Goal: Find contact information: Find contact information

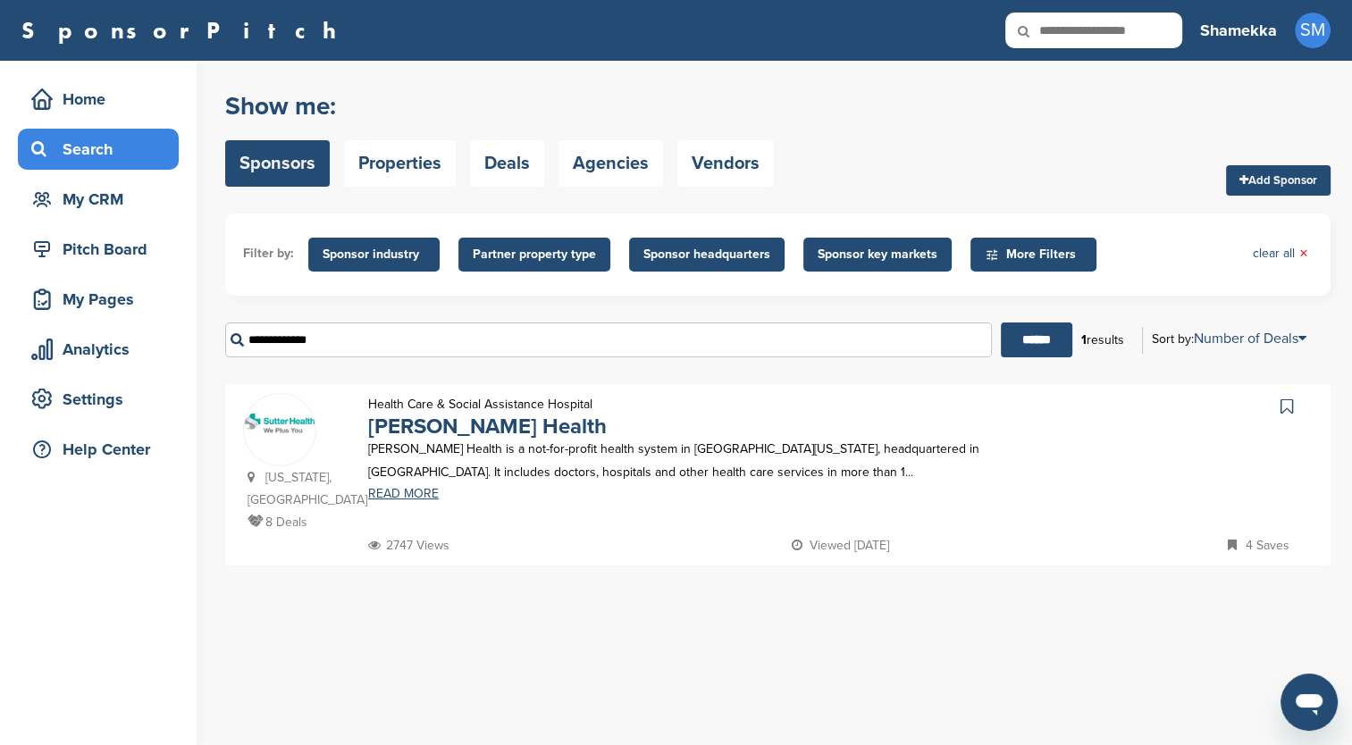
drag, startPoint x: 398, startPoint y: 341, endPoint x: 232, endPoint y: 338, distance: 165.4
click at [232, 338] on input "**********" at bounding box center [608, 340] width 767 height 35
click at [399, 492] on link "READ MORE" at bounding box center [711, 494] width 686 height 13
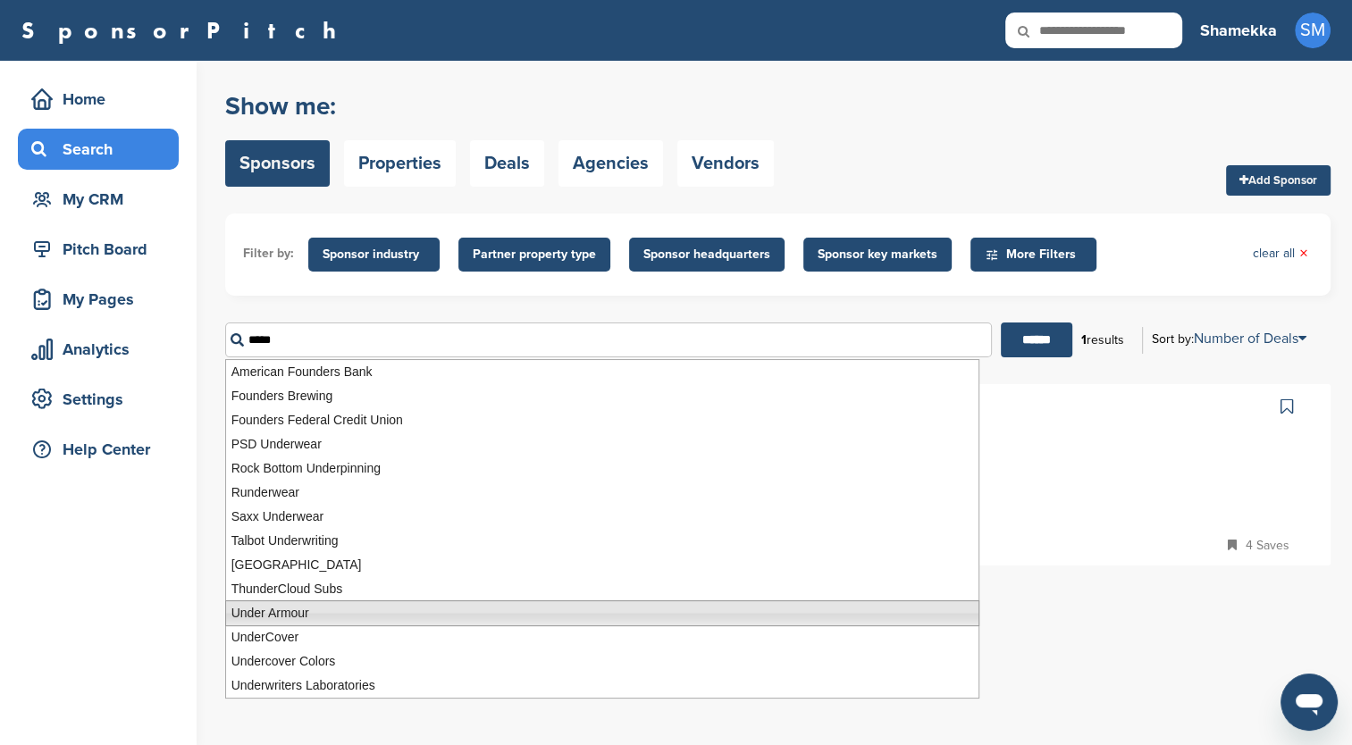
click at [288, 613] on li "Under Armour" at bounding box center [602, 614] width 754 height 26
type input "**********"
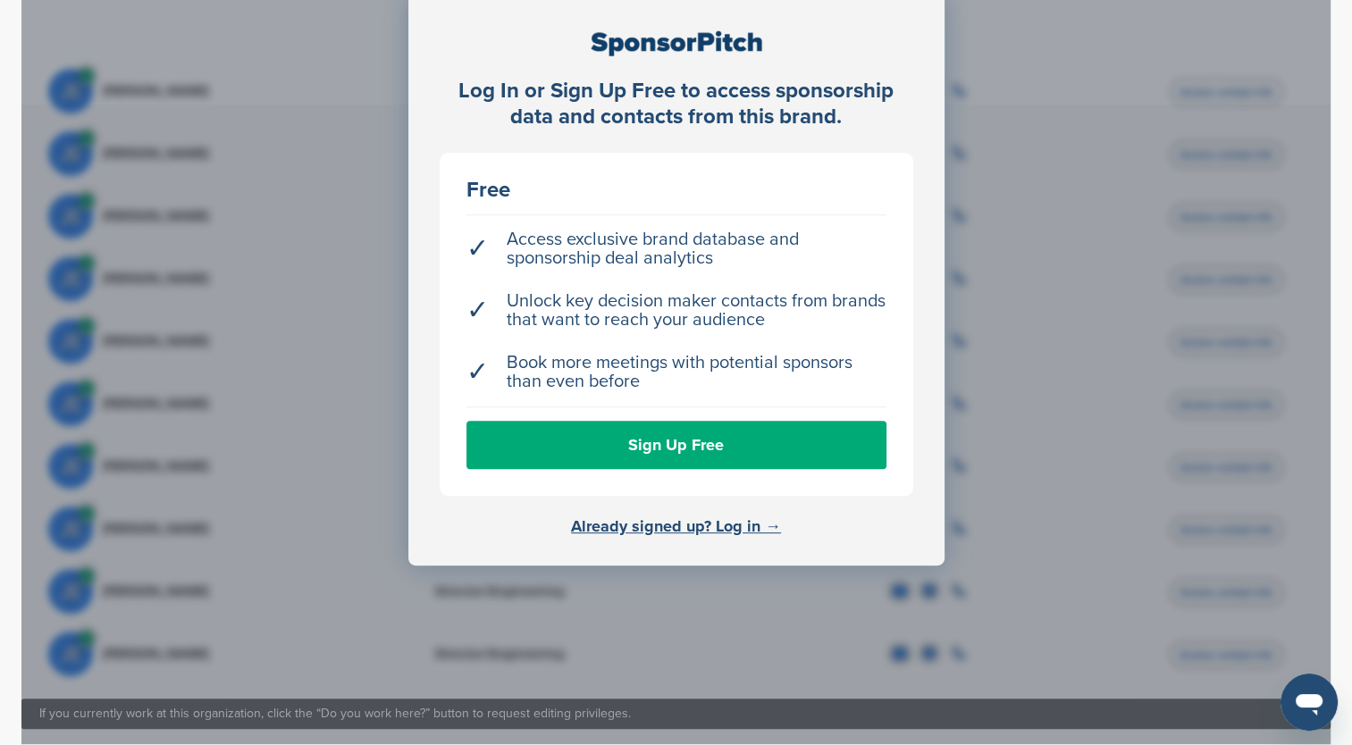
scroll to position [624, 0]
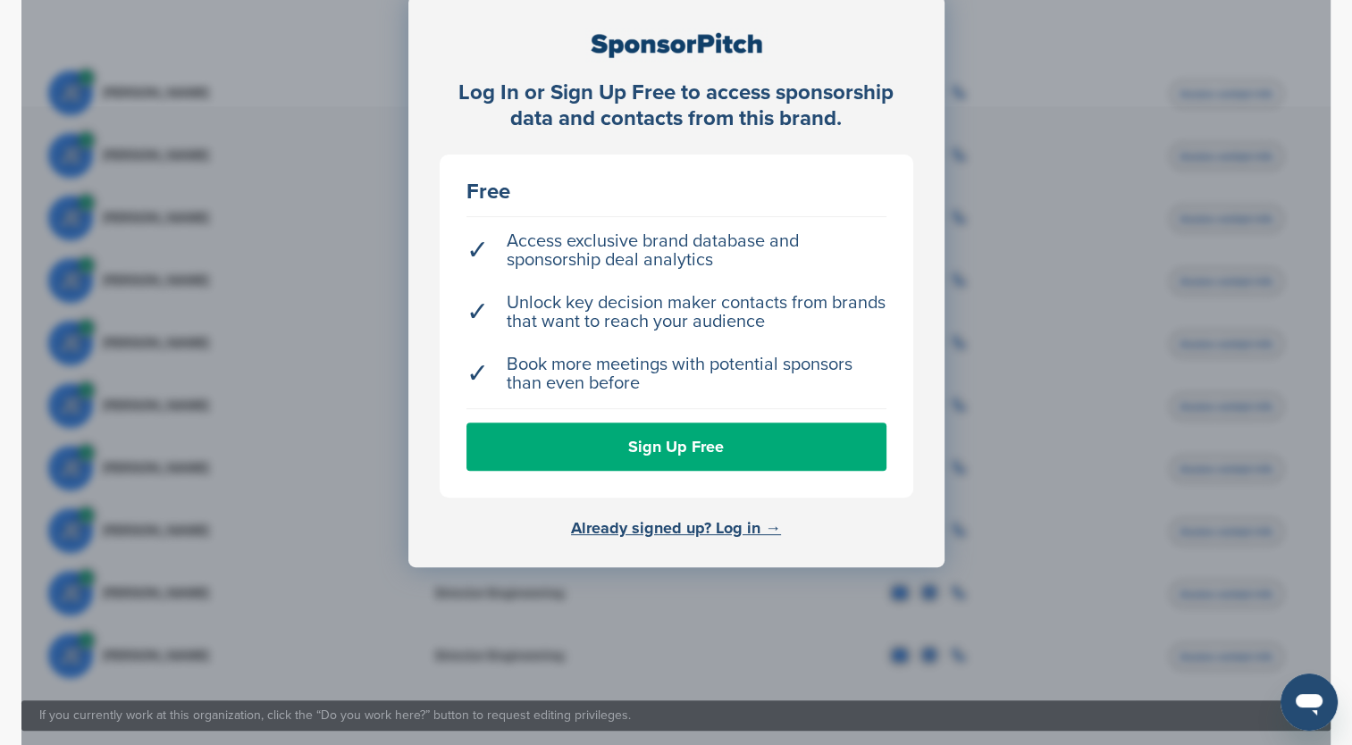
click at [631, 518] on link "Already signed up? Log in →" at bounding box center [676, 528] width 210 height 20
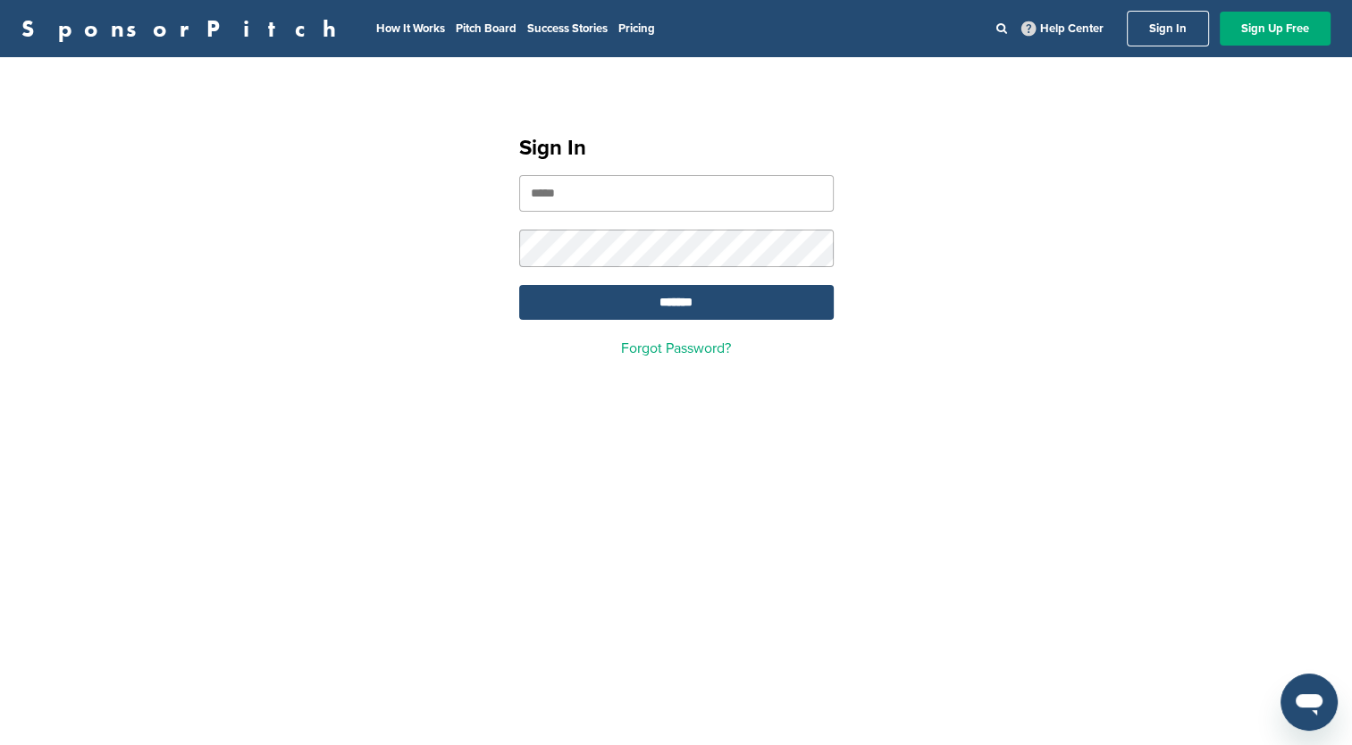
type input "**********"
click at [695, 315] on input "*******" at bounding box center [676, 302] width 315 height 35
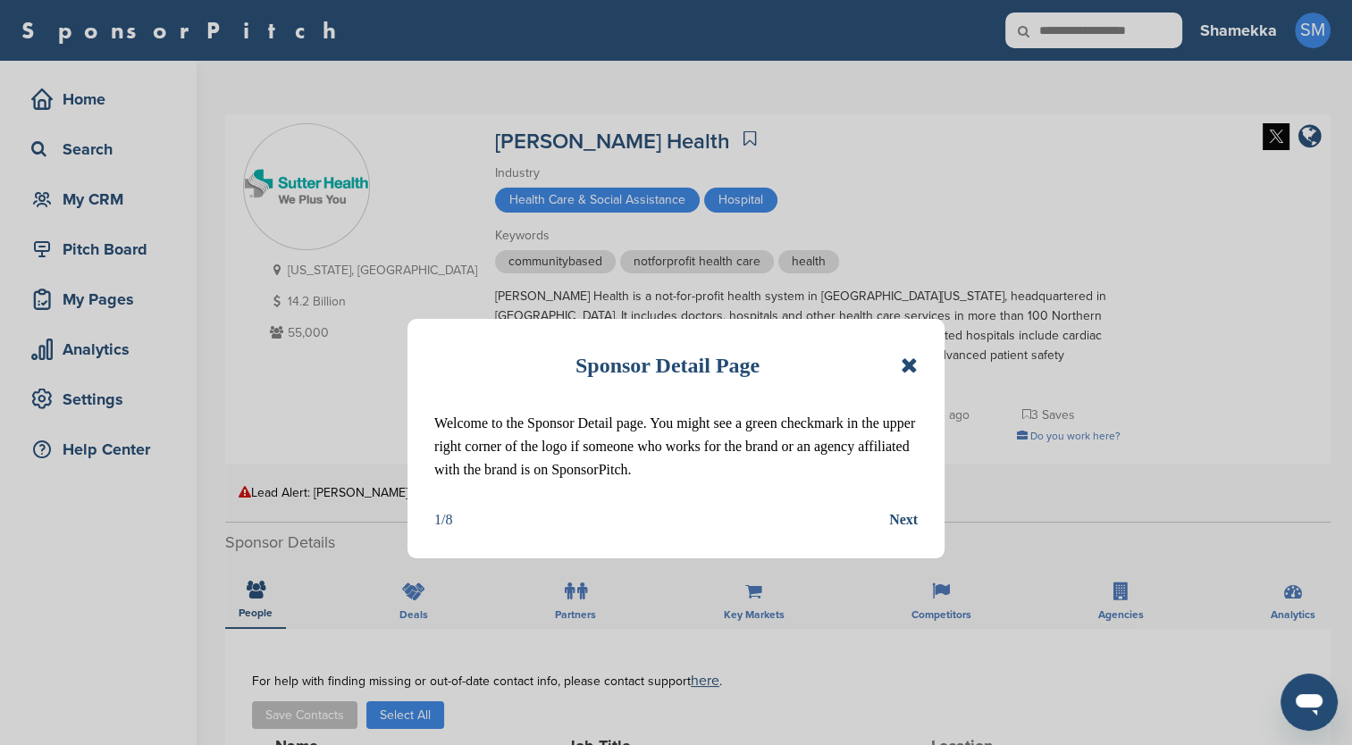
click at [910, 359] on icon at bounding box center [909, 365] width 17 height 21
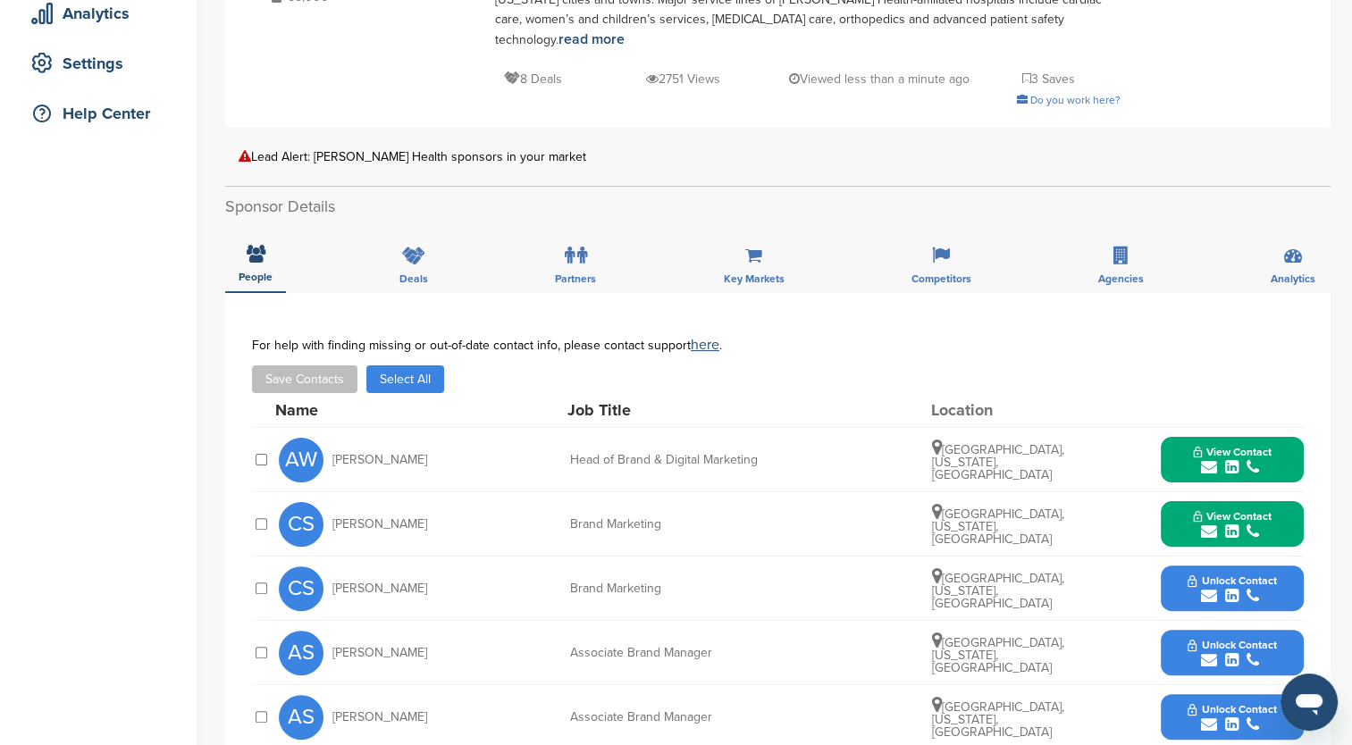
scroll to position [626, 0]
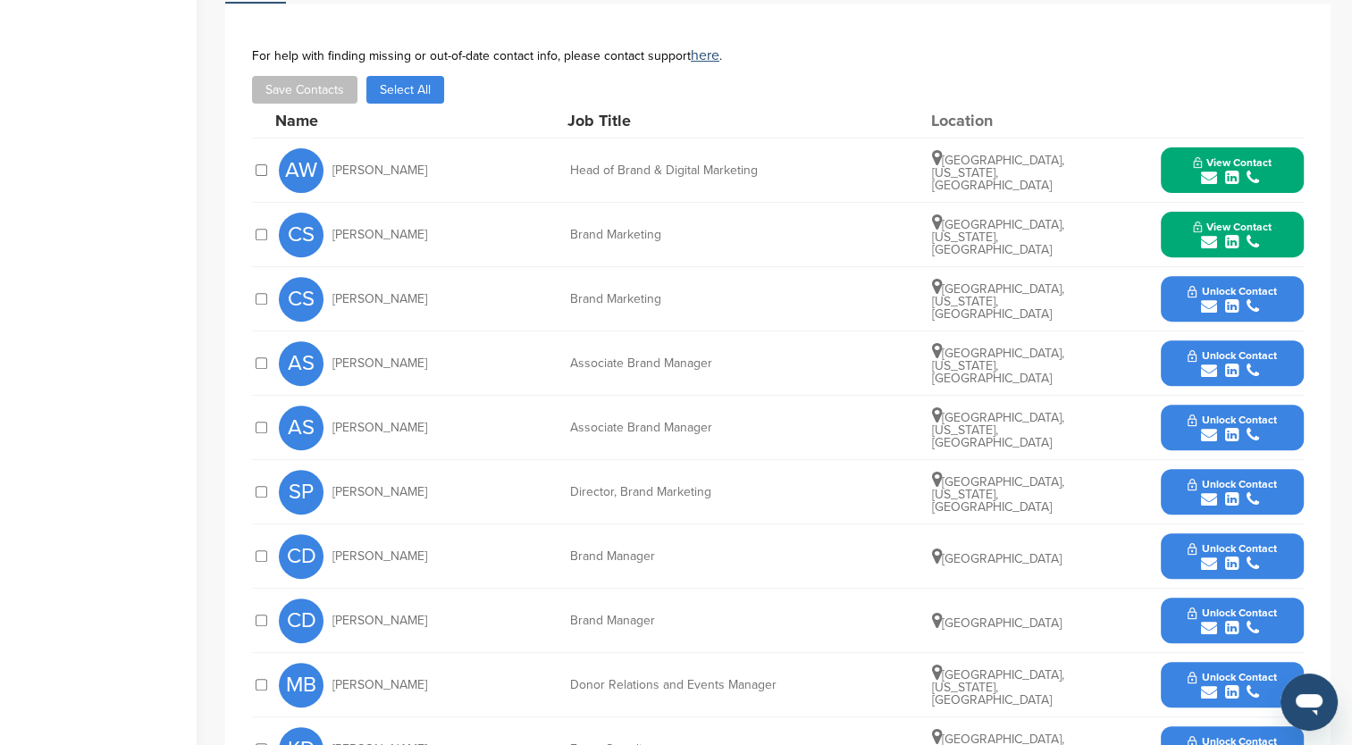
click at [1172, 144] on button "View Contact" at bounding box center [1233, 171] width 122 height 54
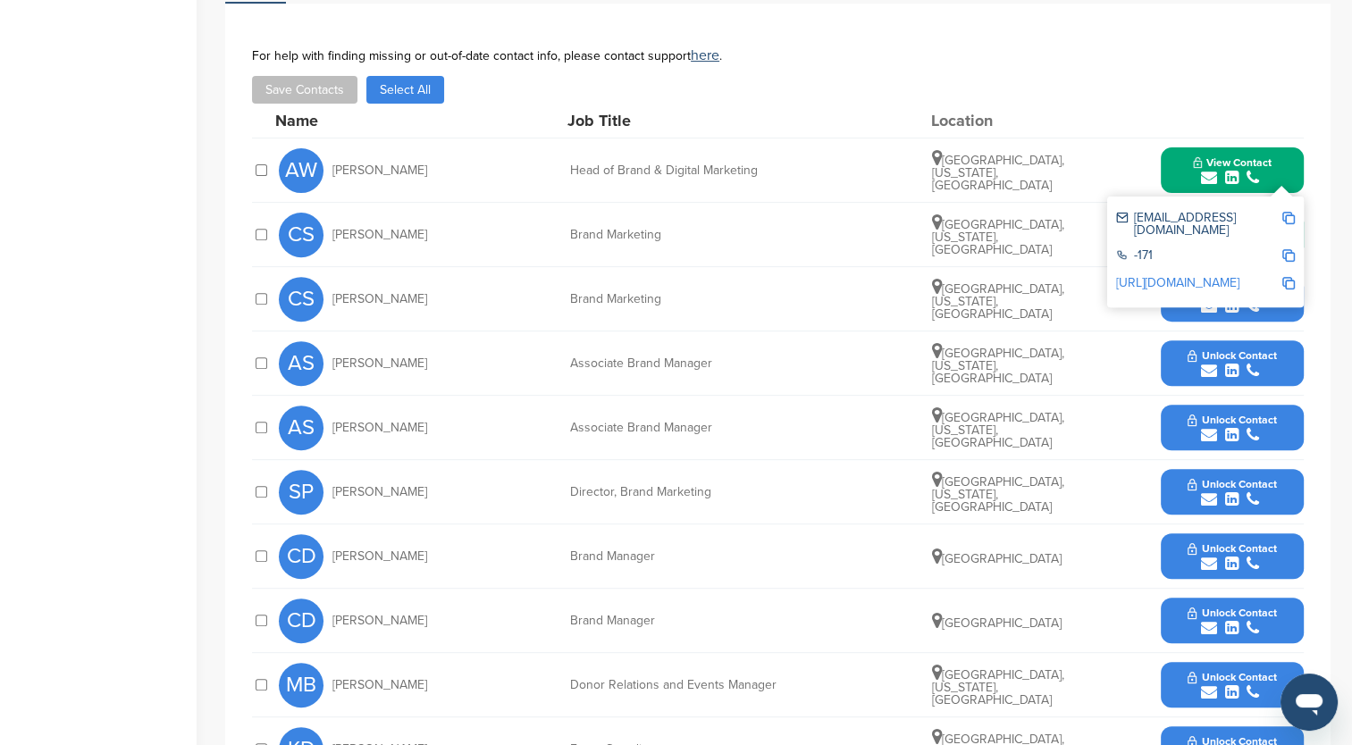
click at [1198, 76] on div "Save Contacts Select All" at bounding box center [778, 90] width 1052 height 28
click at [1294, 113] on div at bounding box center [1232, 121] width 143 height 16
click at [1184, 401] on button "Unlock Contact" at bounding box center [1231, 428] width 131 height 54
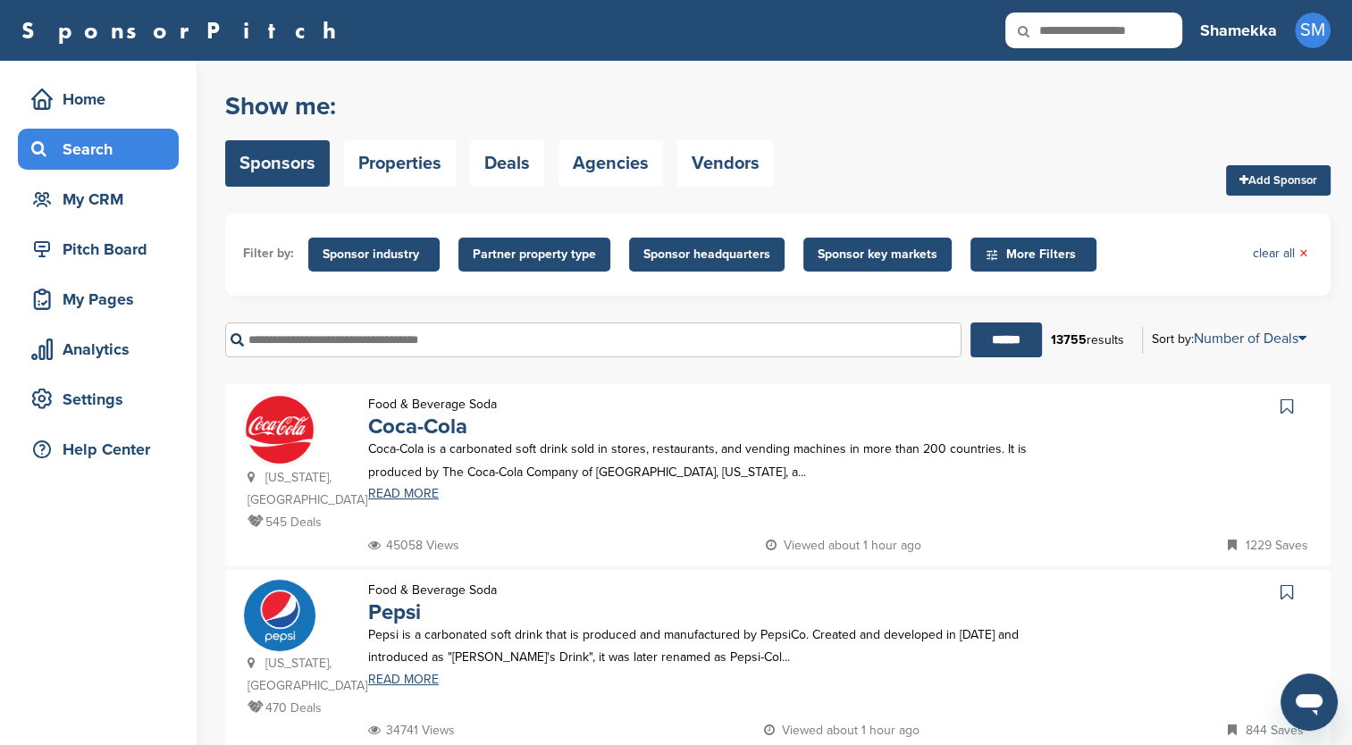
click at [304, 345] on input "text" at bounding box center [593, 340] width 736 height 35
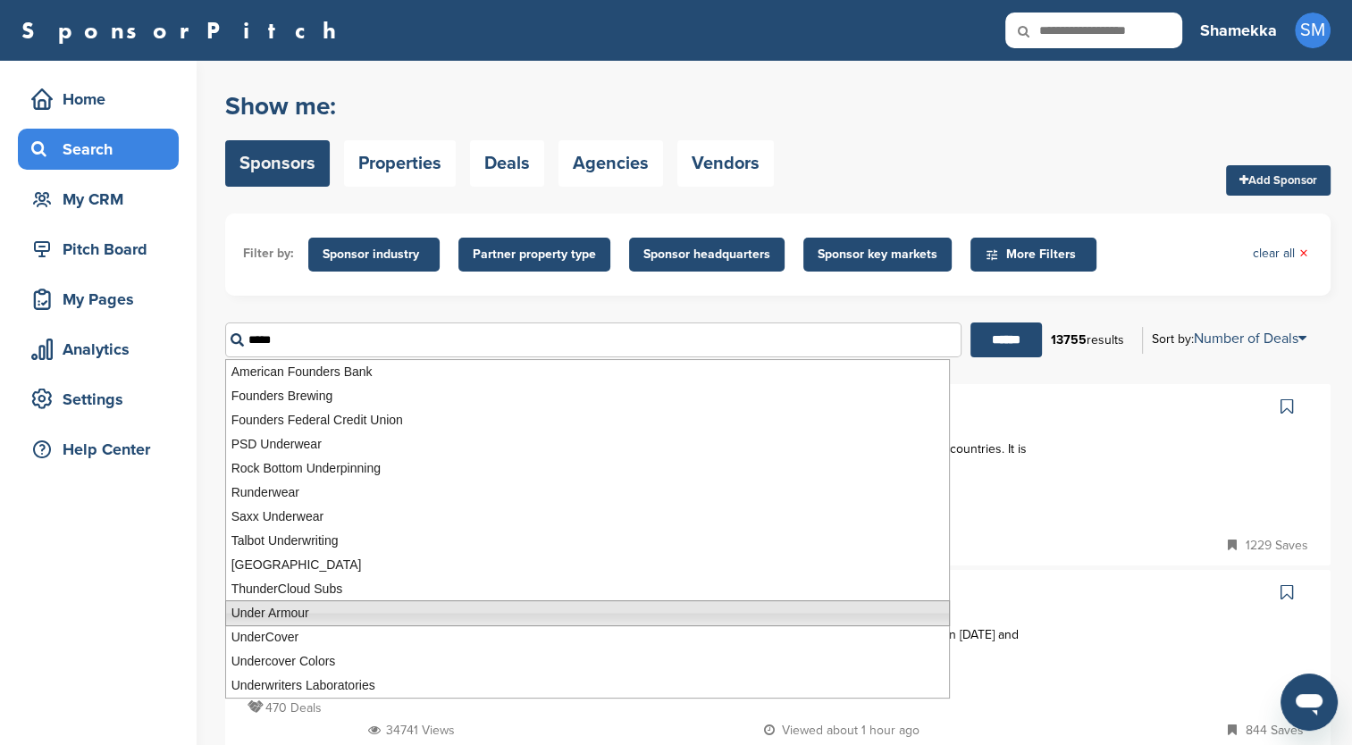
click at [298, 615] on li "Under Armour" at bounding box center [587, 614] width 725 height 26
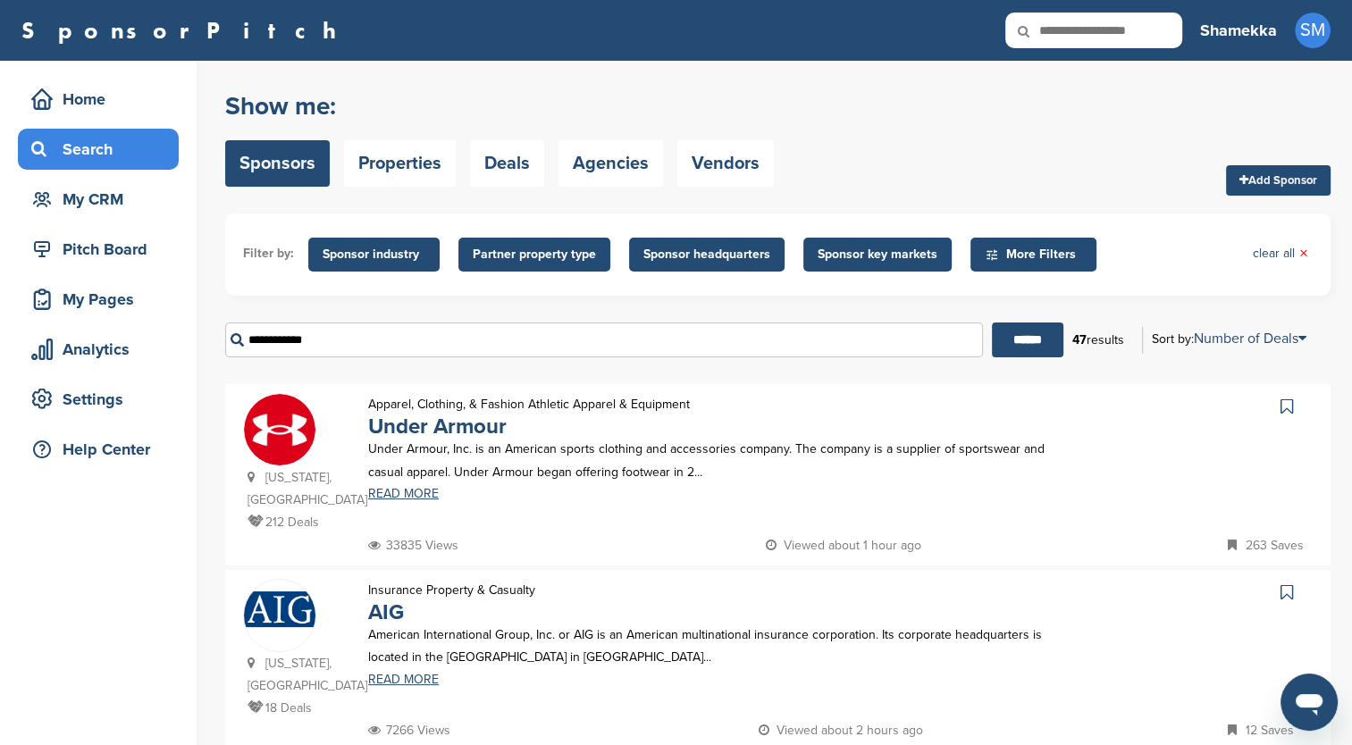
click at [484, 486] on div "Under Armour, Inc. is an American sports clothing and accessories company. The …" at bounding box center [711, 469] width 722 height 62
click at [458, 459] on p "Under Armour, Inc. is an American sports clothing and accessories company. The …" at bounding box center [711, 460] width 686 height 45
click at [425, 425] on link "Under Armour" at bounding box center [437, 427] width 139 height 26
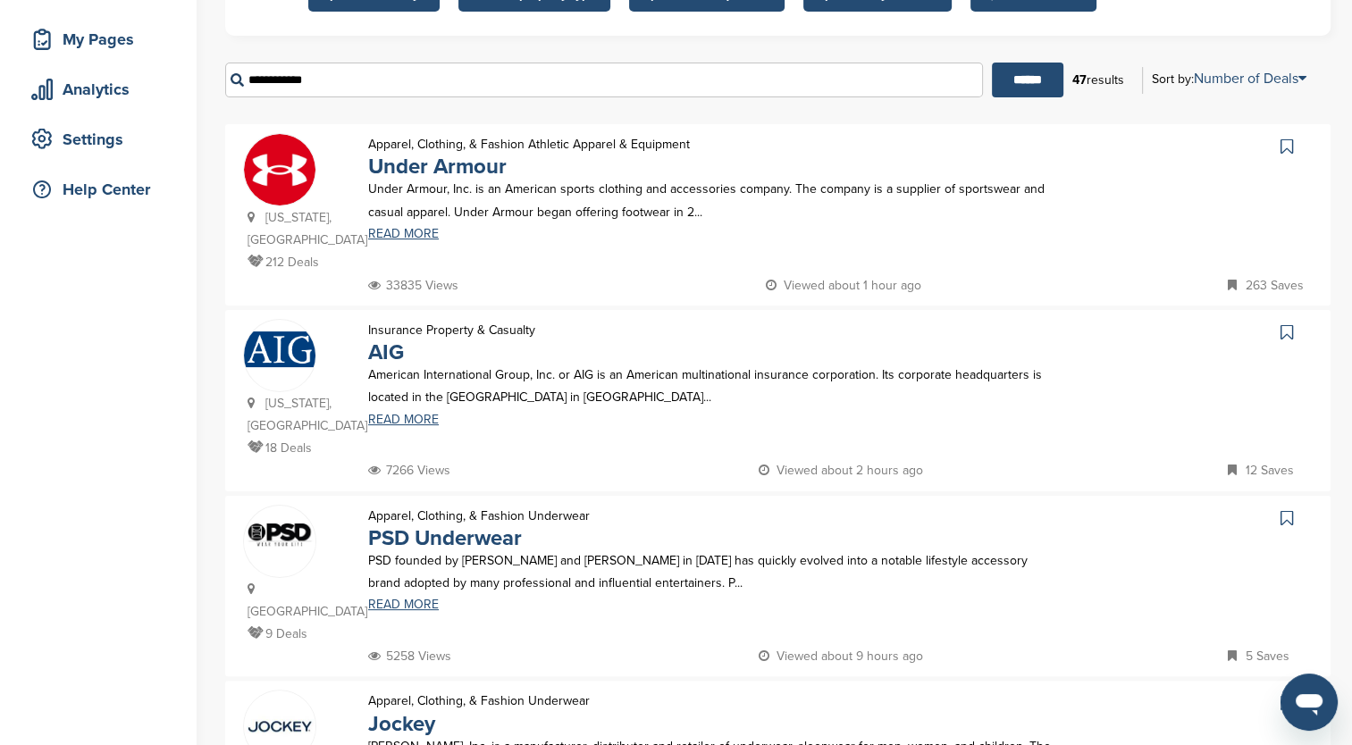
scroll to position [268, 0]
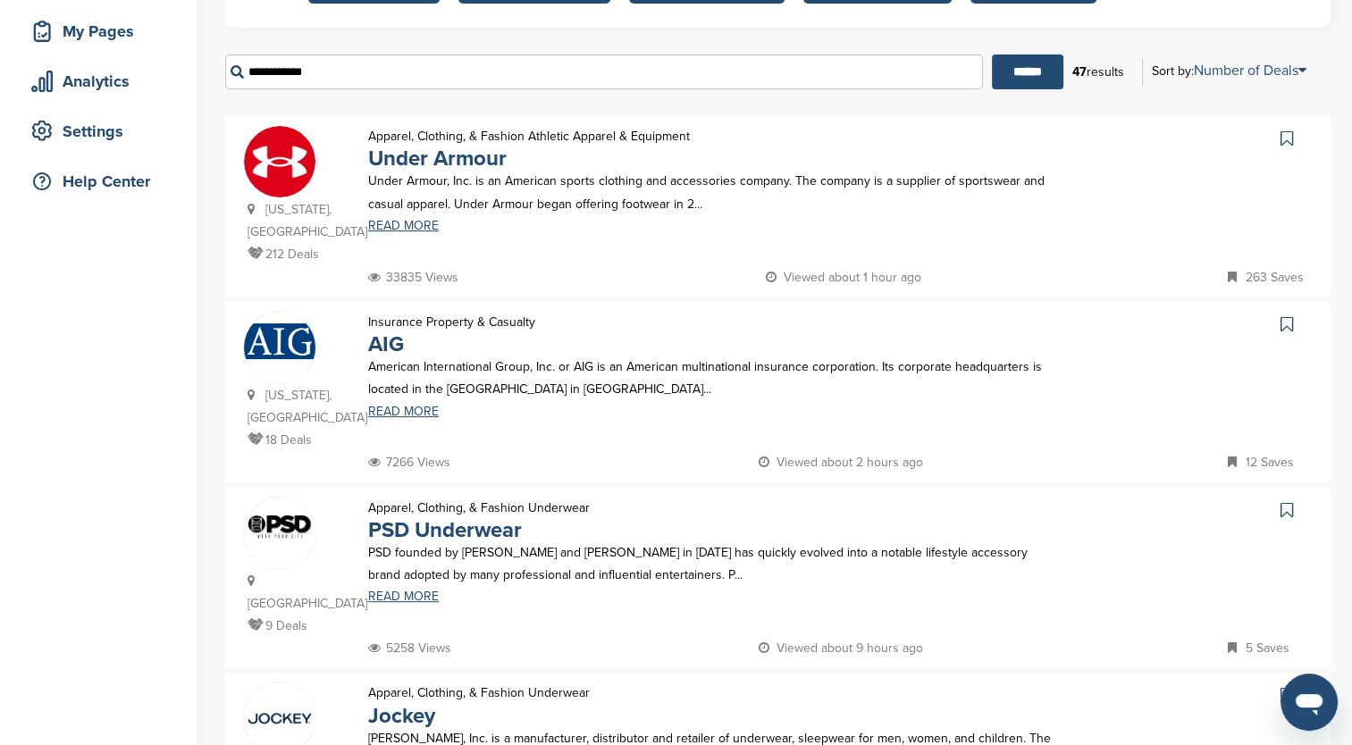
click at [413, 727] on p "Jockey International, Inc. is a manufacturer, distributor and retailer of under…" at bounding box center [711, 749] width 686 height 45
click at [286, 683] on img at bounding box center [279, 718] width 71 height 71
click at [294, 324] on img at bounding box center [279, 341] width 71 height 35
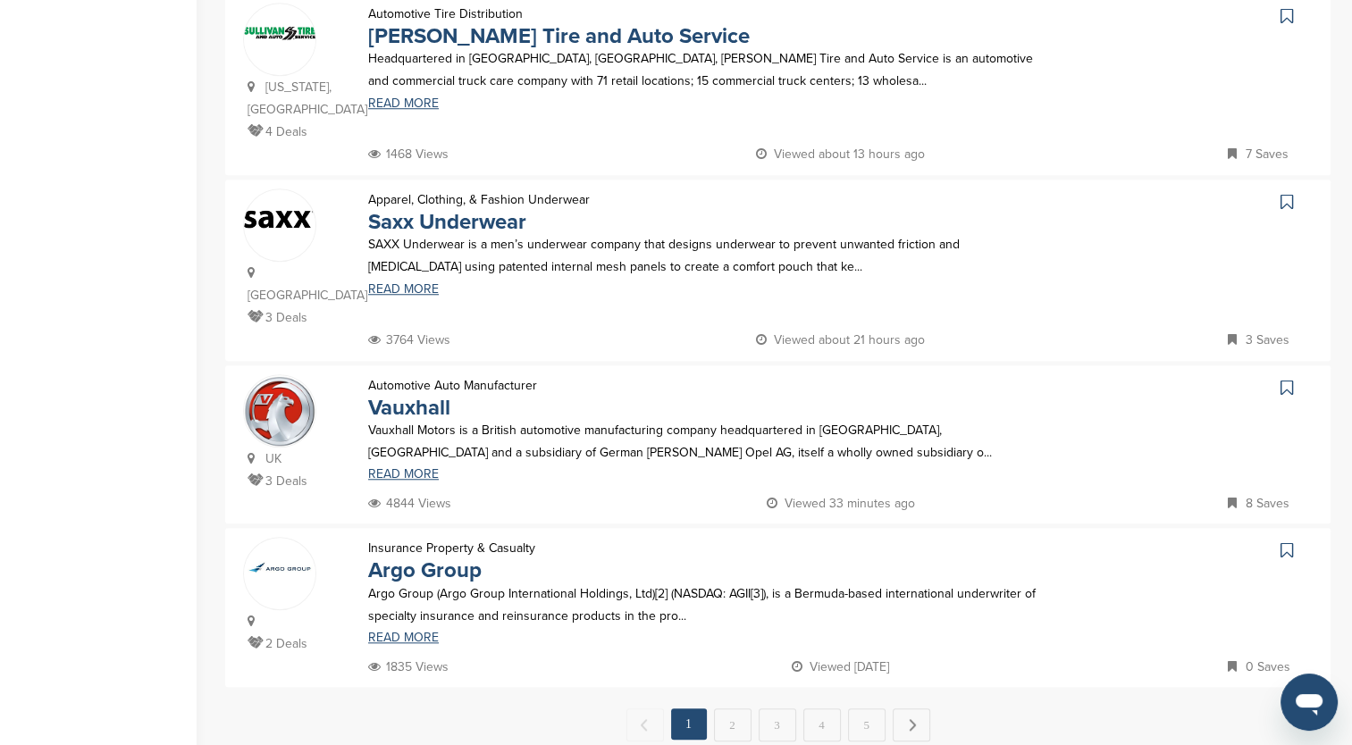
scroll to position [1519, 0]
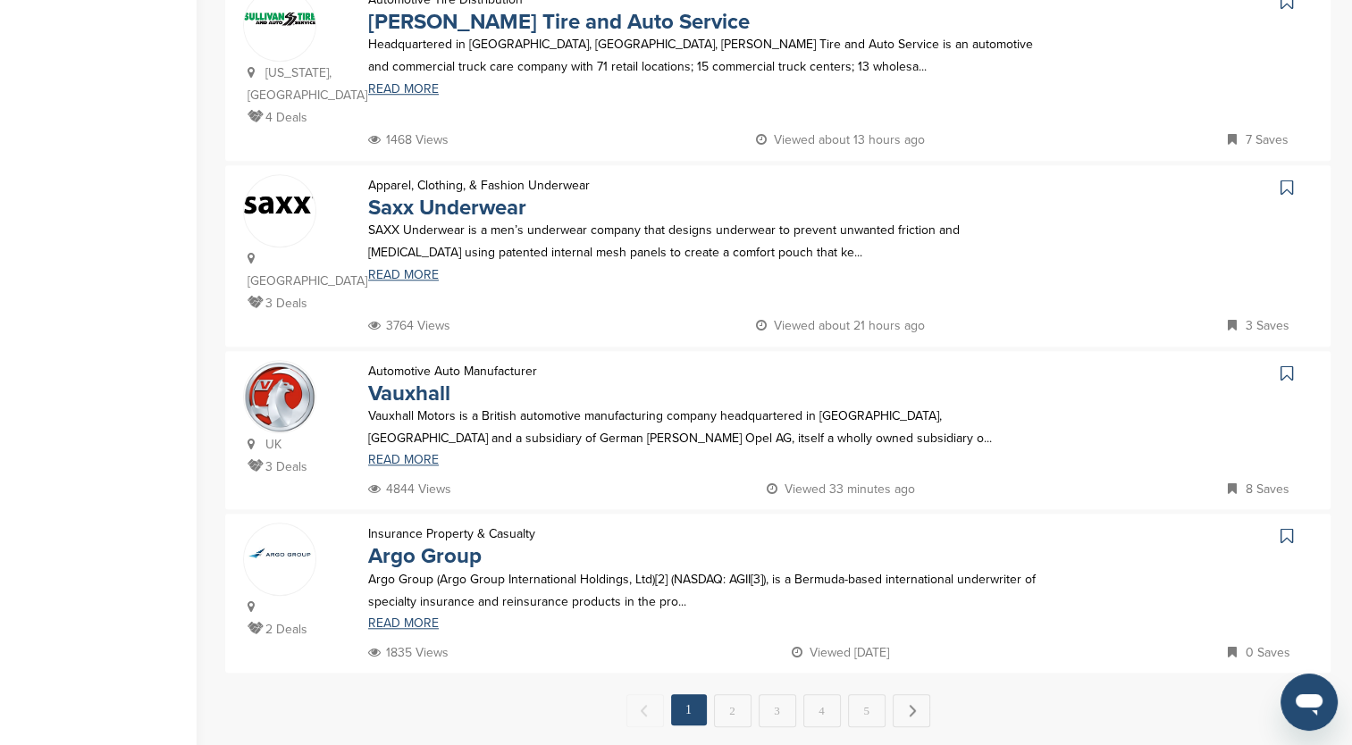
click at [744, 694] on link "2" at bounding box center [733, 710] width 38 height 33
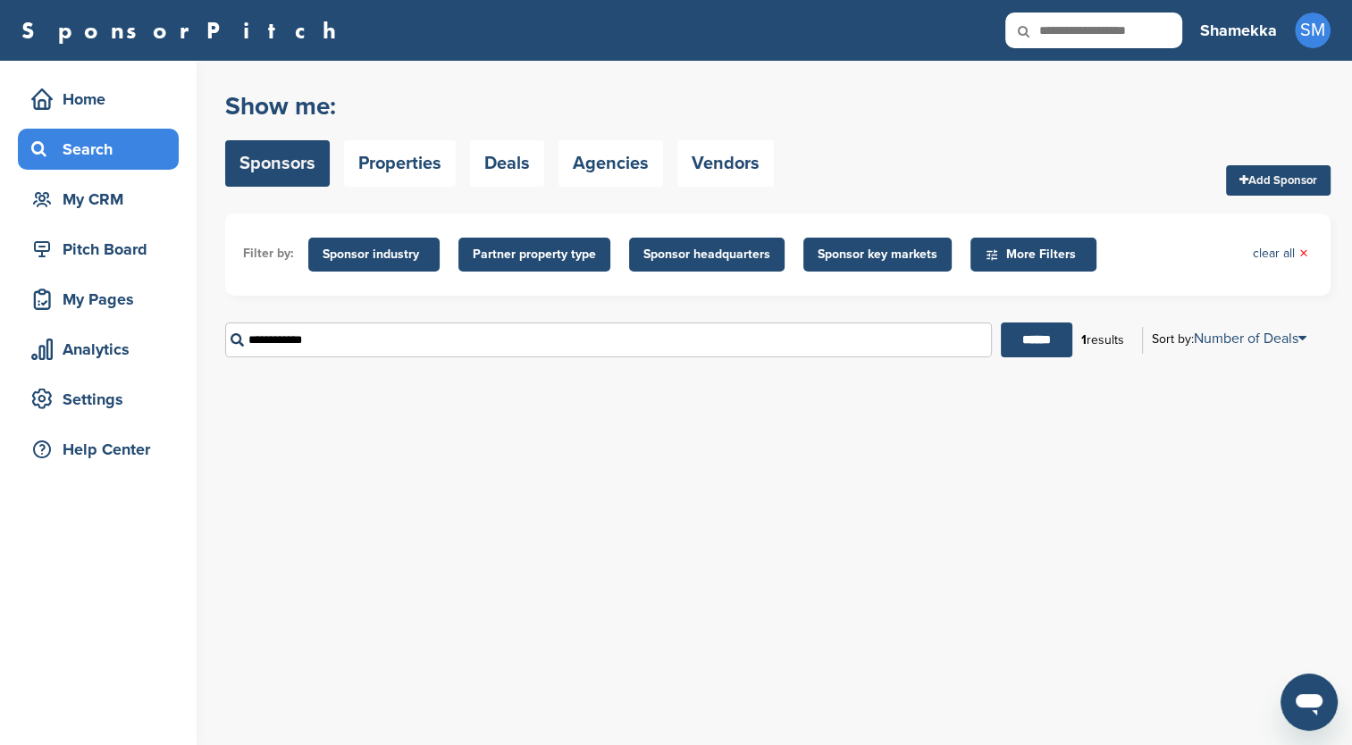
scroll to position [89, 0]
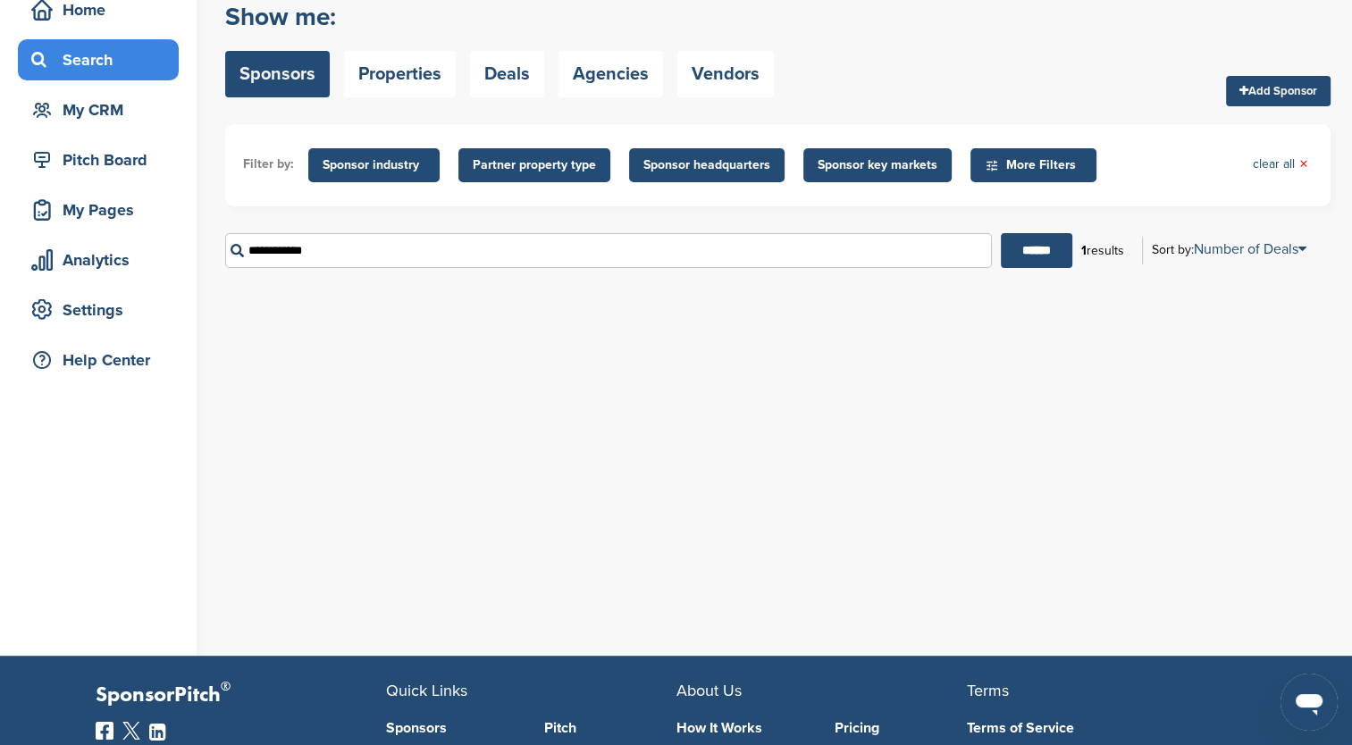
click at [512, 472] on div "You have reached your monthly limit. Please upgrade to access more. Upgrade on …" at bounding box center [788, 313] width 1127 height 685
drag, startPoint x: 330, startPoint y: 258, endPoint x: 193, endPoint y: 245, distance: 137.4
click at [193, 245] on div "Home Search My CRM Pitch Board My Pages Analytics Settings Help Center You have…" at bounding box center [676, 313] width 1352 height 685
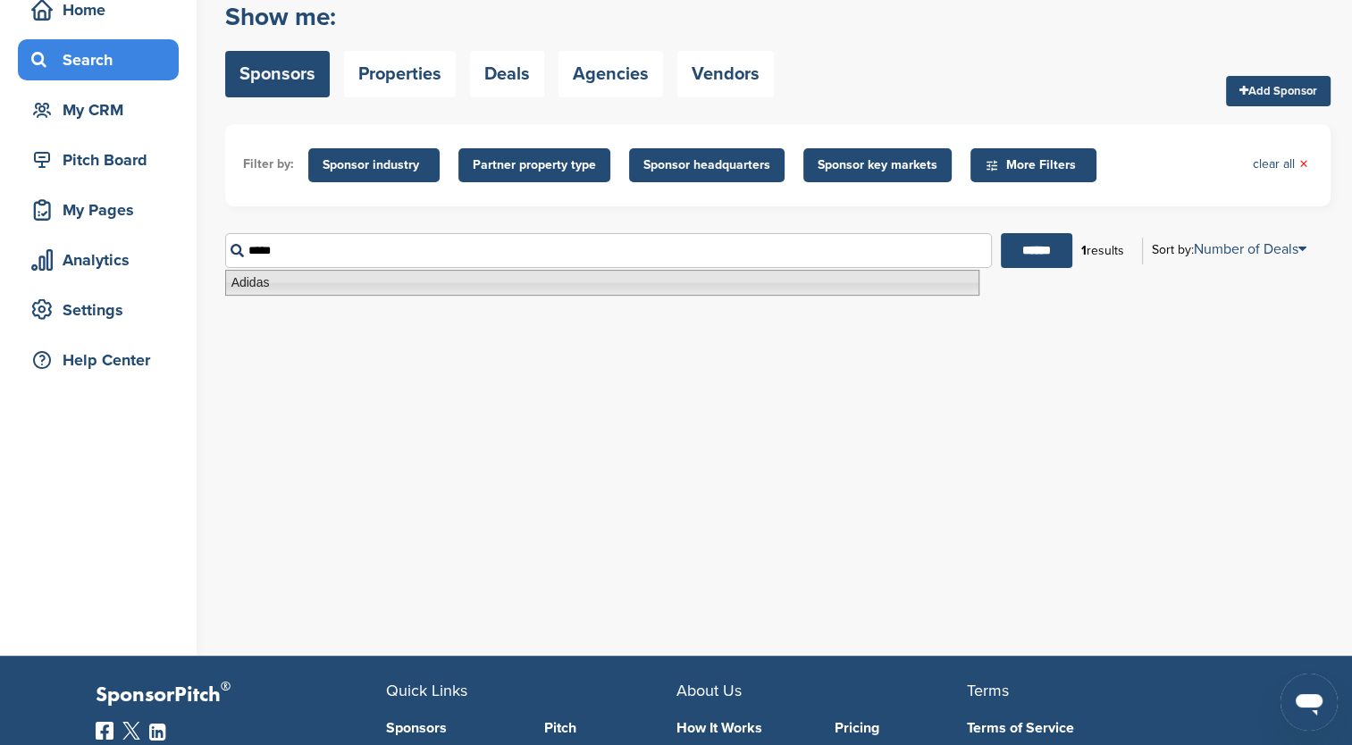
click at [357, 275] on li "Adidas" at bounding box center [602, 283] width 754 height 26
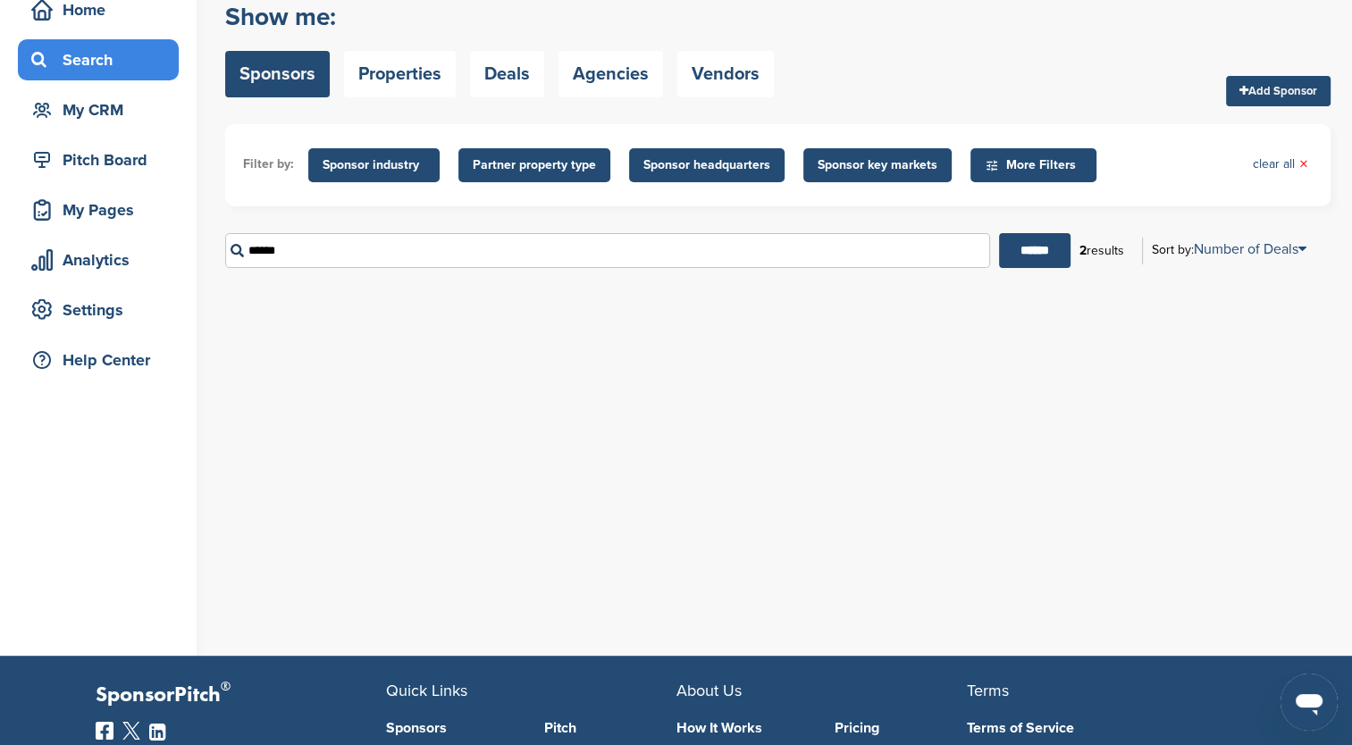
scroll to position [0, 0]
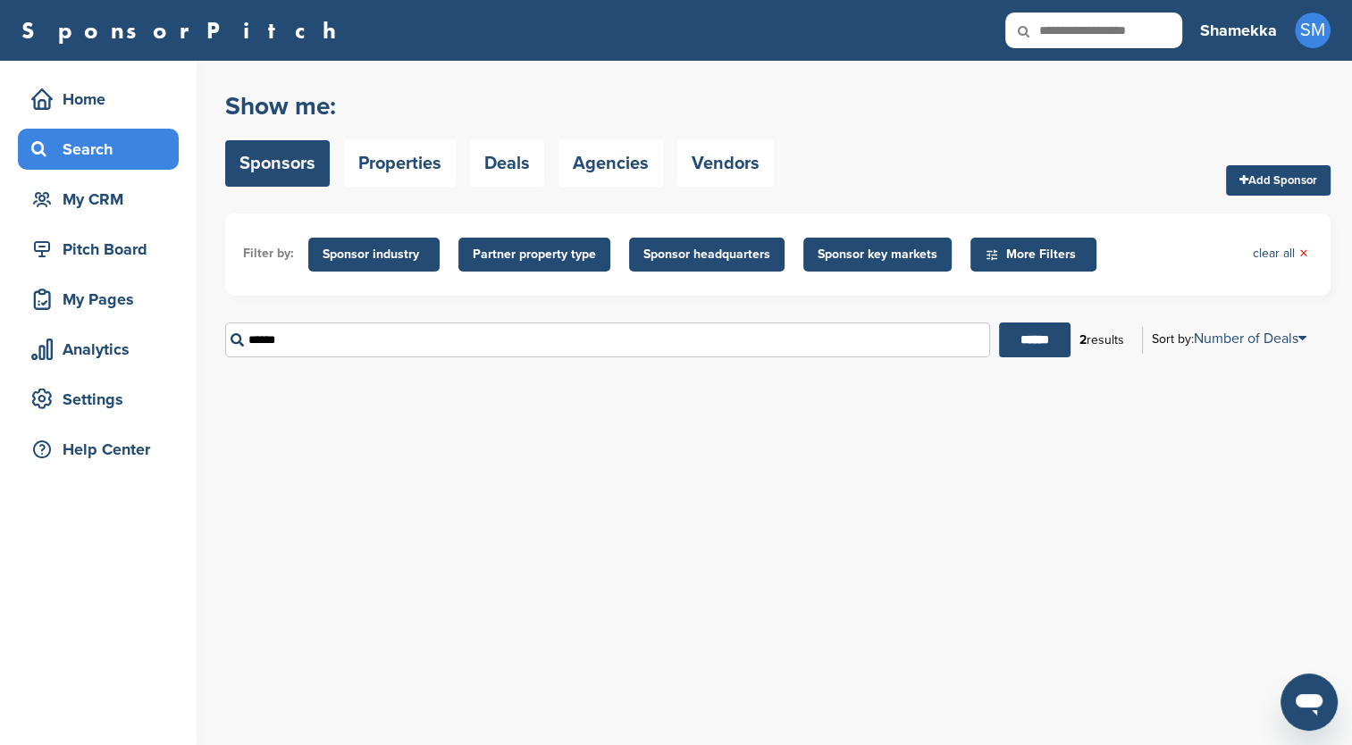
type input "******"
click at [1038, 332] on input "******" at bounding box center [1034, 340] width 71 height 35
click at [286, 345] on input "******" at bounding box center [607, 340] width 765 height 35
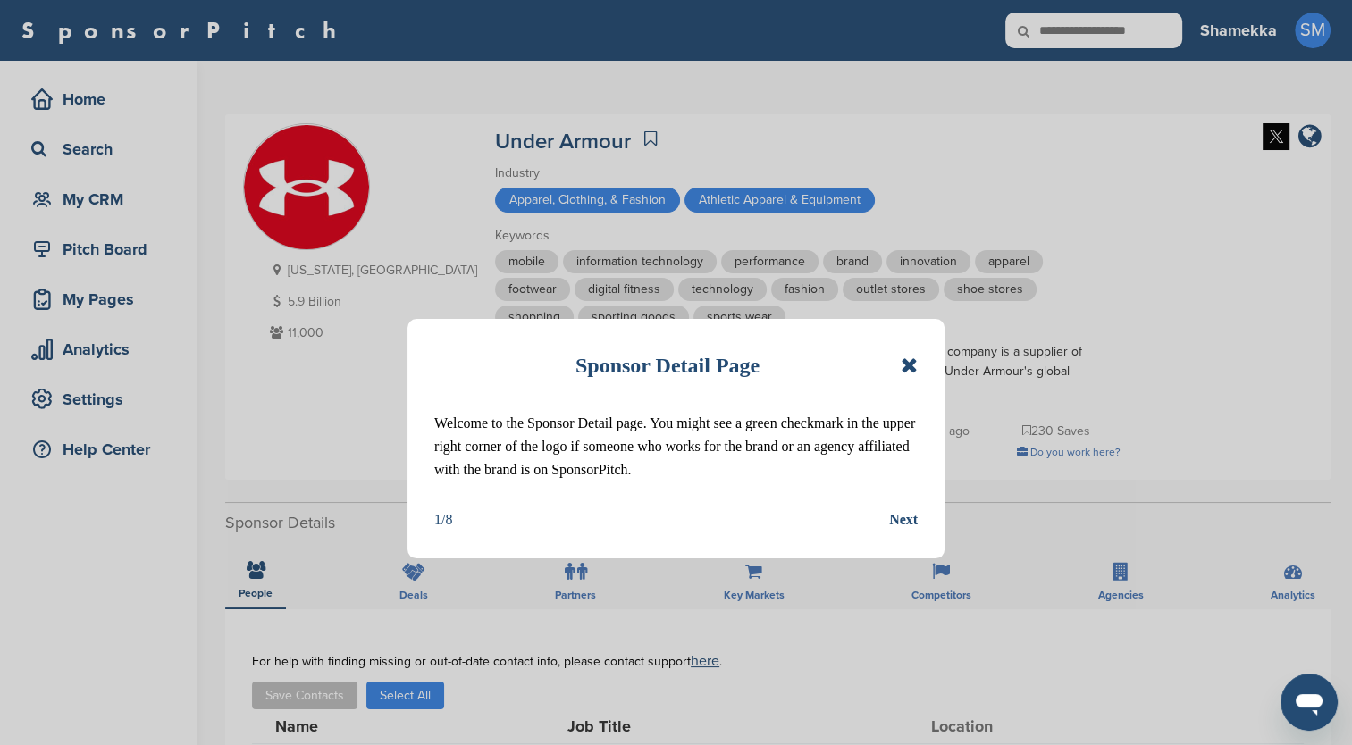
click at [912, 359] on icon at bounding box center [909, 365] width 17 height 21
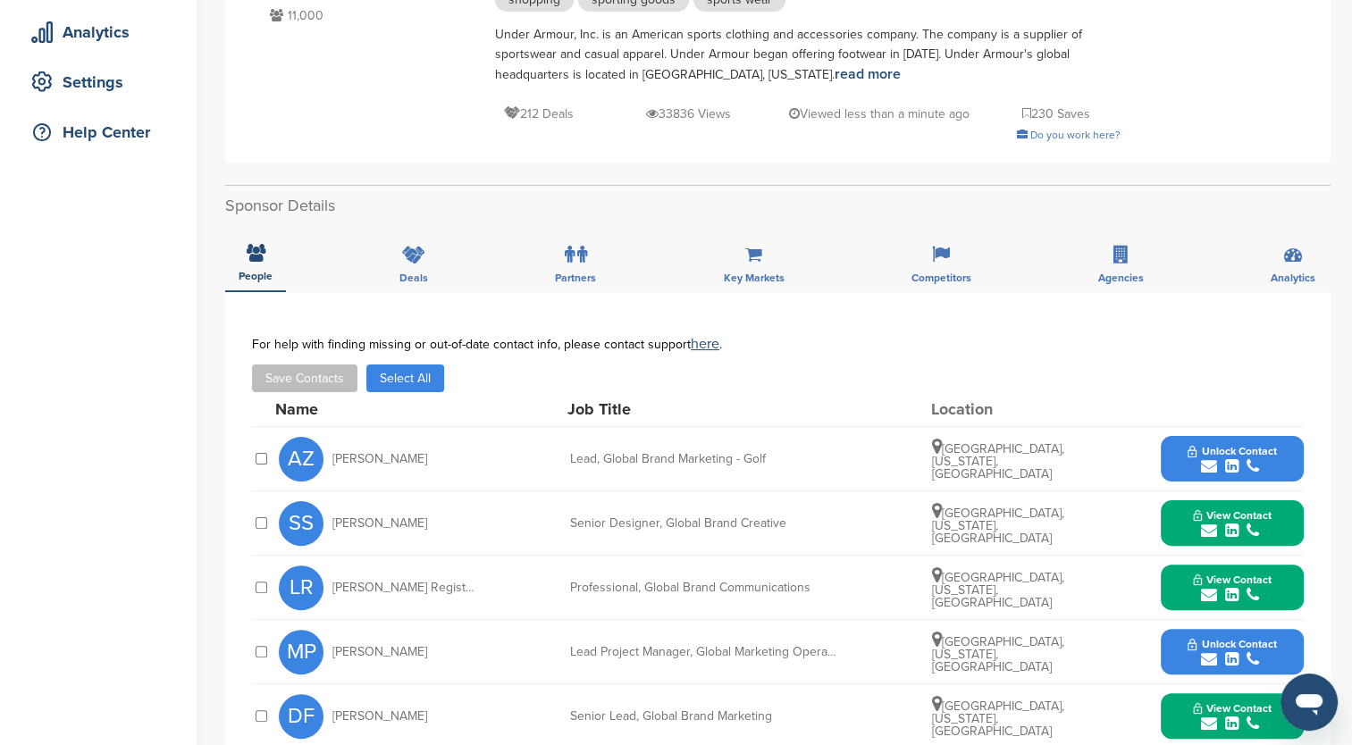
scroll to position [357, 0]
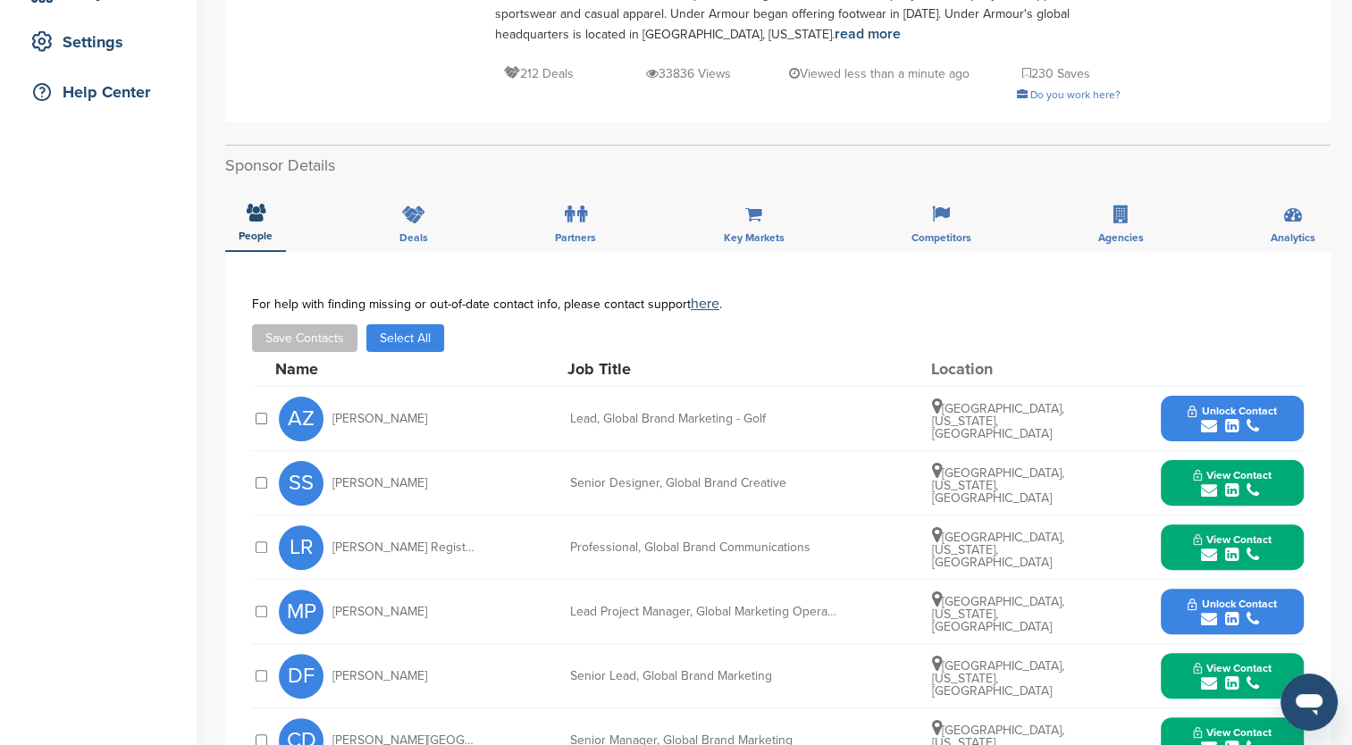
click at [1170, 618] on button "Unlock Contact" at bounding box center [1231, 612] width 131 height 54
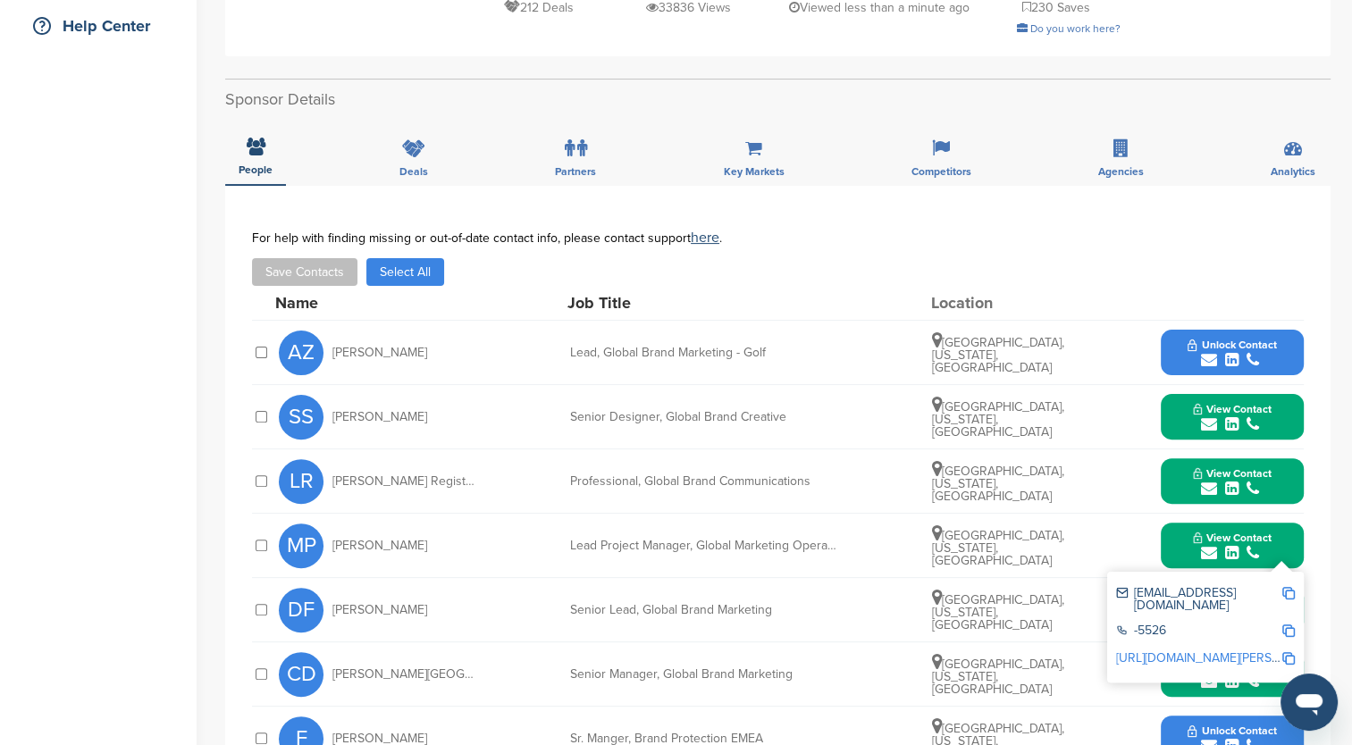
scroll to position [447, 0]
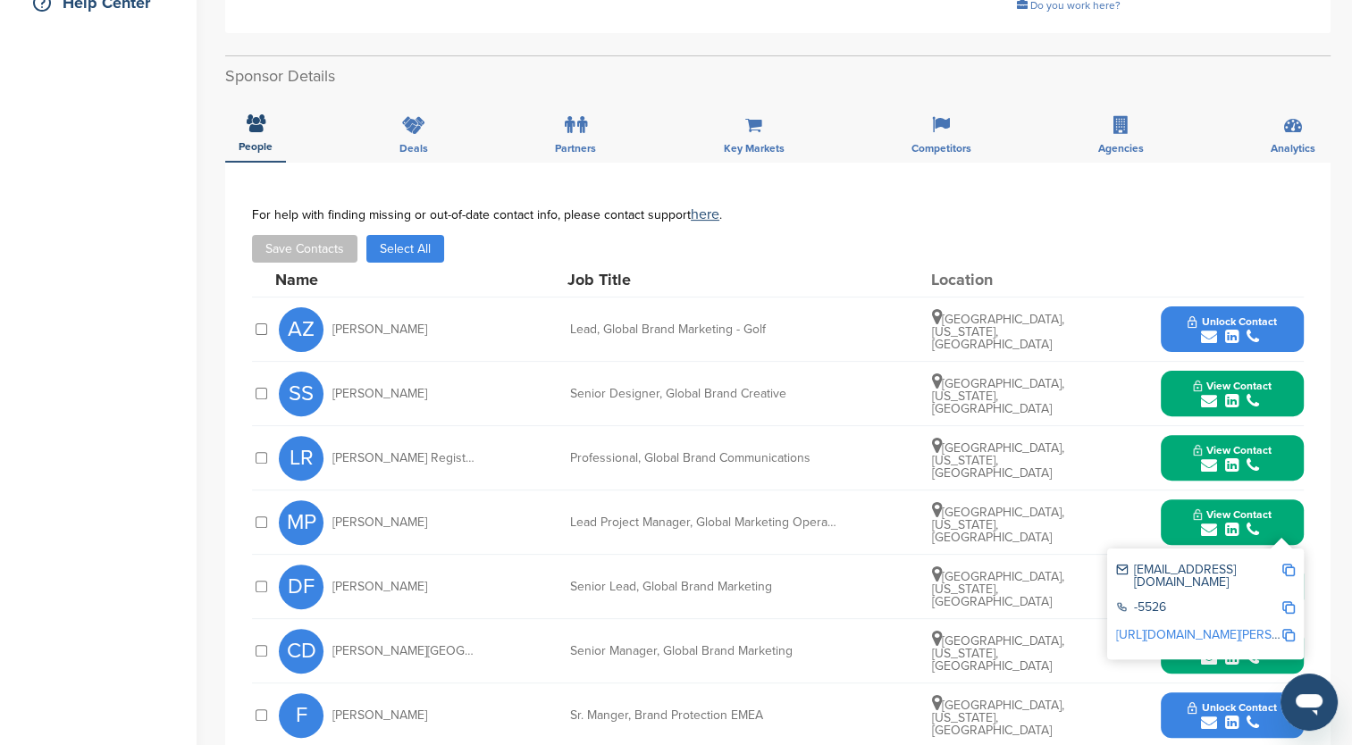
click at [1171, 627] on link "http://www.linkedin.com/in/meagan-perkins-60b0ab55" at bounding box center [1225, 634] width 218 height 15
click at [1287, 566] on img at bounding box center [1288, 570] width 13 height 13
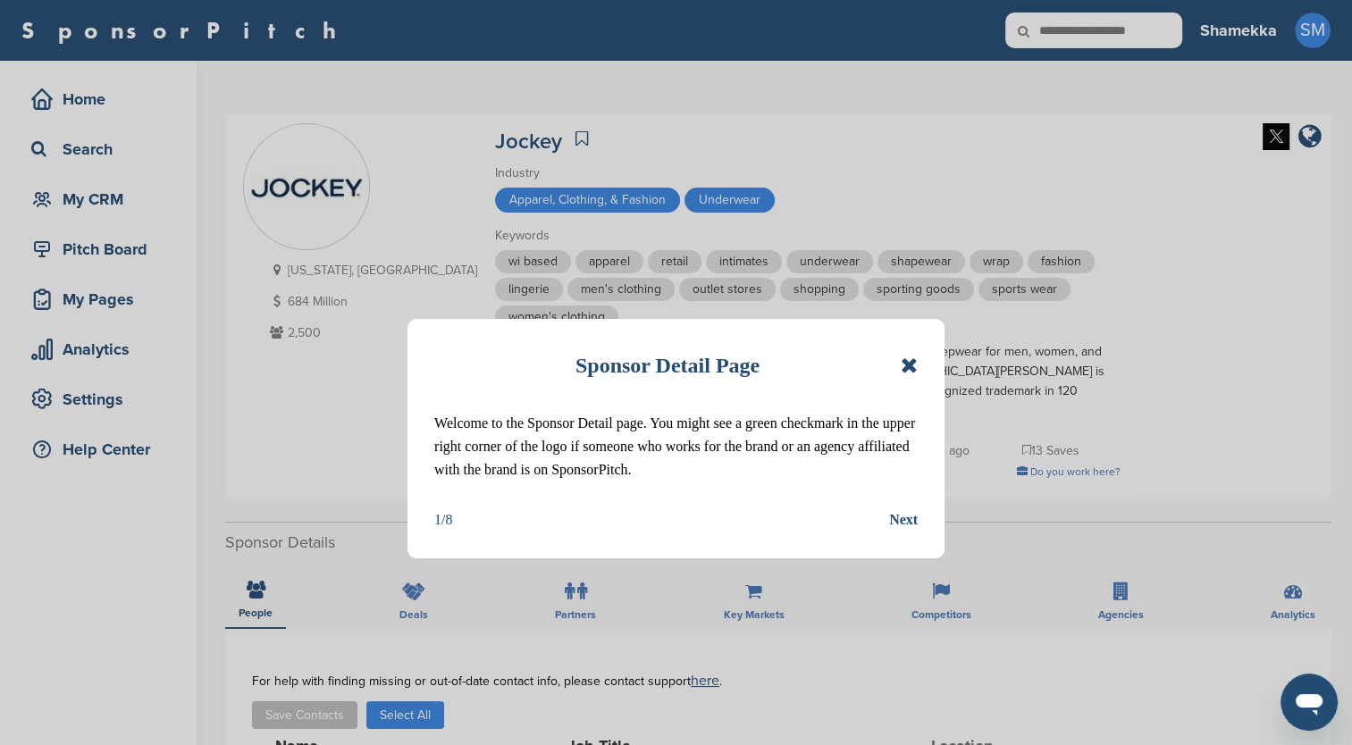
click at [908, 367] on icon at bounding box center [909, 365] width 17 height 21
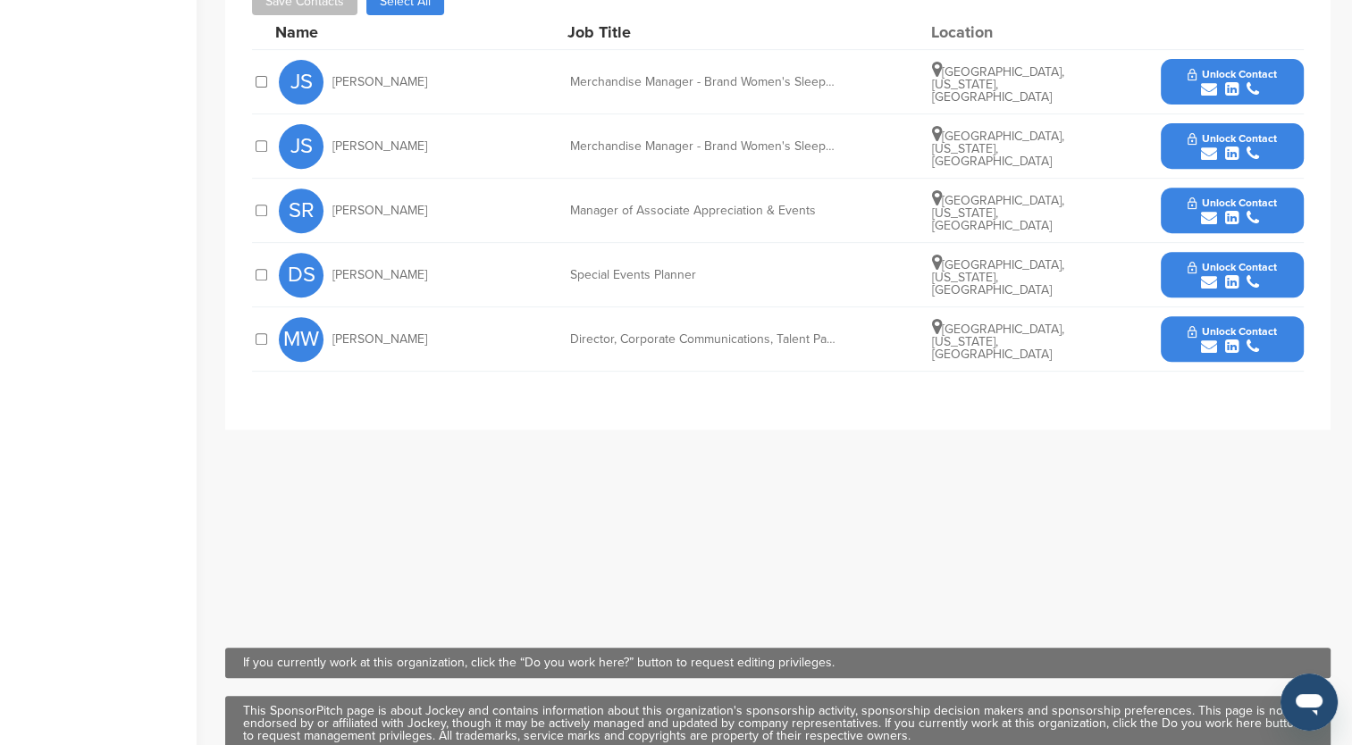
scroll to position [715, 0]
click at [1186, 186] on button "Unlock Contact" at bounding box center [1231, 210] width 131 height 54
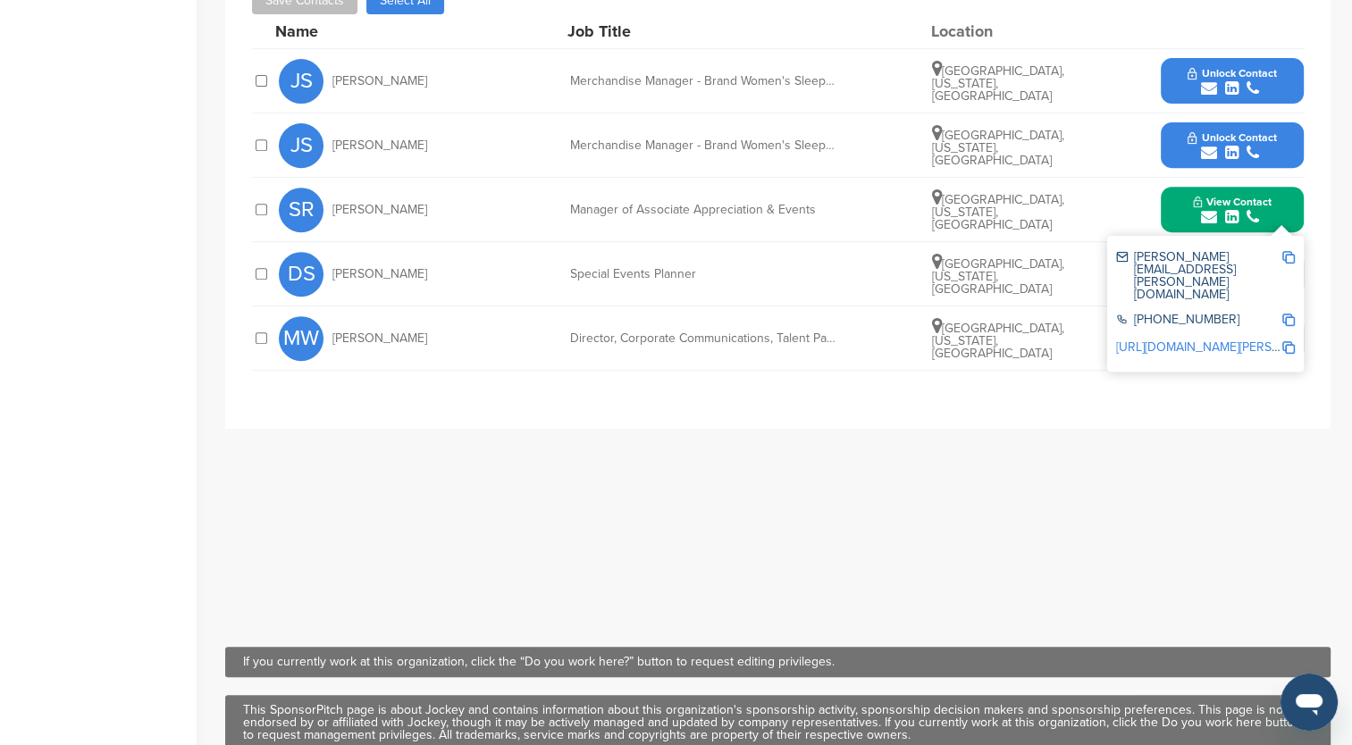
click at [1197, 340] on link "[URL][DOMAIN_NAME][PERSON_NAME]" at bounding box center [1225, 347] width 218 height 15
click at [1178, 324] on button "Unlock Contact" at bounding box center [1231, 339] width 131 height 54
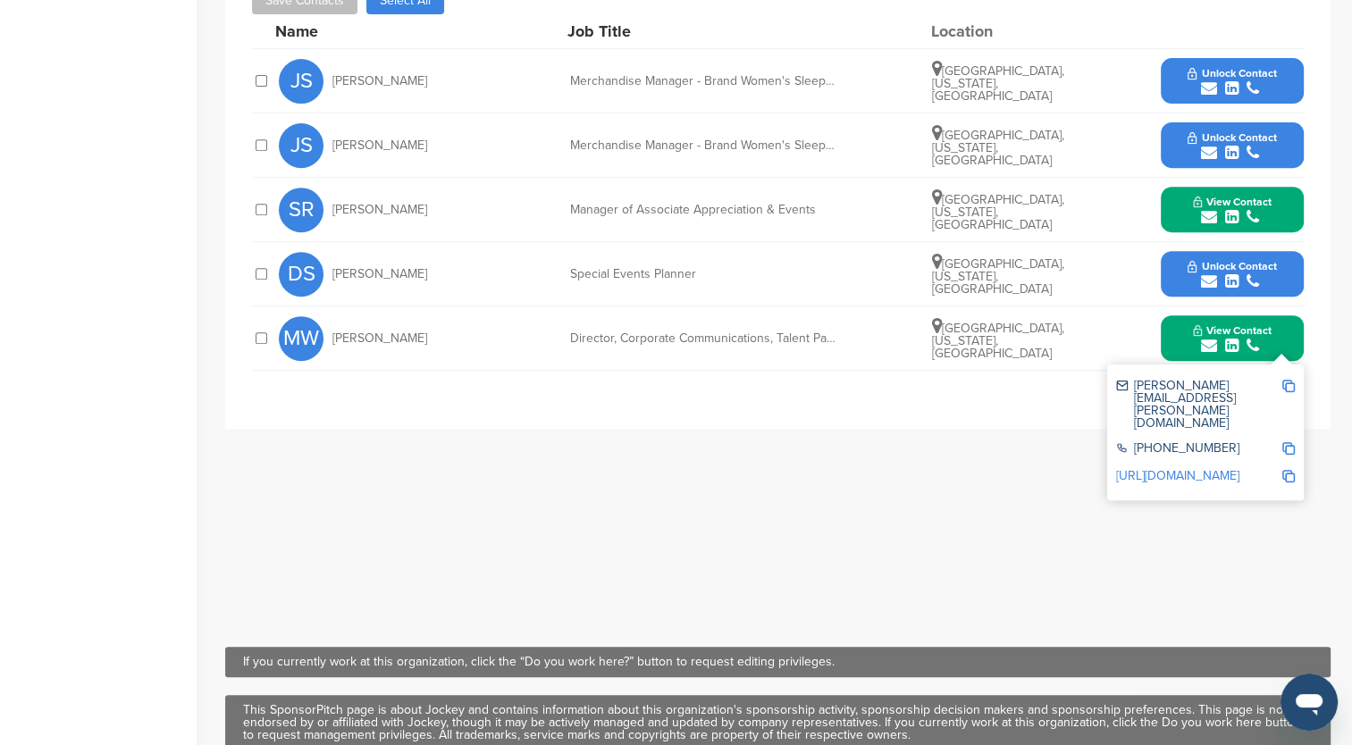
click at [1238, 468] on link "http://www.linkedin.com/in/matthewswaller" at bounding box center [1177, 475] width 123 height 15
click at [1290, 380] on img at bounding box center [1288, 386] width 13 height 13
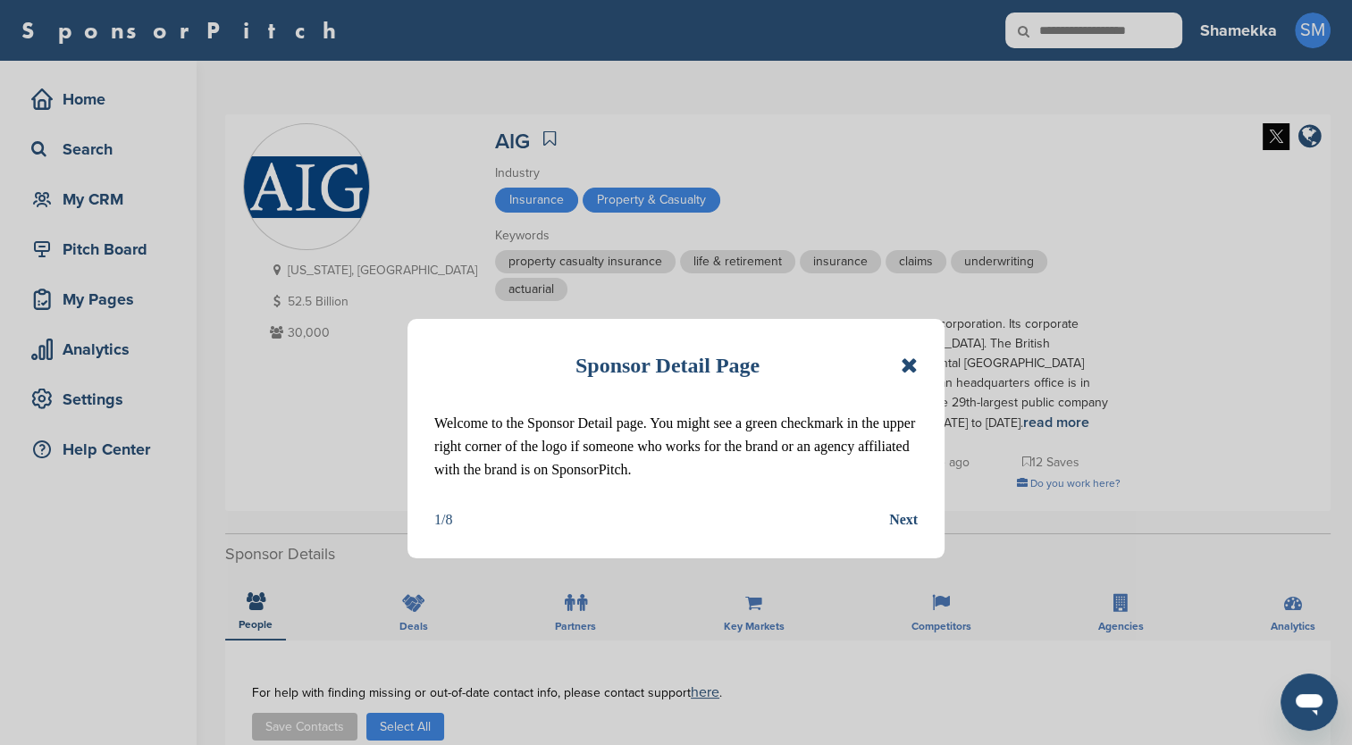
click at [907, 362] on icon at bounding box center [909, 365] width 17 height 21
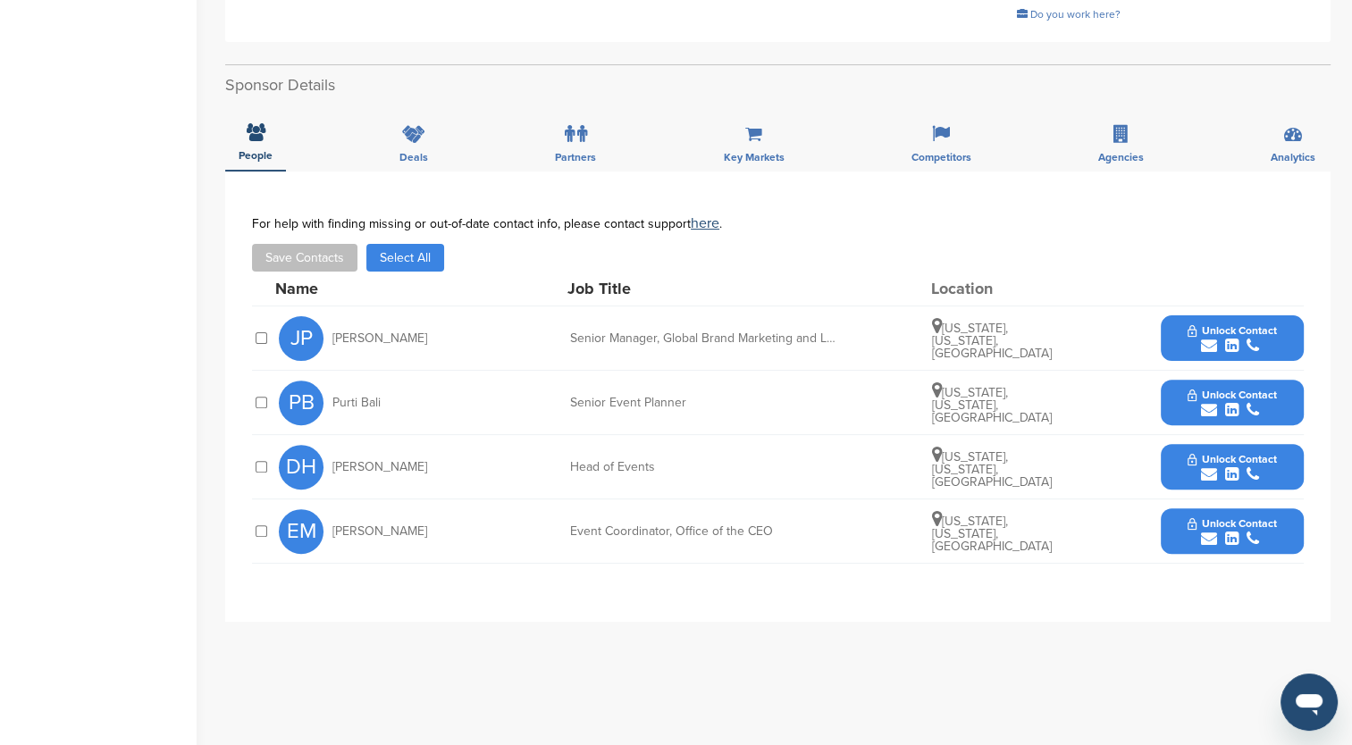
scroll to position [536, 0]
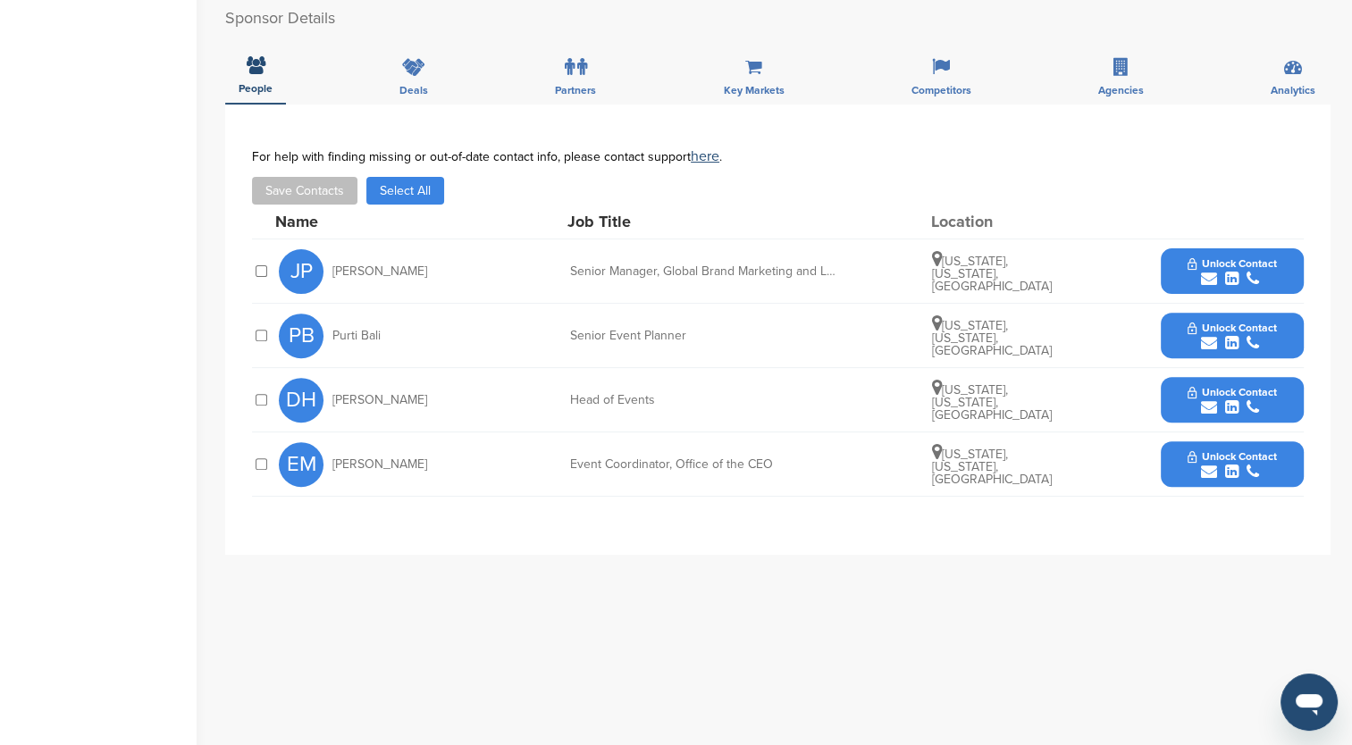
click at [1230, 251] on button "Unlock Contact" at bounding box center [1231, 272] width 131 height 54
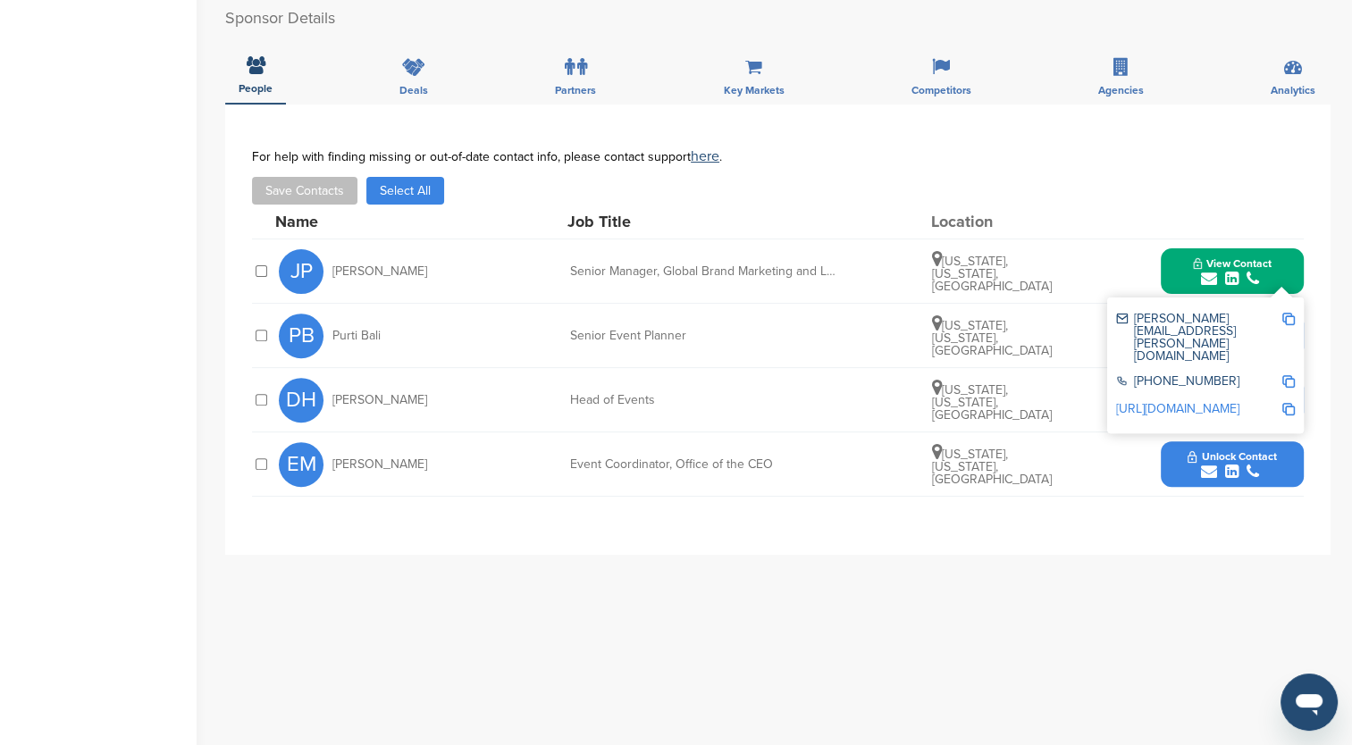
click at [1217, 401] on link "http://www.linkedin.com/in/juliapawling" at bounding box center [1177, 408] width 123 height 15
click at [1287, 322] on img at bounding box center [1288, 319] width 13 height 13
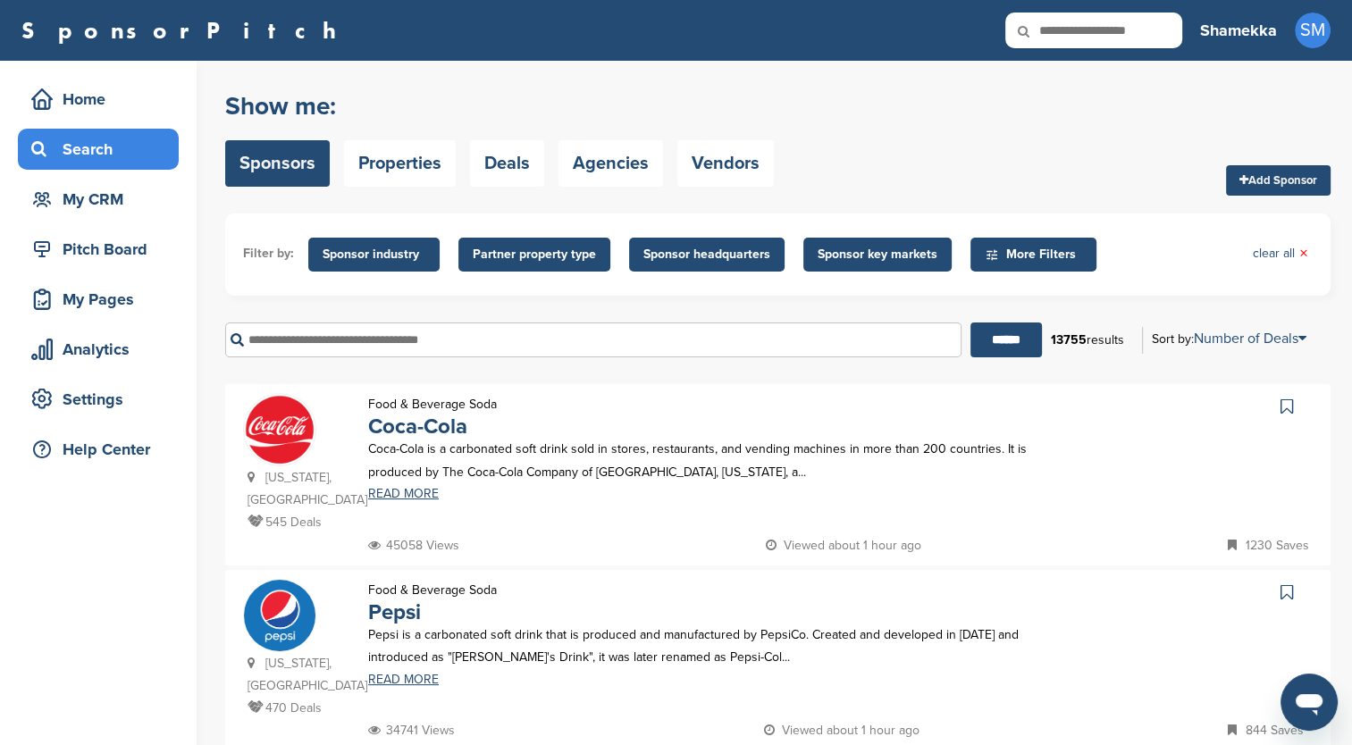
click at [300, 336] on input "text" at bounding box center [593, 340] width 736 height 35
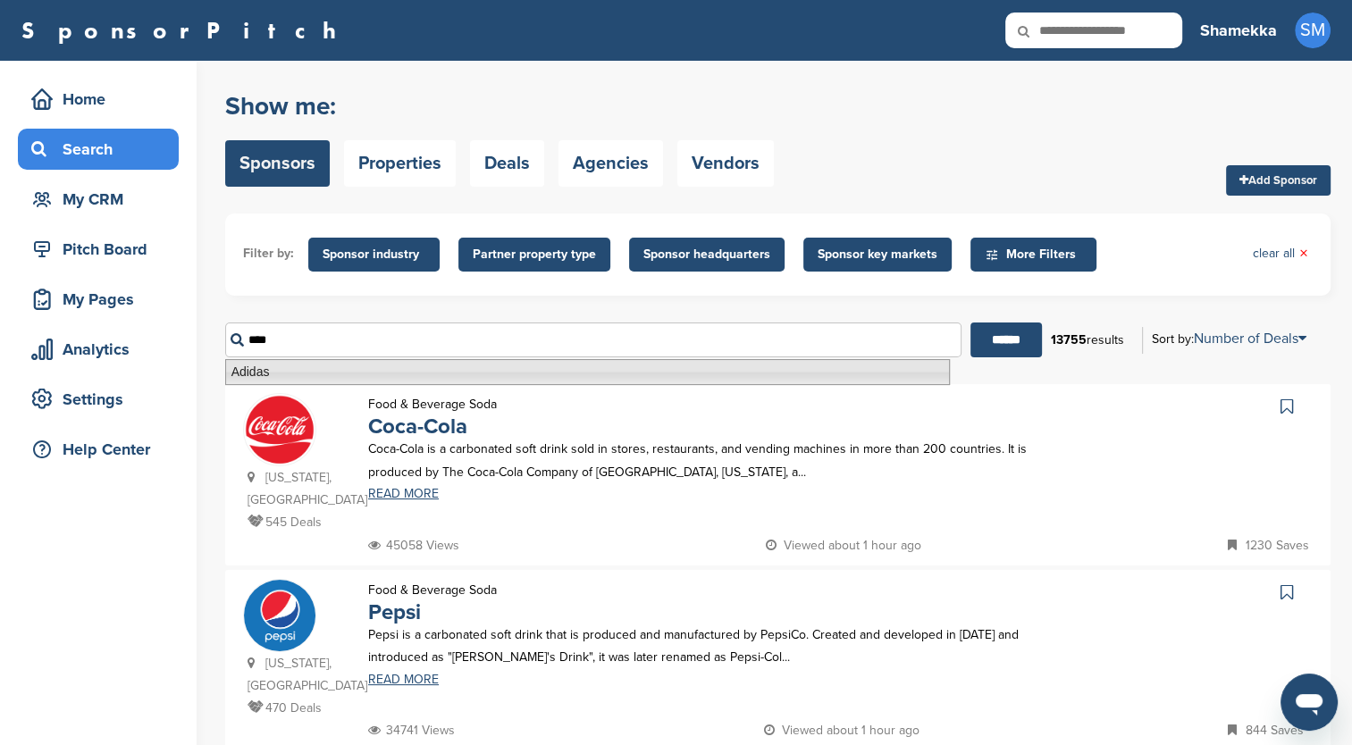
click at [297, 379] on li "Adidas" at bounding box center [587, 372] width 725 height 26
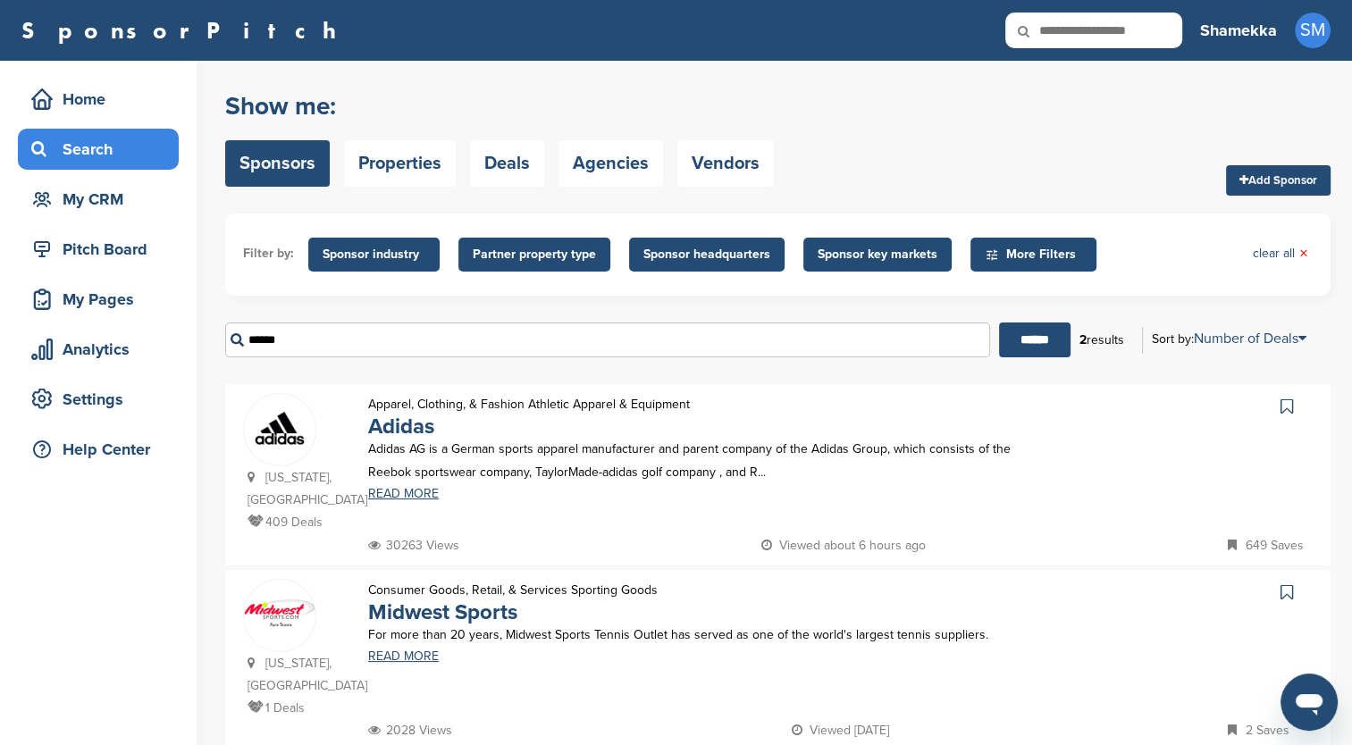
click at [286, 449] on img at bounding box center [279, 429] width 71 height 71
drag, startPoint x: 304, startPoint y: 342, endPoint x: 173, endPoint y: 338, distance: 130.5
click at [173, 338] on div "Home Search My CRM Pitch Board My Pages Analytics Settings Help Center You have…" at bounding box center [676, 426] width 1352 height 730
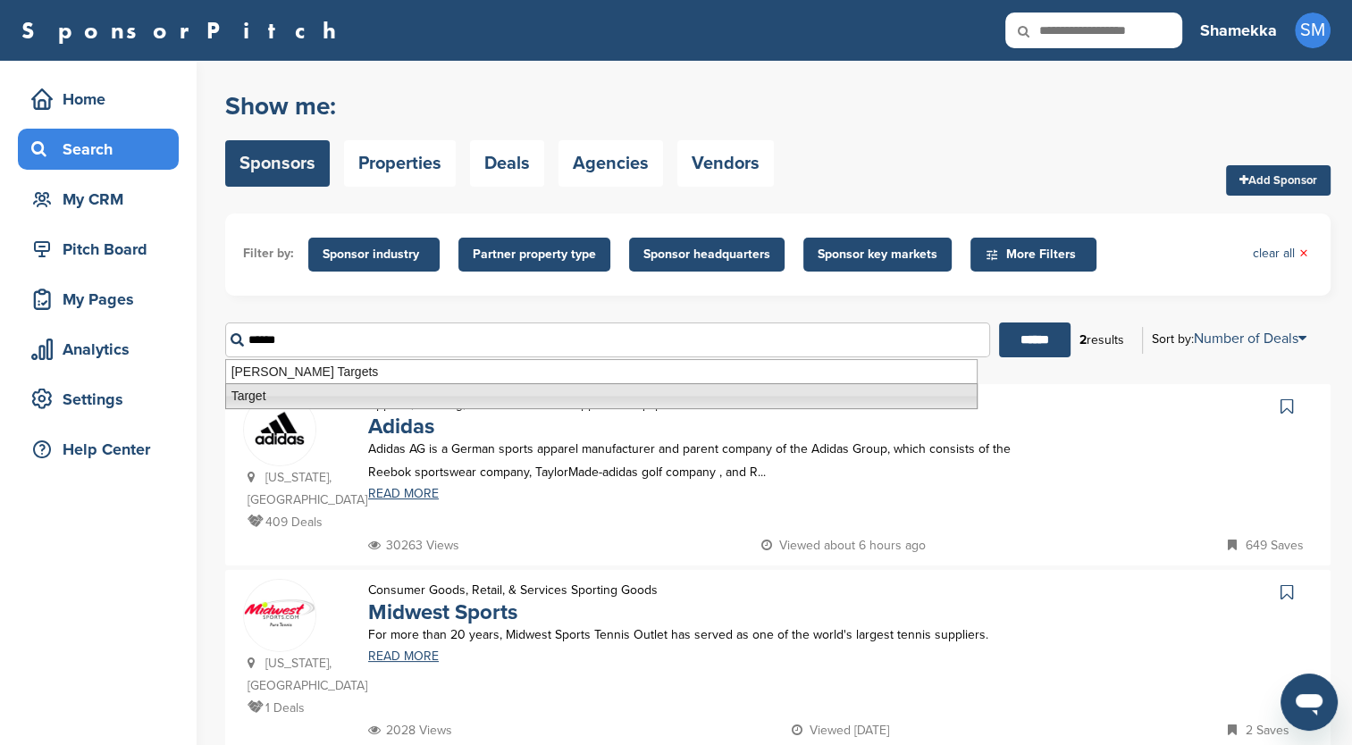
click at [270, 399] on li "Target" at bounding box center [601, 396] width 752 height 26
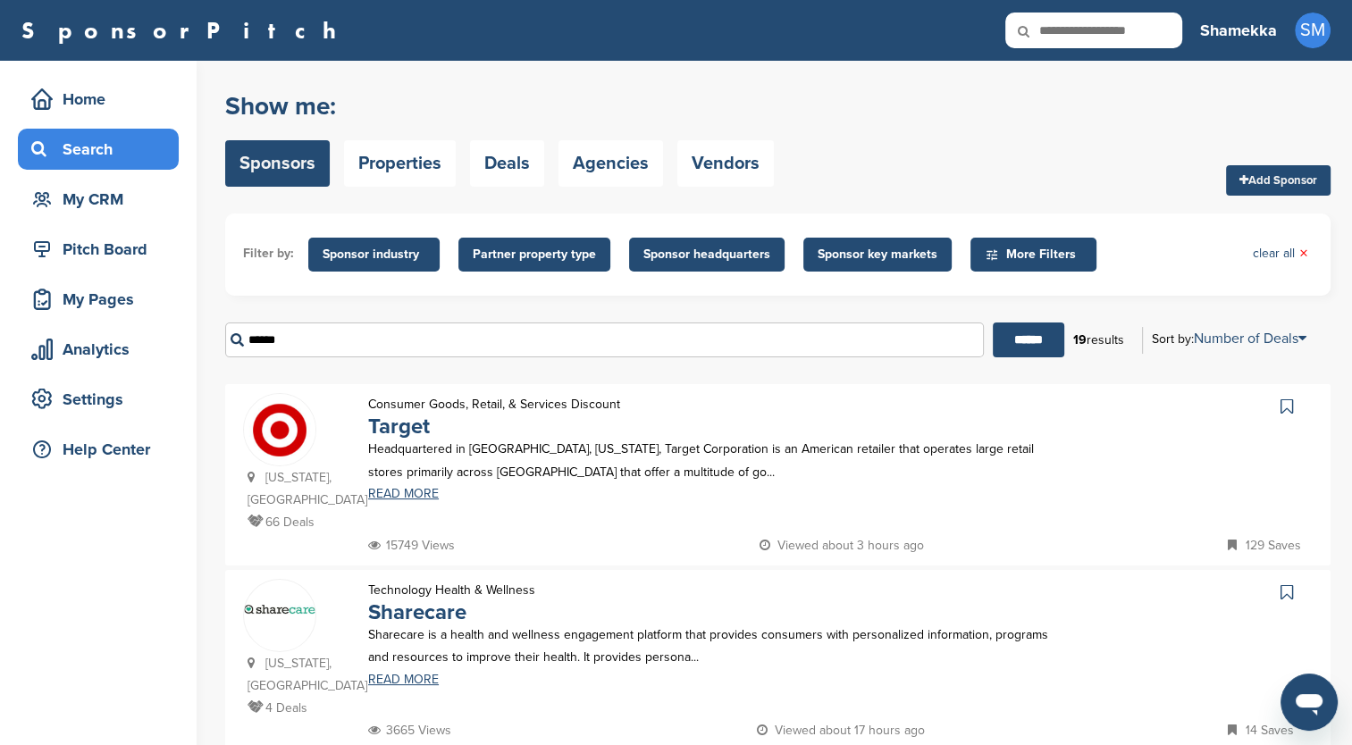
click at [408, 433] on link "Target" at bounding box center [399, 427] width 62 height 26
click at [413, 606] on link "Sharecare" at bounding box center [417, 613] width 98 height 26
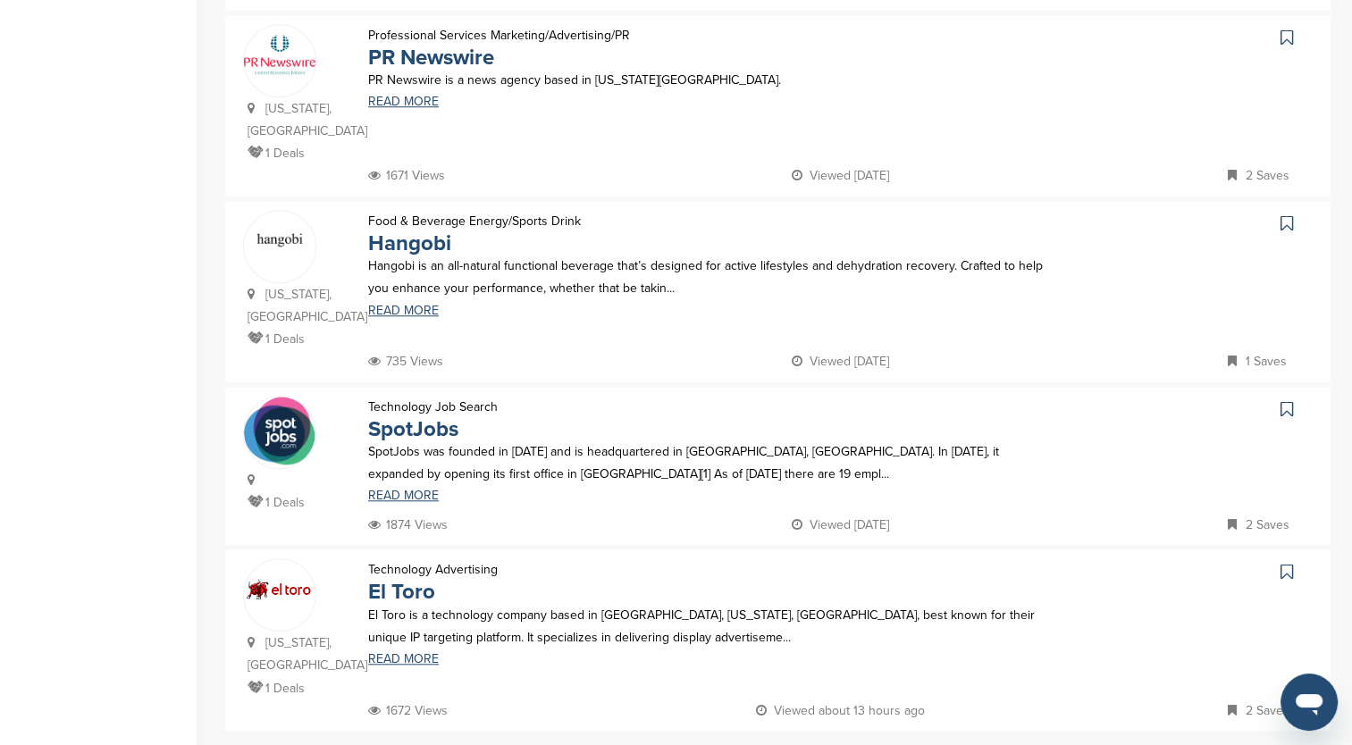
scroll to position [1519, 0]
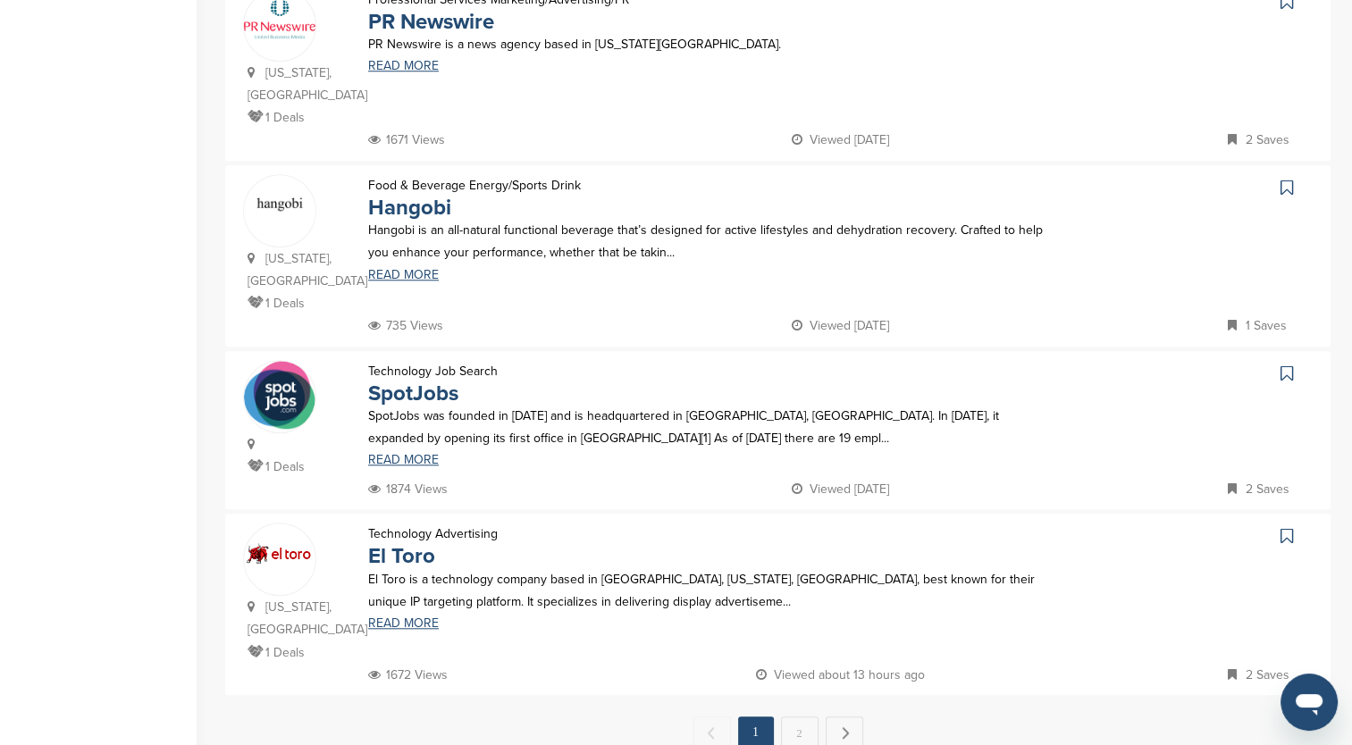
click at [397, 195] on link "Hangobi" at bounding box center [409, 208] width 83 height 26
click at [794, 717] on link "2" at bounding box center [800, 733] width 38 height 33
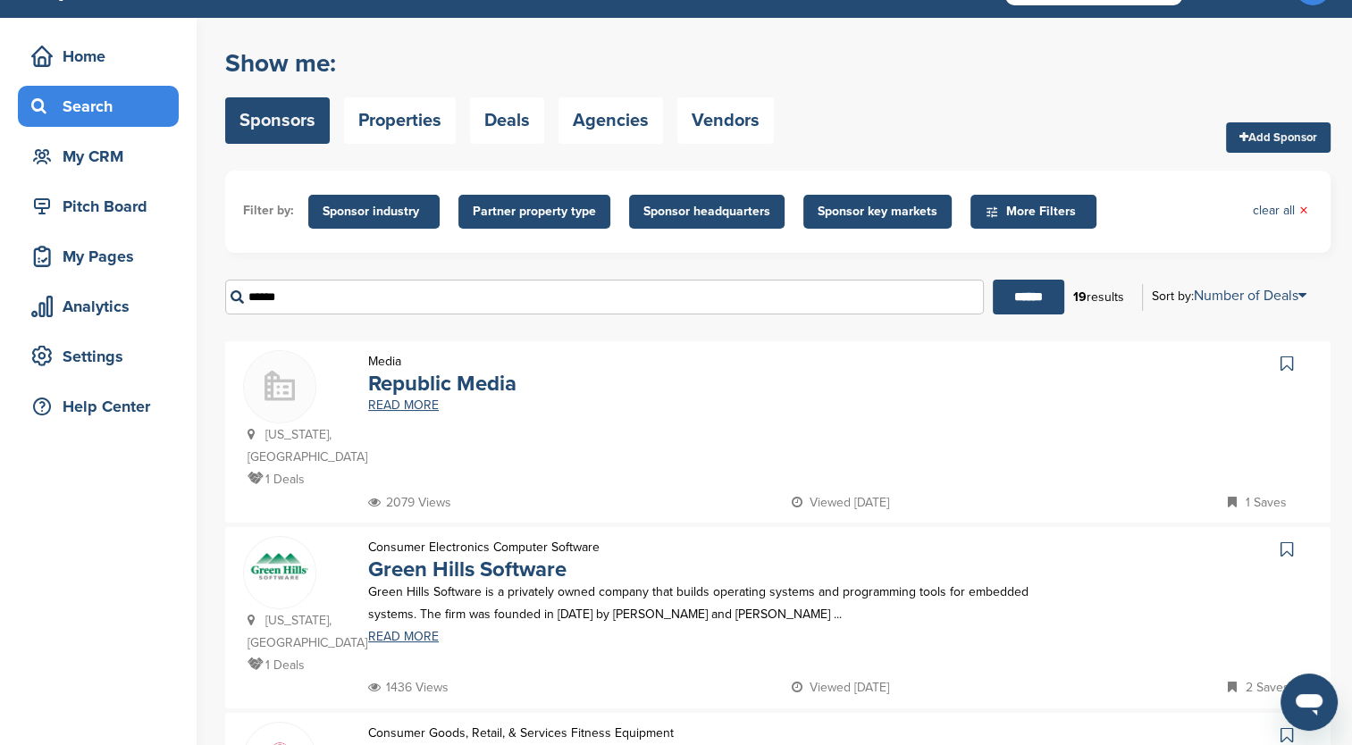
scroll to position [0, 0]
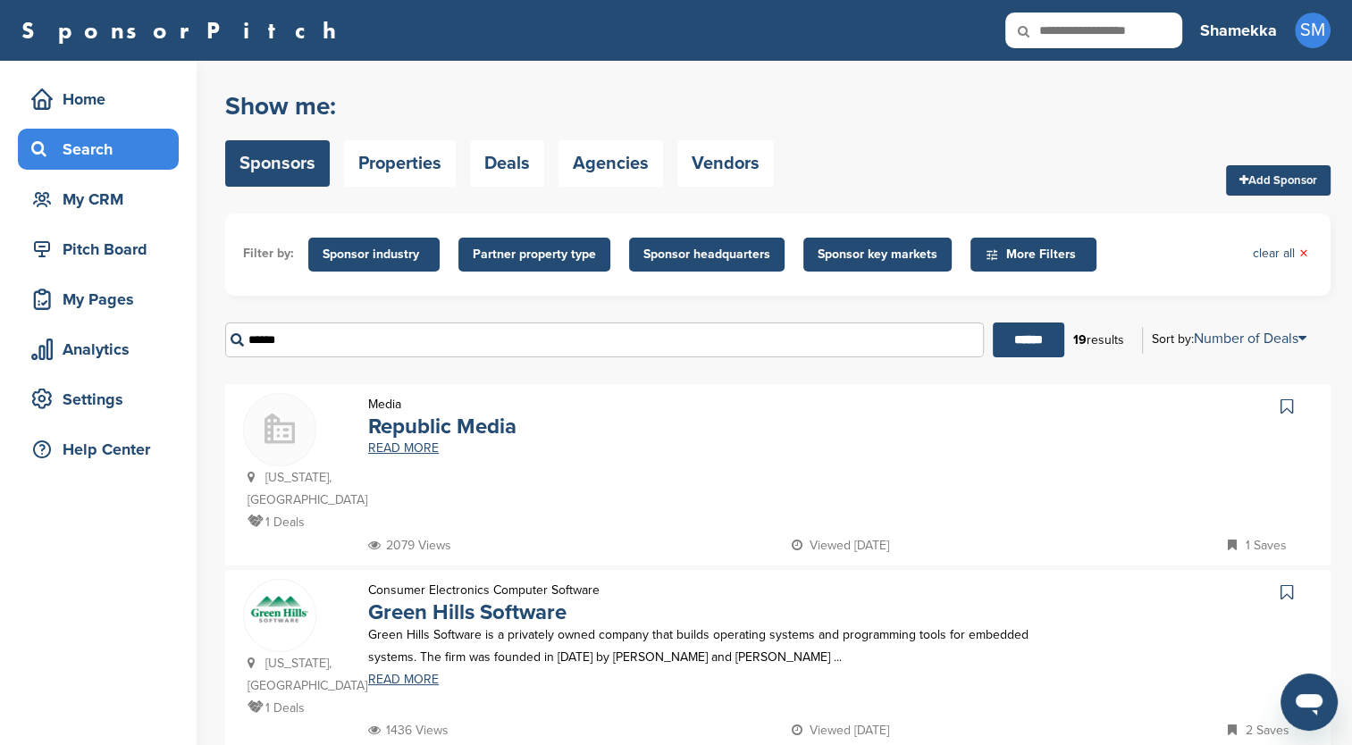
drag, startPoint x: 297, startPoint y: 340, endPoint x: 247, endPoint y: 334, distance: 50.3
click at [247, 334] on input "******" at bounding box center [604, 340] width 759 height 35
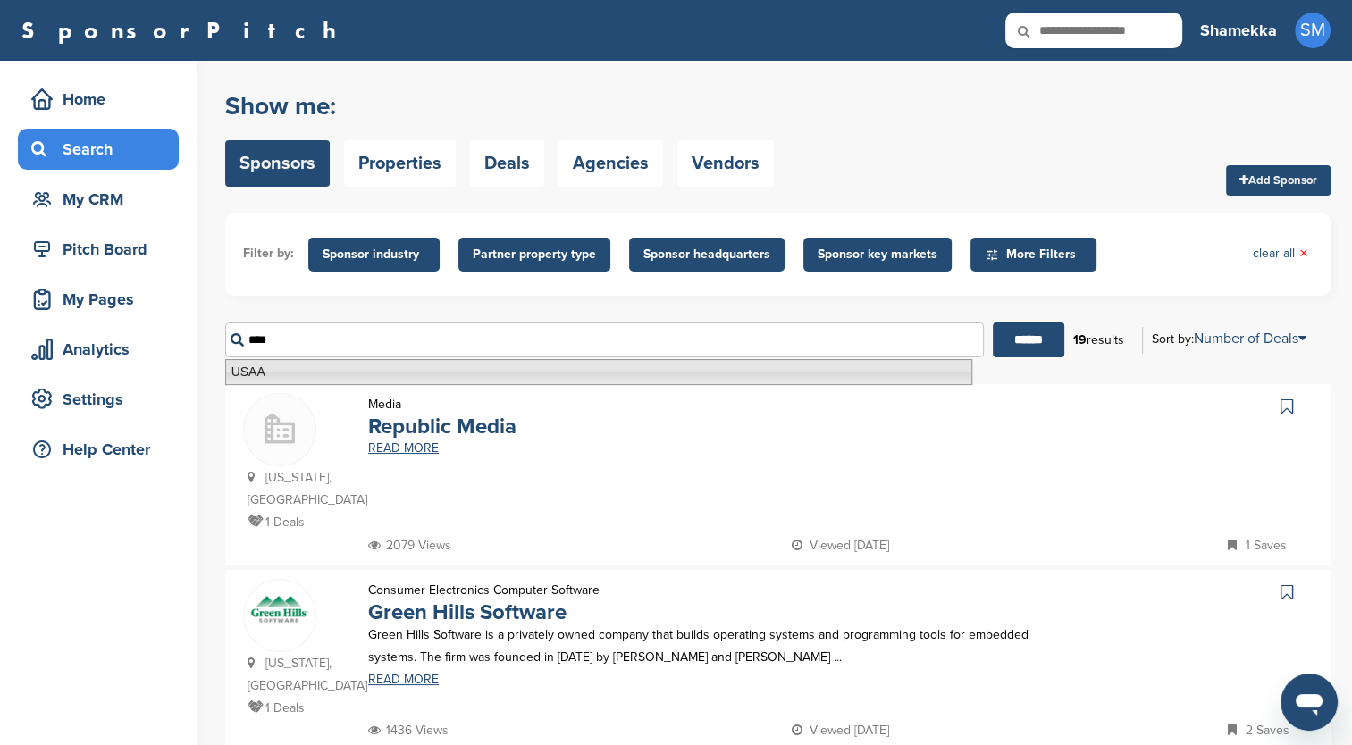
click at [398, 374] on li "USAA" at bounding box center [598, 372] width 747 height 26
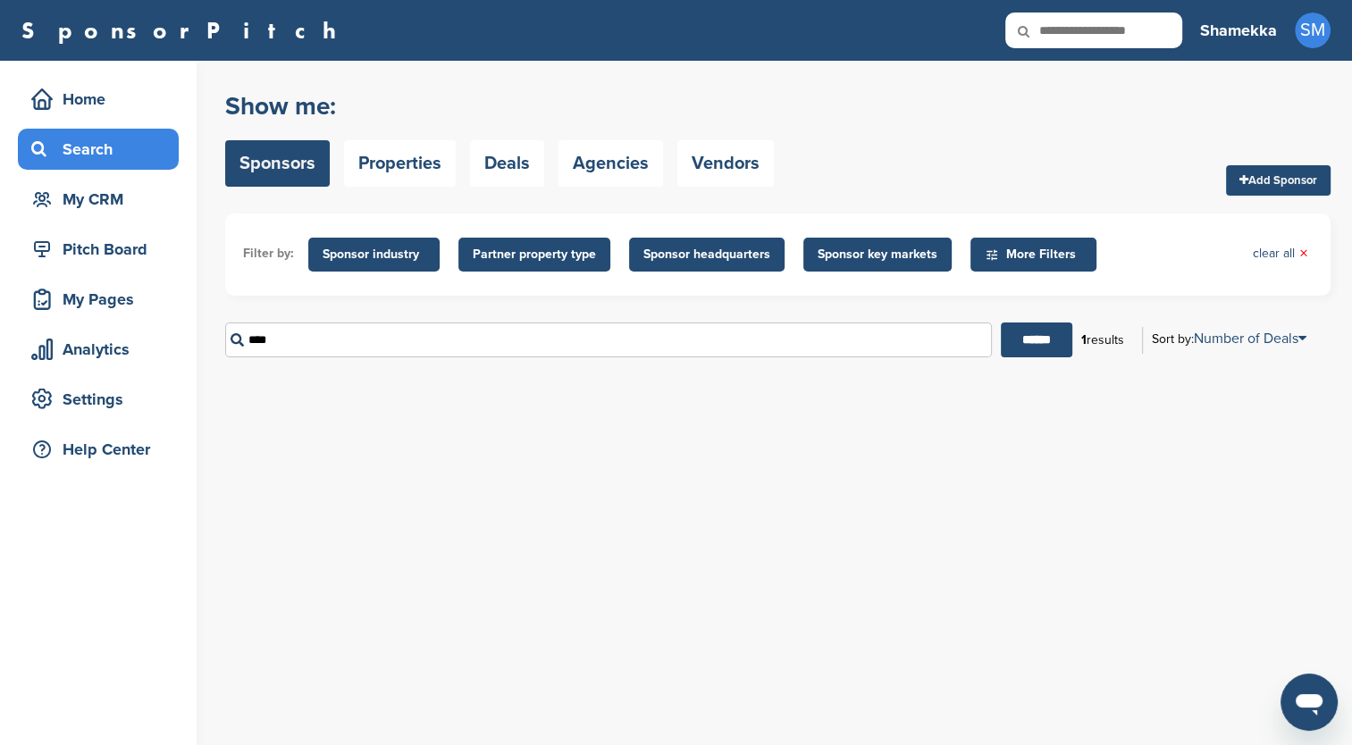
click at [1053, 349] on input "******" at bounding box center [1036, 340] width 71 height 35
click at [294, 340] on input "****" at bounding box center [608, 340] width 767 height 35
drag, startPoint x: 294, startPoint y: 340, endPoint x: 226, endPoint y: 339, distance: 67.9
click at [226, 339] on input "****" at bounding box center [608, 340] width 767 height 35
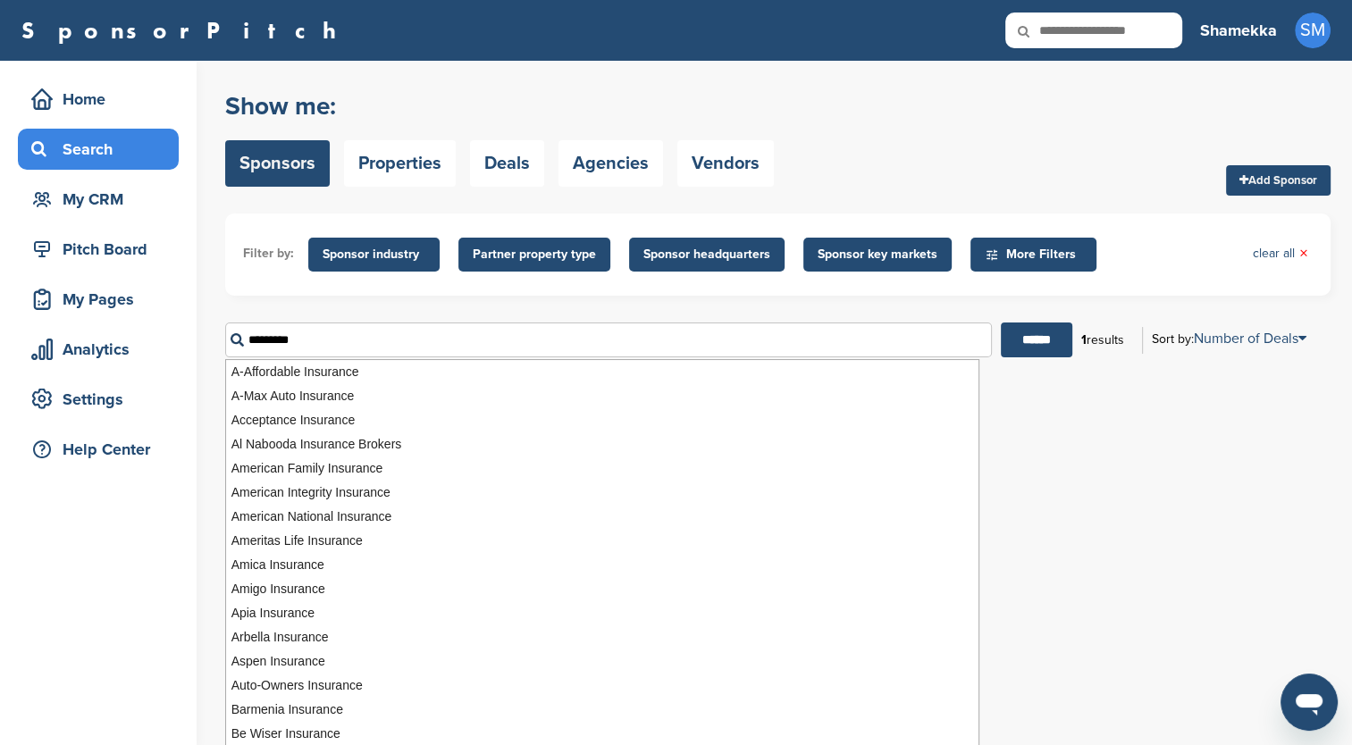
type input "*********"
click at [1001, 323] on input "******" at bounding box center [1036, 340] width 71 height 35
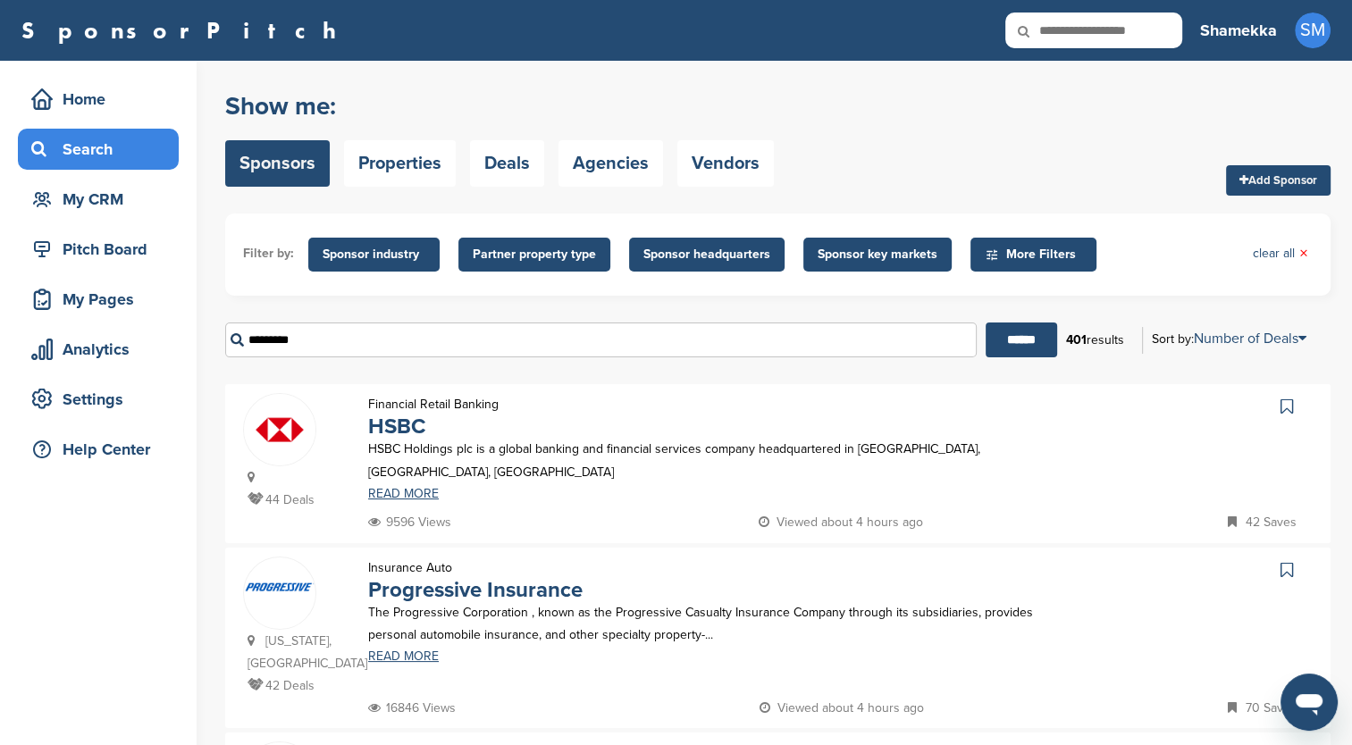
click at [401, 430] on link "HSBC" at bounding box center [396, 427] width 57 height 26
click at [387, 594] on link "Progressive Insurance" at bounding box center [475, 590] width 214 height 26
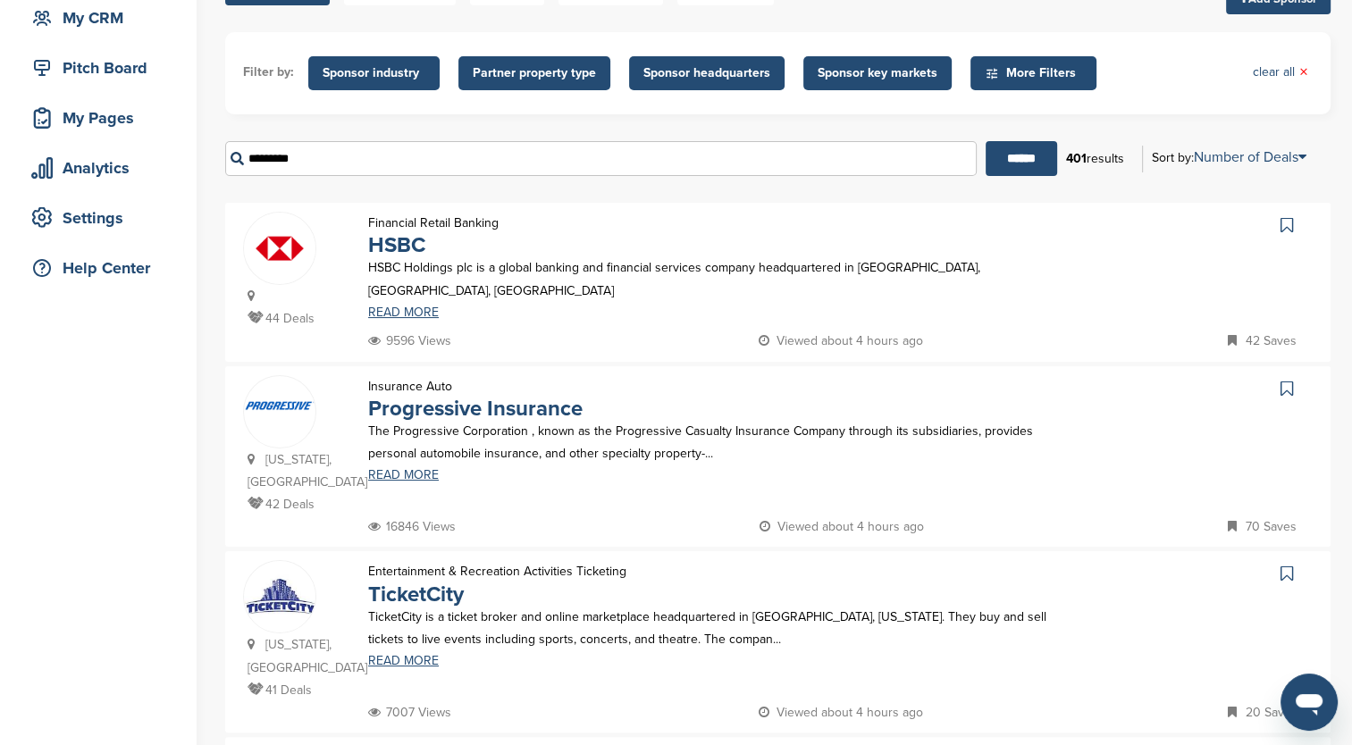
scroll to position [268, 0]
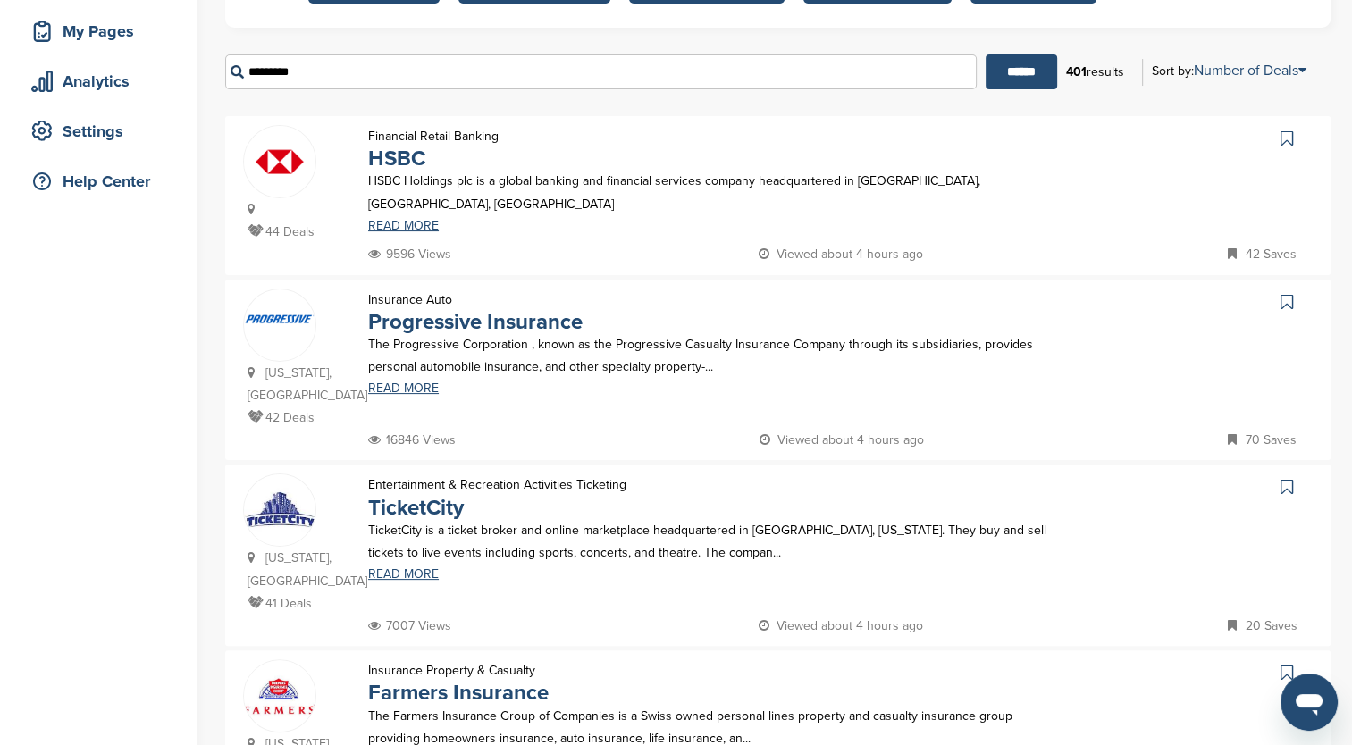
click at [392, 495] on link "TicketCity" at bounding box center [416, 508] width 96 height 26
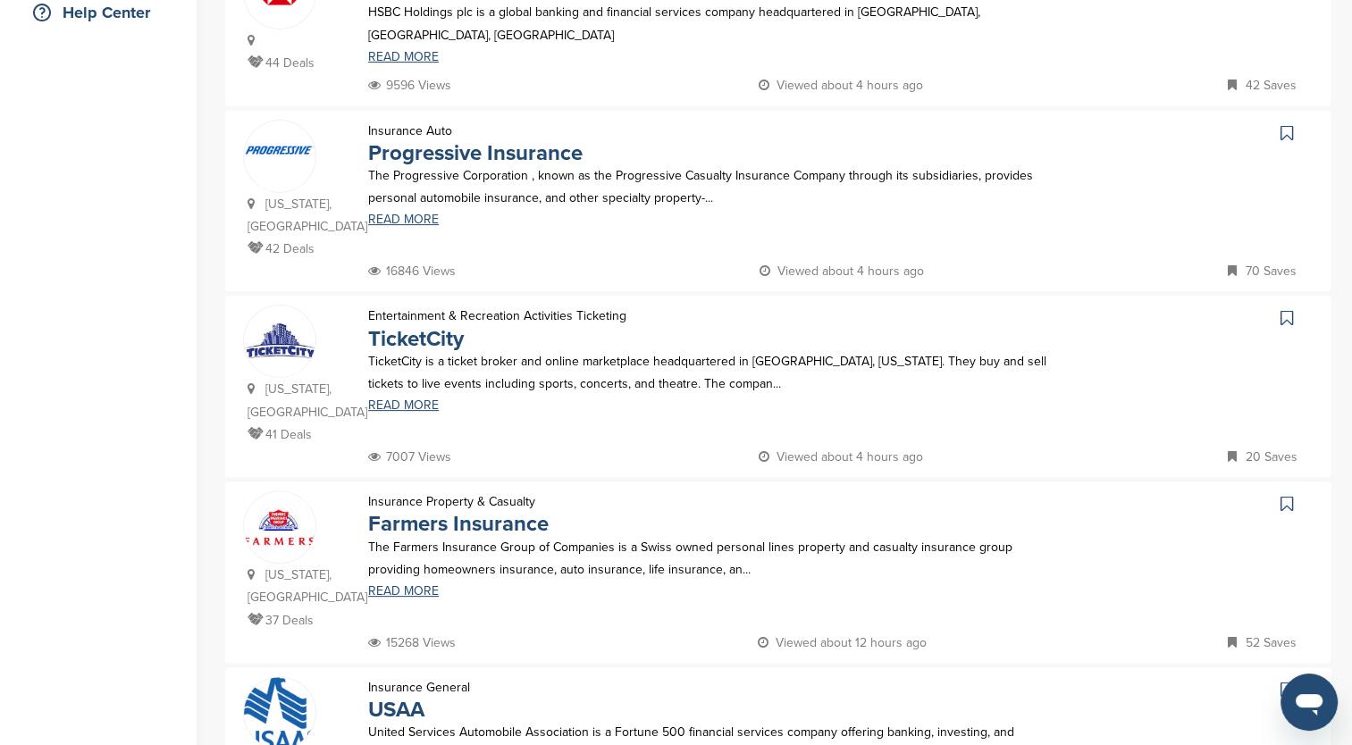
scroll to position [447, 0]
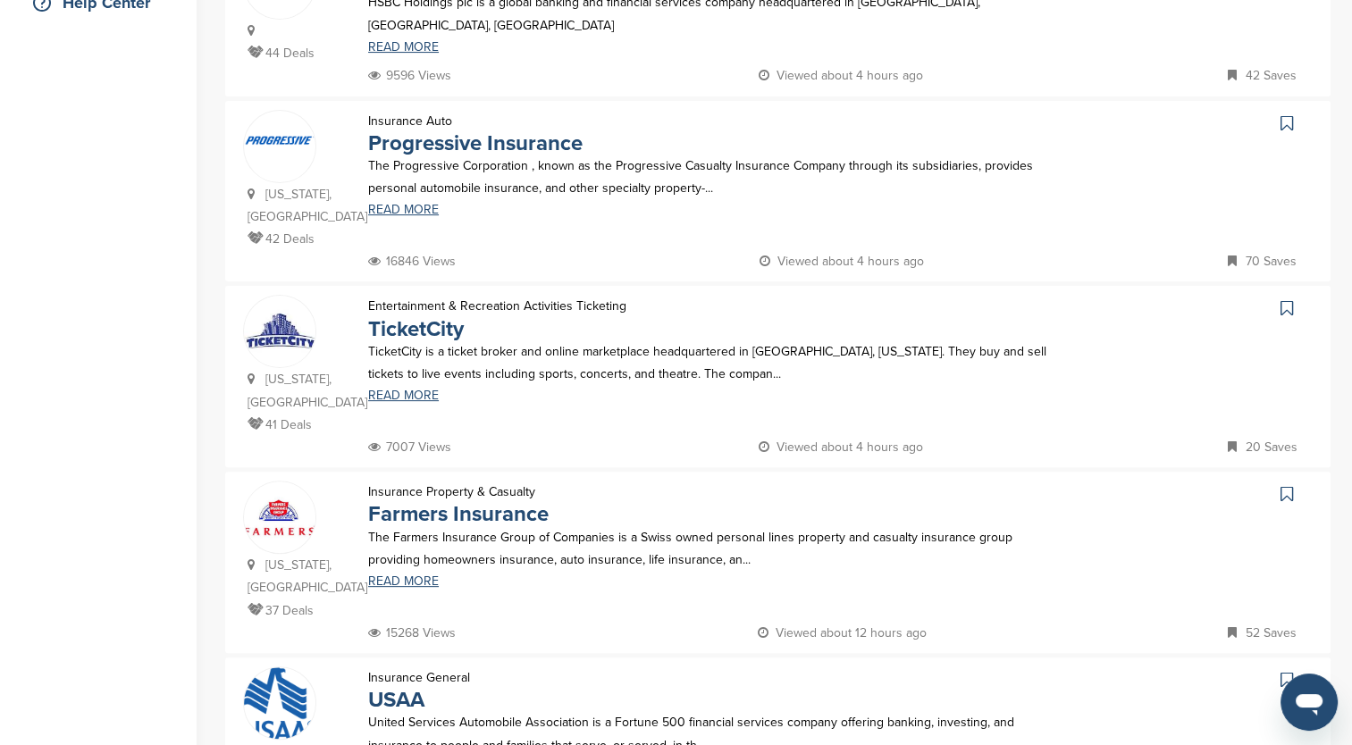
click at [430, 501] on link "Farmers Insurance" at bounding box center [458, 514] width 181 height 26
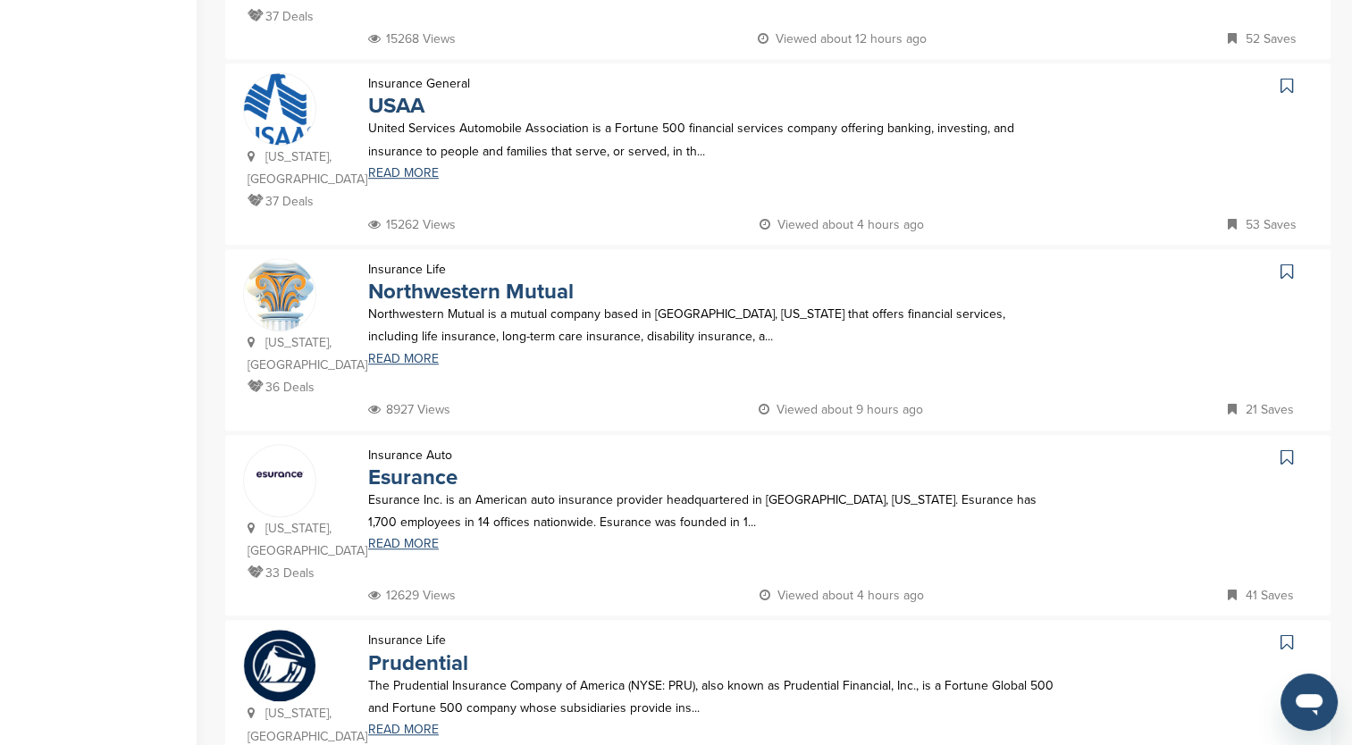
scroll to position [1072, 0]
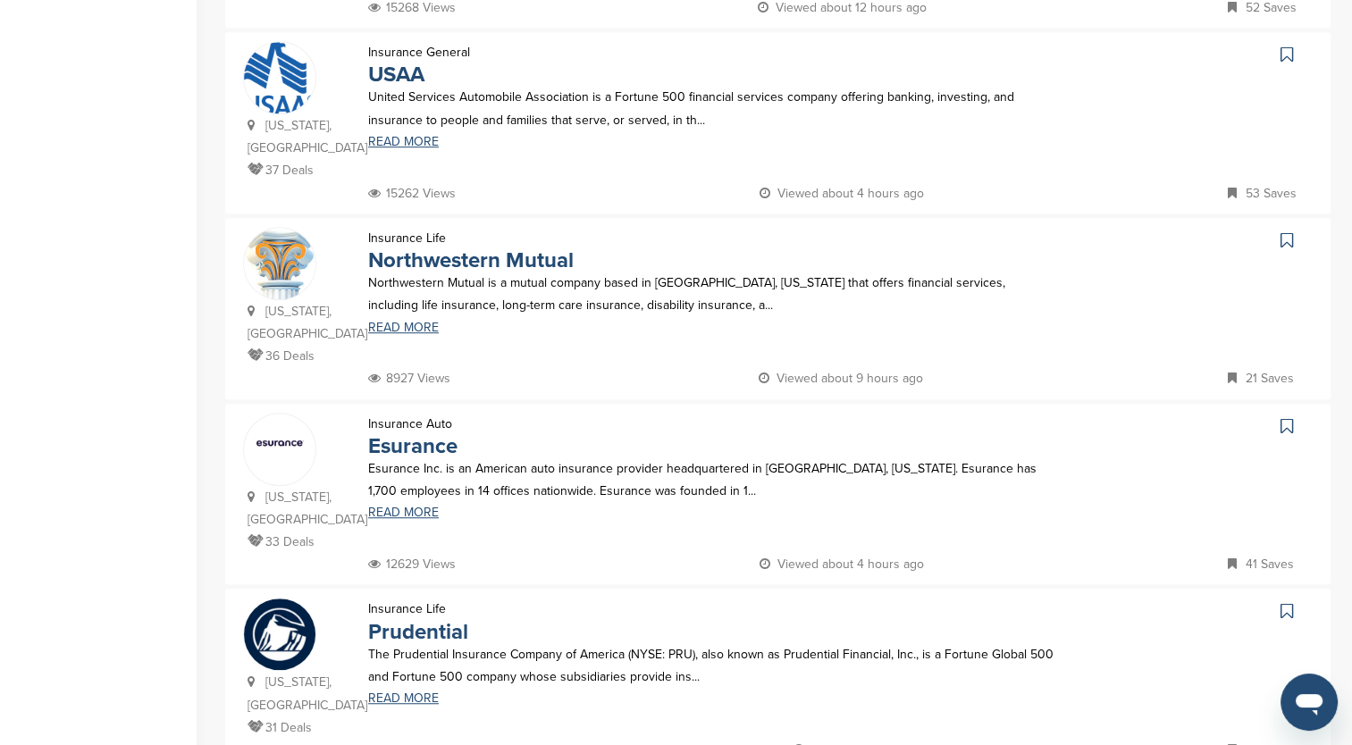
click at [413, 248] on link "Northwestern Mutual" at bounding box center [471, 261] width 206 height 26
click at [404, 433] on link "Esurance" at bounding box center [412, 446] width 89 height 26
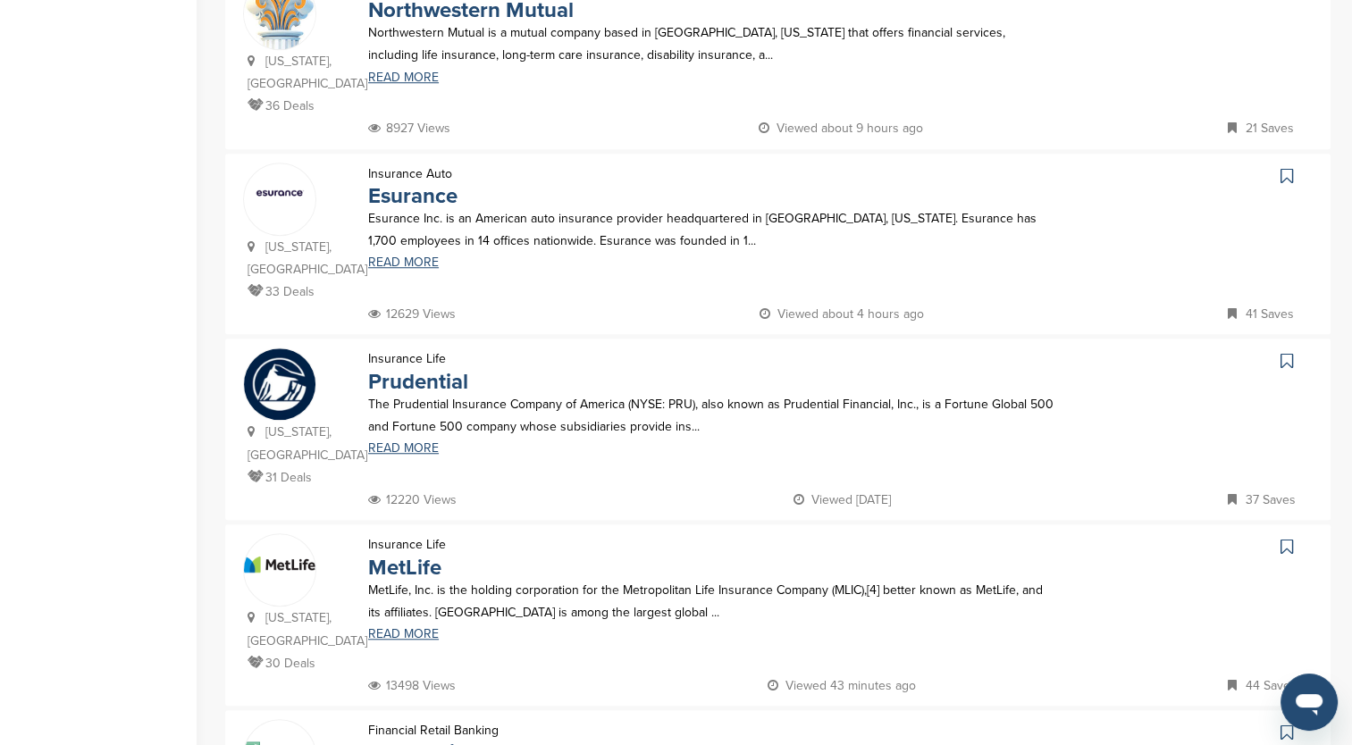
scroll to position [1340, 0]
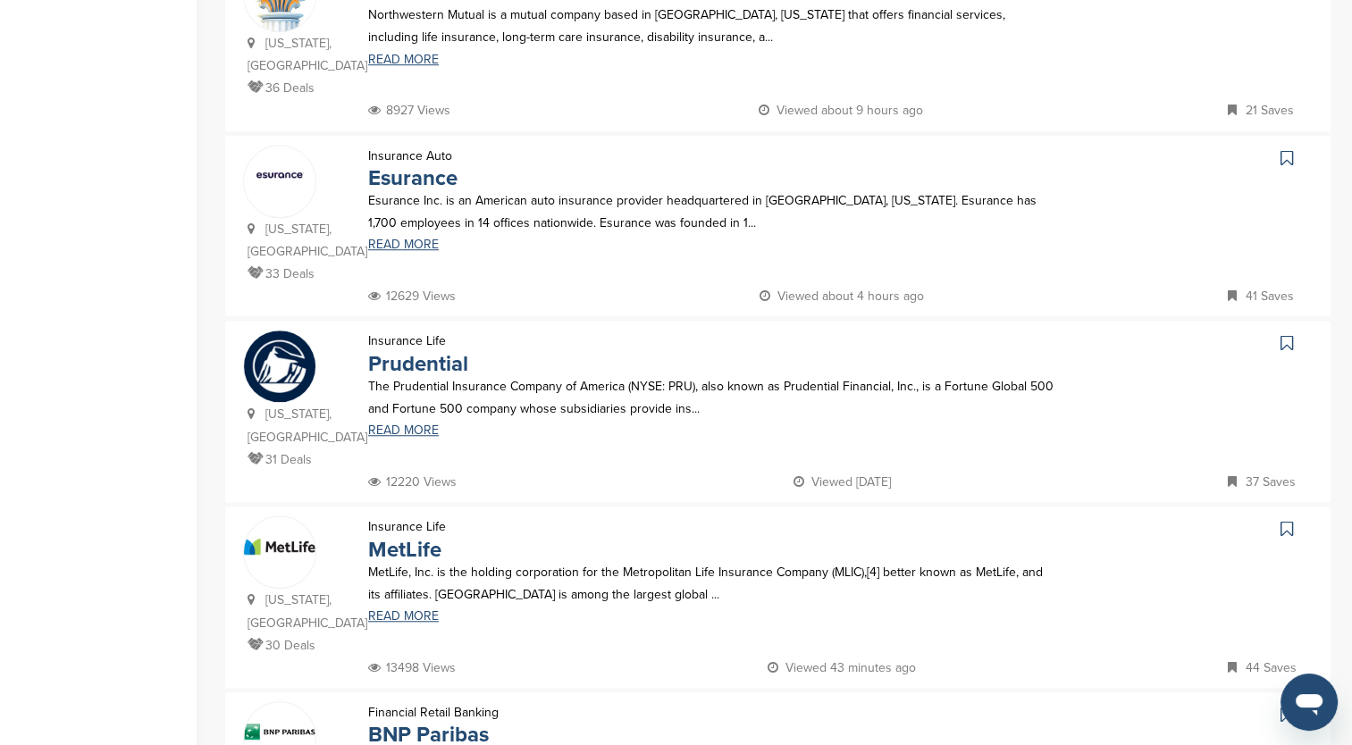
click at [408, 351] on link "Prudential" at bounding box center [418, 364] width 100 height 26
click at [400, 537] on link "MetLife" at bounding box center [404, 550] width 73 height 26
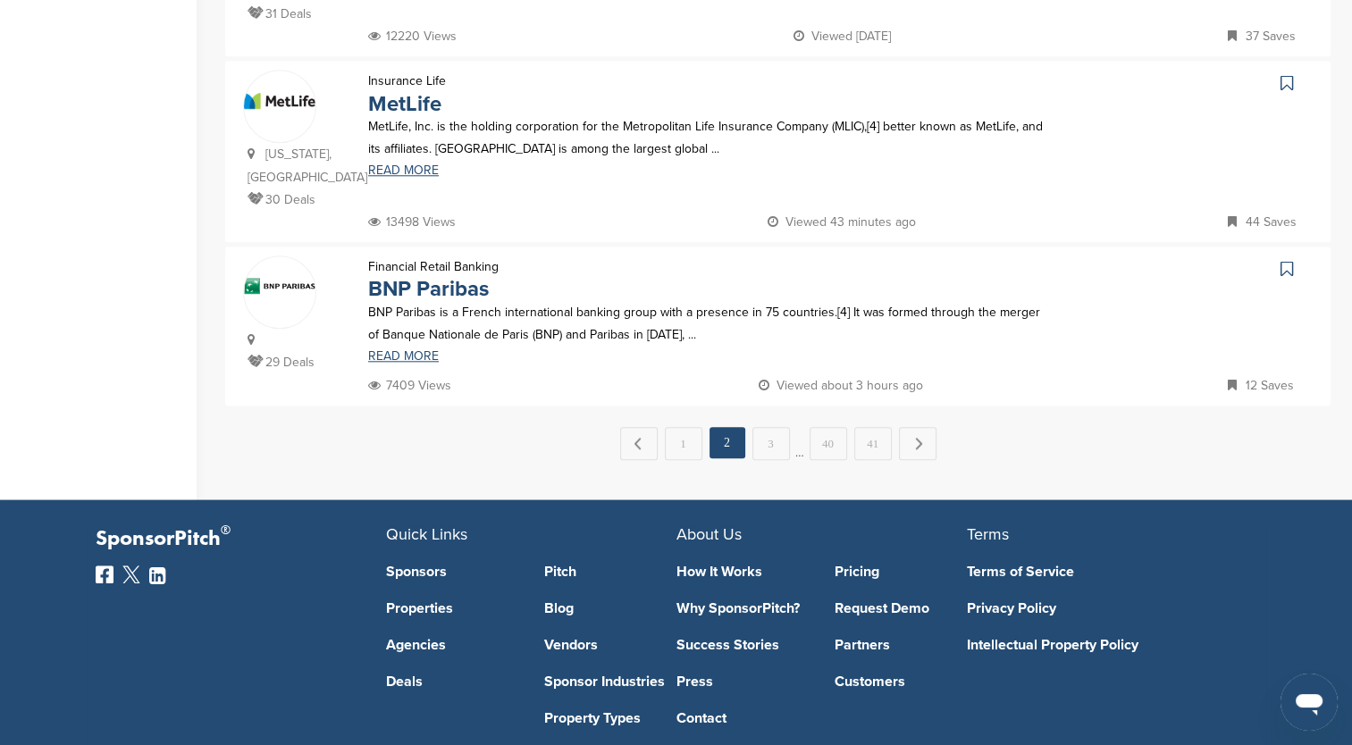
scroll to position [1787, 0]
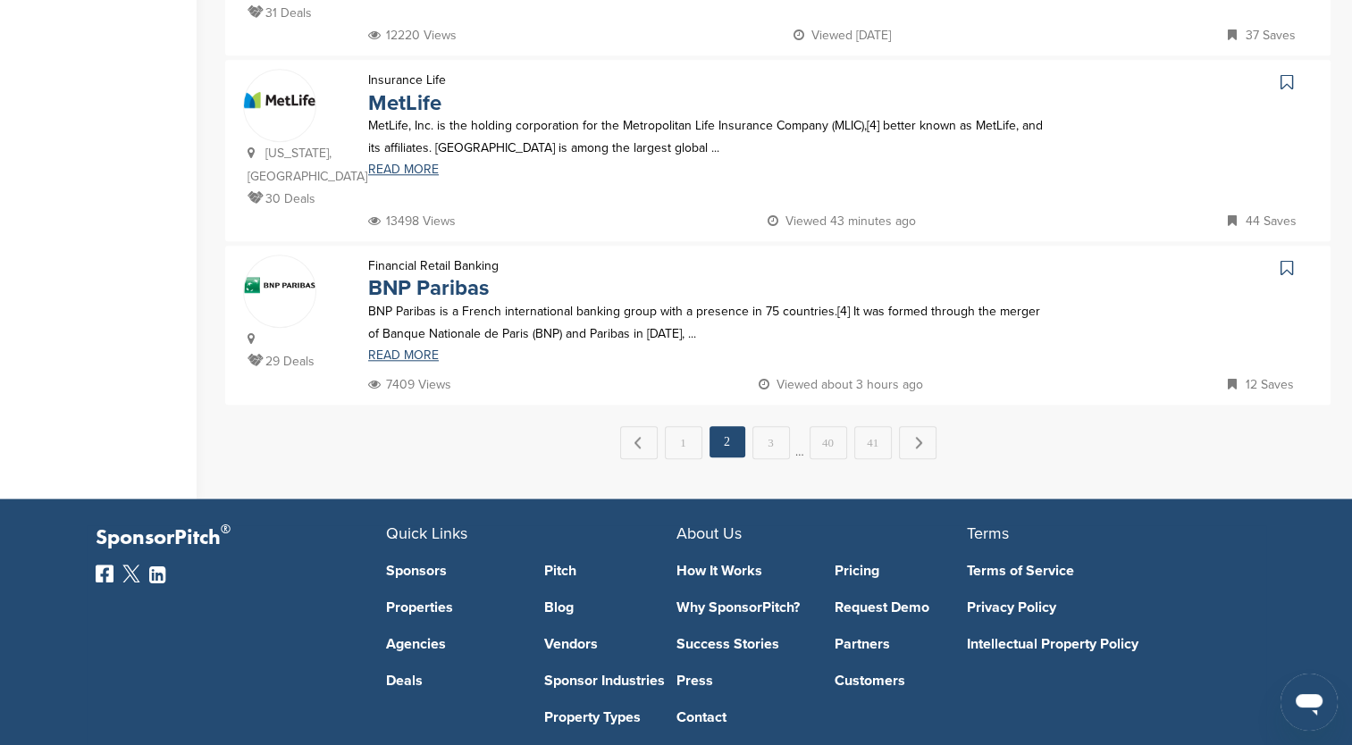
click at [387, 275] on link "BNP Paribas" at bounding box center [428, 288] width 121 height 26
click at [766, 426] on link "3" at bounding box center [771, 442] width 38 height 33
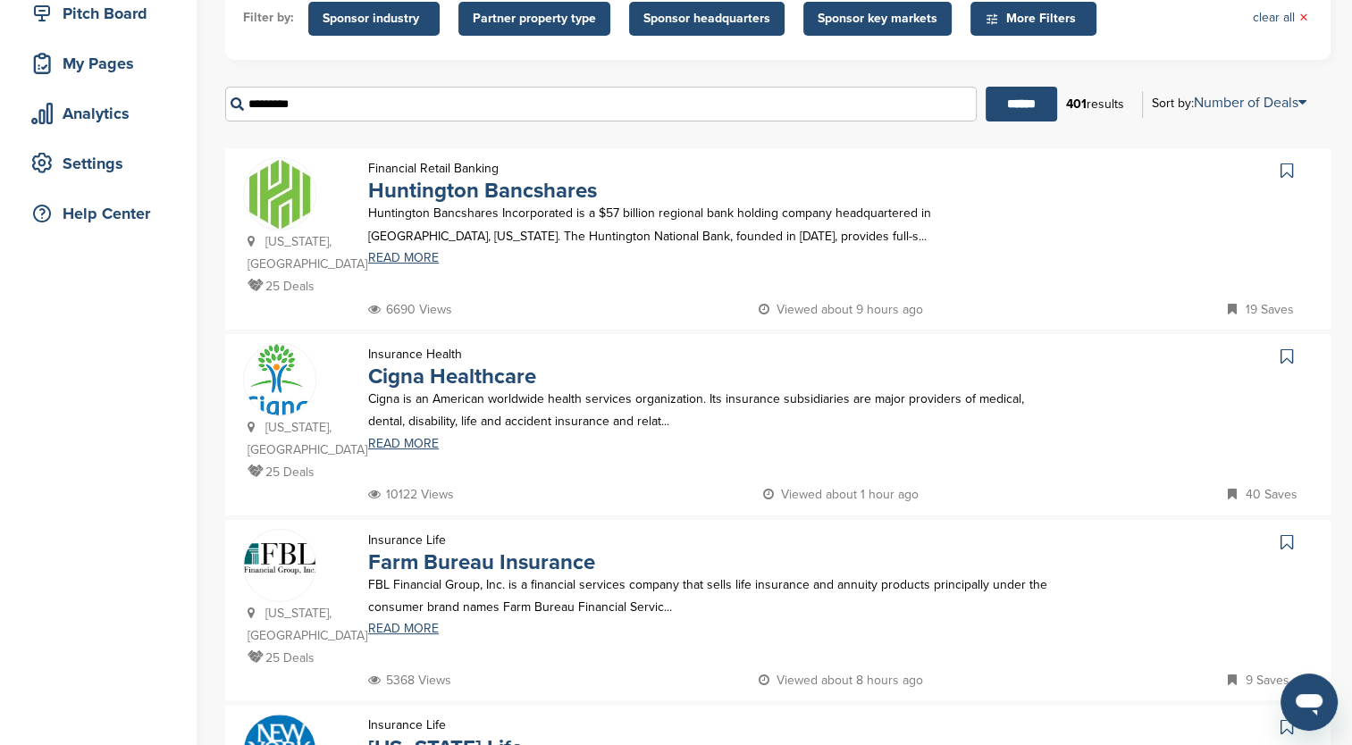
scroll to position [179, 0]
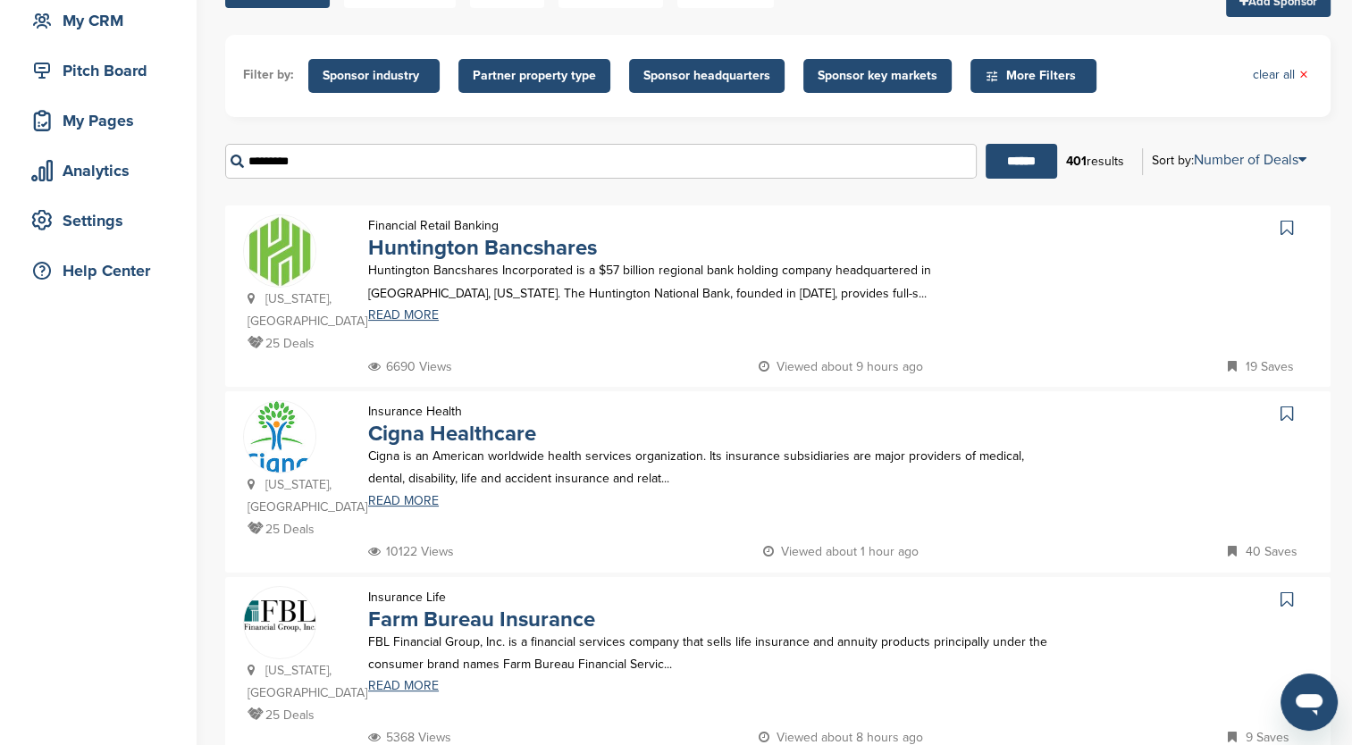
click at [429, 421] on link "Cigna Healthcare" at bounding box center [452, 434] width 168 height 26
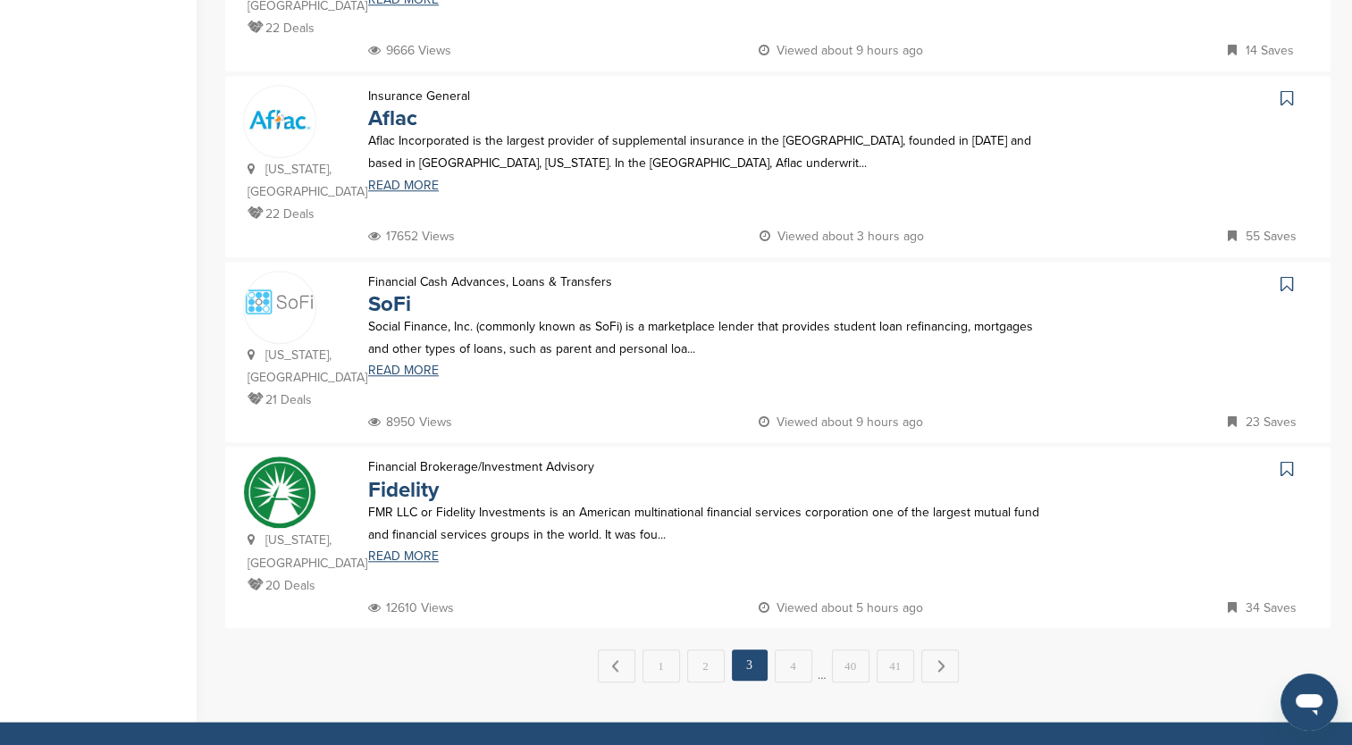
scroll to position [1519, 0]
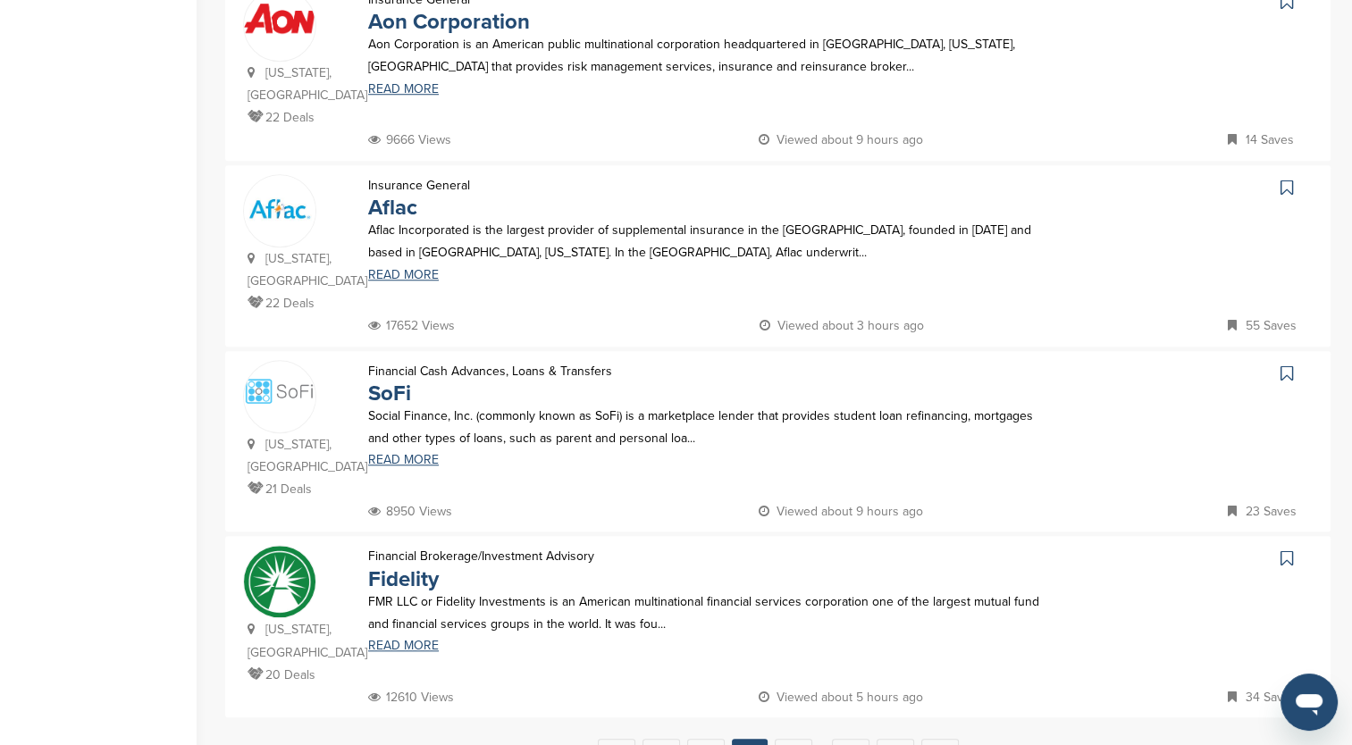
click at [388, 381] on link "SoFi" at bounding box center [389, 394] width 43 height 26
click at [422, 567] on link "Fidelity" at bounding box center [403, 580] width 71 height 26
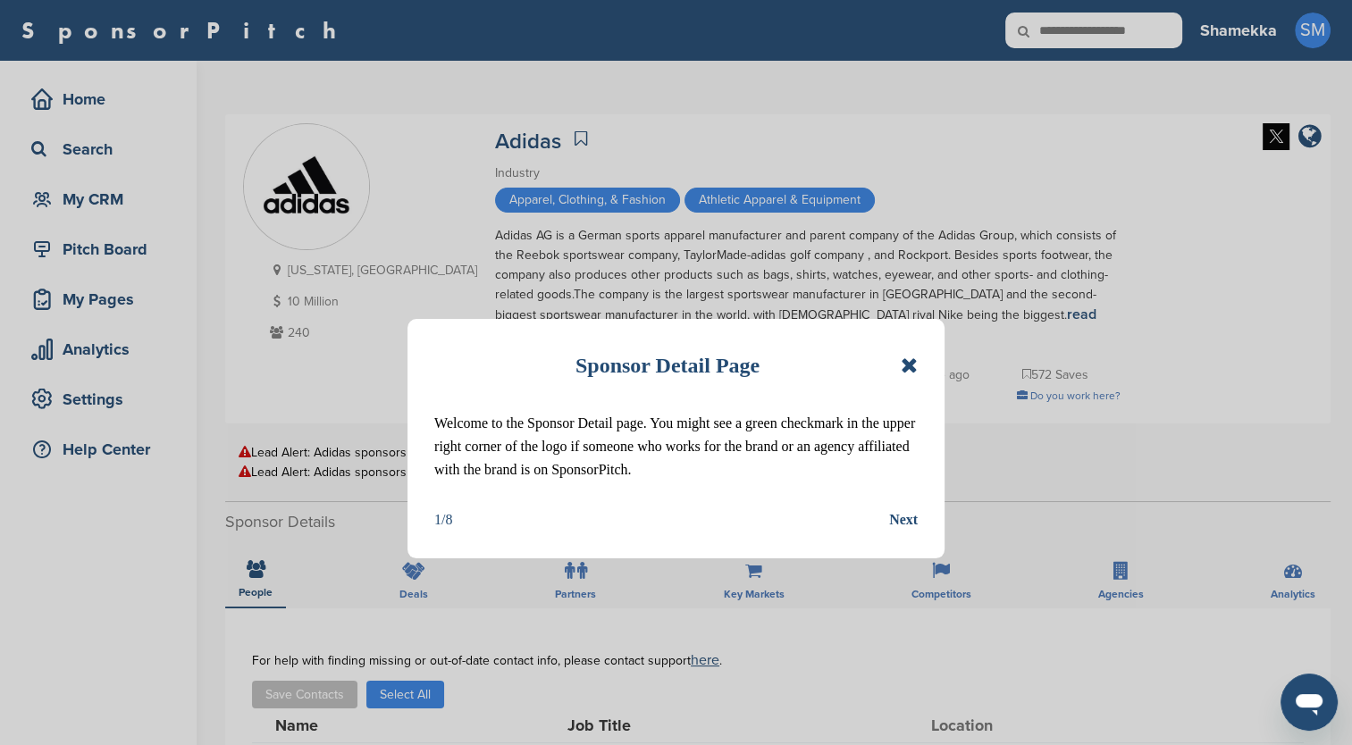
click at [909, 358] on icon at bounding box center [909, 365] width 17 height 21
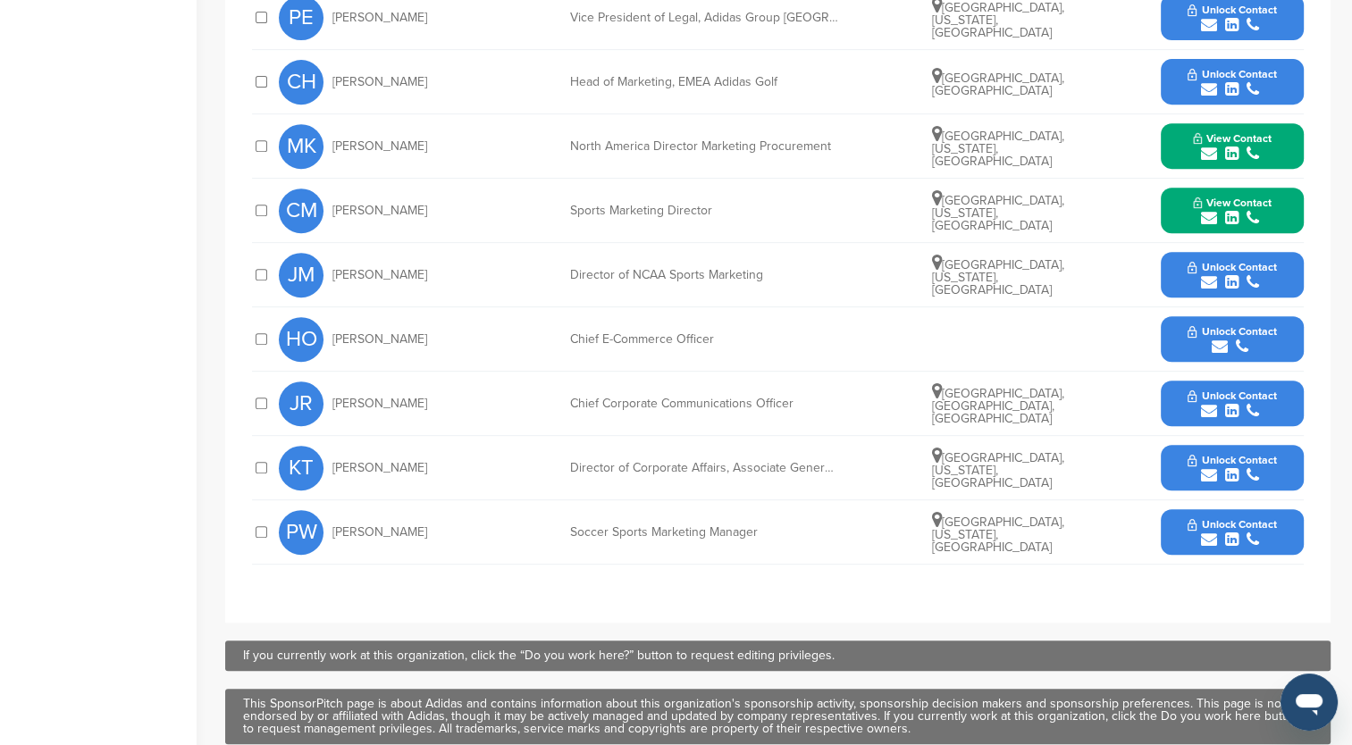
scroll to position [804, 0]
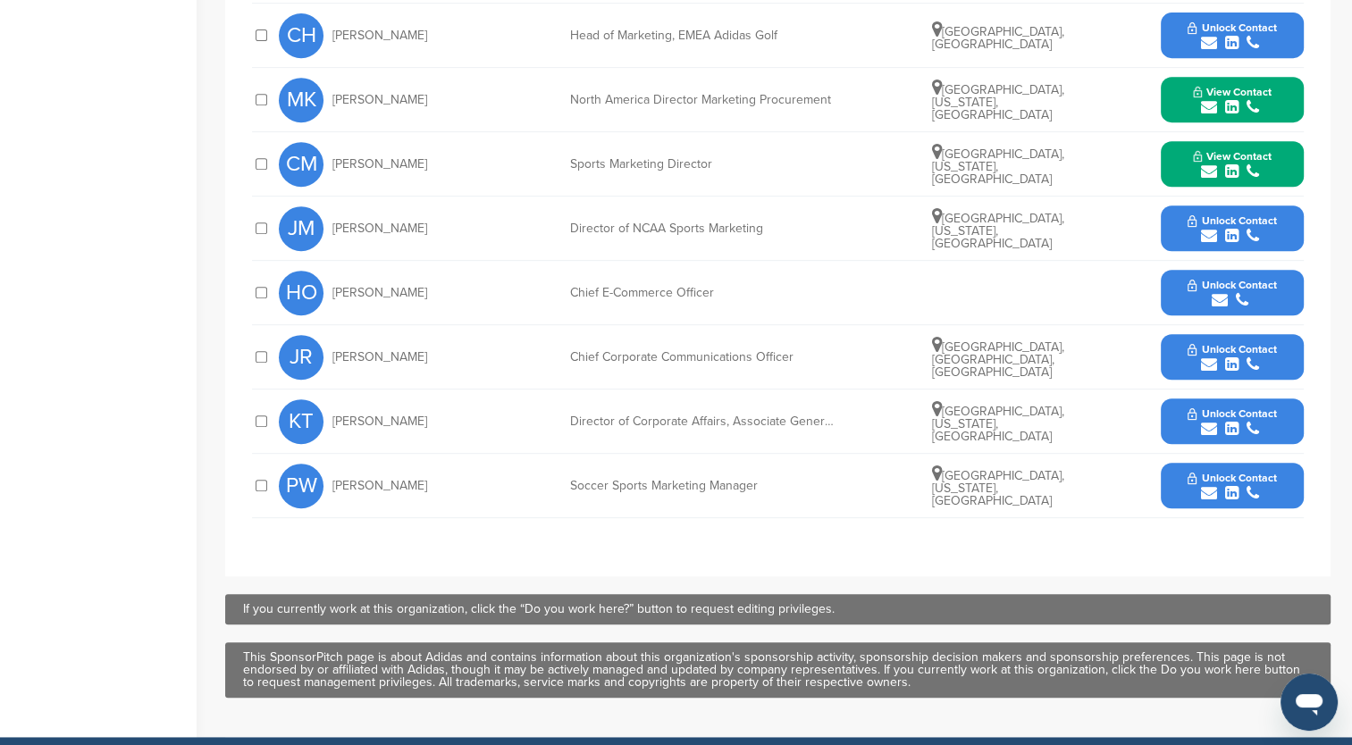
click at [1176, 141] on button "View Contact" at bounding box center [1233, 165] width 122 height 54
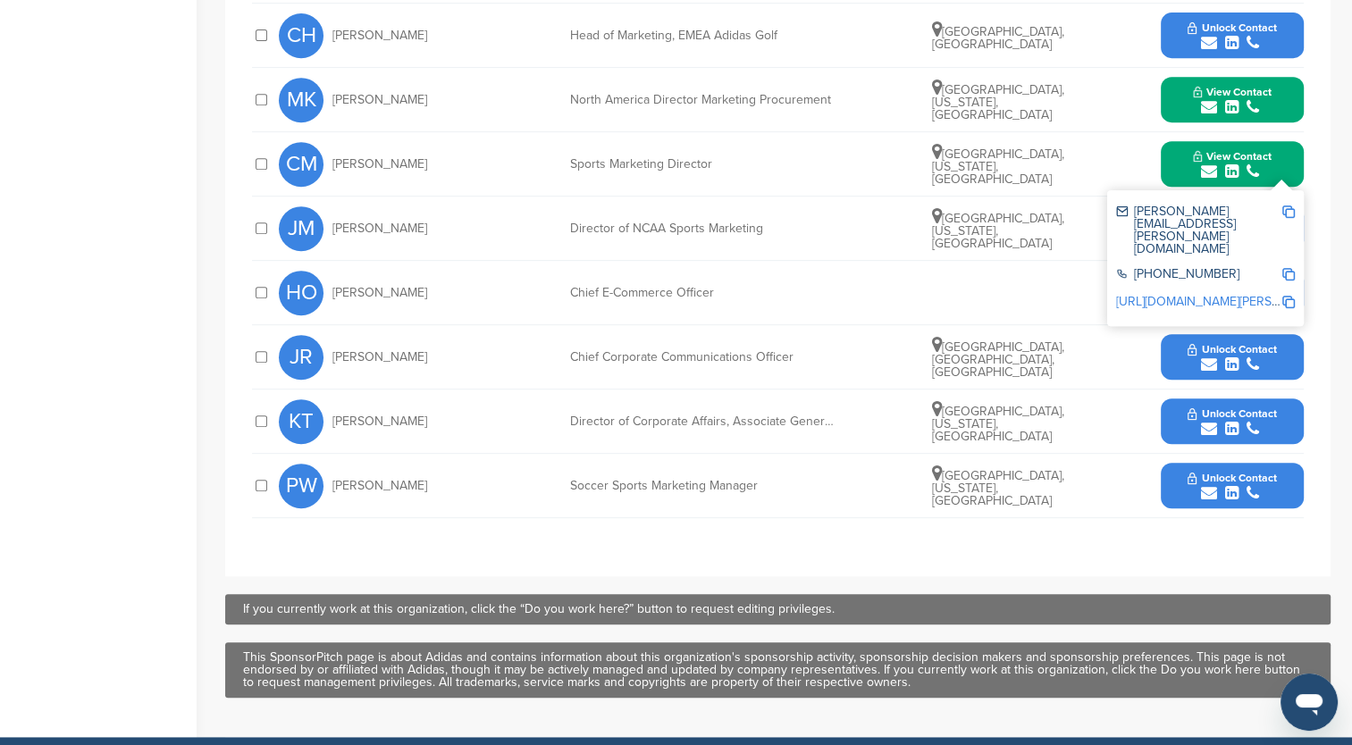
click at [1221, 294] on link "https://www.linkedin.com/in/chris-mcguire-3030226" at bounding box center [1225, 301] width 218 height 15
click at [1290, 206] on img at bounding box center [1288, 212] width 13 height 13
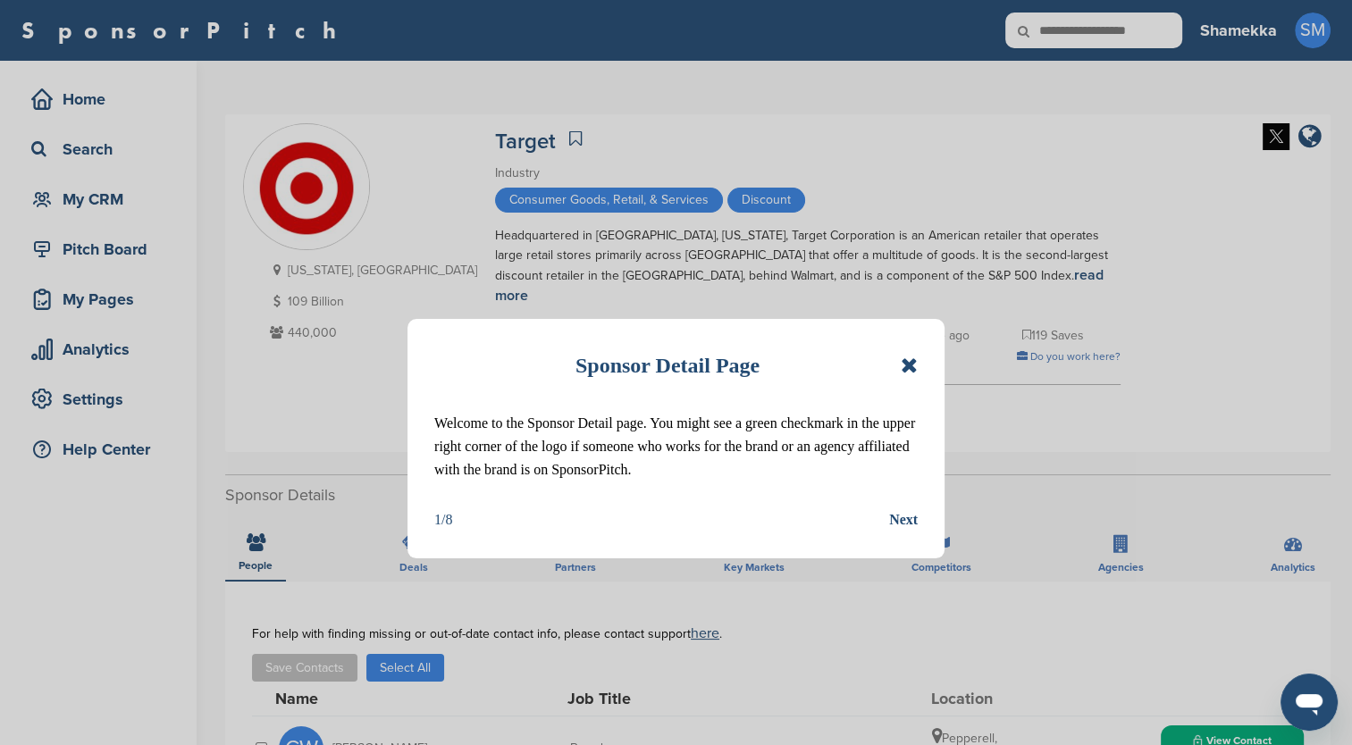
click at [912, 366] on icon at bounding box center [909, 365] width 17 height 21
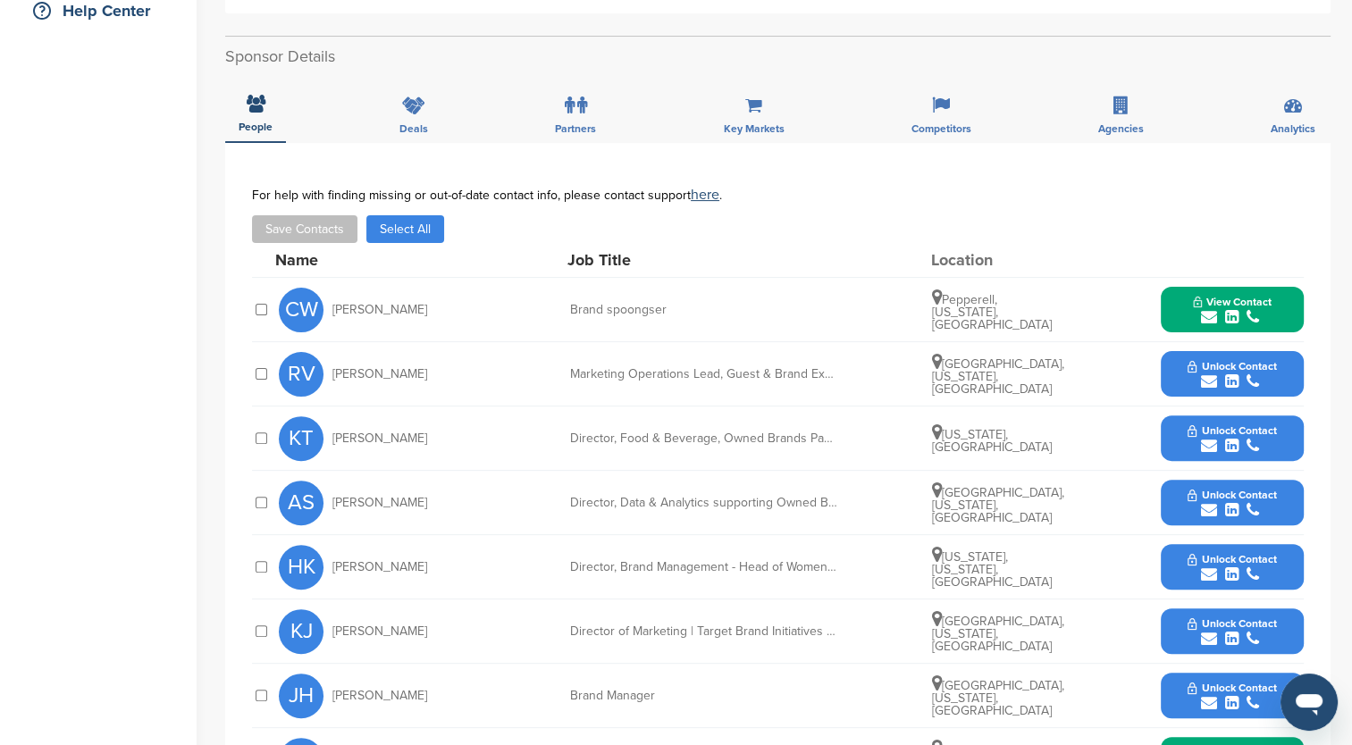
scroll to position [447, 0]
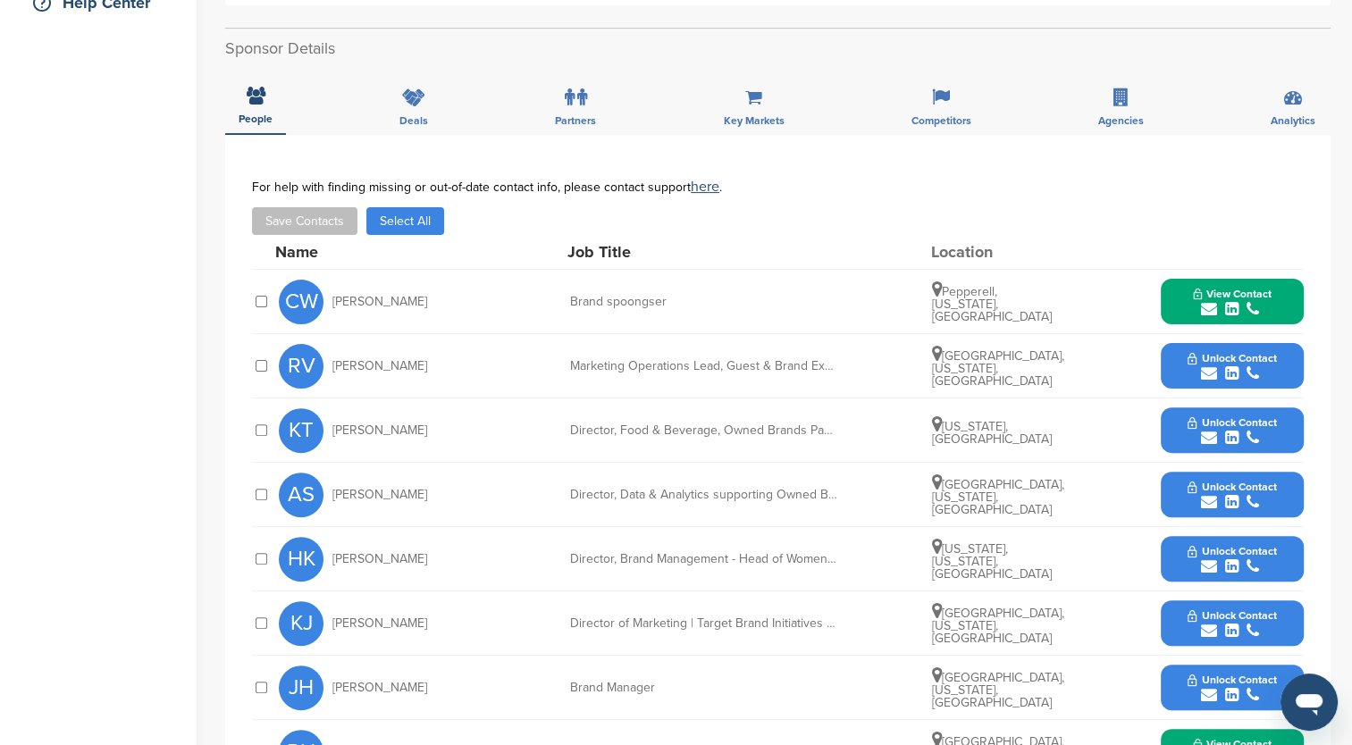
click at [1197, 738] on span "View Contact" at bounding box center [1232, 744] width 79 height 13
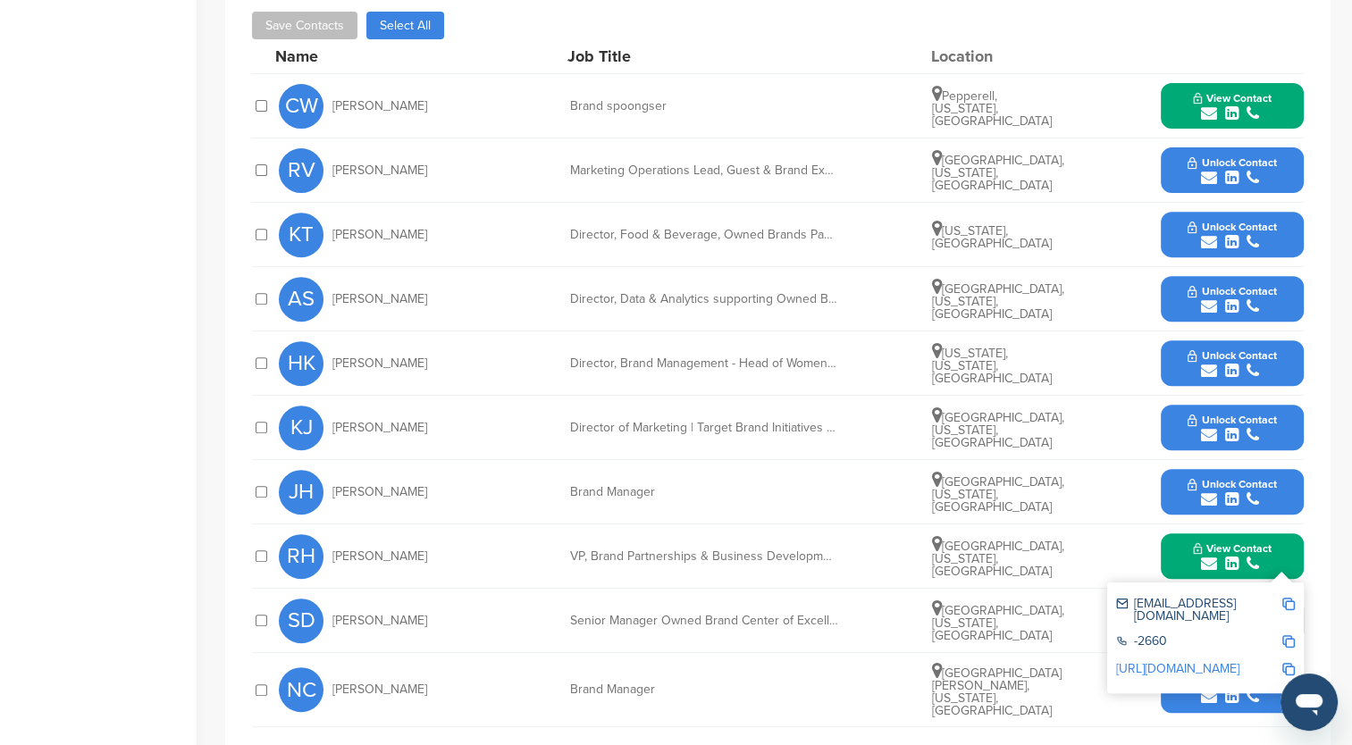
scroll to position [715, 0]
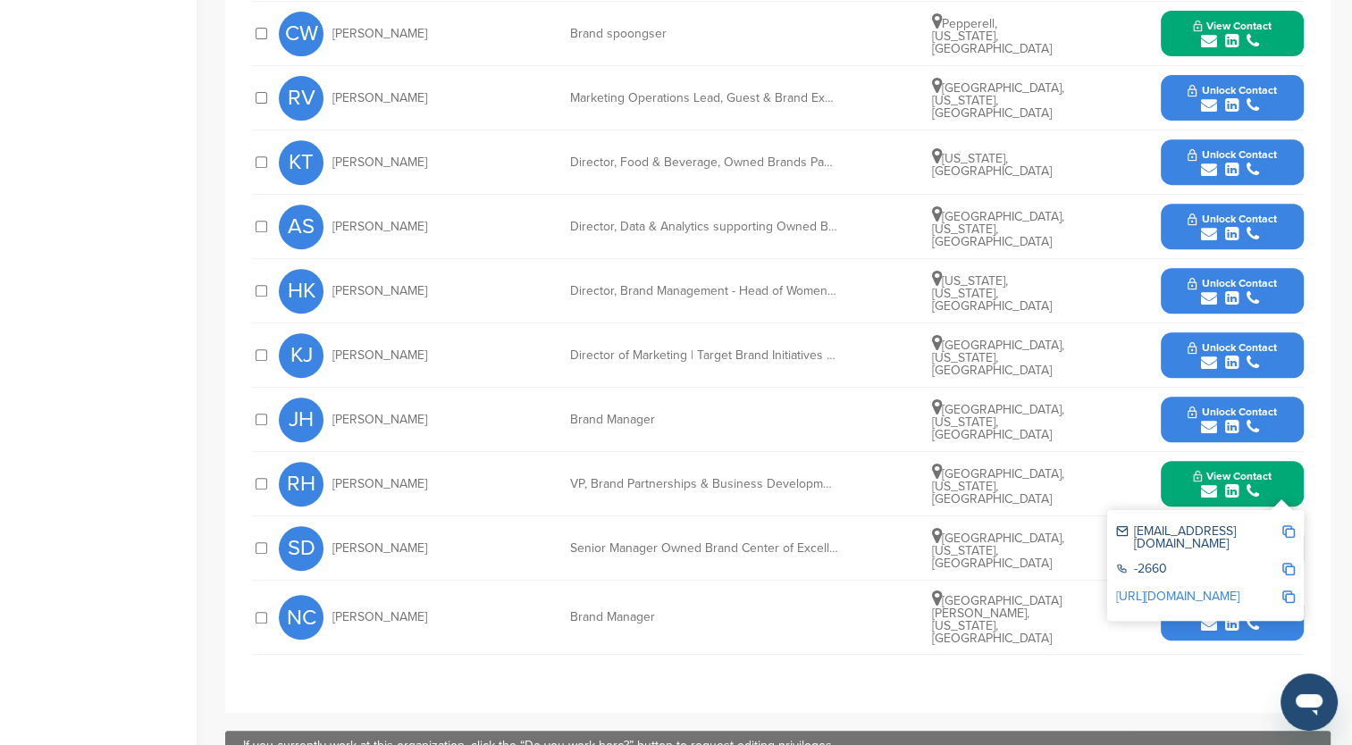
click at [1208, 589] on link "[URL][DOMAIN_NAME]" at bounding box center [1177, 596] width 123 height 15
click at [1286, 525] on img at bounding box center [1288, 531] width 13 height 13
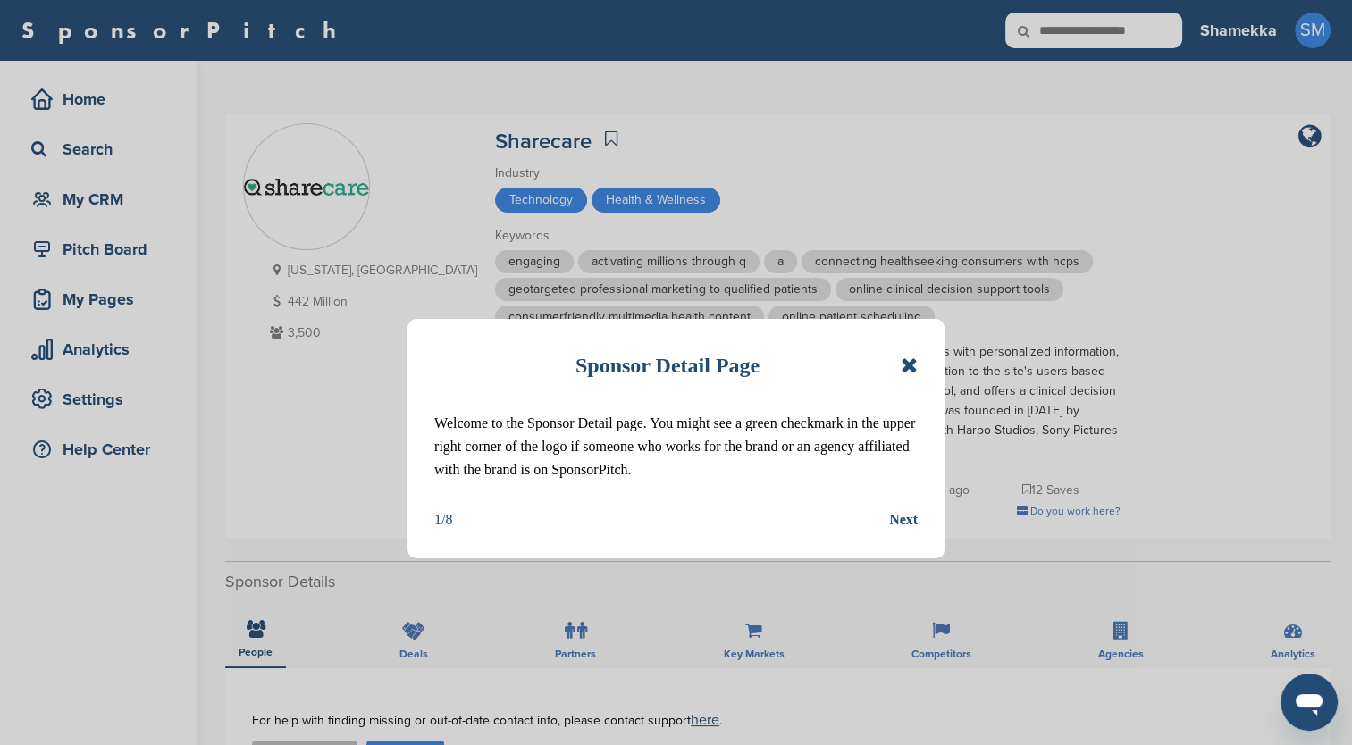
click at [911, 363] on icon at bounding box center [909, 365] width 17 height 21
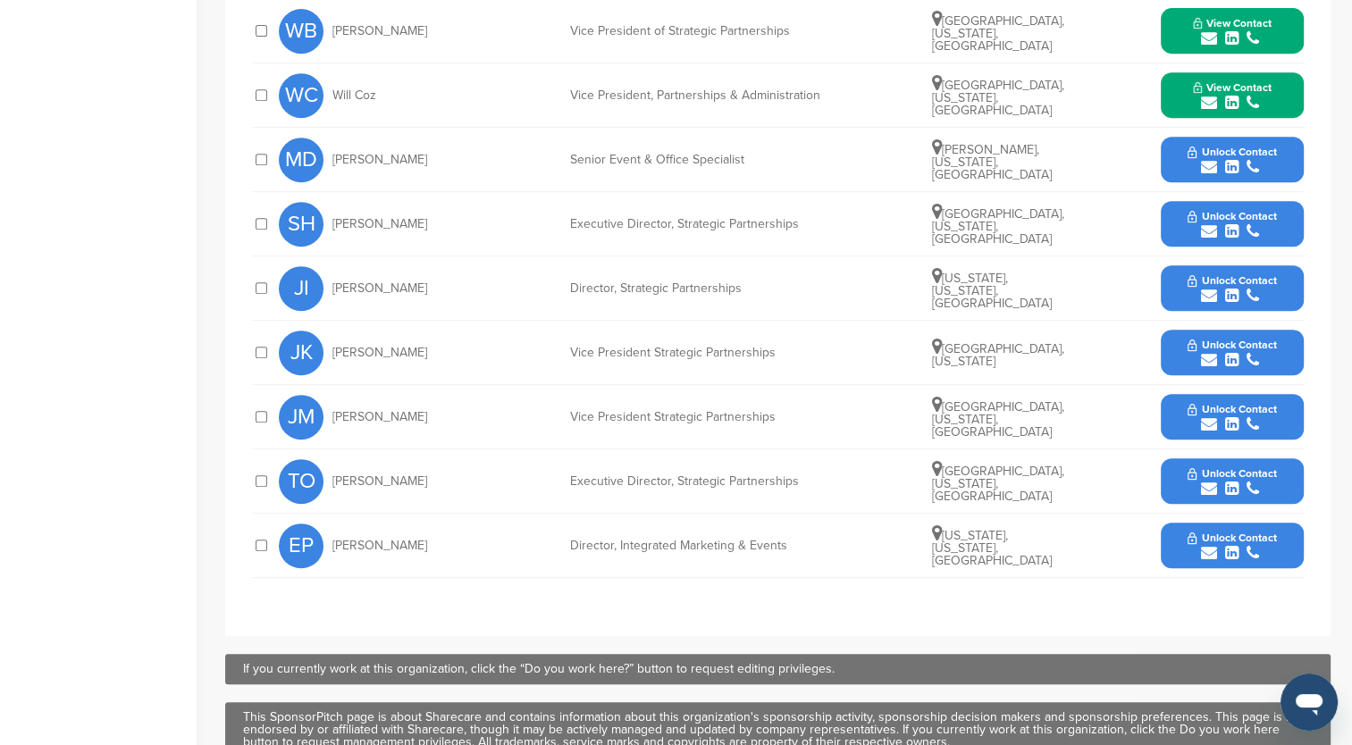
scroll to position [715, 0]
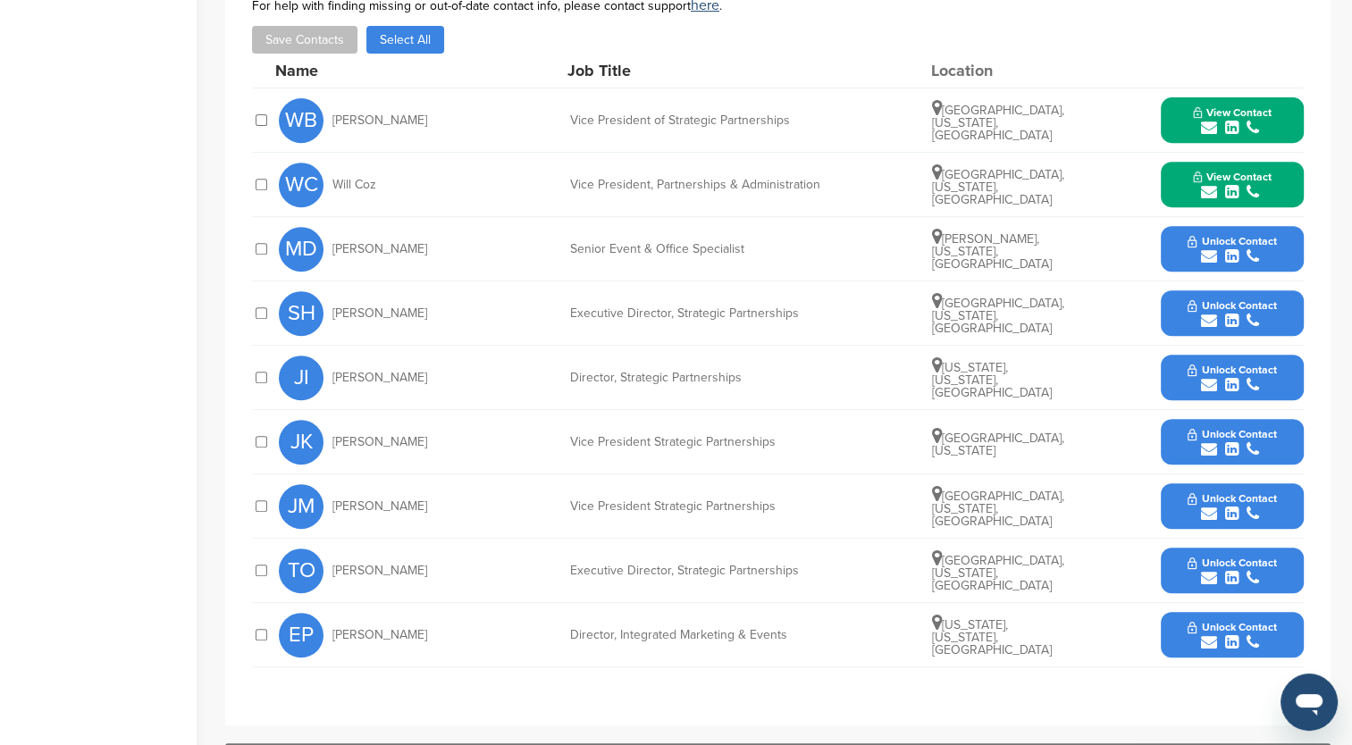
click at [1185, 102] on button "View Contact" at bounding box center [1233, 121] width 122 height 54
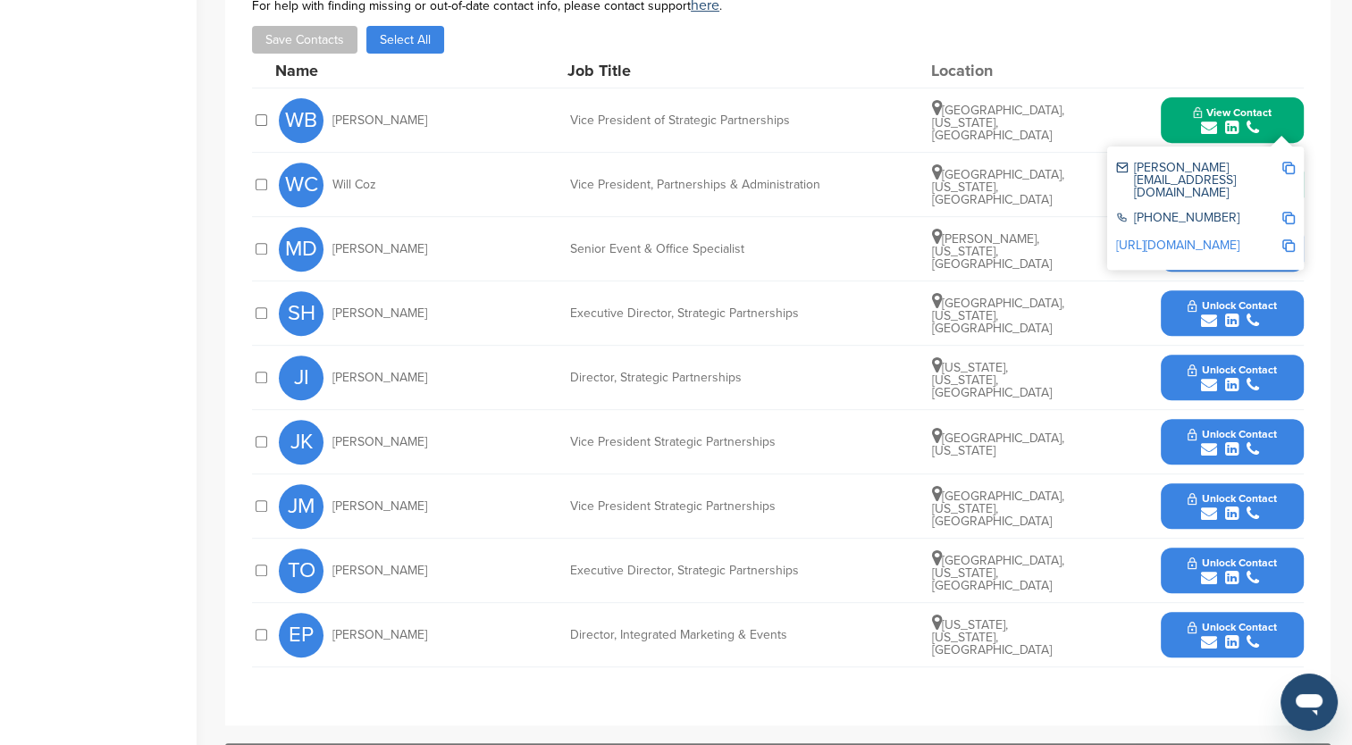
click at [1172, 238] on link "http://www.linkedin.com/in/winstonball" at bounding box center [1177, 245] width 123 height 15
click at [1291, 169] on img at bounding box center [1288, 168] width 13 height 13
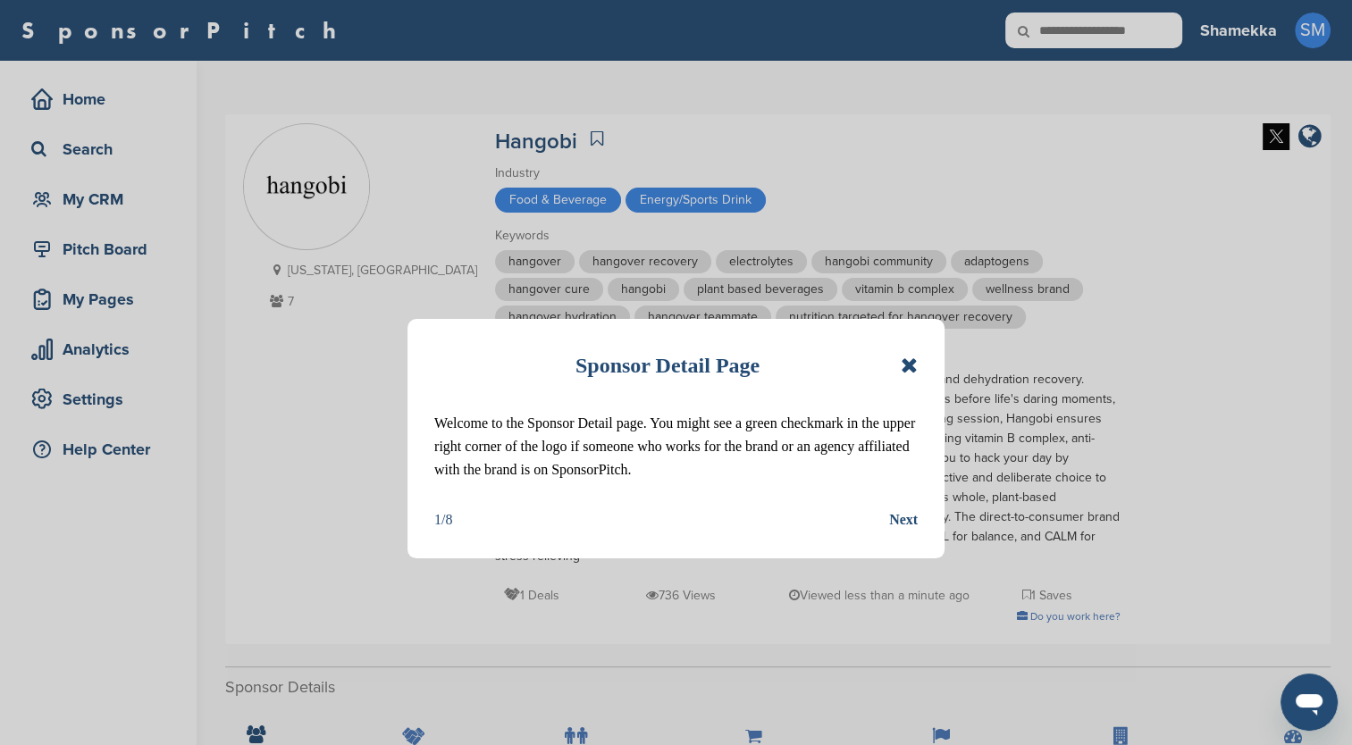
click at [919, 356] on div "Sponsor Detail Page Welcome to the Sponsor Detail page. You might see a green c…" at bounding box center [676, 438] width 537 height 239
click at [914, 364] on icon at bounding box center [909, 365] width 17 height 21
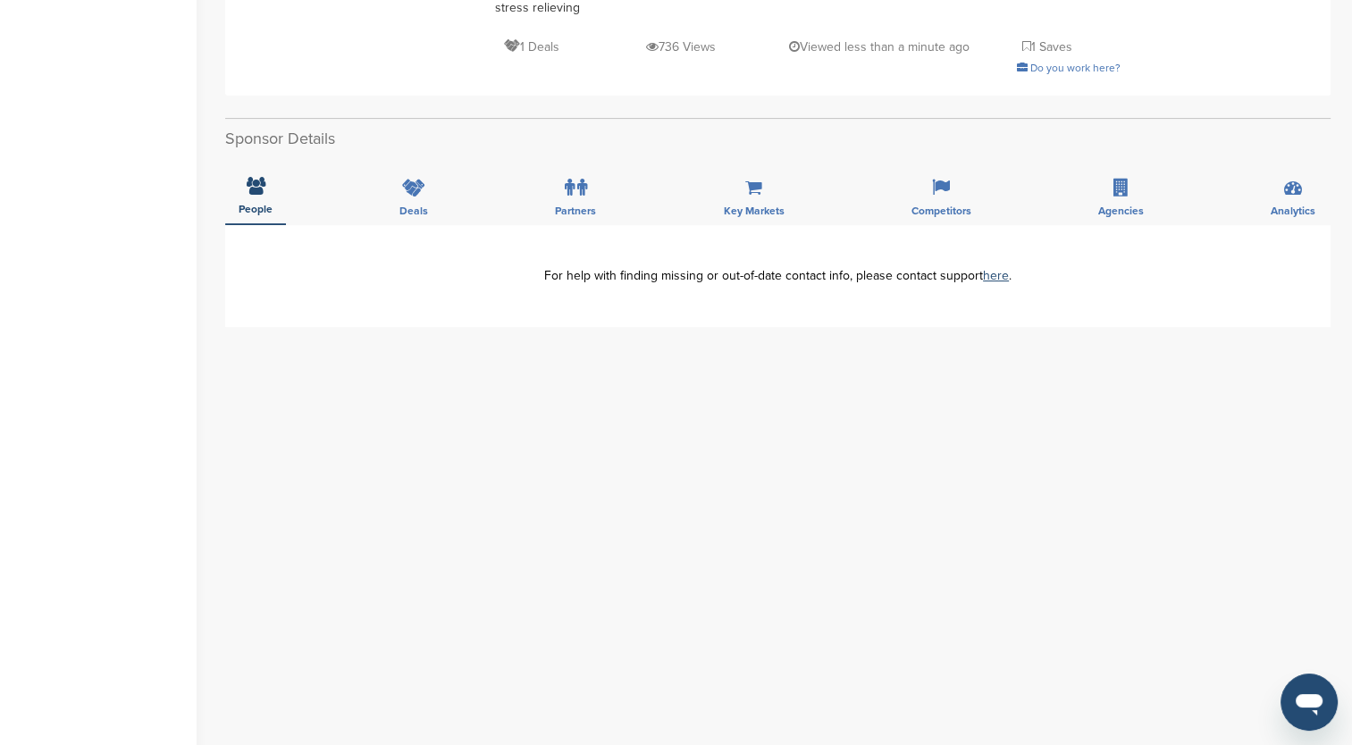
scroll to position [536, 0]
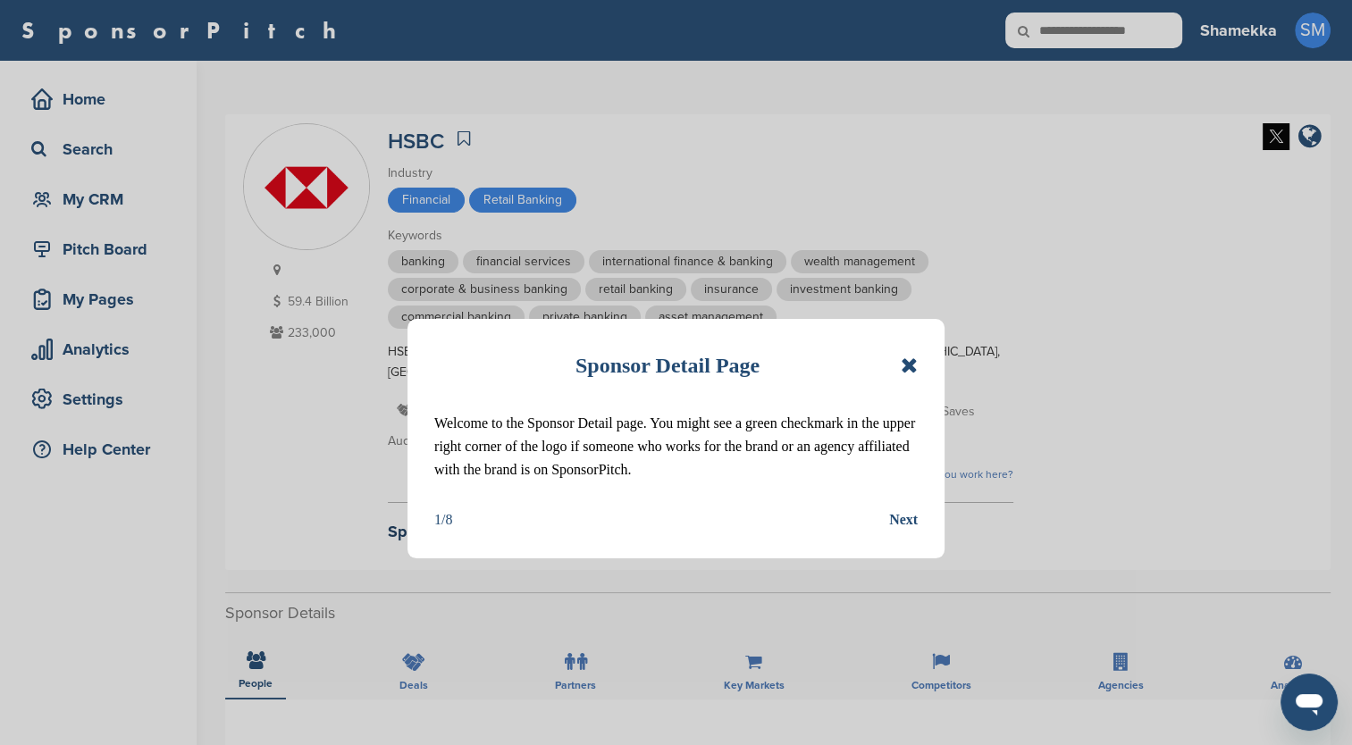
click at [910, 370] on icon at bounding box center [909, 365] width 17 height 21
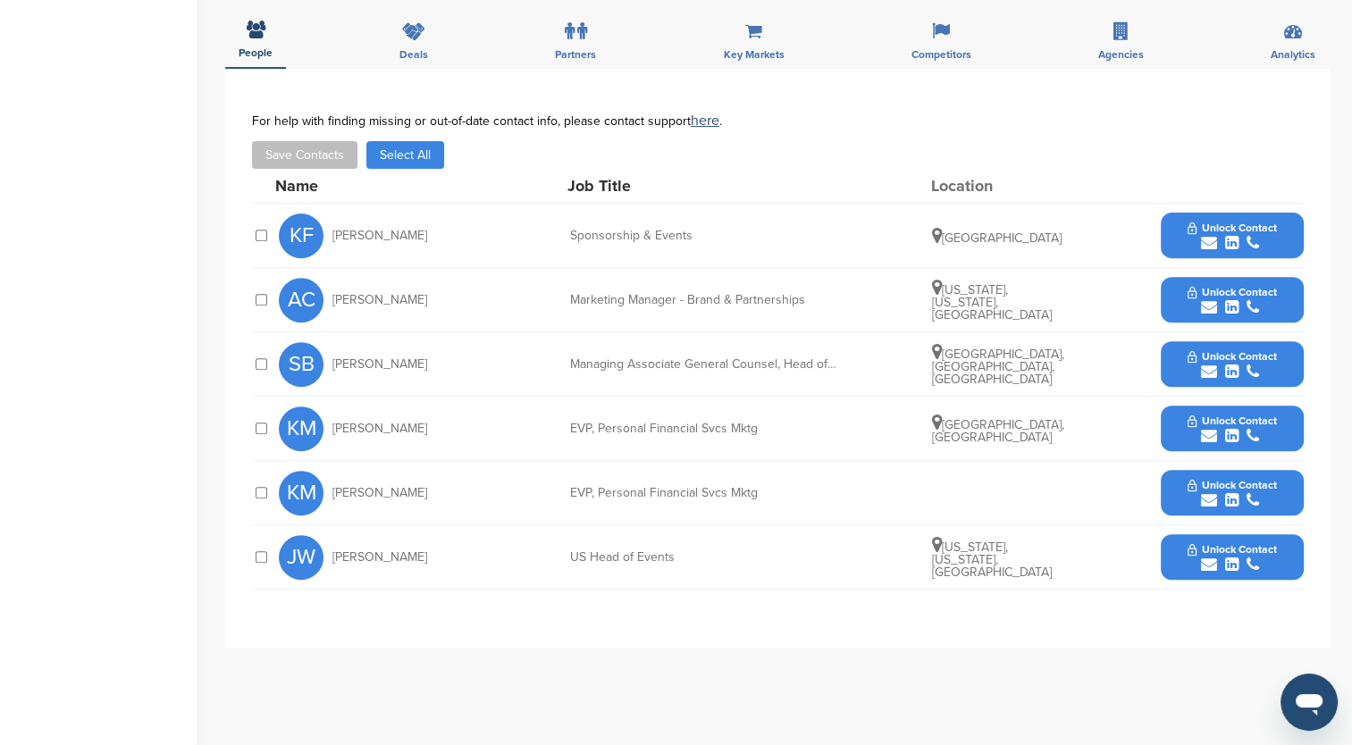
scroll to position [626, 0]
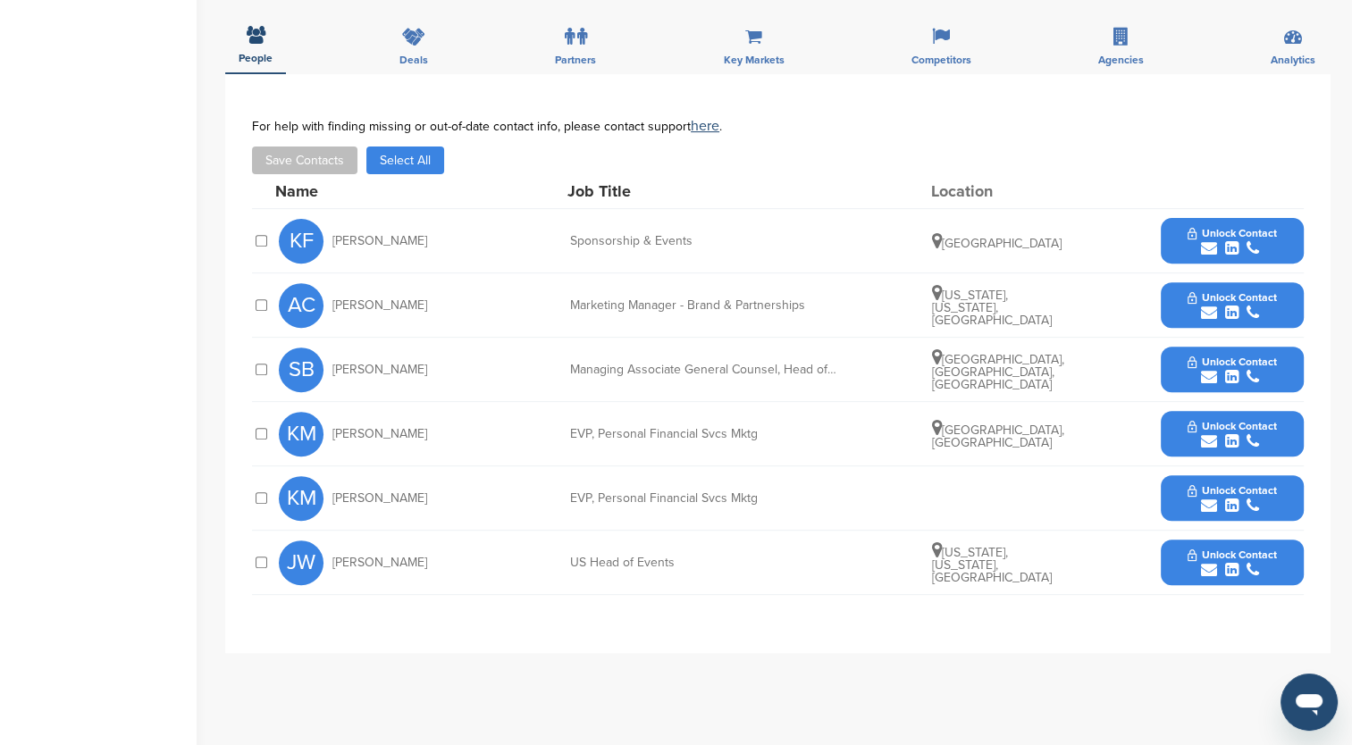
click at [1190, 549] on span "Unlock Contact" at bounding box center [1232, 555] width 88 height 13
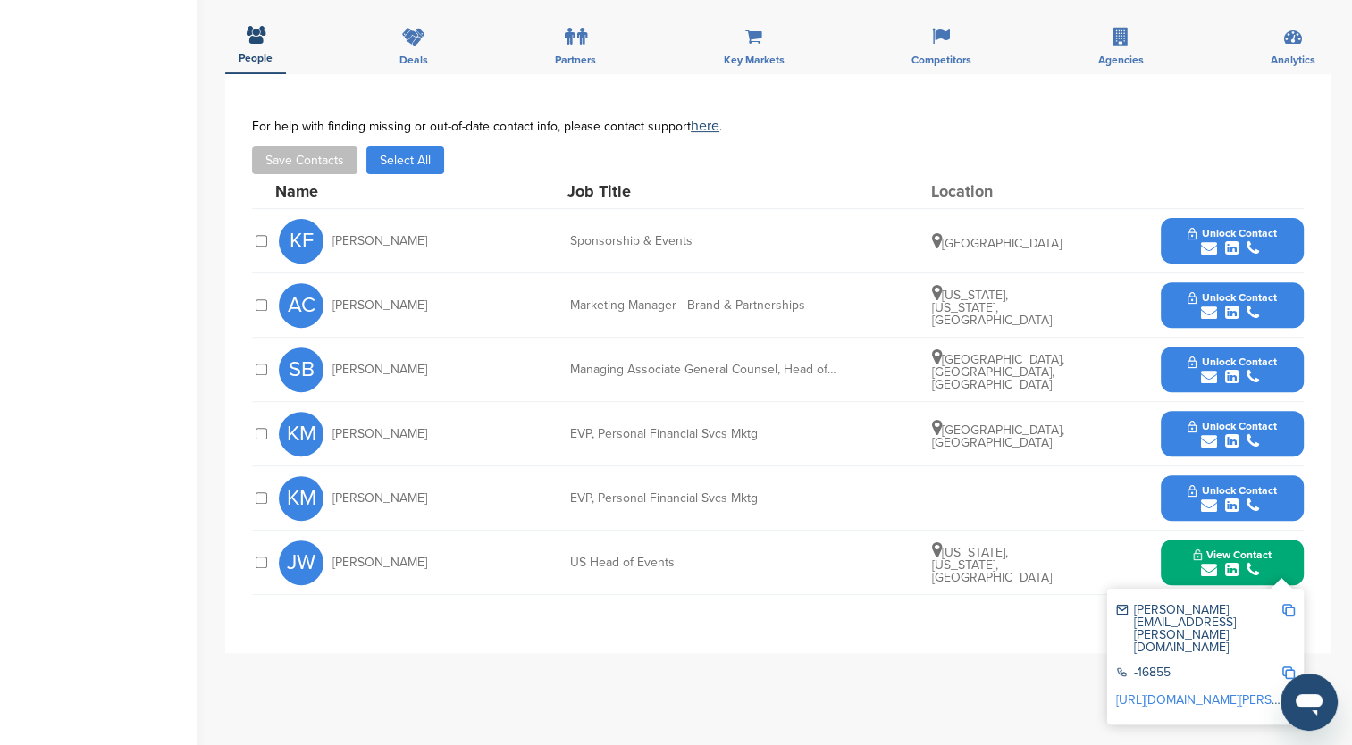
click at [1176, 693] on link "[URL][DOMAIN_NAME][PERSON_NAME]" at bounding box center [1225, 700] width 218 height 15
click at [1197, 297] on span "Unlock Contact" at bounding box center [1232, 297] width 88 height 13
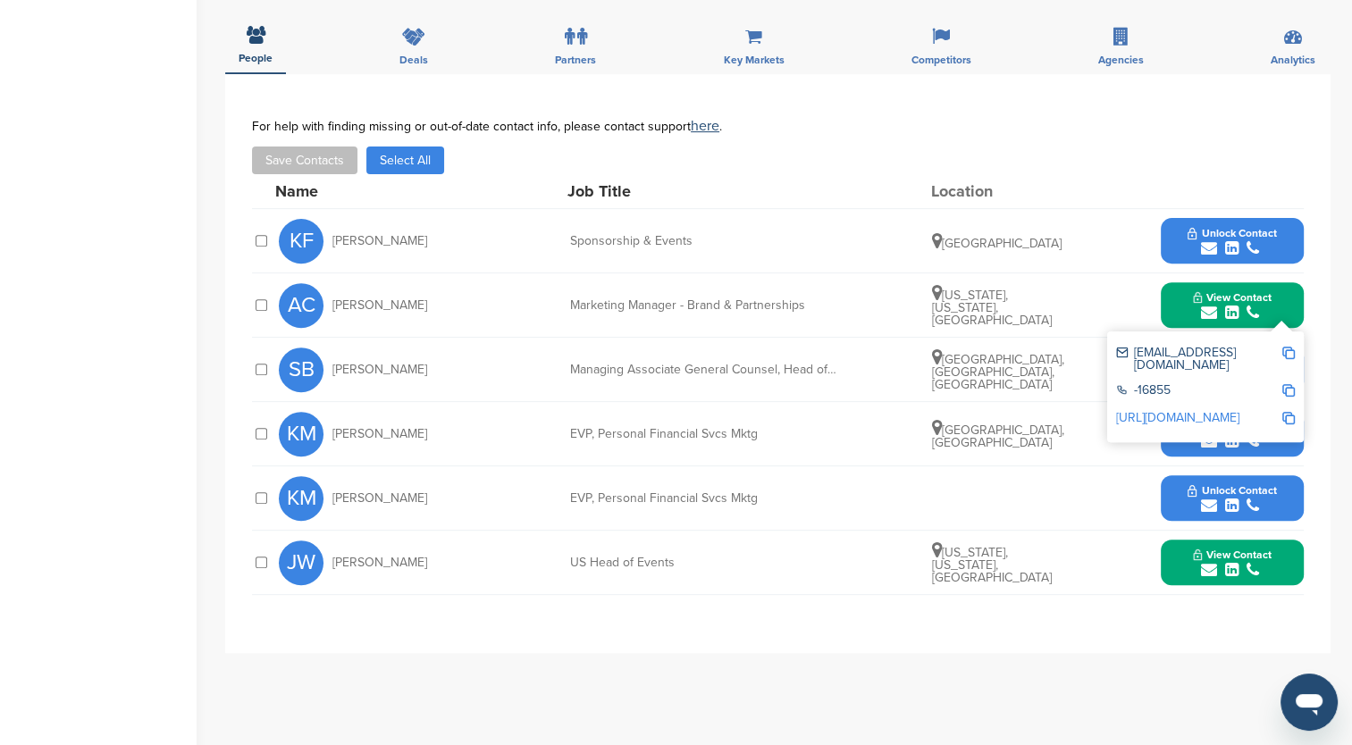
click at [1228, 410] on link "[URL][DOMAIN_NAME]" at bounding box center [1177, 417] width 123 height 15
click at [1290, 347] on img at bounding box center [1288, 353] width 13 height 13
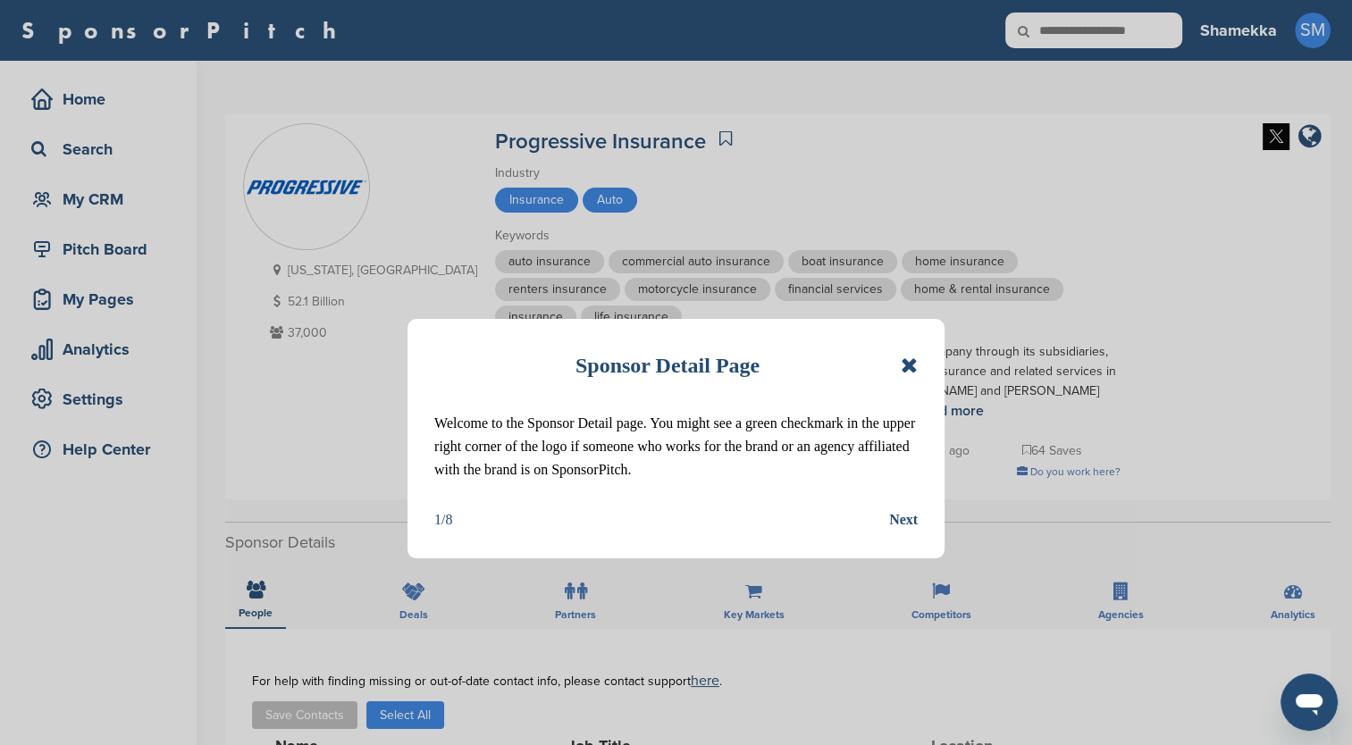
click at [907, 359] on icon at bounding box center [909, 365] width 17 height 21
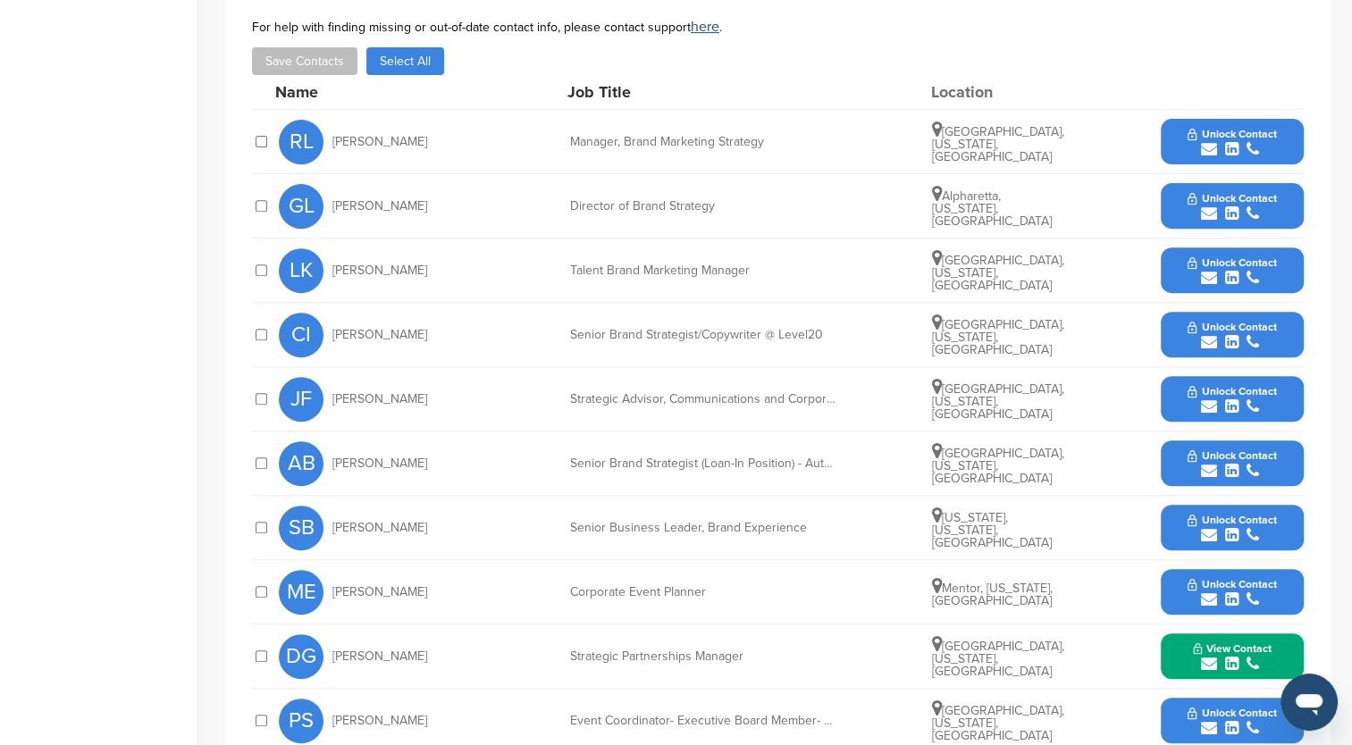
scroll to position [626, 0]
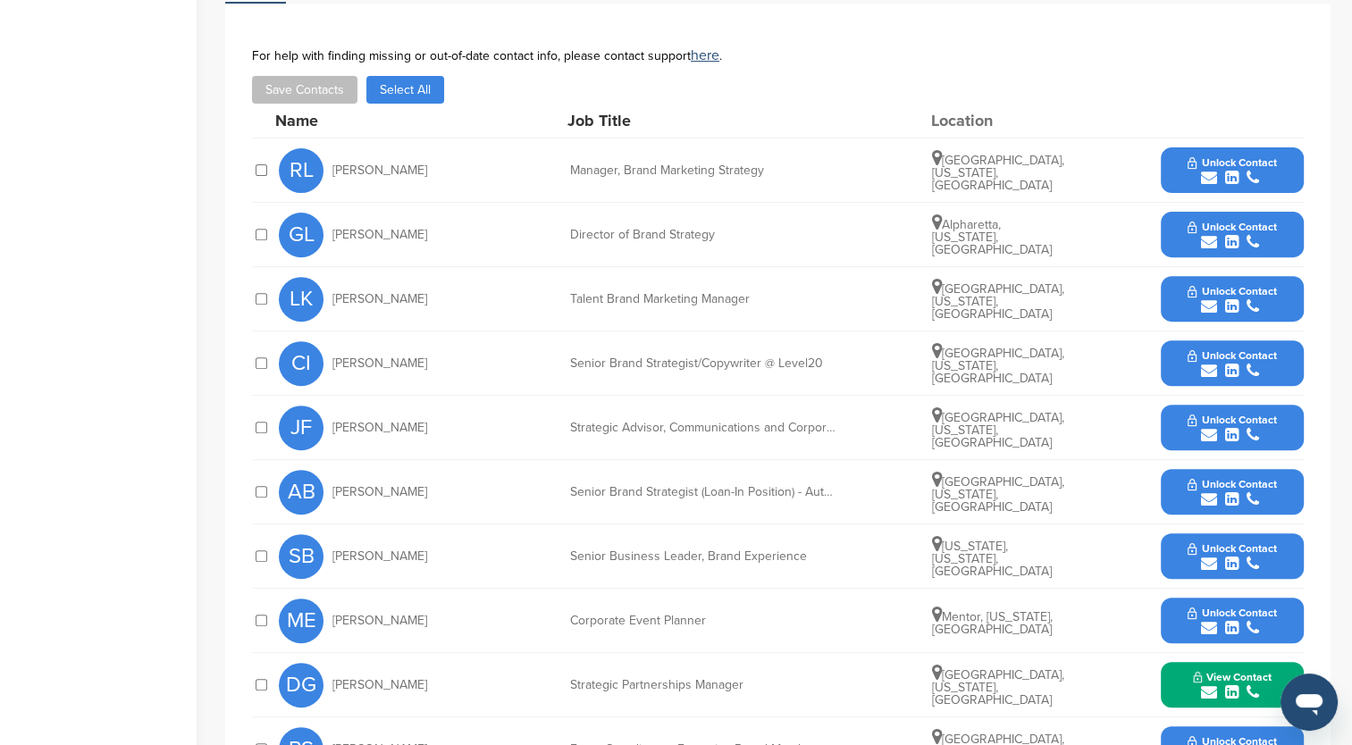
click at [1187, 224] on button "Unlock Contact" at bounding box center [1231, 235] width 131 height 54
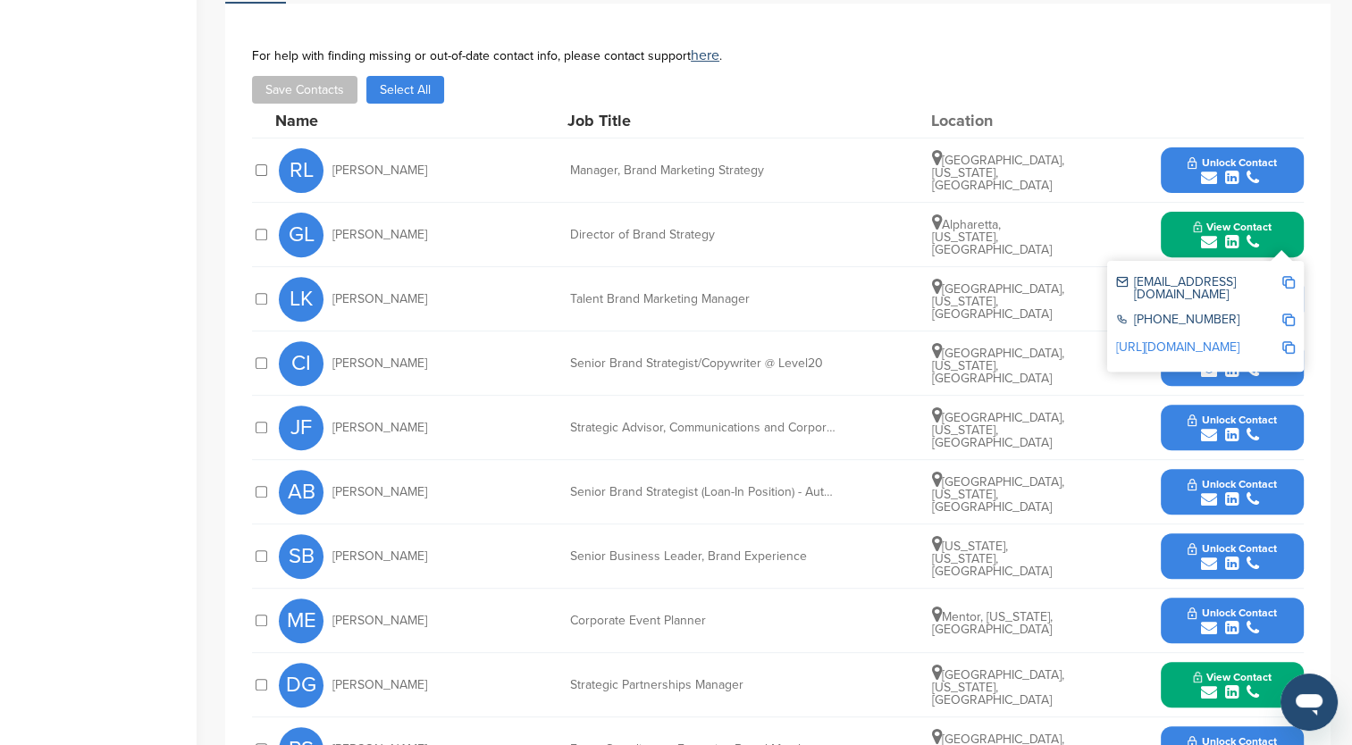
click at [1215, 340] on link "http://www.linkedin.com/in/gledonne" at bounding box center [1177, 347] width 123 height 15
click at [1190, 680] on button "View Contact" at bounding box center [1233, 686] width 122 height 54
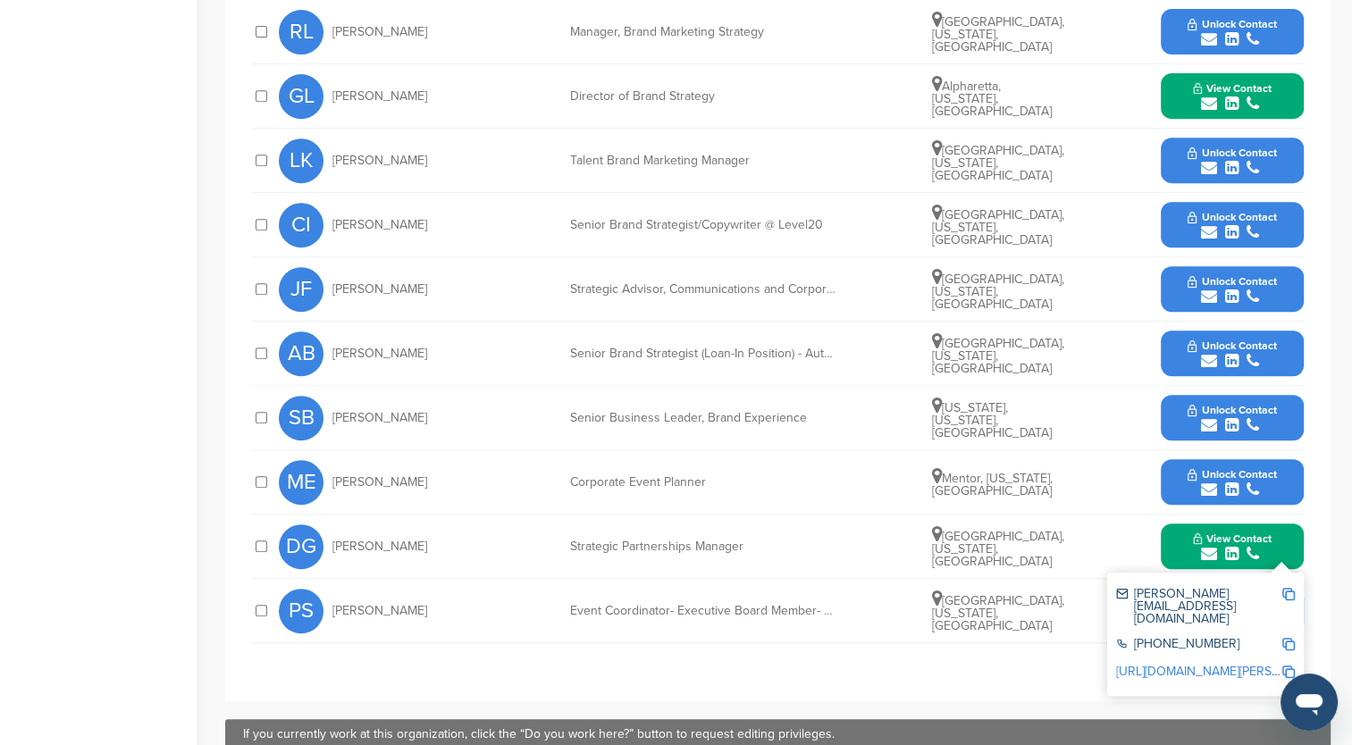
scroll to position [804, 0]
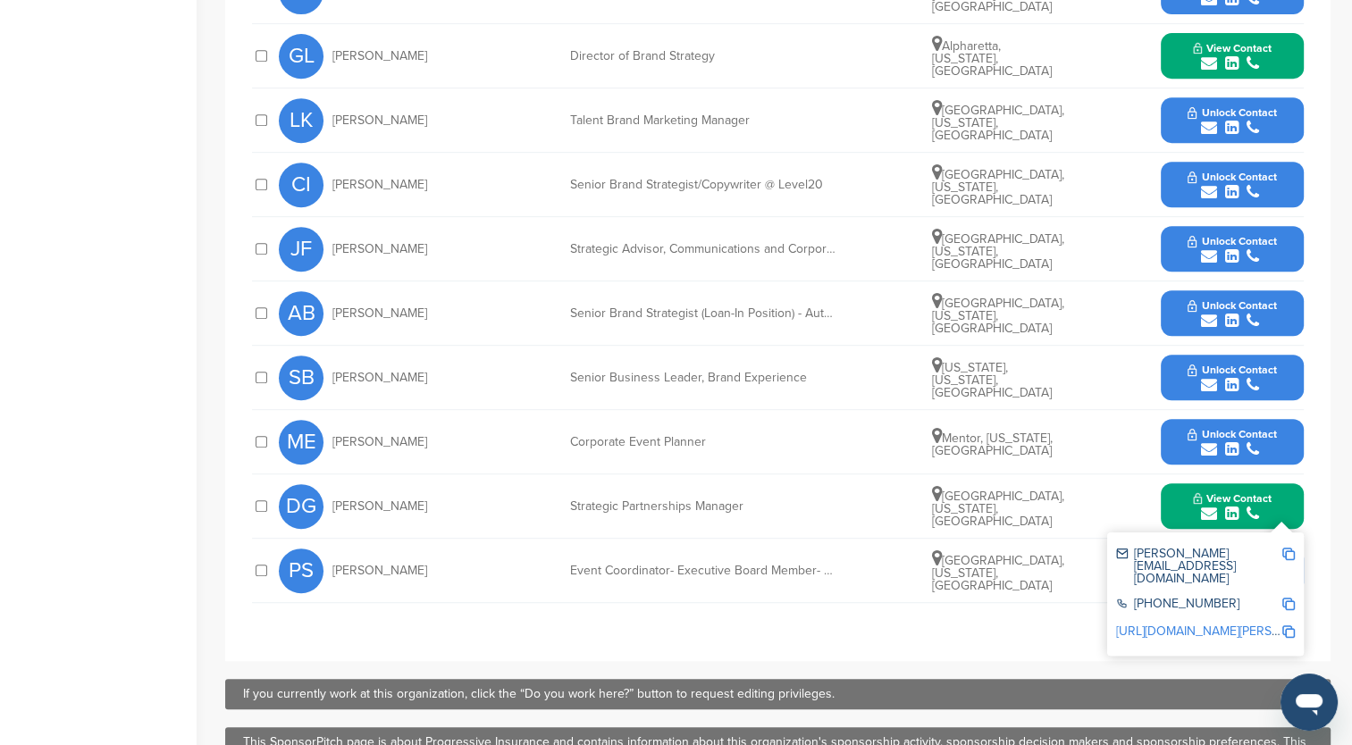
click at [1201, 624] on link "http://www.linkedin.com/in/ddoug-goldberg-alan" at bounding box center [1272, 631] width 313 height 15
click at [1290, 553] on img at bounding box center [1288, 554] width 13 height 13
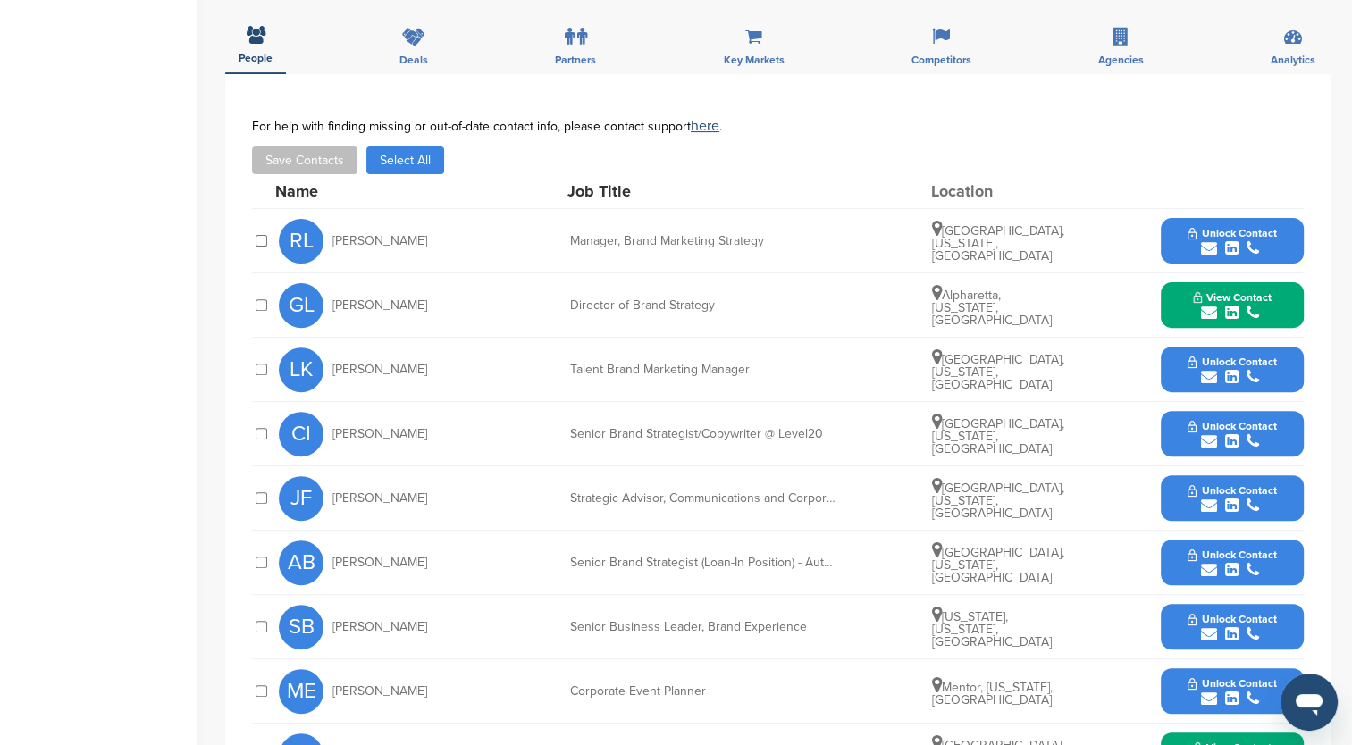
scroll to position [0, 0]
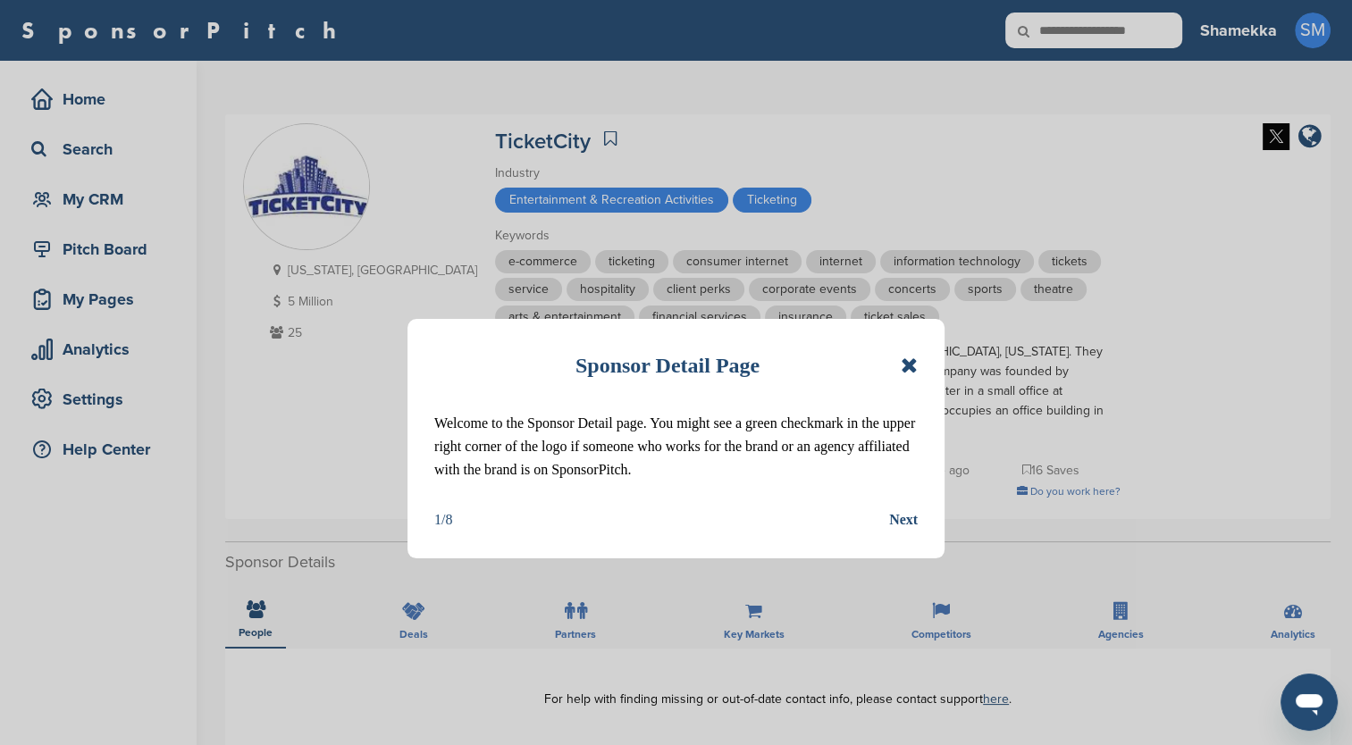
click at [909, 363] on icon at bounding box center [909, 365] width 17 height 21
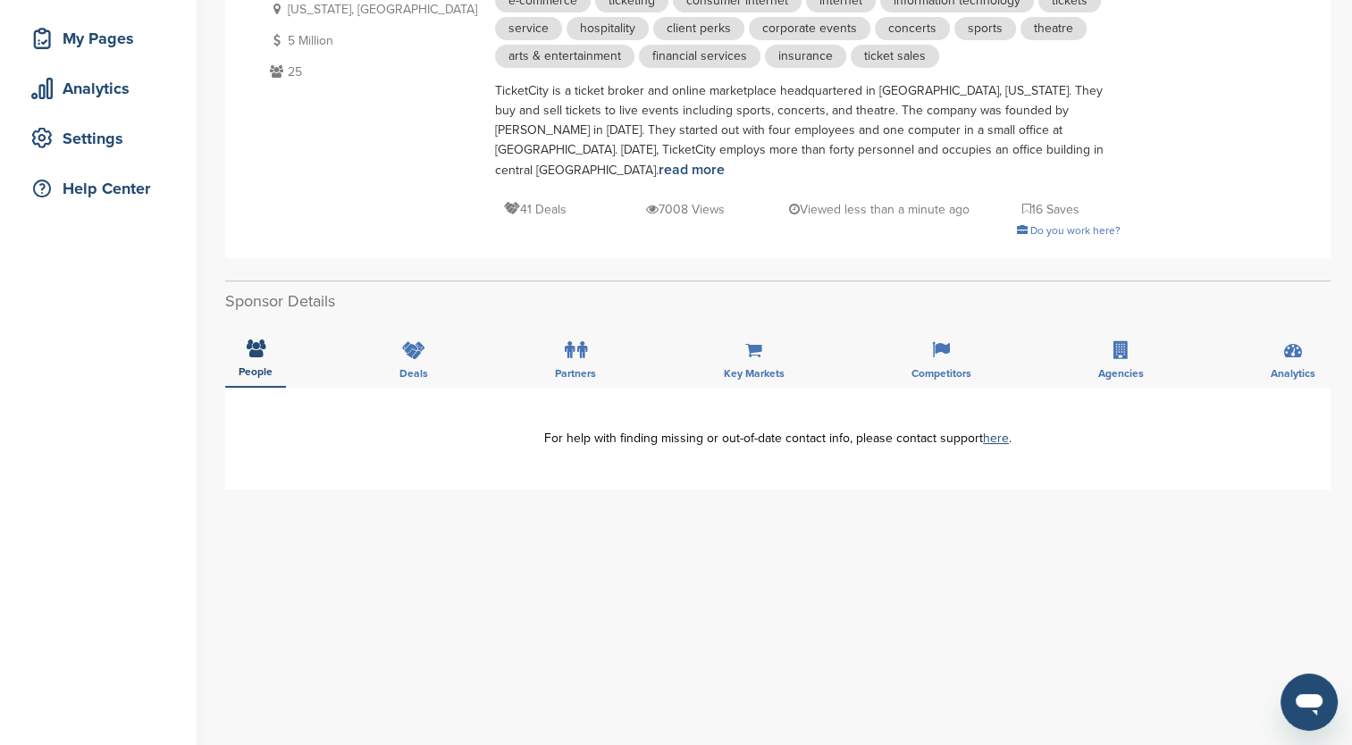
scroll to position [268, 0]
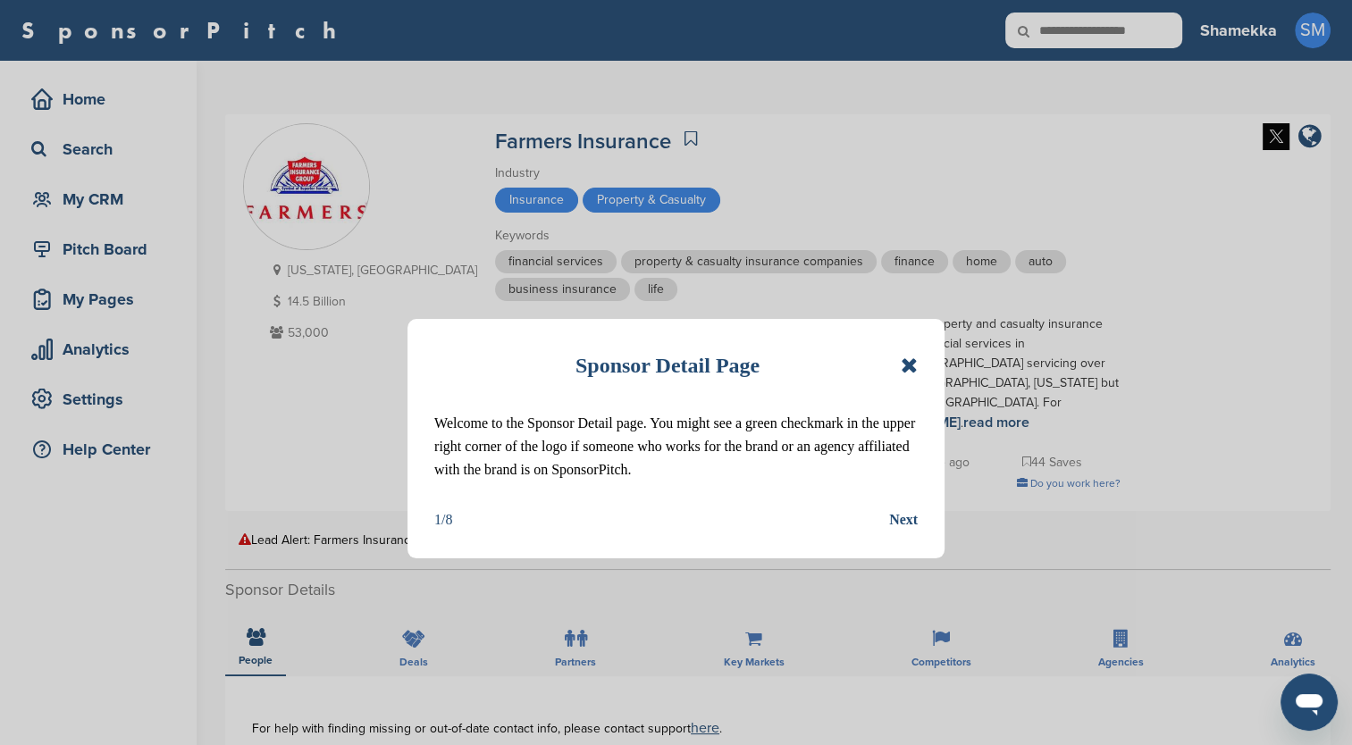
click at [909, 366] on icon at bounding box center [909, 365] width 17 height 21
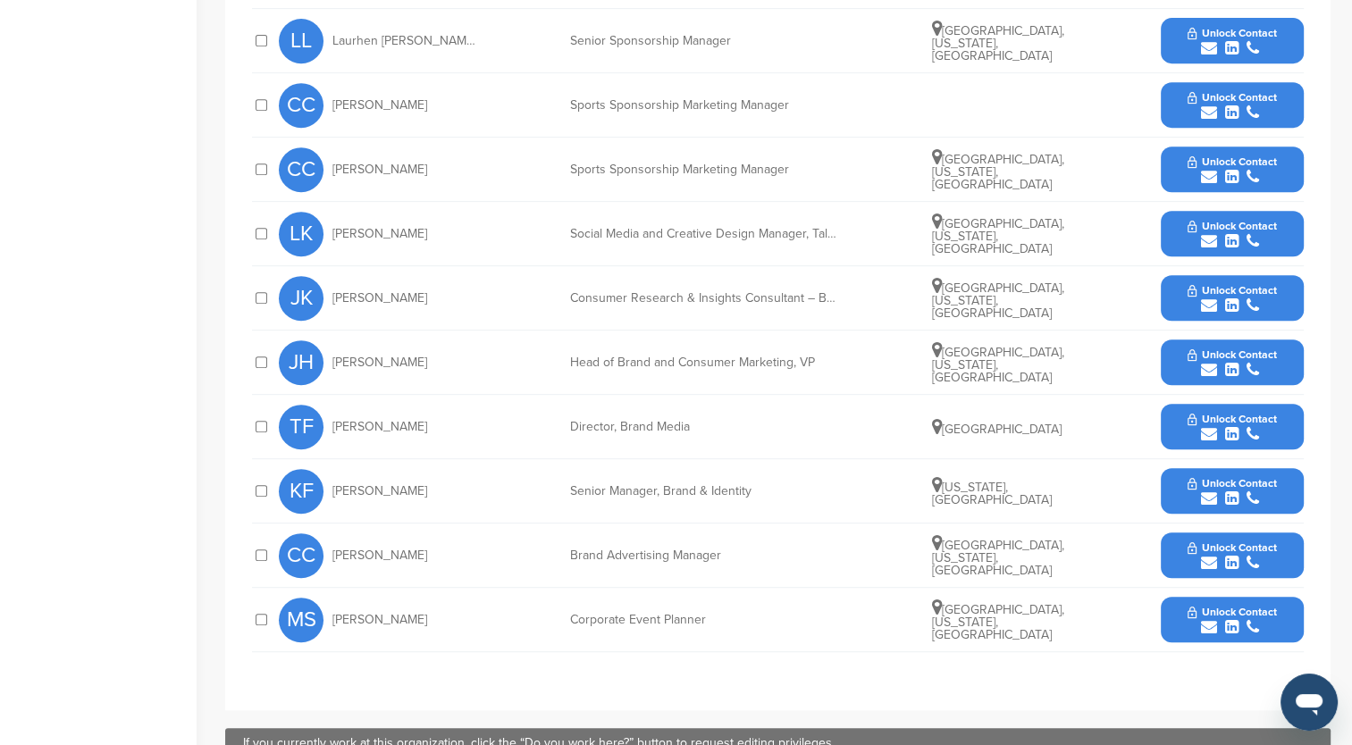
scroll to position [804, 0]
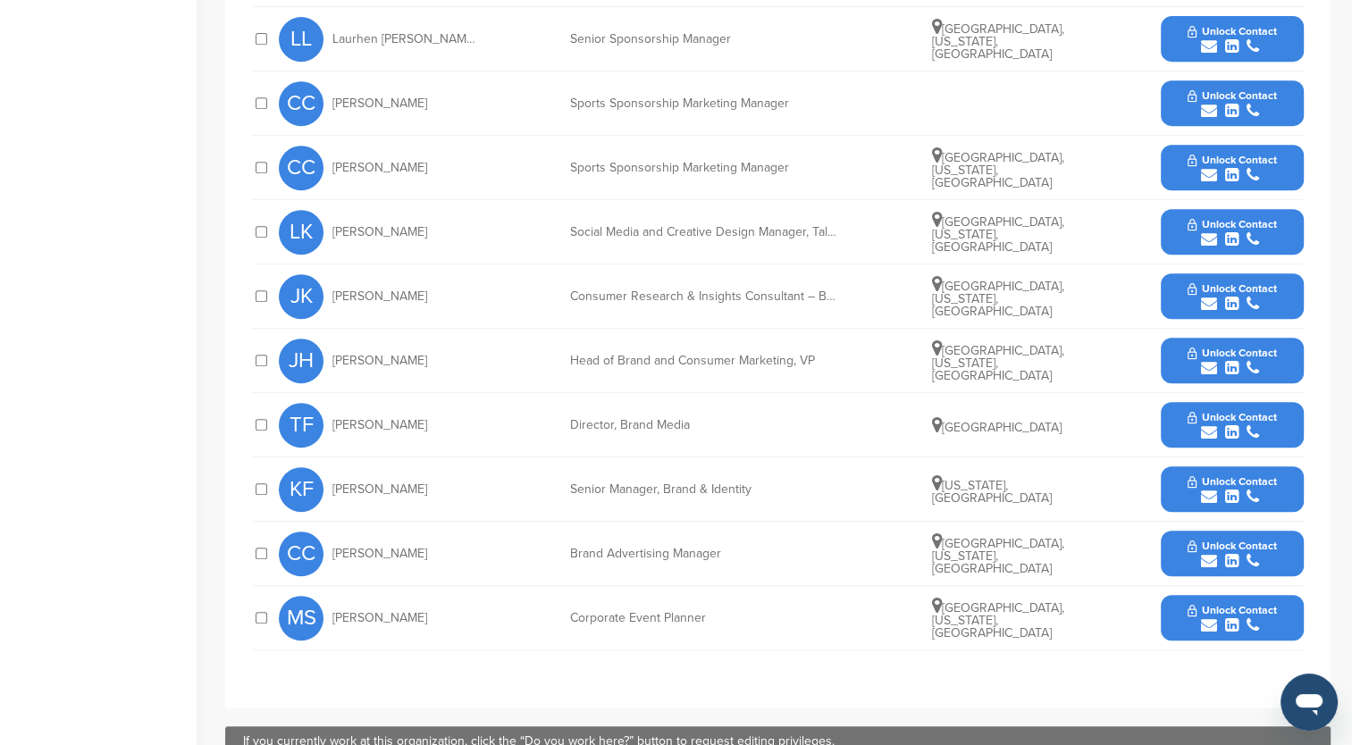
click at [1186, 418] on button "Unlock Contact" at bounding box center [1231, 426] width 131 height 54
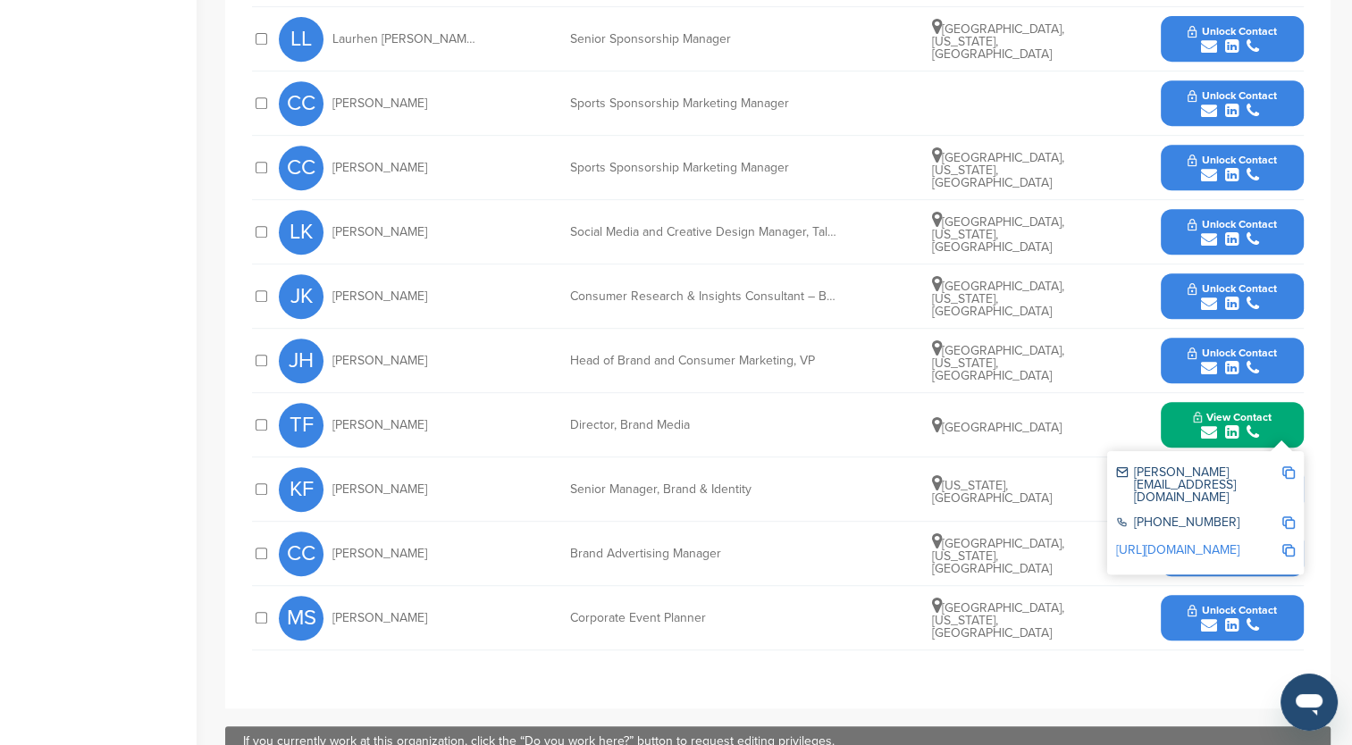
click at [1176, 542] on link "http://www.linkedin.com/in/tiffanyfudge" at bounding box center [1177, 549] width 123 height 15
click at [1289, 470] on img at bounding box center [1288, 472] width 13 height 13
click at [1290, 544] on img at bounding box center [1288, 550] width 13 height 13
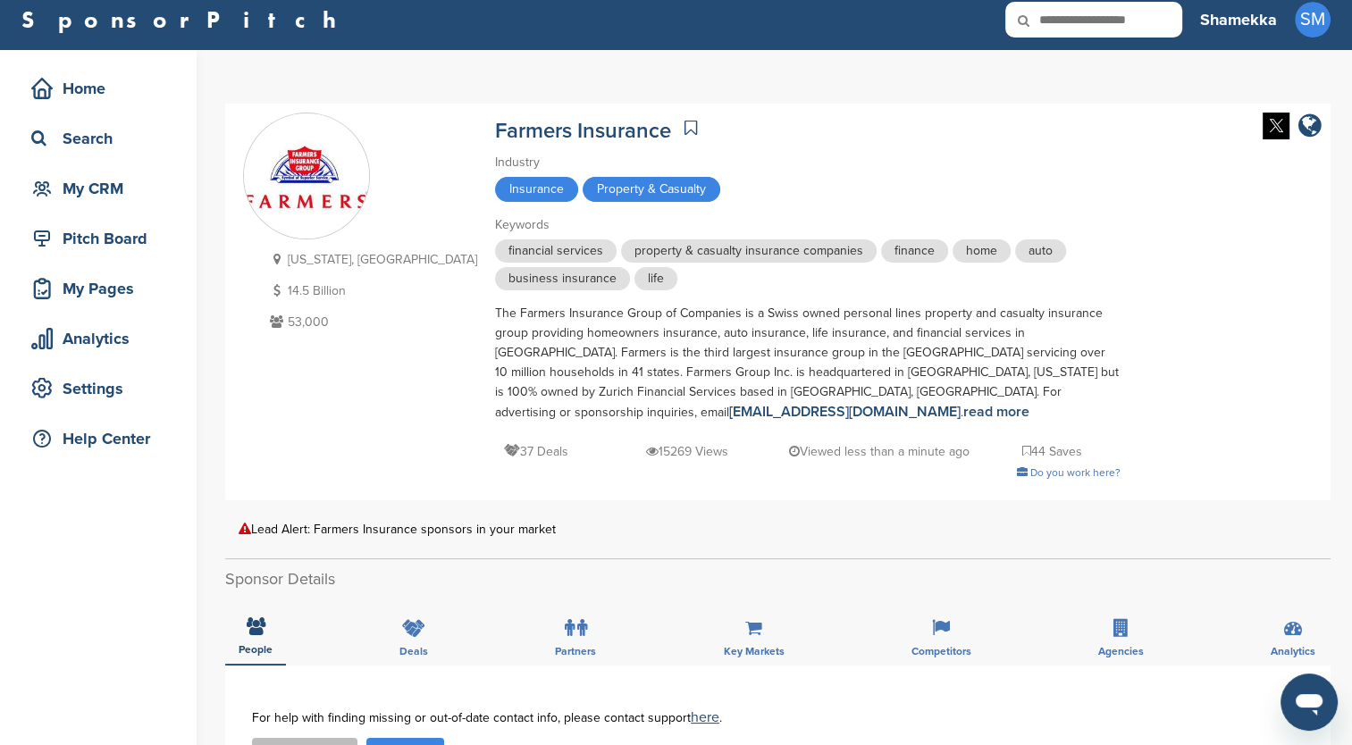
scroll to position [0, 0]
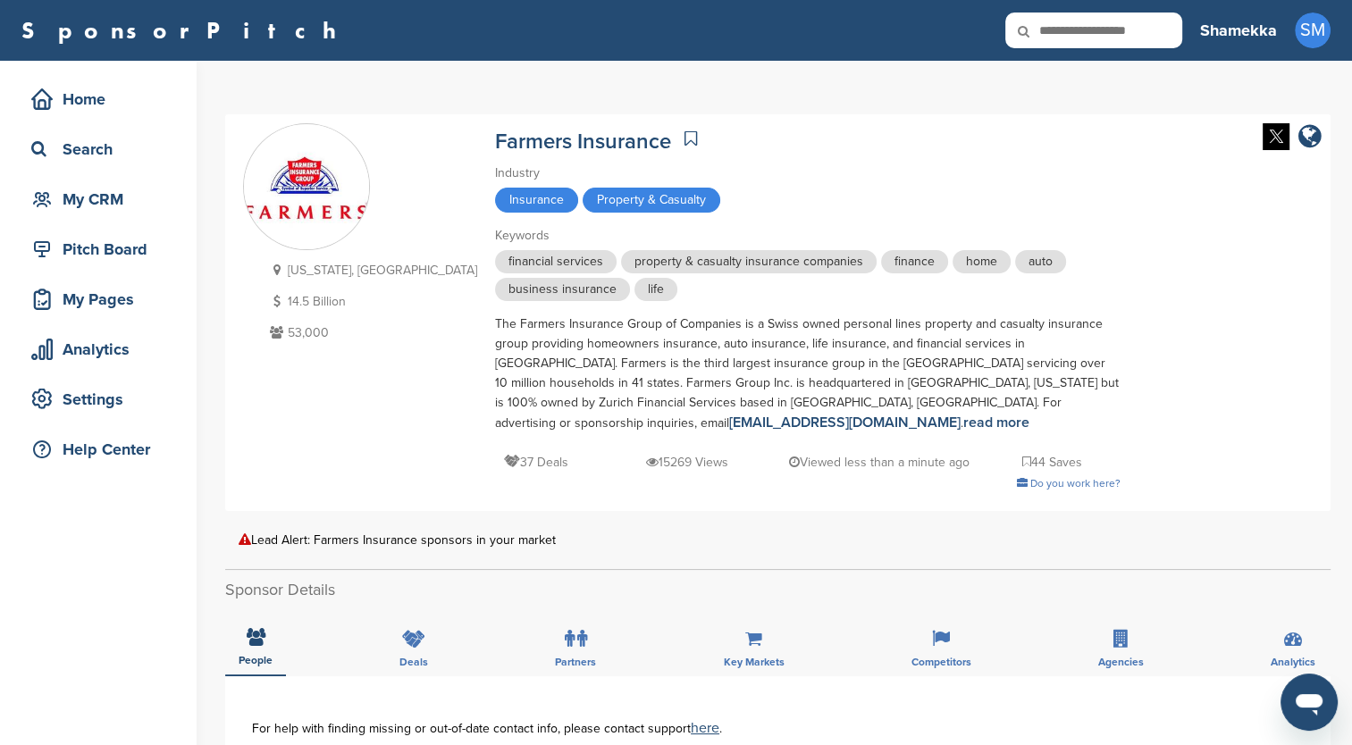
click at [268, 448] on div "California, USA 14.5 Billion 53,000" at bounding box center [360, 312] width 234 height 379
click at [103, 145] on div "Search" at bounding box center [103, 149] width 152 height 32
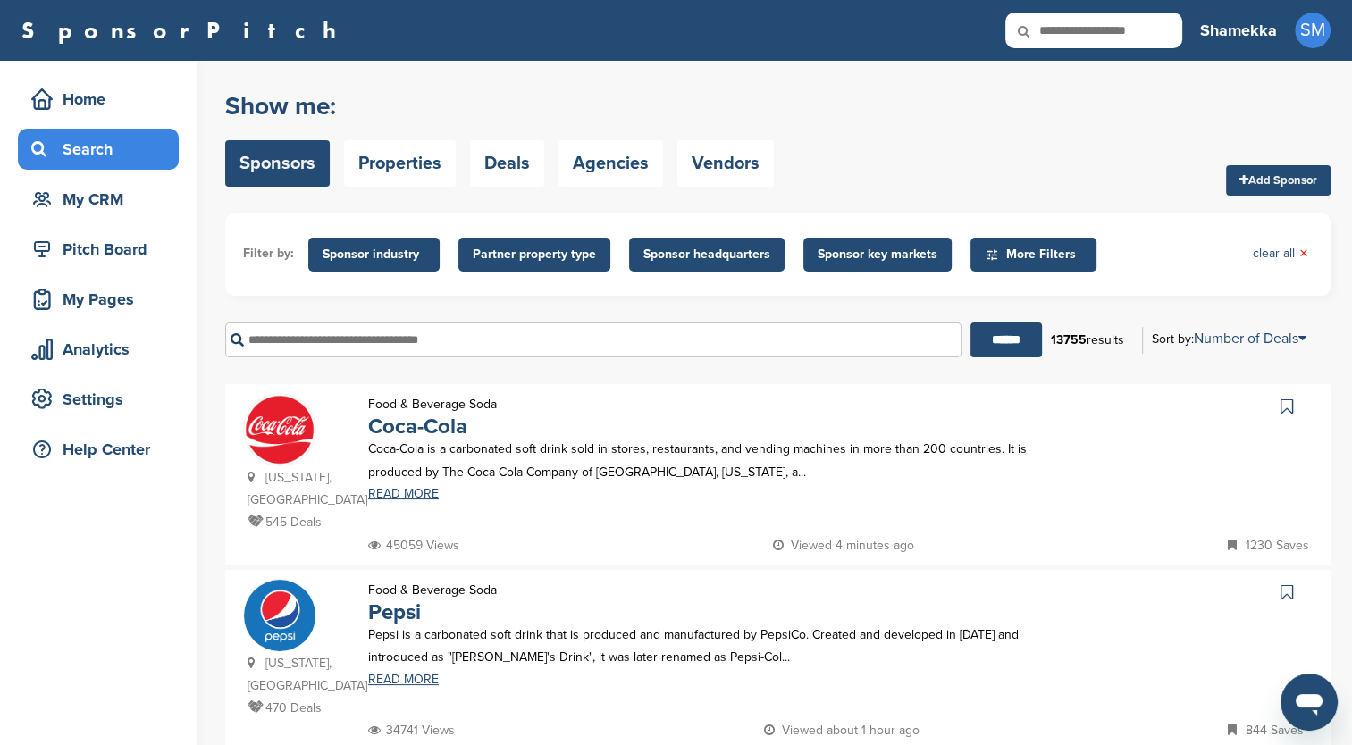
click at [330, 349] on input "text" at bounding box center [593, 340] width 736 height 35
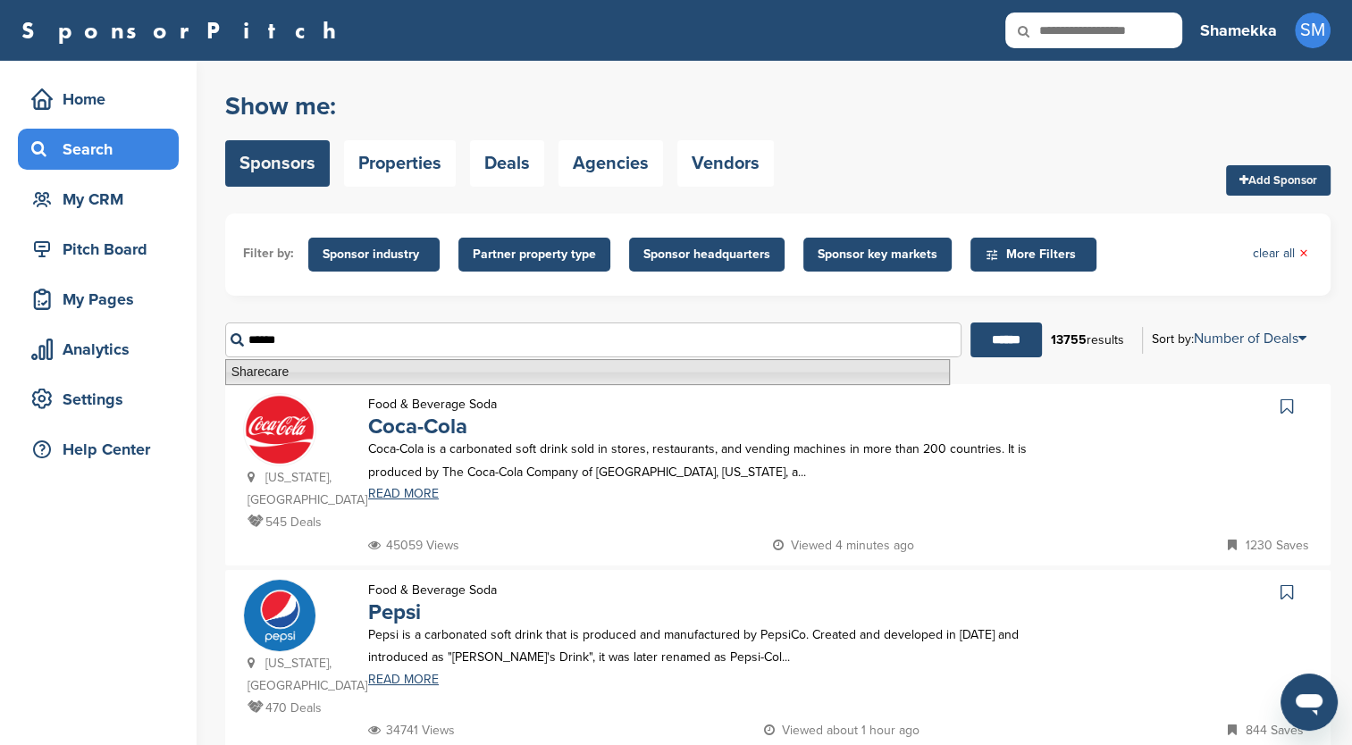
click at [372, 382] on li "Sharecare" at bounding box center [587, 372] width 725 height 26
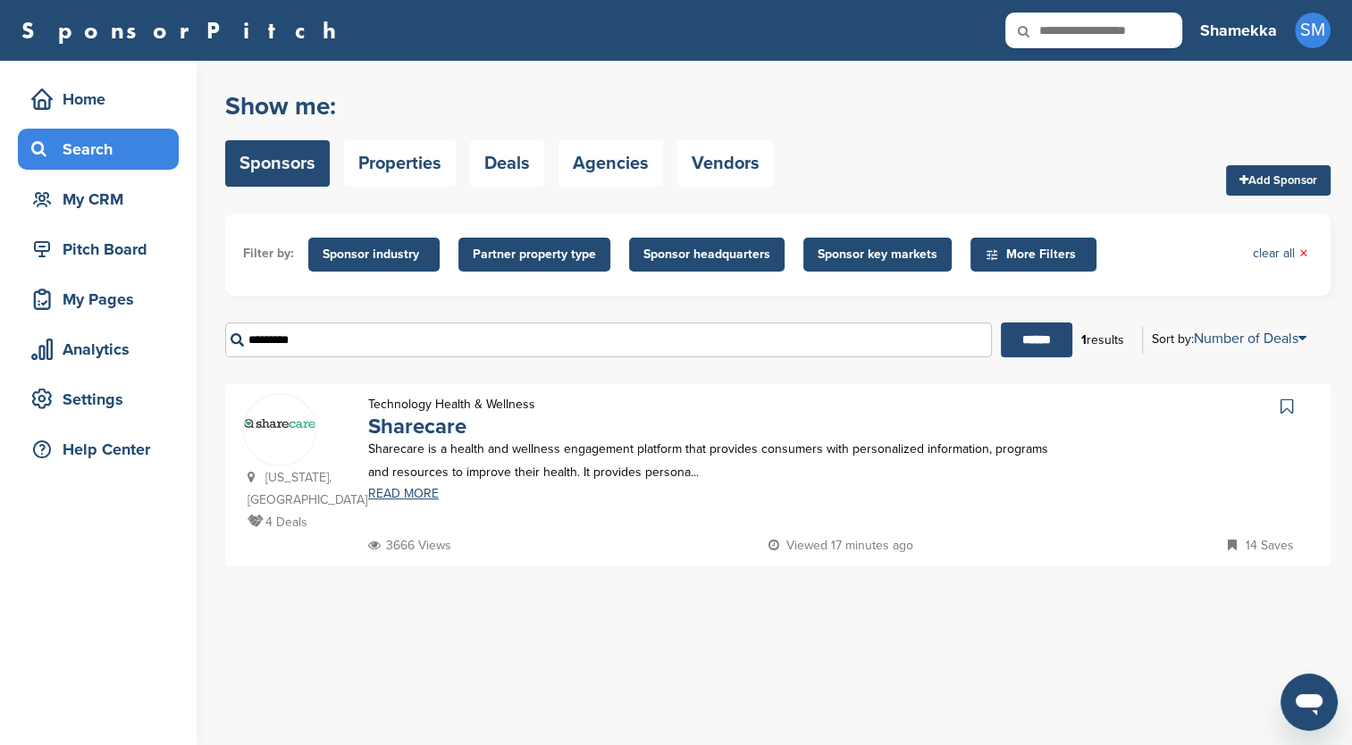
type input "*********"
click at [417, 475] on p "Sharecare is a health and wellness engagement platform that provides consumers …" at bounding box center [711, 460] width 686 height 45
click at [393, 500] on link "READ MORE" at bounding box center [711, 494] width 686 height 13
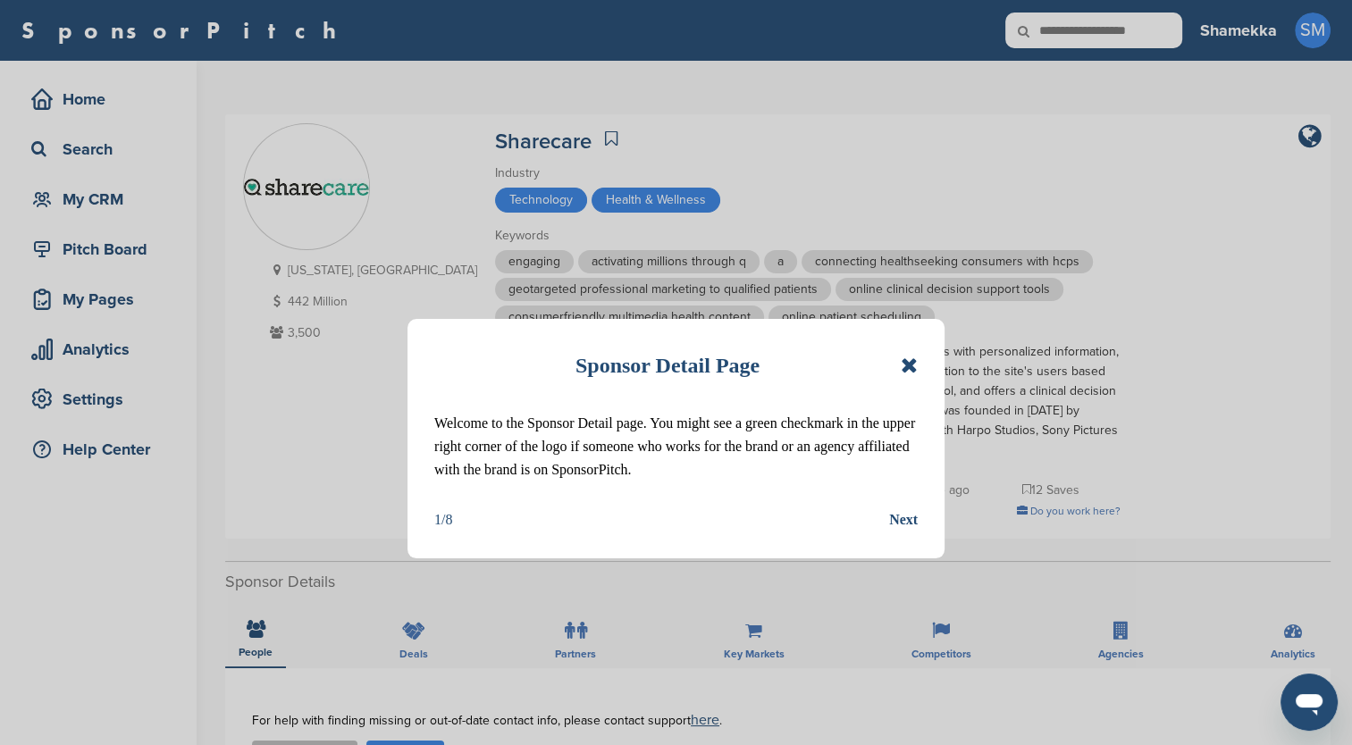
click at [912, 366] on icon at bounding box center [909, 365] width 17 height 21
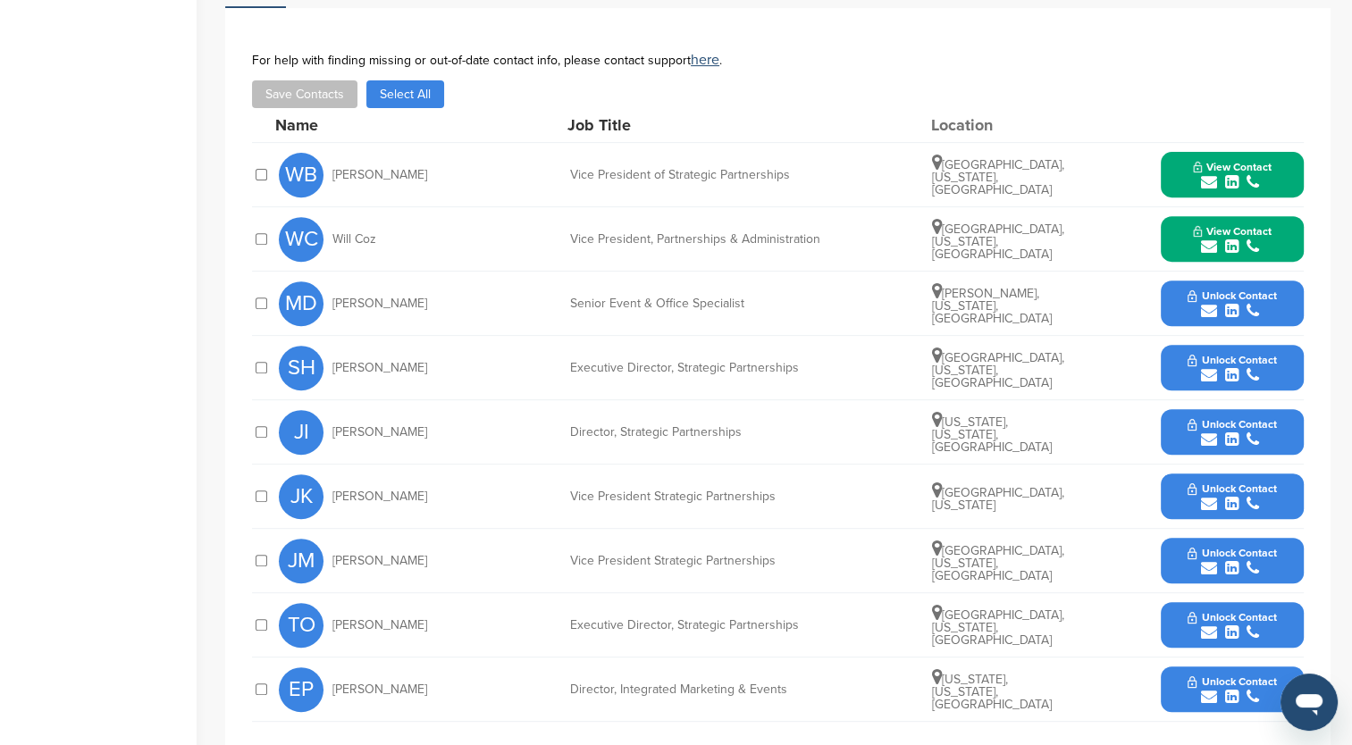
scroll to position [715, 0]
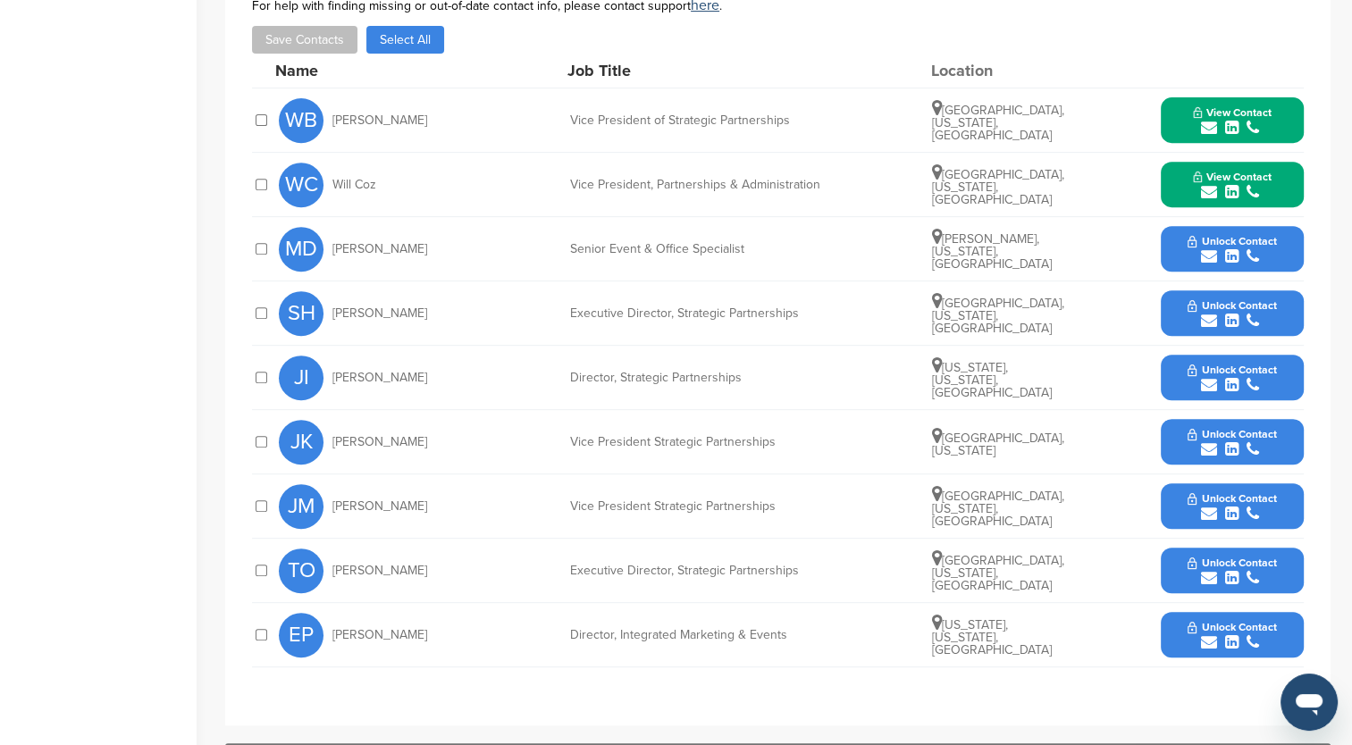
click at [1182, 194] on button "View Contact" at bounding box center [1233, 185] width 122 height 54
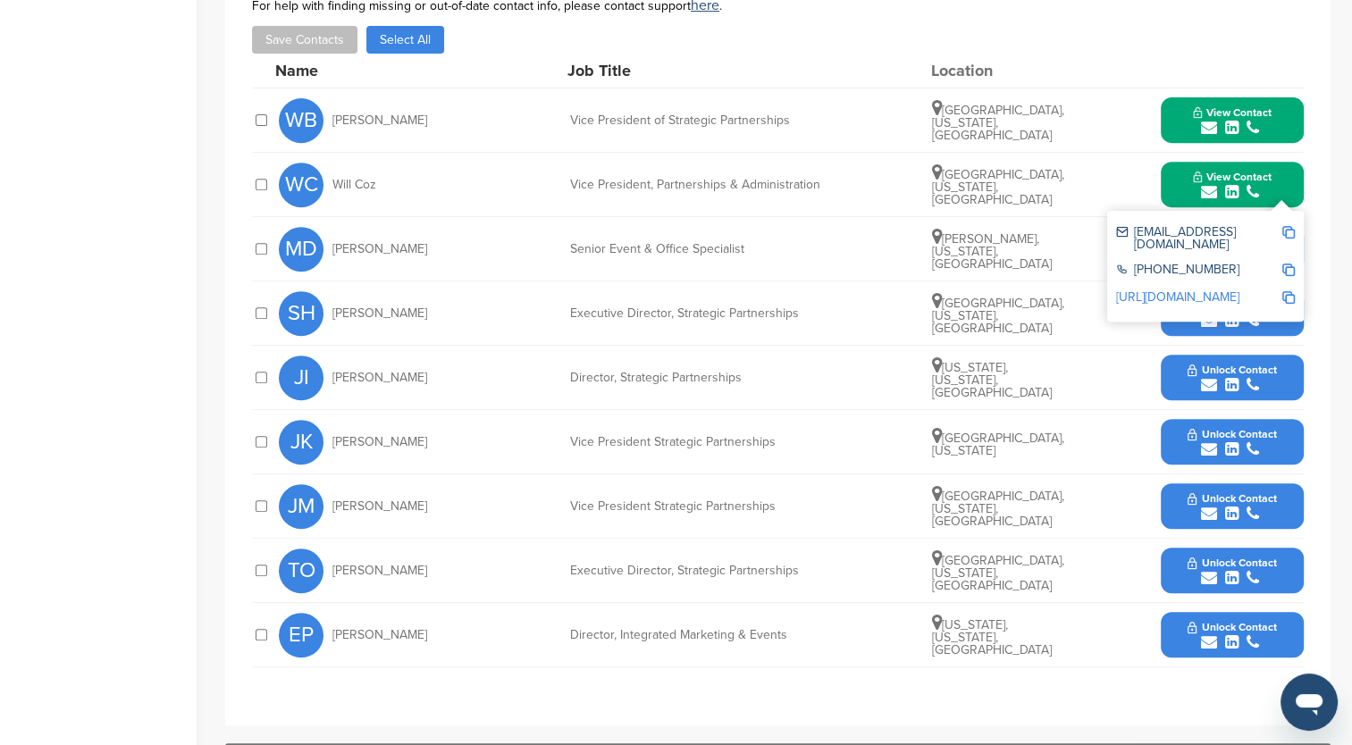
click at [1193, 290] on link "[URL][DOMAIN_NAME]" at bounding box center [1177, 297] width 123 height 15
click at [1287, 231] on img at bounding box center [1288, 232] width 13 height 13
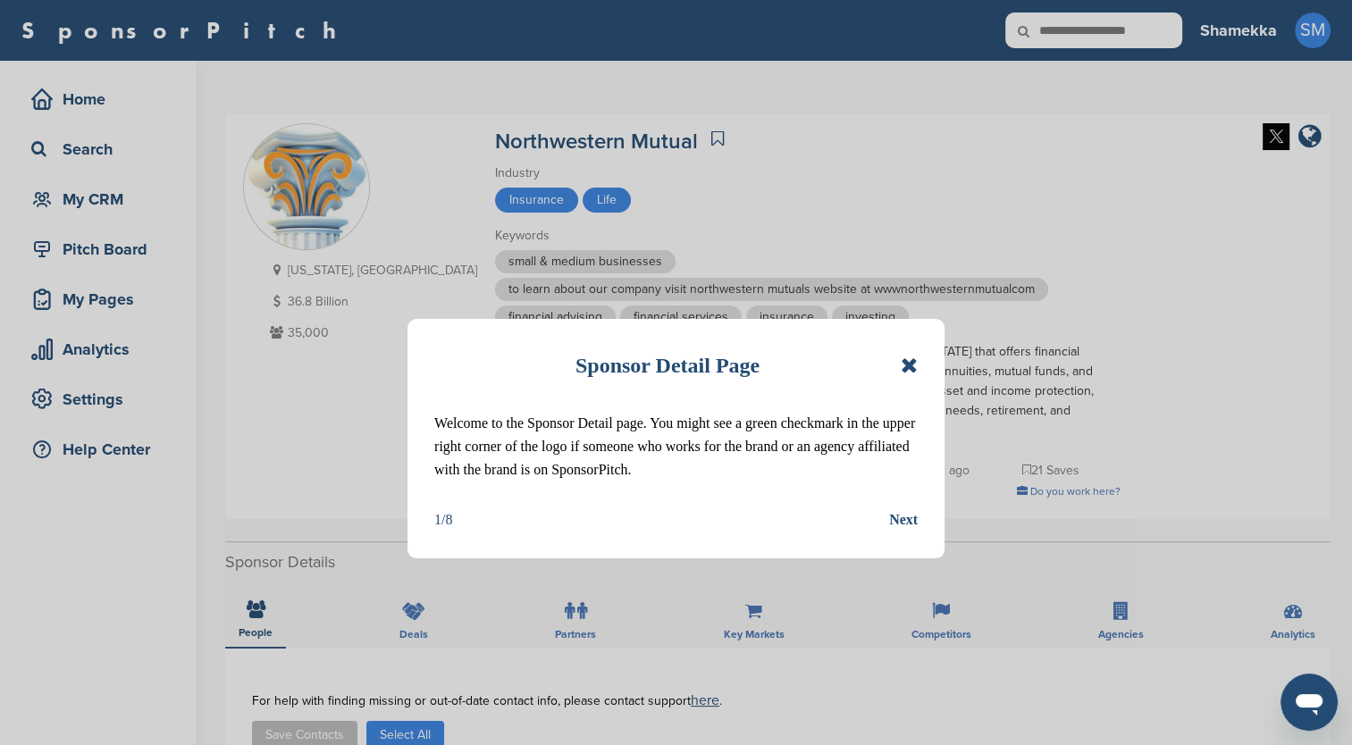
click at [904, 365] on icon at bounding box center [909, 365] width 17 height 21
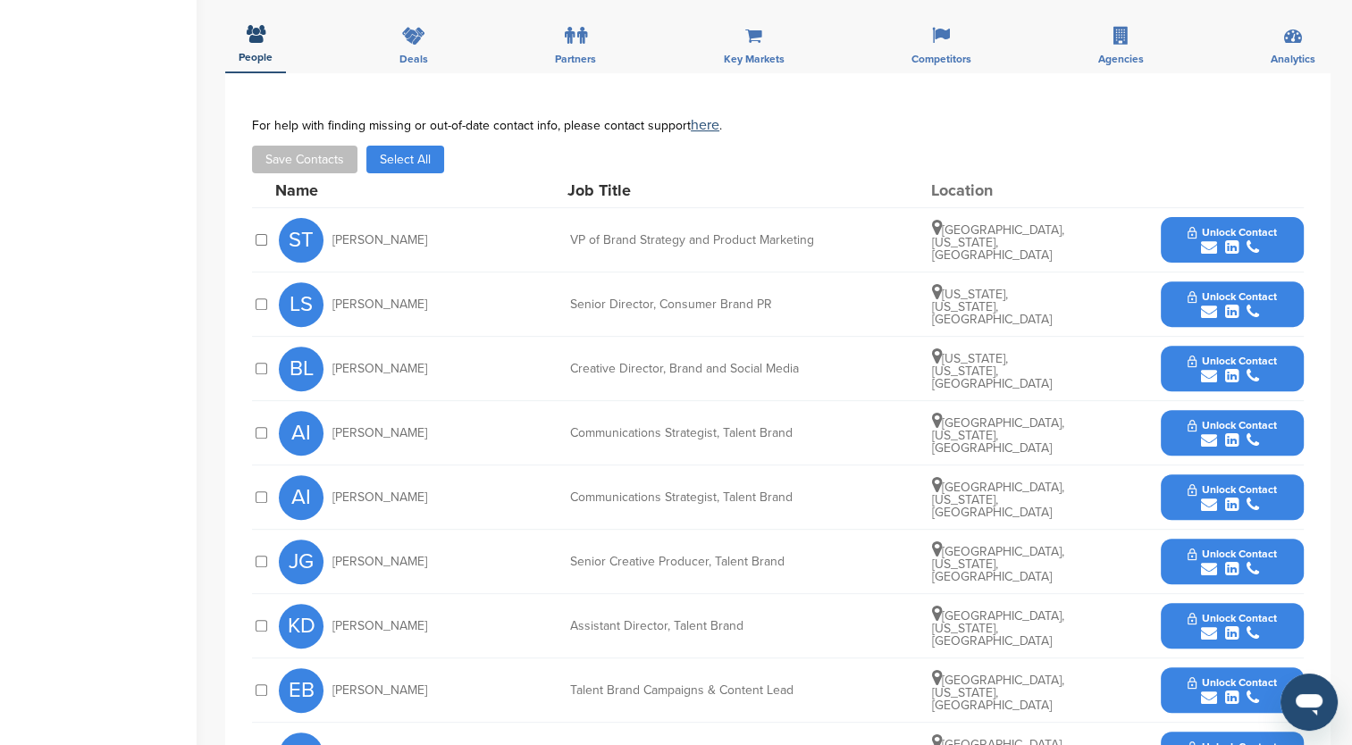
scroll to position [626, 0]
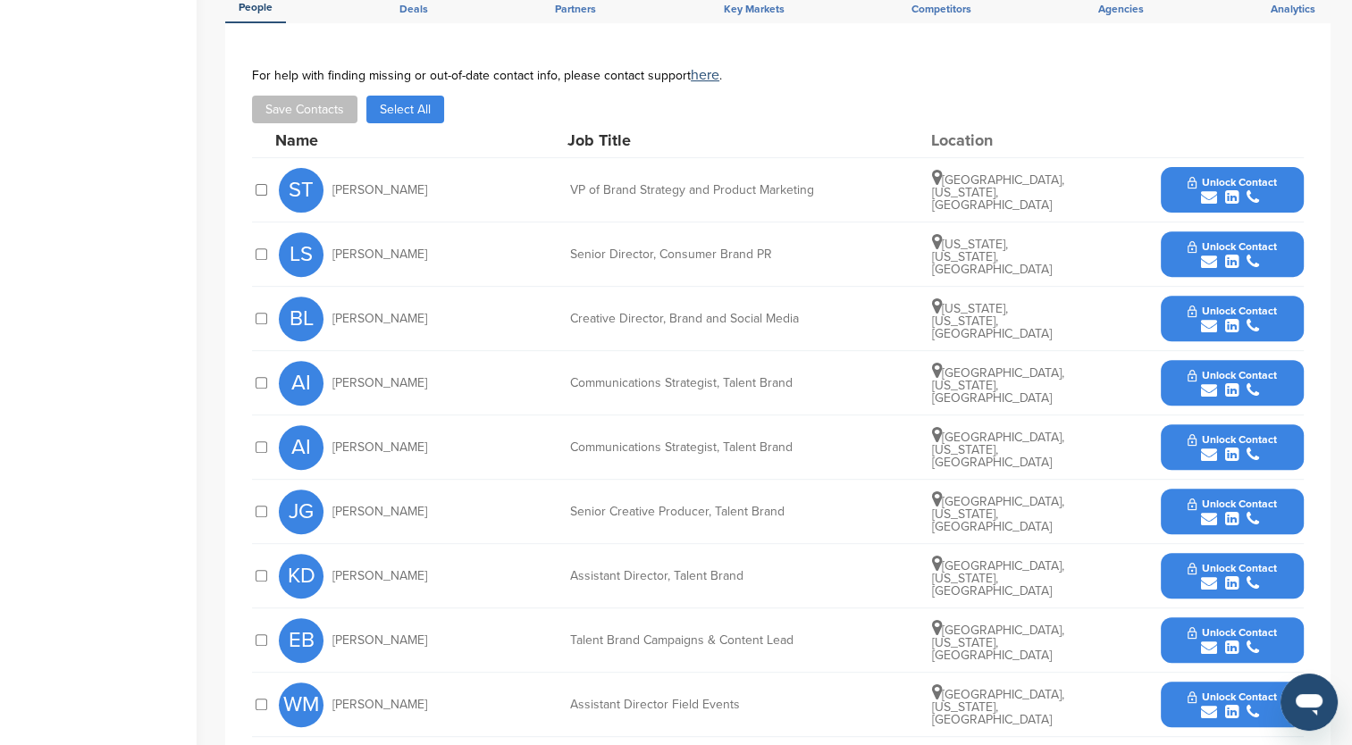
click at [1194, 206] on button "Unlock Contact" at bounding box center [1231, 191] width 131 height 54
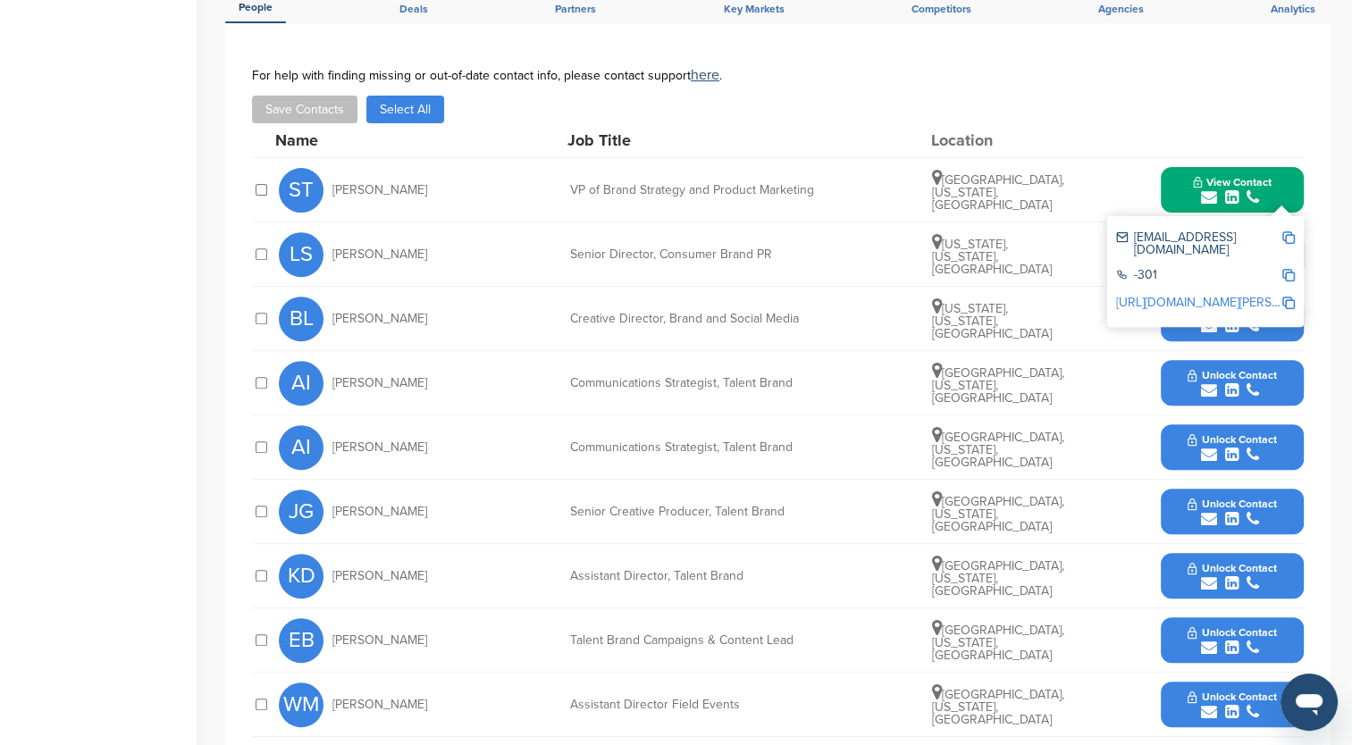
click at [1185, 295] on link "[URL][DOMAIN_NAME][PERSON_NAME]" at bounding box center [1225, 302] width 218 height 15
click at [1290, 235] on img at bounding box center [1288, 237] width 13 height 13
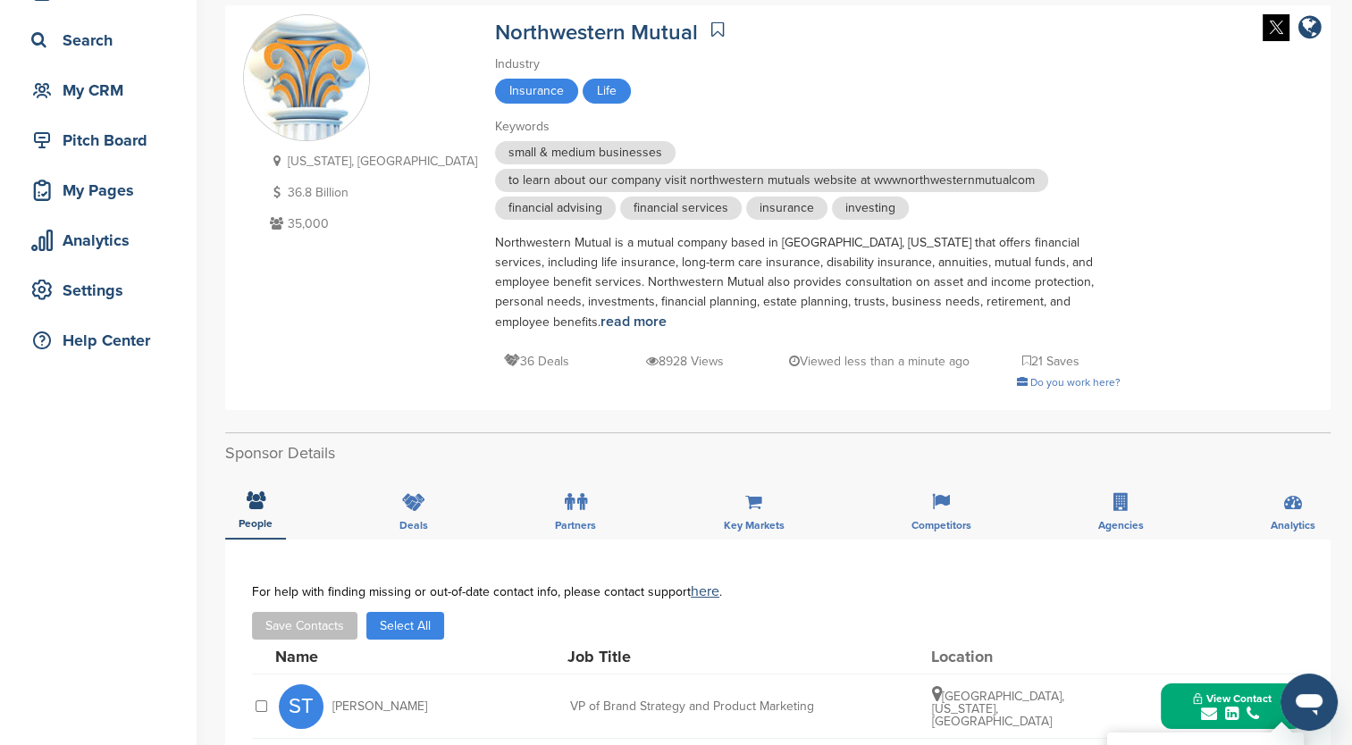
scroll to position [89, 0]
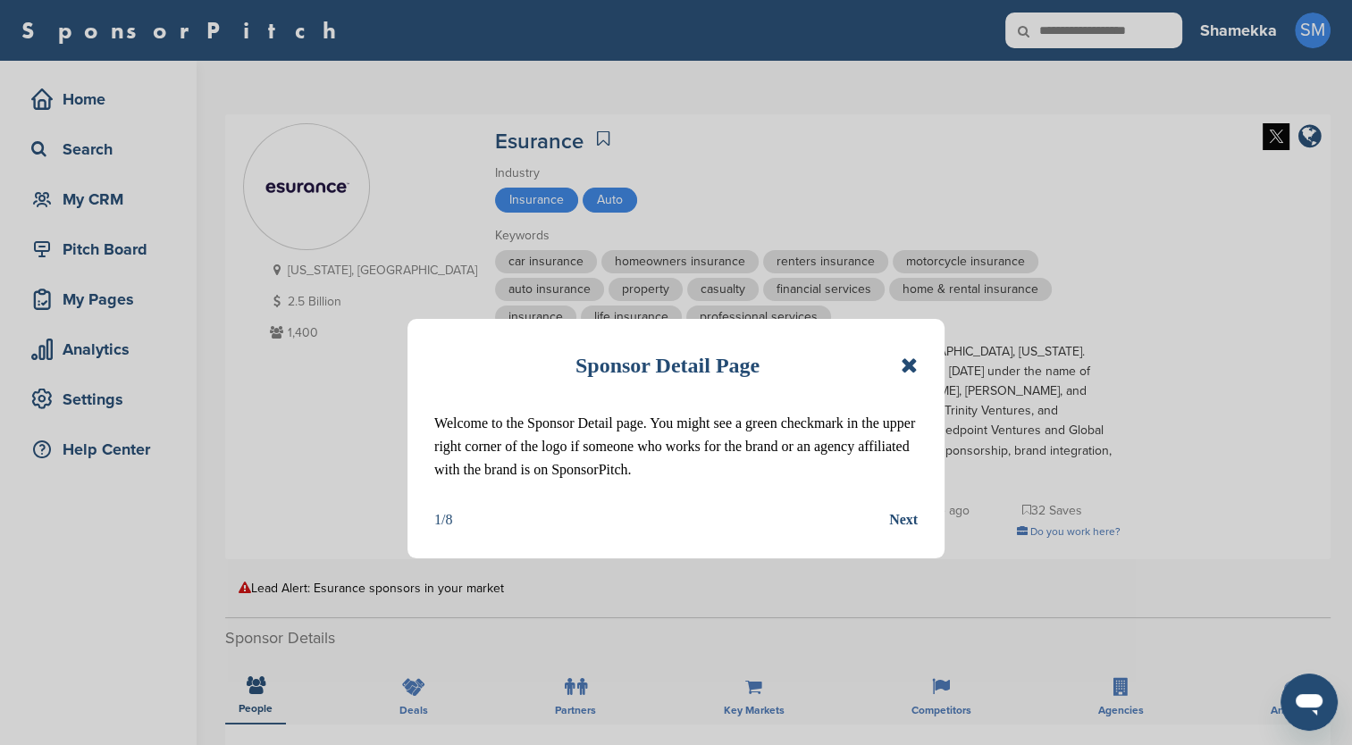
click at [901, 367] on icon at bounding box center [909, 365] width 17 height 21
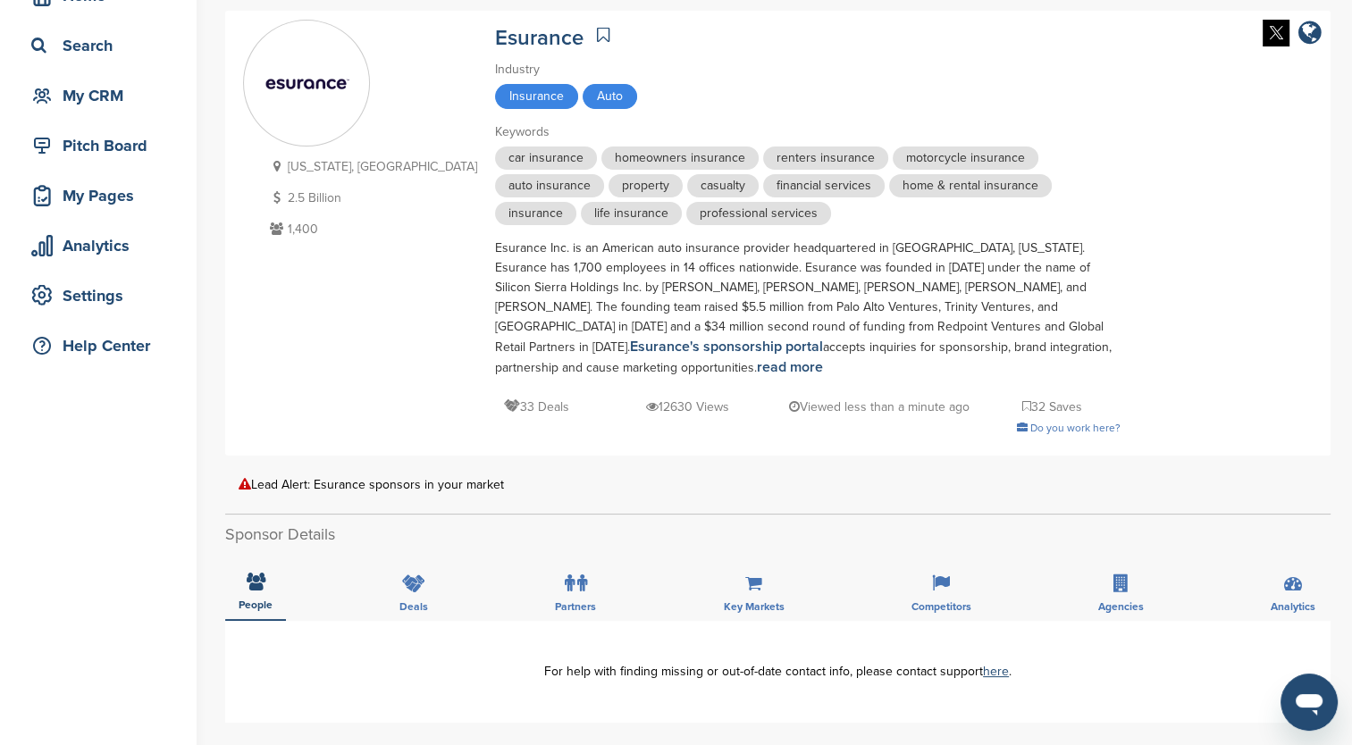
scroll to position [89, 0]
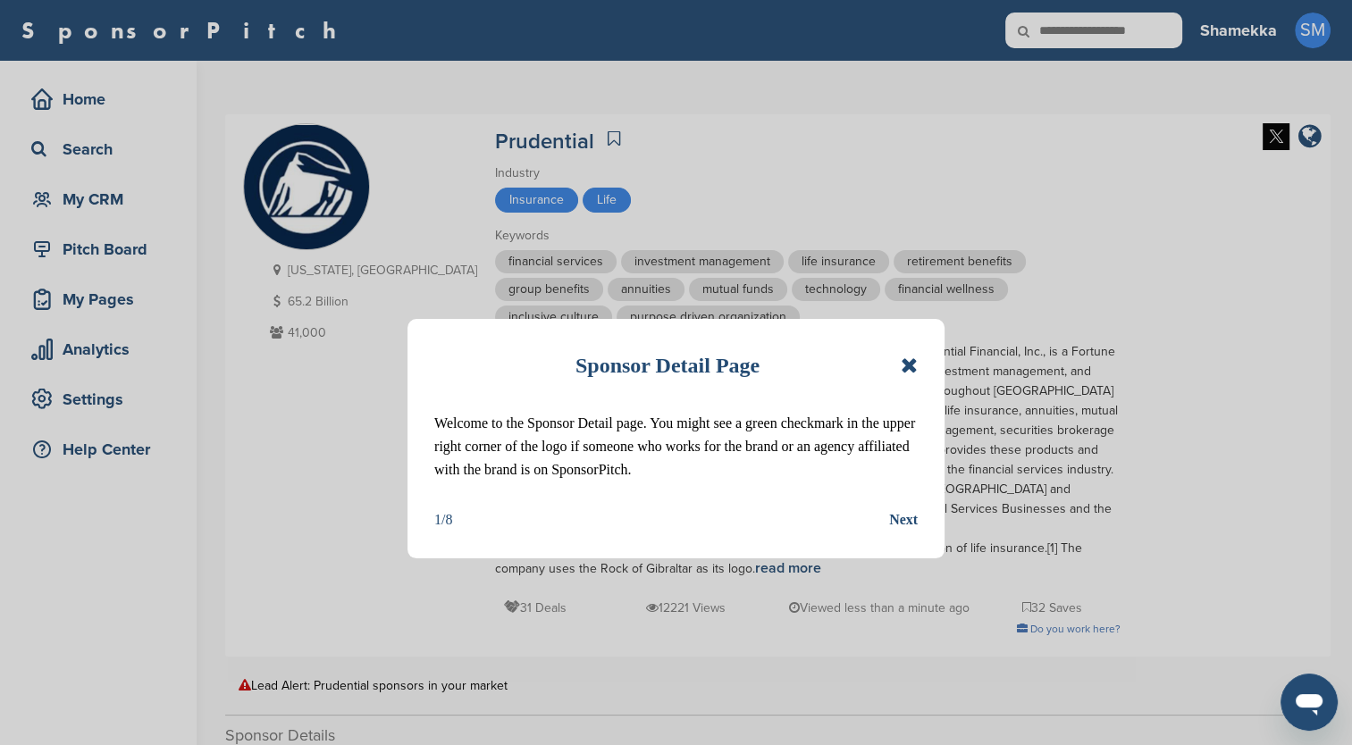
click at [904, 366] on icon at bounding box center [909, 365] width 17 height 21
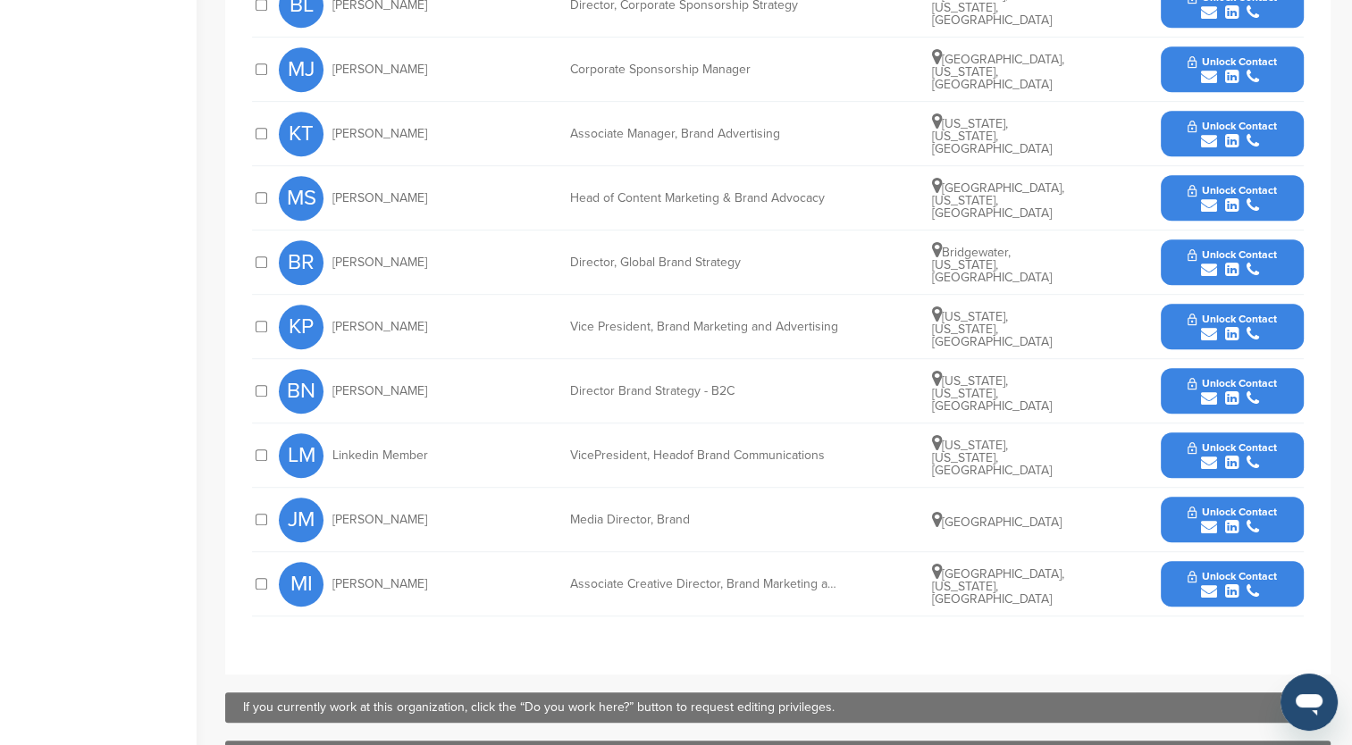
scroll to position [894, 0]
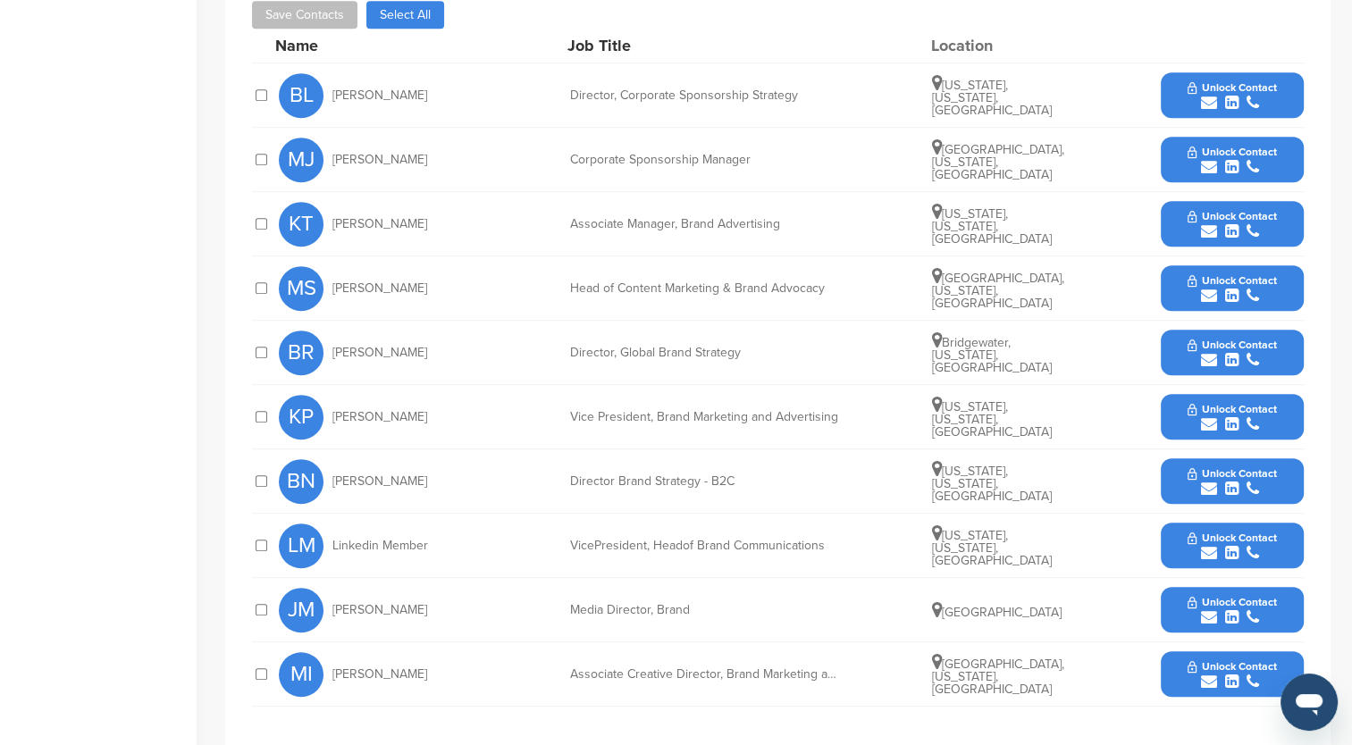
click at [1220, 146] on span "Unlock Contact" at bounding box center [1232, 152] width 88 height 13
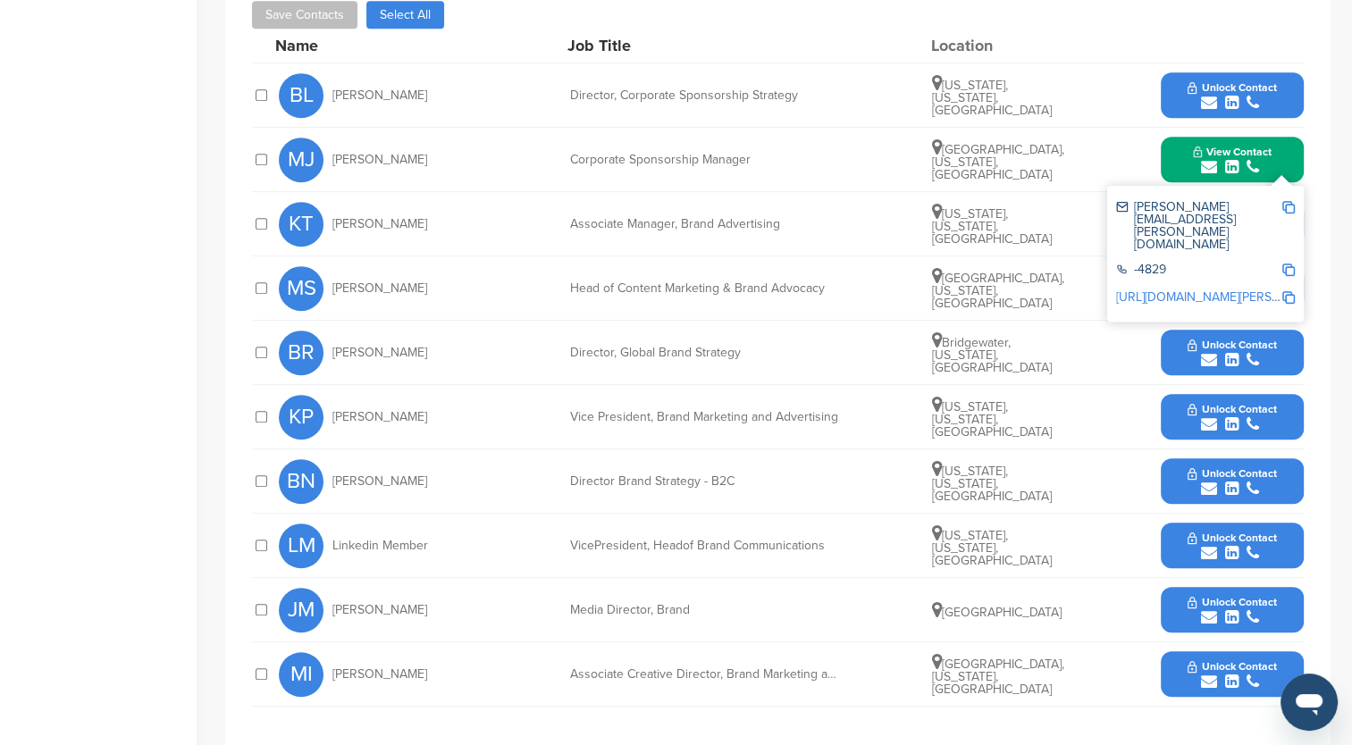
click at [1202, 290] on link "[URL][DOMAIN_NAME][PERSON_NAME]" at bounding box center [1225, 297] width 218 height 15
click at [1289, 201] on img at bounding box center [1288, 207] width 13 height 13
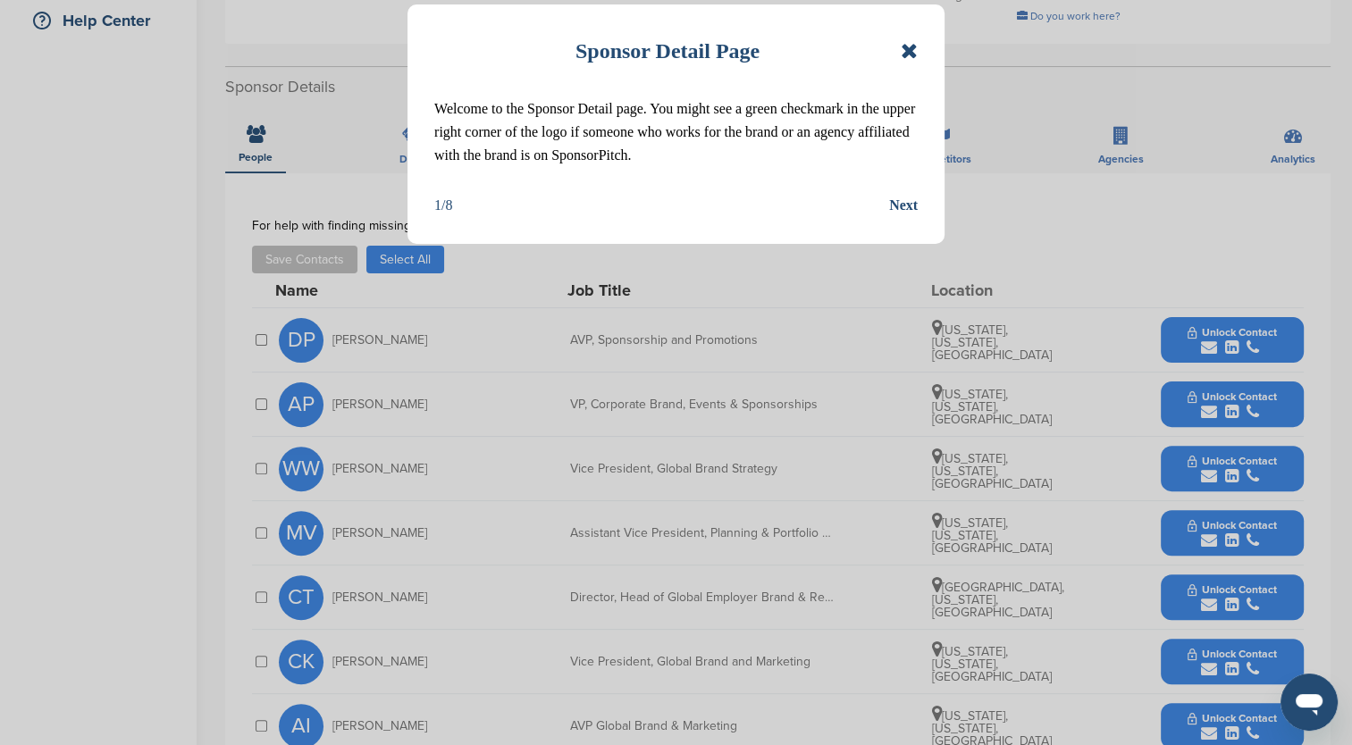
scroll to position [447, 0]
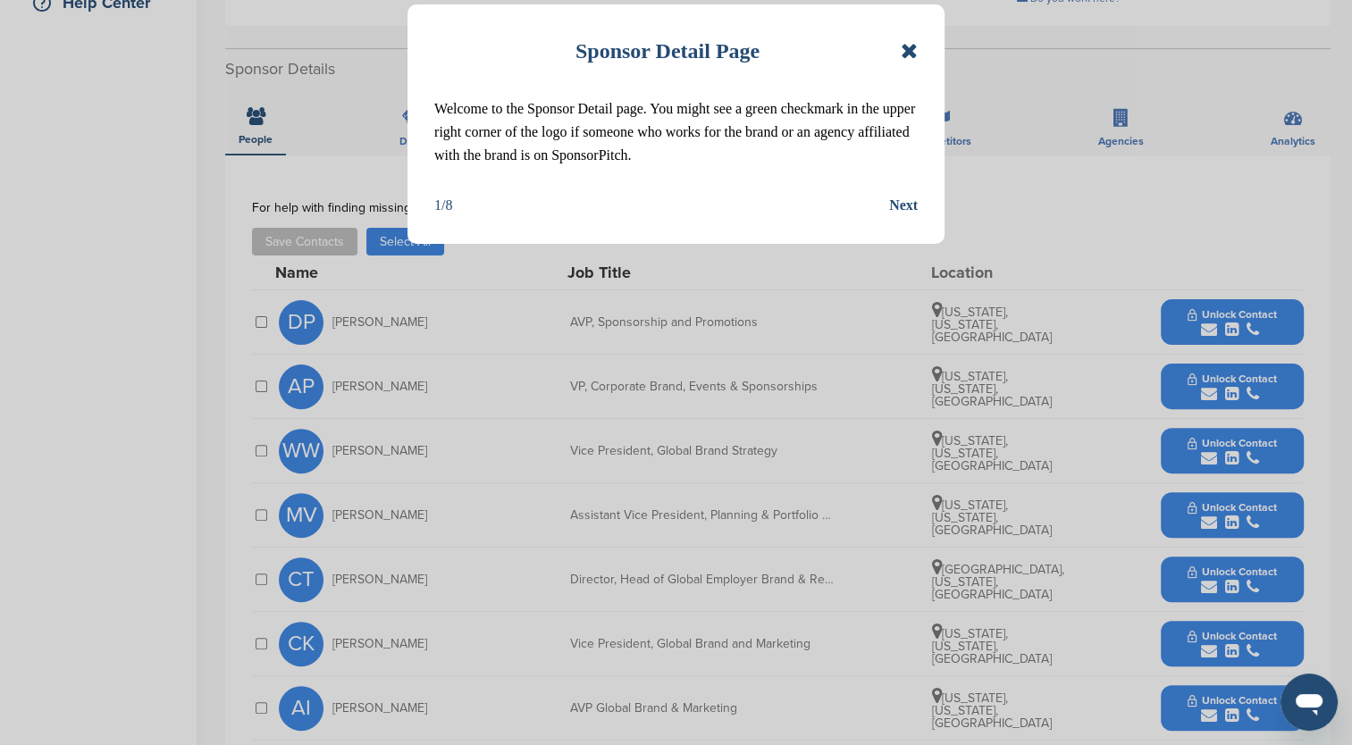
click at [906, 55] on icon at bounding box center [909, 50] width 17 height 21
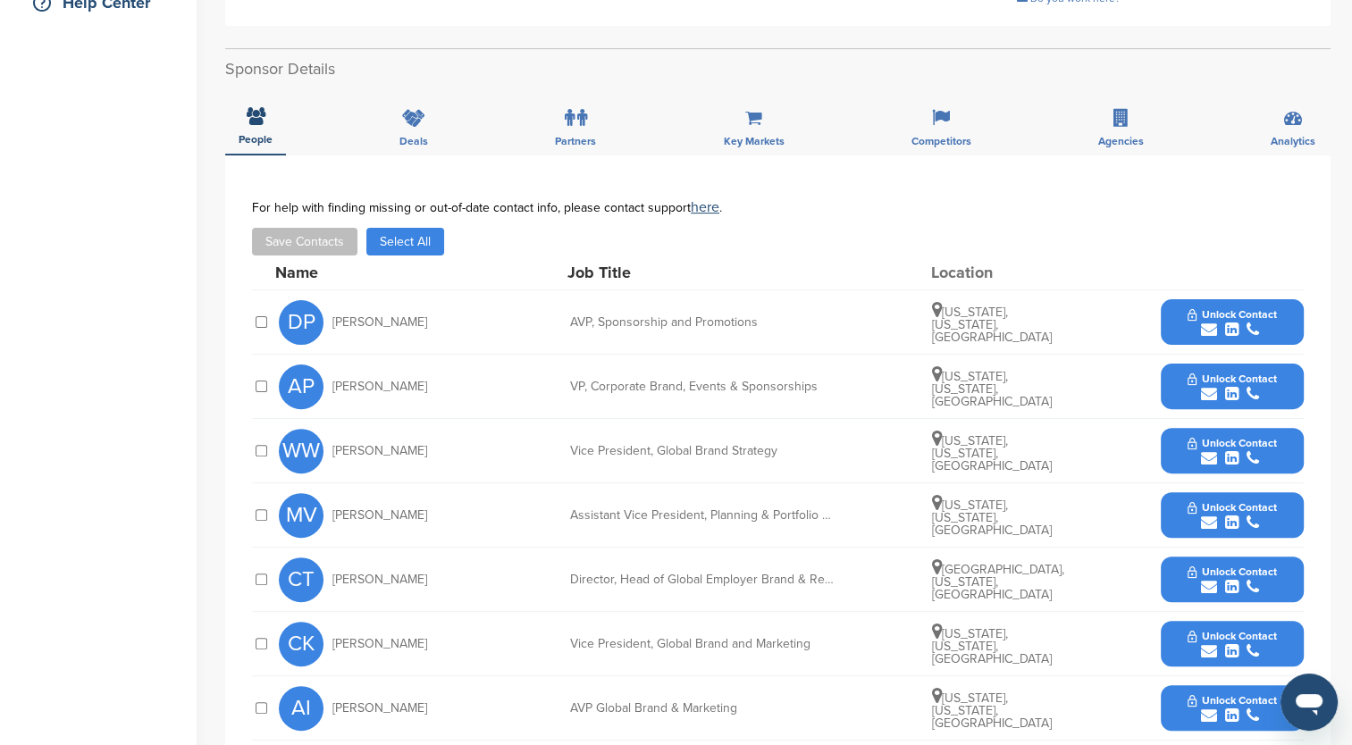
click at [1201, 386] on icon "submit" at bounding box center [1209, 394] width 16 height 16
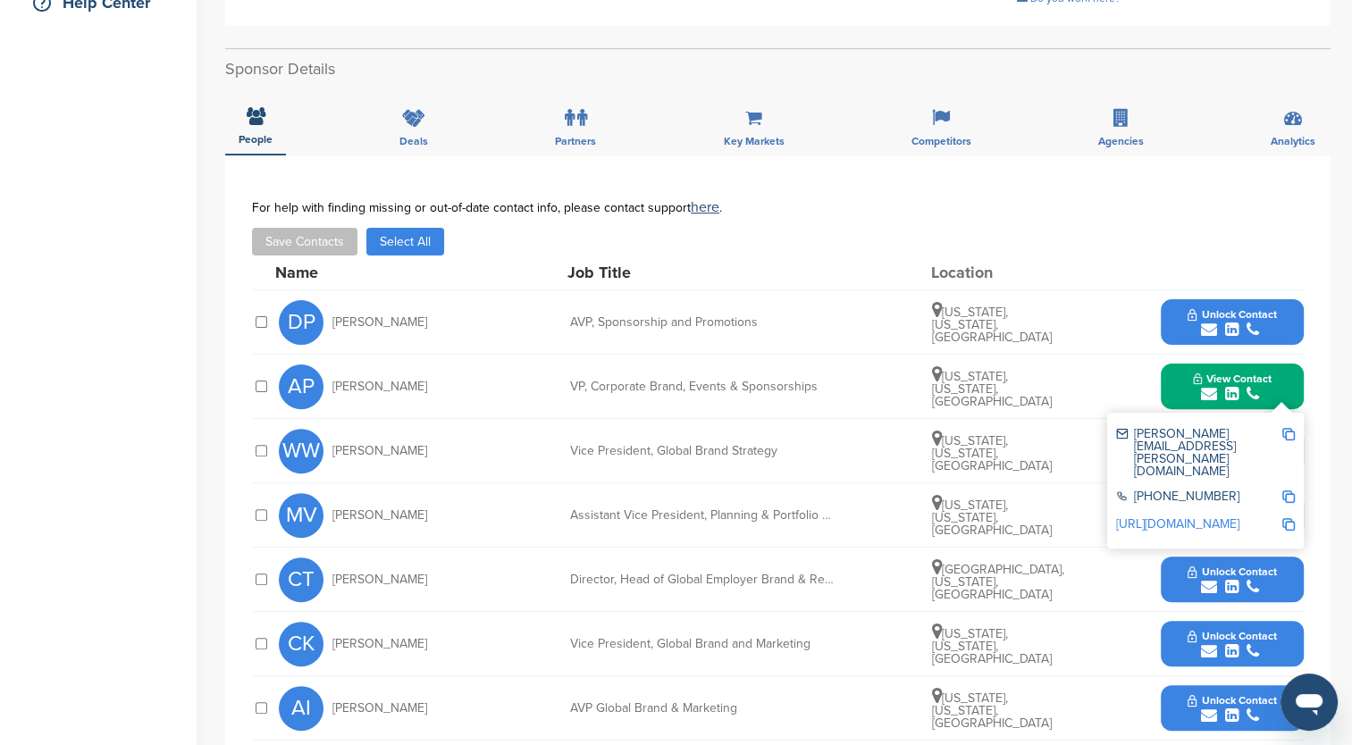
click at [1233, 517] on link "[URL][DOMAIN_NAME]" at bounding box center [1177, 524] width 123 height 15
click at [1287, 430] on img at bounding box center [1288, 434] width 13 height 13
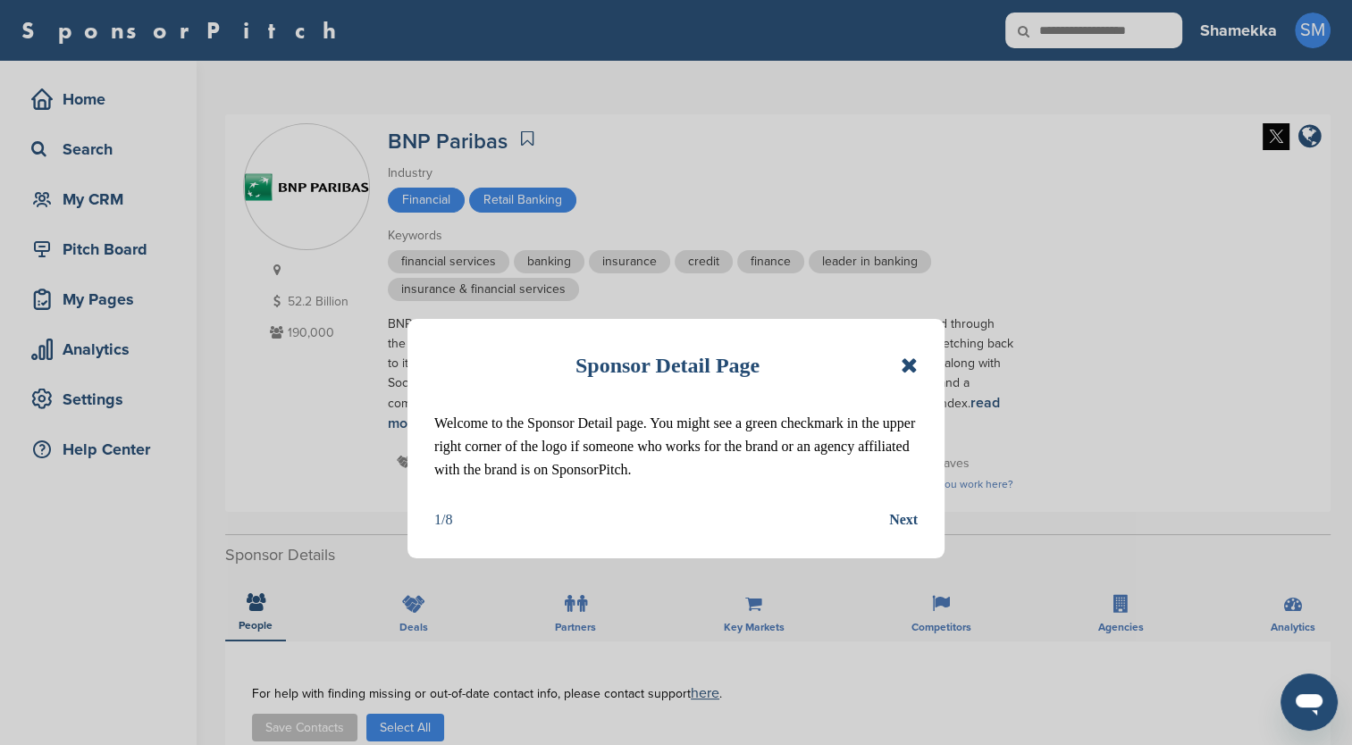
click at [912, 366] on icon at bounding box center [909, 365] width 17 height 21
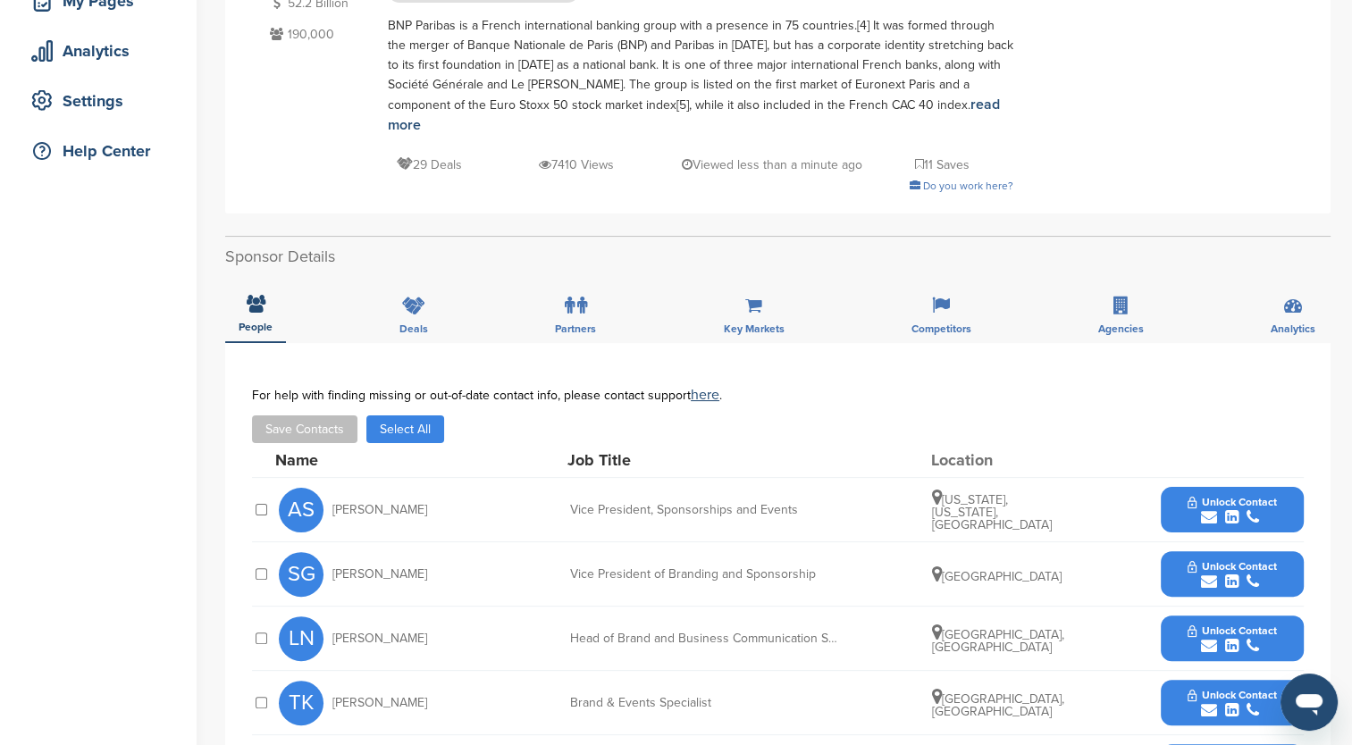
scroll to position [357, 0]
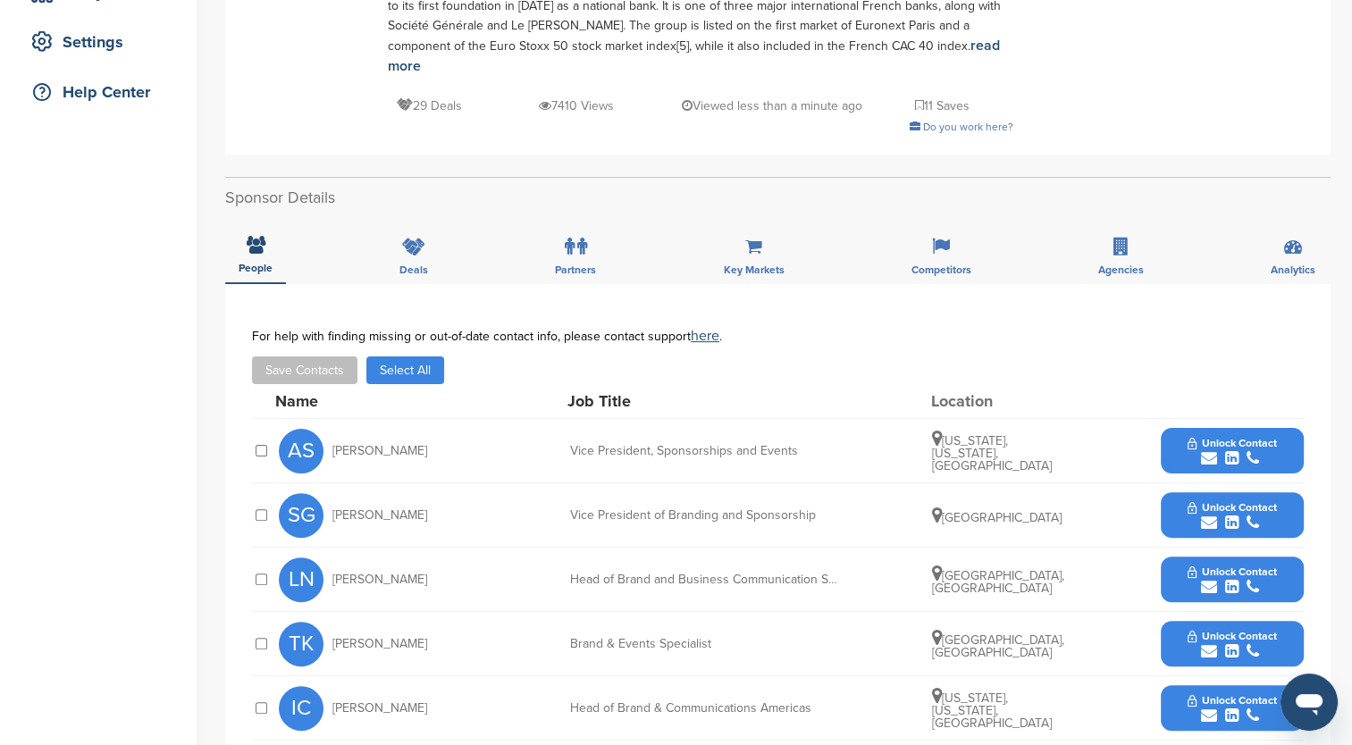
click at [1176, 428] on button "Unlock Contact" at bounding box center [1231, 451] width 131 height 54
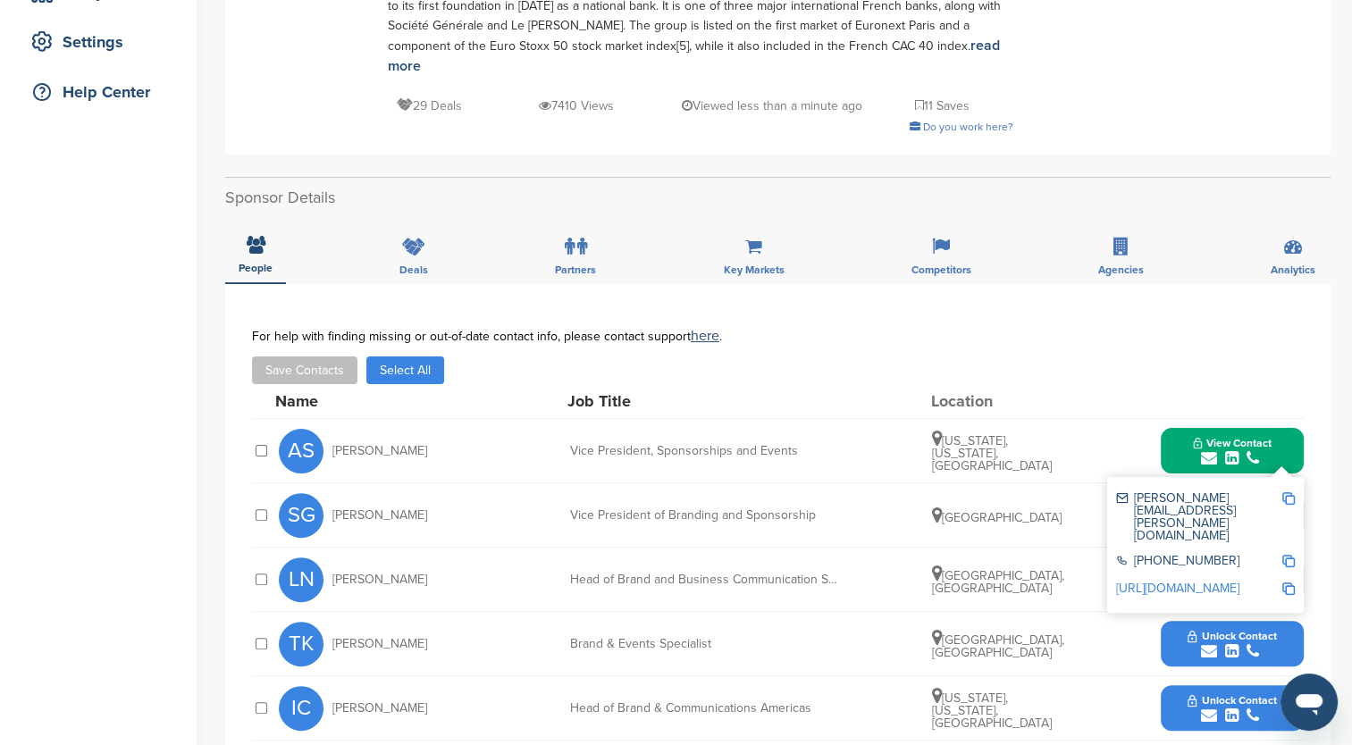
click at [1239, 581] on link "http://www.linkedin.com/in/angelamorrissey" at bounding box center [1177, 588] width 123 height 15
click at [1123, 362] on div "Save Contacts Select All" at bounding box center [778, 371] width 1052 height 28
click at [1323, 450] on div "**********" at bounding box center [777, 605] width 1105 height 643
click at [1263, 437] on span "View Contact" at bounding box center [1232, 443] width 79 height 13
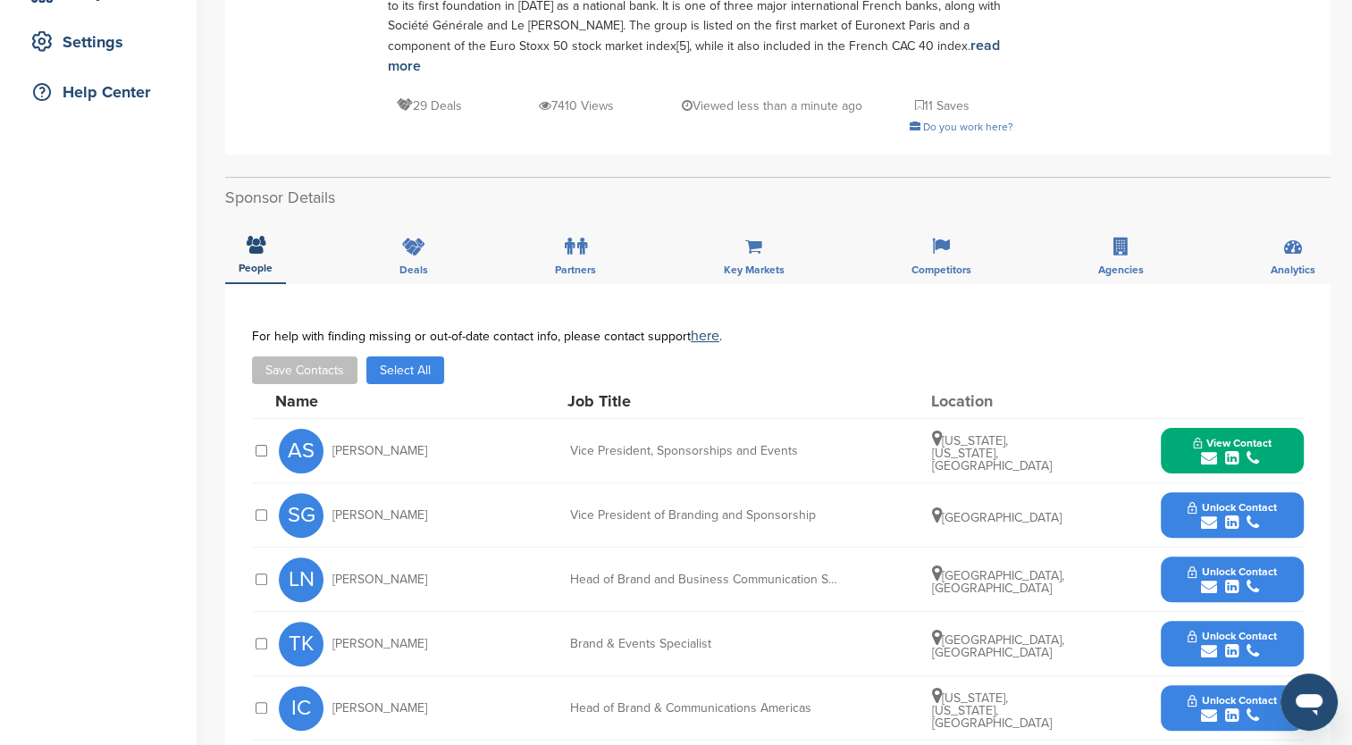
click at [1186, 494] on button "Unlock Contact" at bounding box center [1231, 516] width 131 height 54
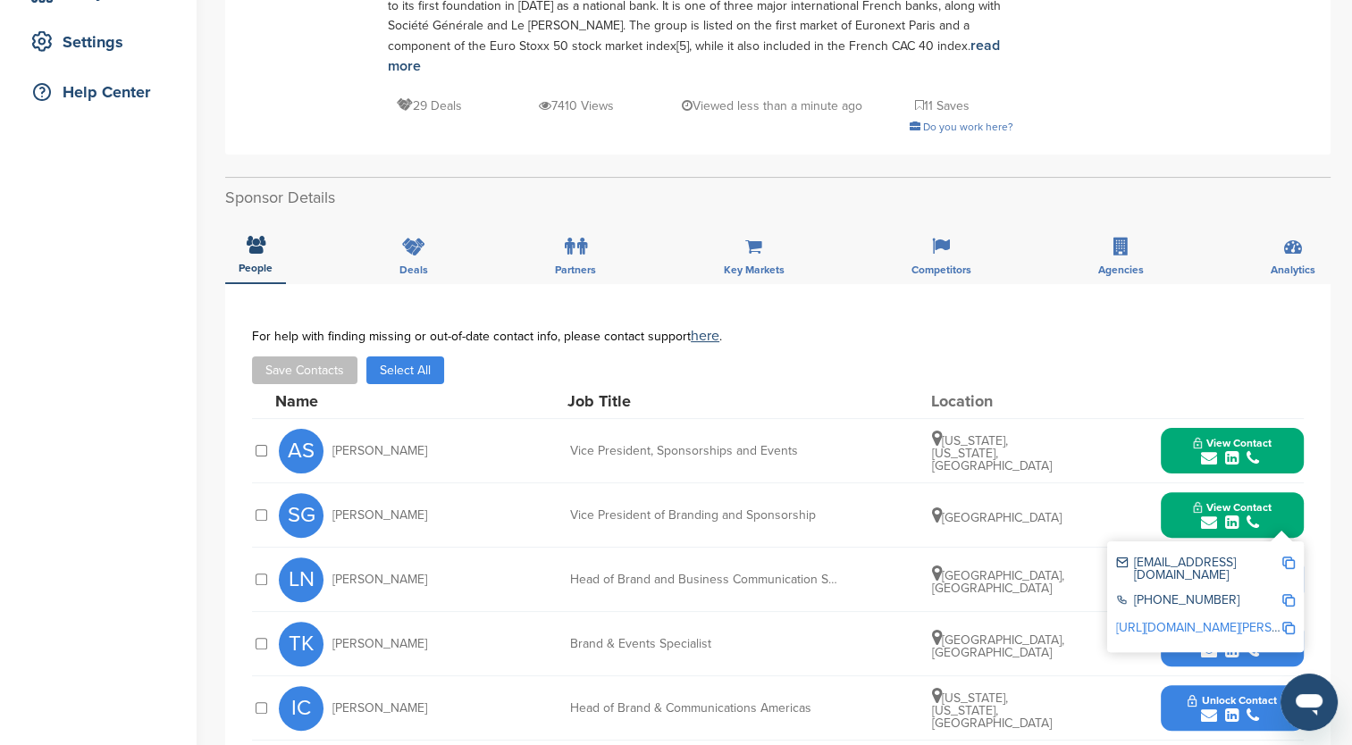
click at [1218, 620] on link "https://www.linkedin.com/in/sébastien-guyader-aa9a5774" at bounding box center [1225, 627] width 218 height 15
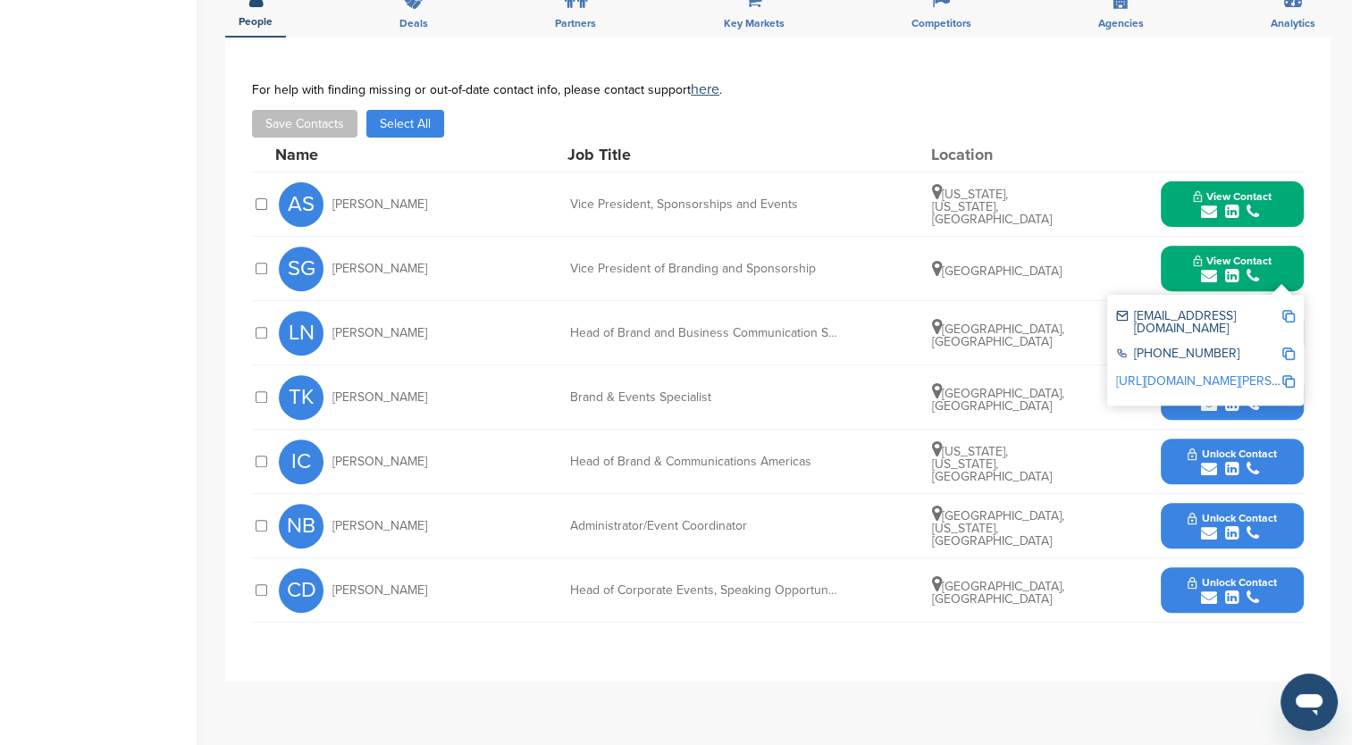
scroll to position [626, 0]
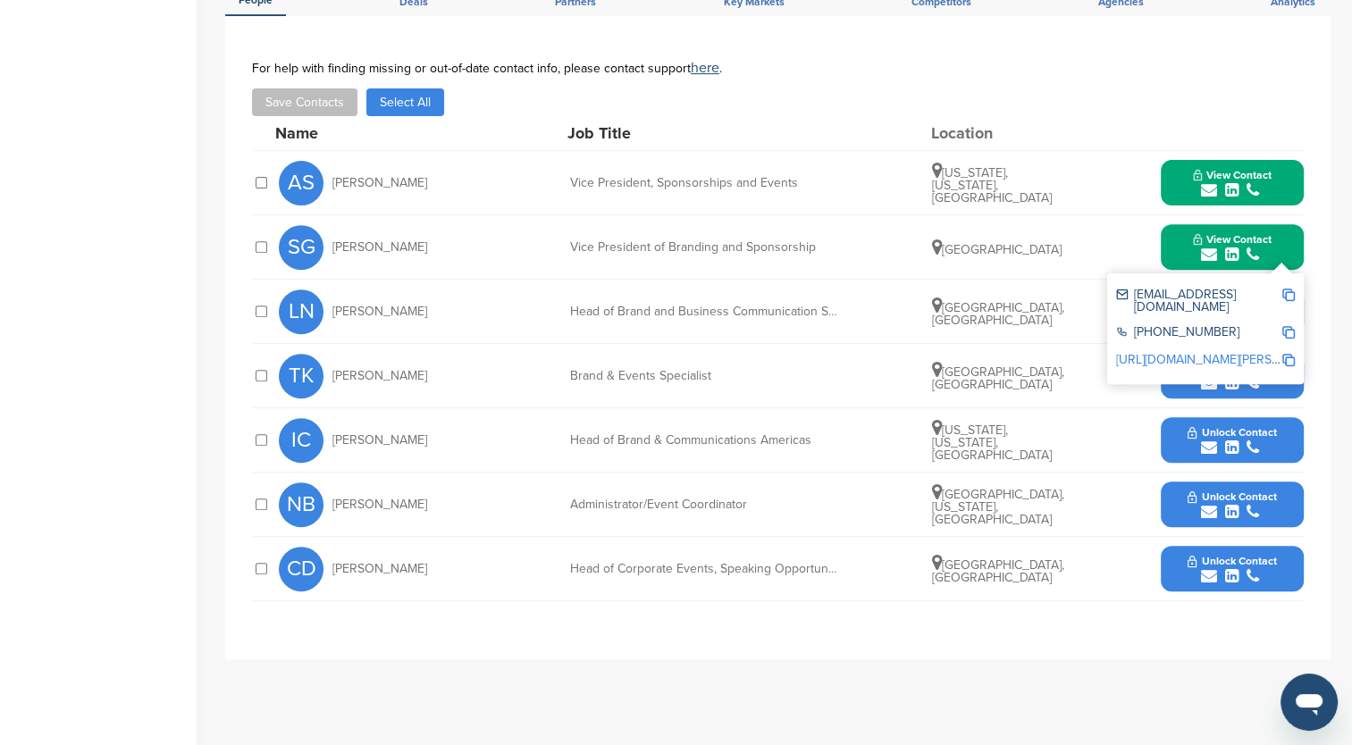
click at [1176, 414] on button "Unlock Contact" at bounding box center [1231, 441] width 131 height 54
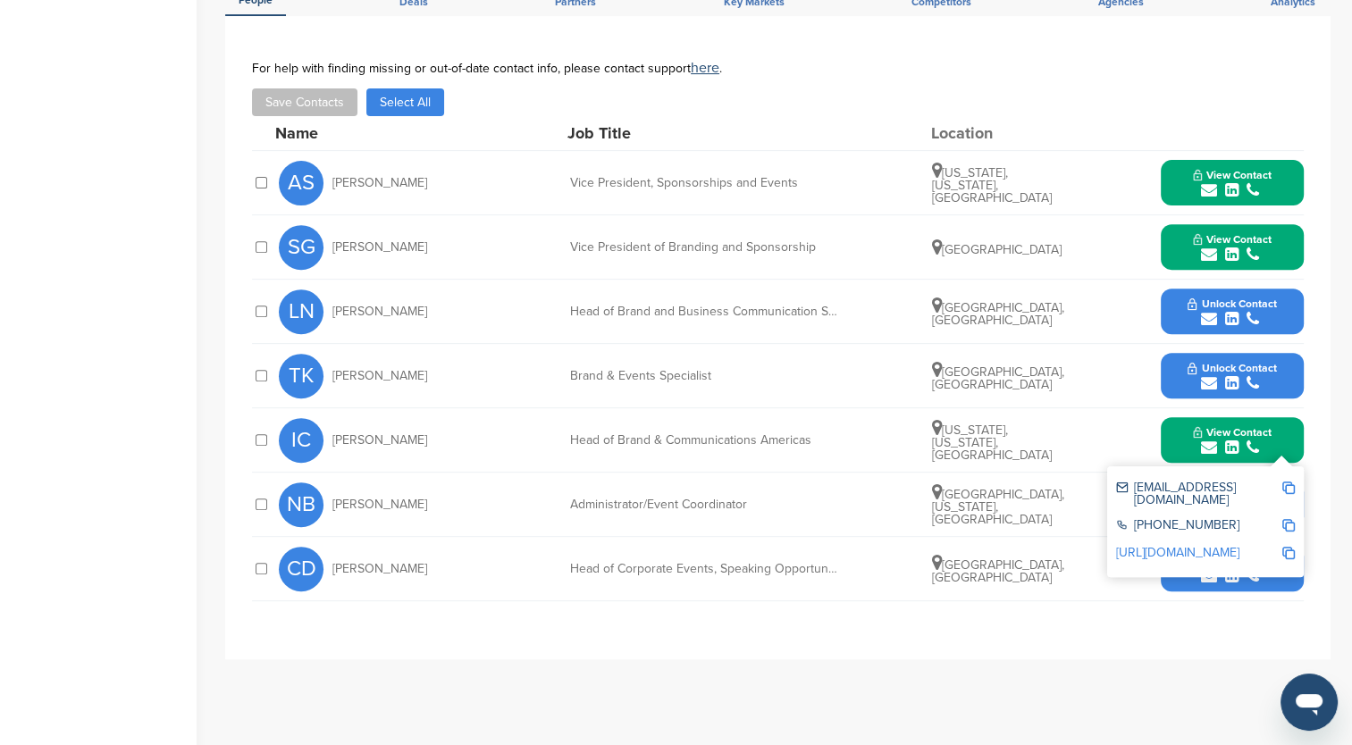
click at [1210, 545] on link "https://www.linkedin.com/in/ilias-catsaros-5b96a061" at bounding box center [1177, 552] width 123 height 15
click at [1185, 221] on button "View Contact" at bounding box center [1233, 248] width 122 height 54
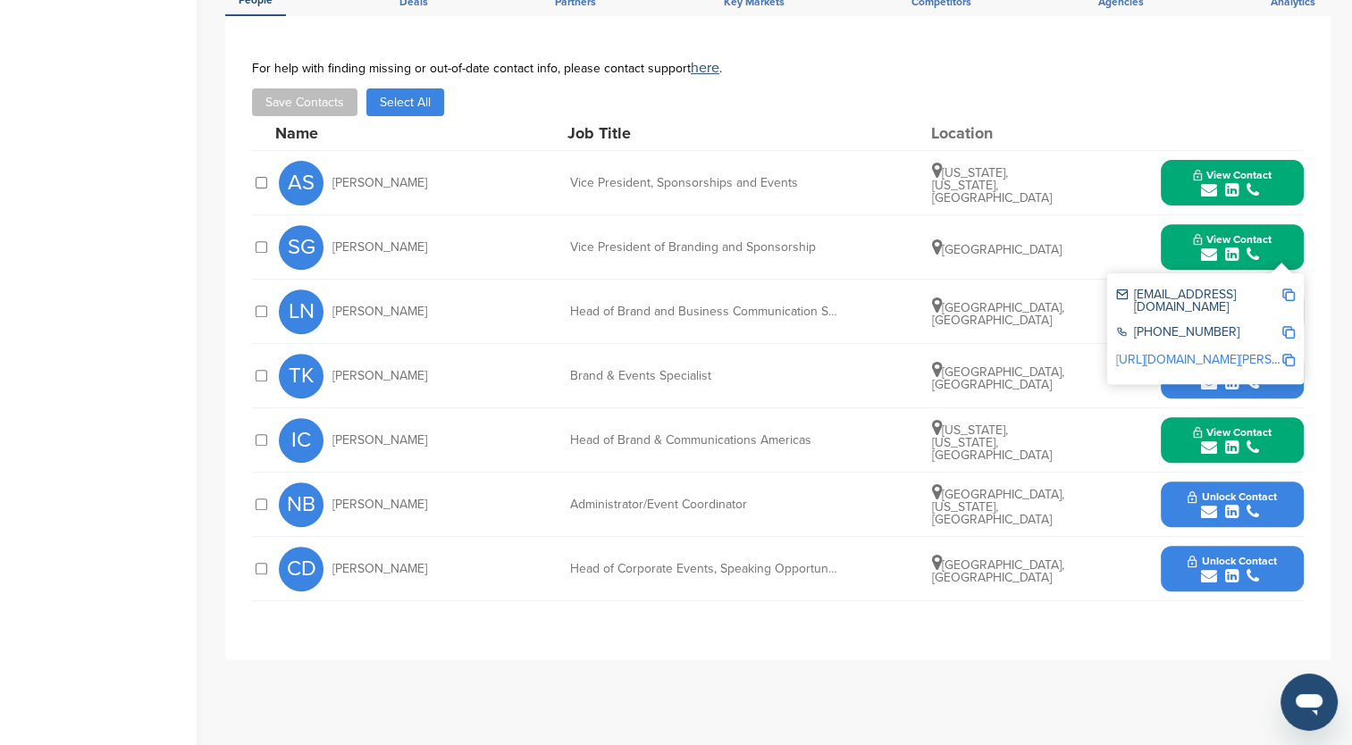
click at [1287, 289] on img at bounding box center [1288, 295] width 13 height 13
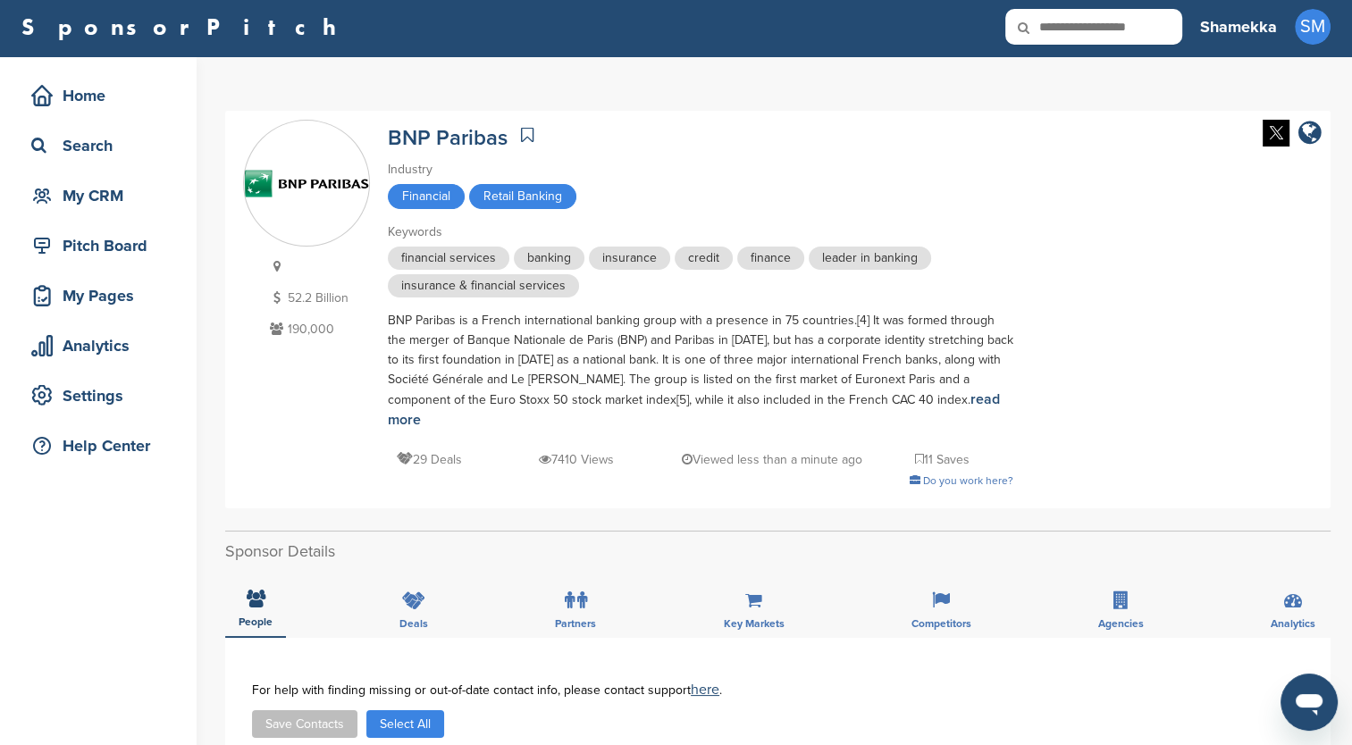
scroll to position [0, 0]
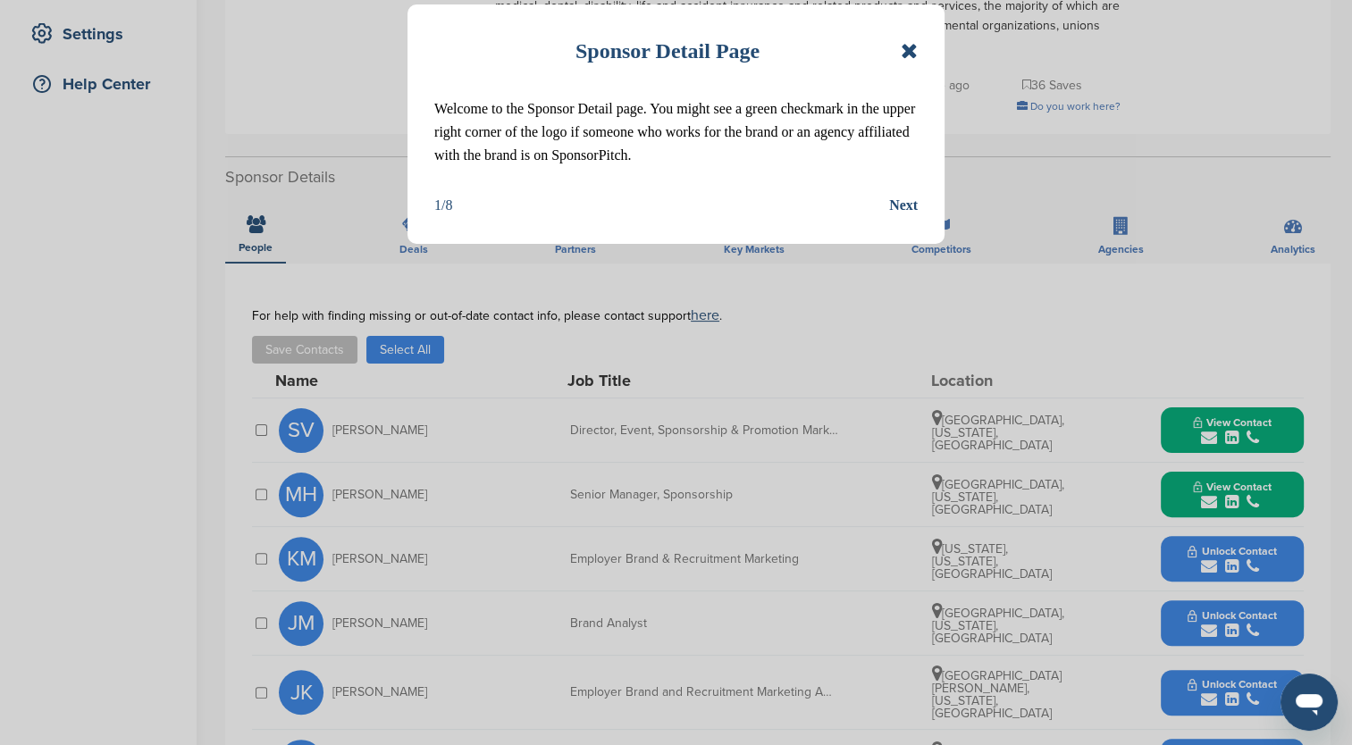
scroll to position [447, 0]
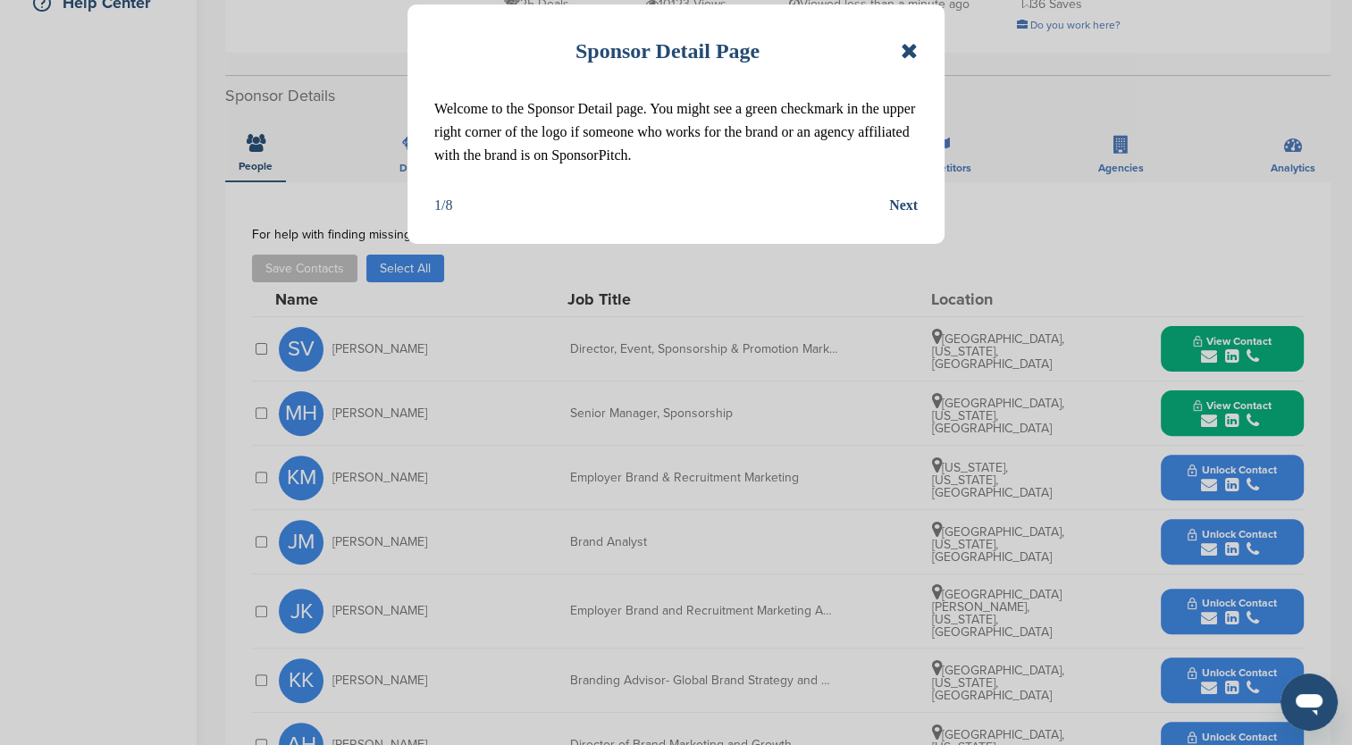
click at [922, 45] on div "Sponsor Detail Page Welcome to the Sponsor Detail page. You might see a green c…" at bounding box center [676, 123] width 537 height 239
click at [912, 46] on icon at bounding box center [909, 50] width 17 height 21
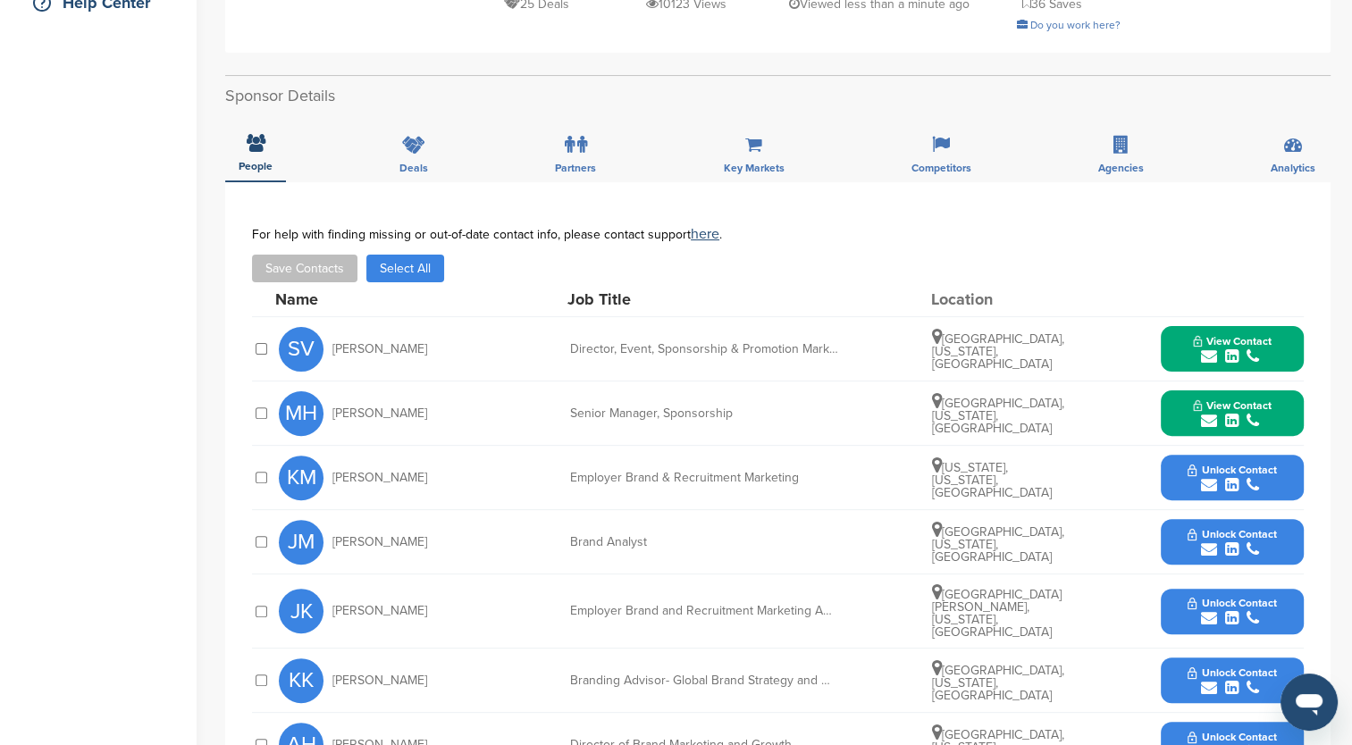
click at [1216, 341] on span "View Contact" at bounding box center [1232, 341] width 79 height 13
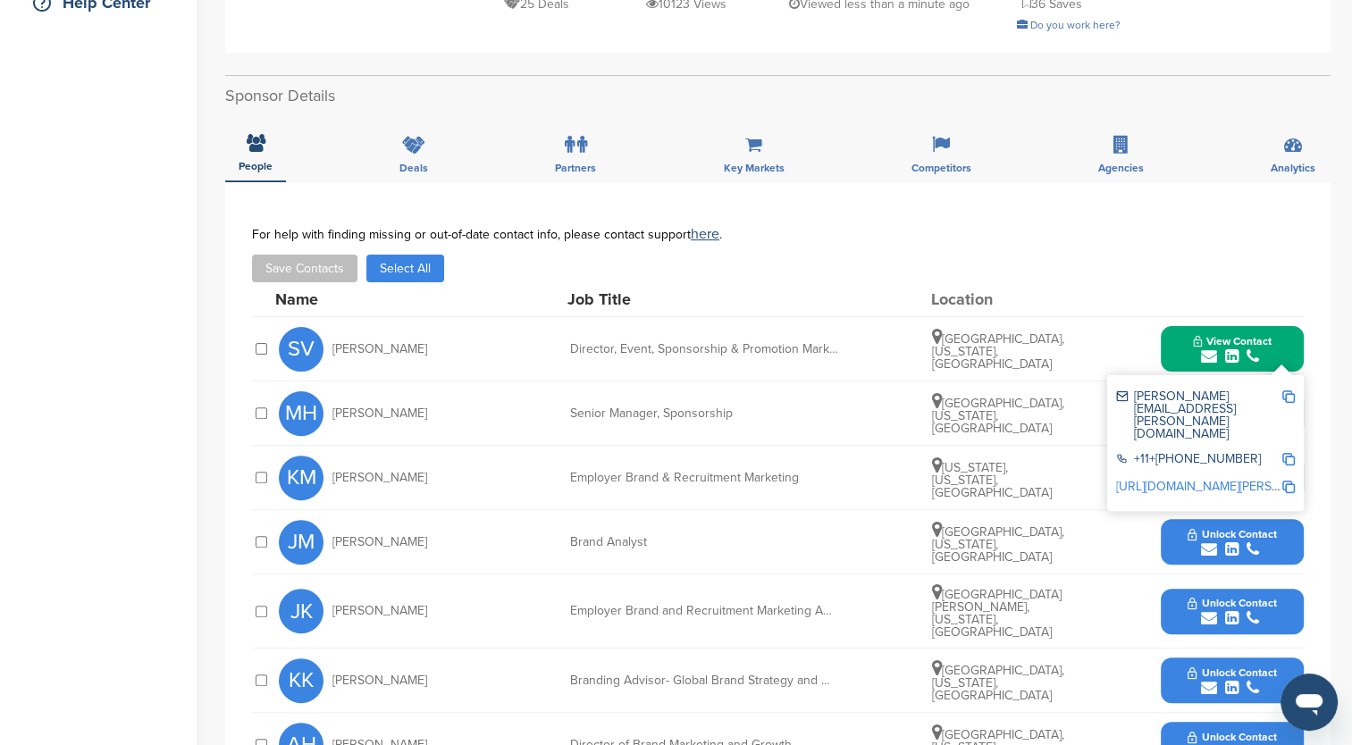
click at [1214, 479] on link "http://www.linkedin.com/in/sallie-vanasdale-2b82636" at bounding box center [1225, 486] width 218 height 15
click at [1289, 398] on img at bounding box center [1288, 397] width 13 height 13
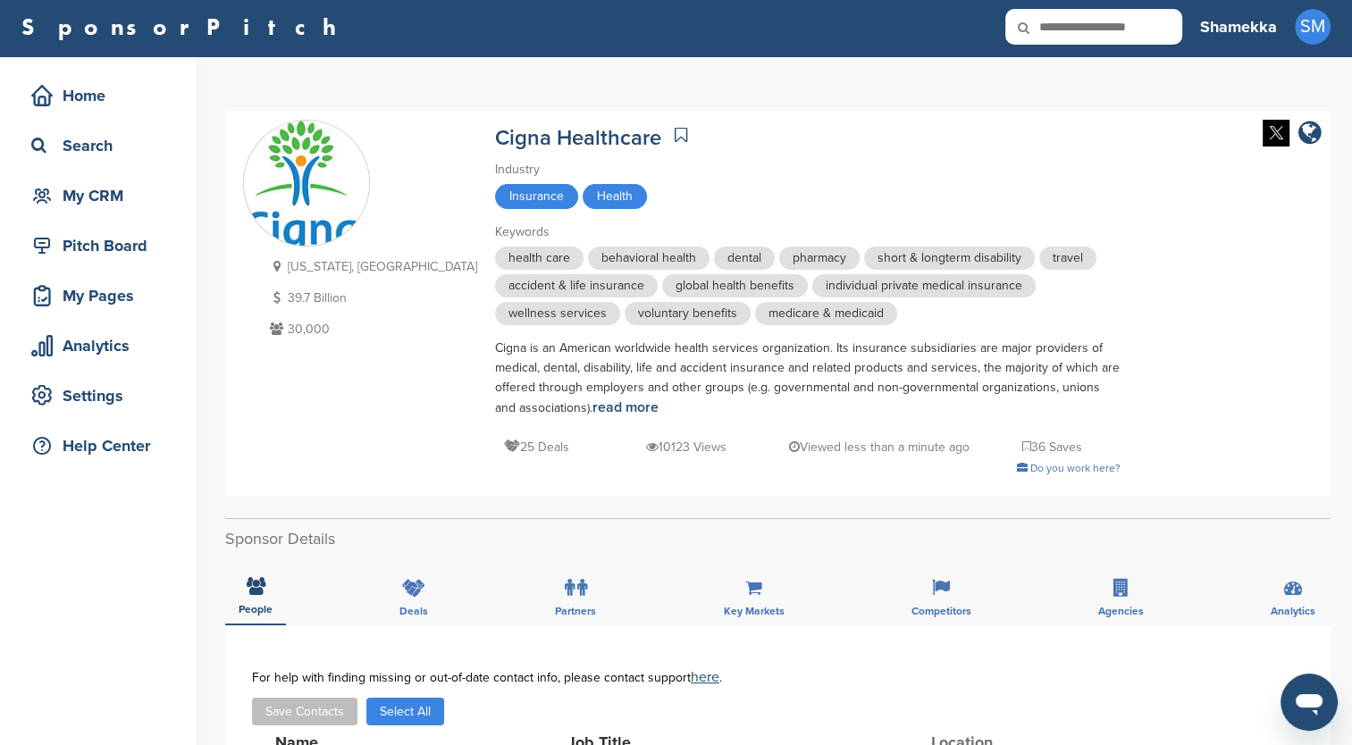
scroll to position [0, 0]
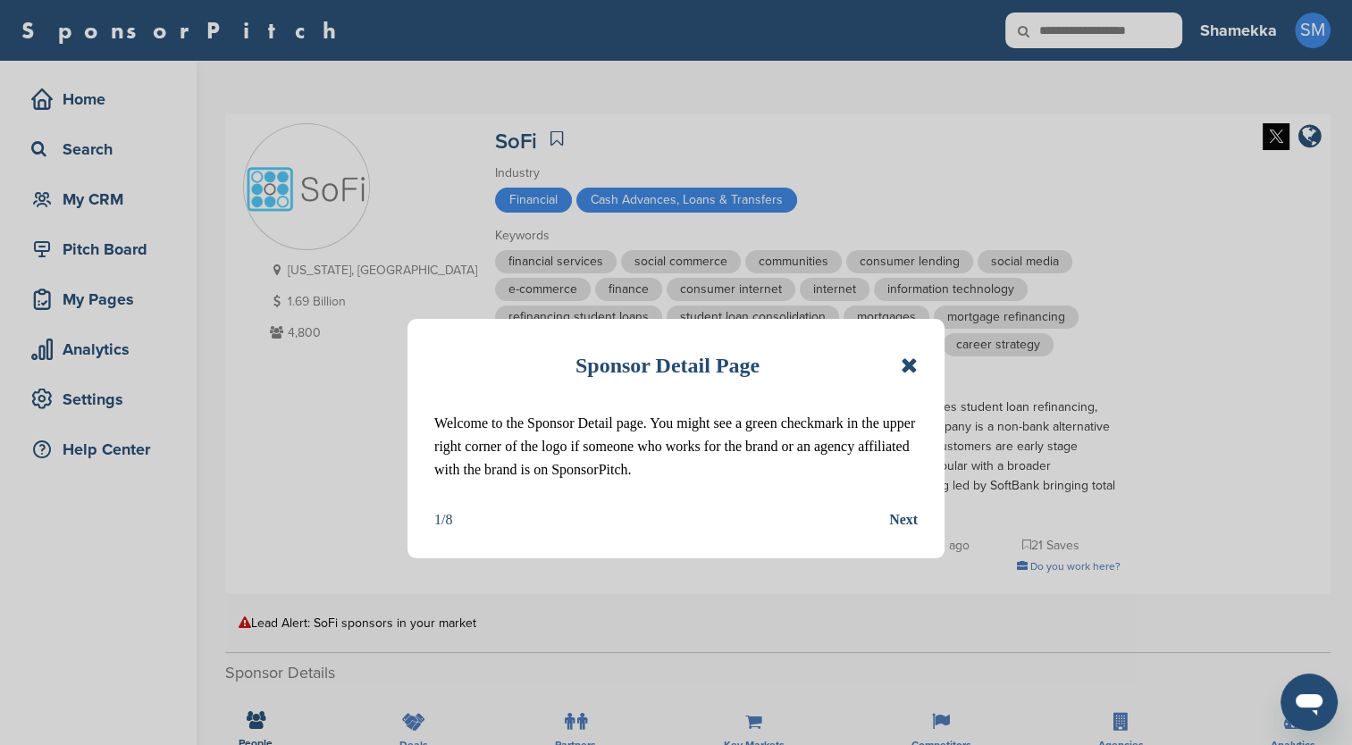
click at [896, 370] on div "Sponsor Detail Page" at bounding box center [675, 365] width 483 height 39
click at [904, 370] on icon at bounding box center [909, 365] width 17 height 21
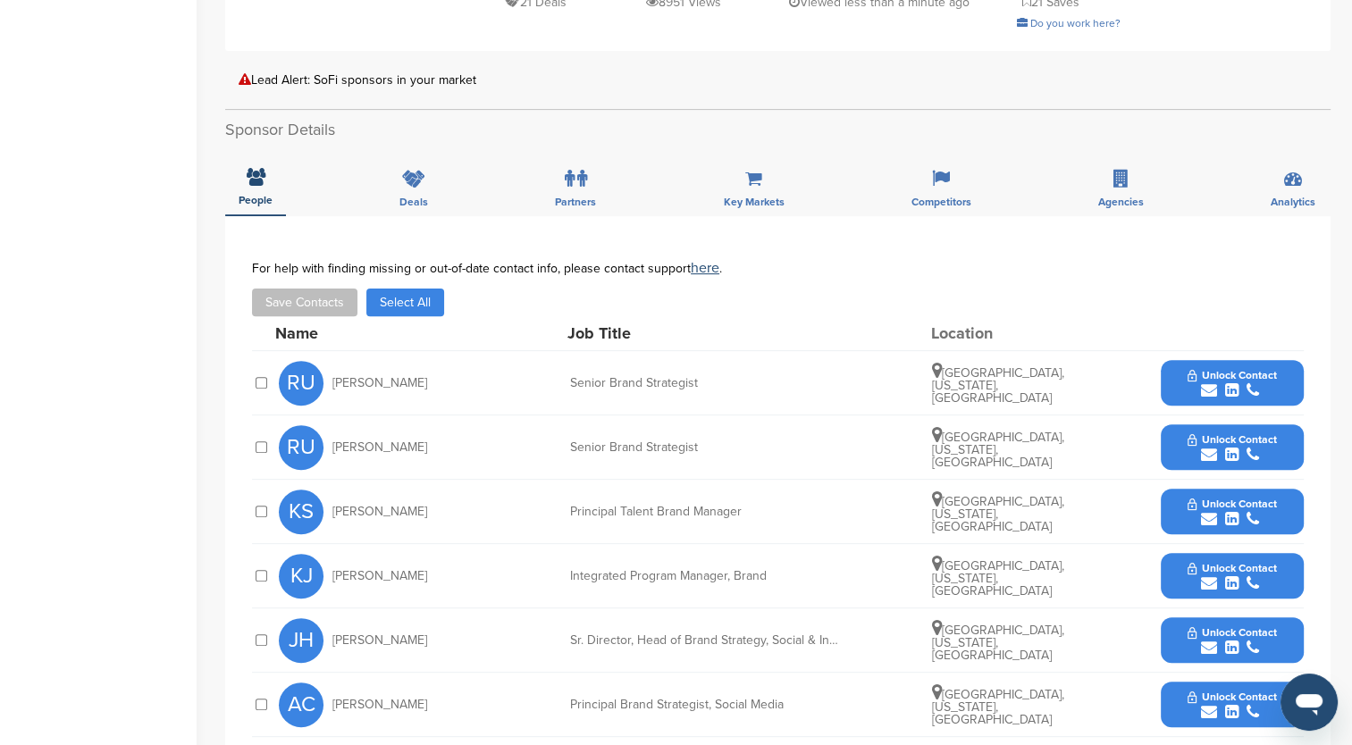
scroll to position [536, 0]
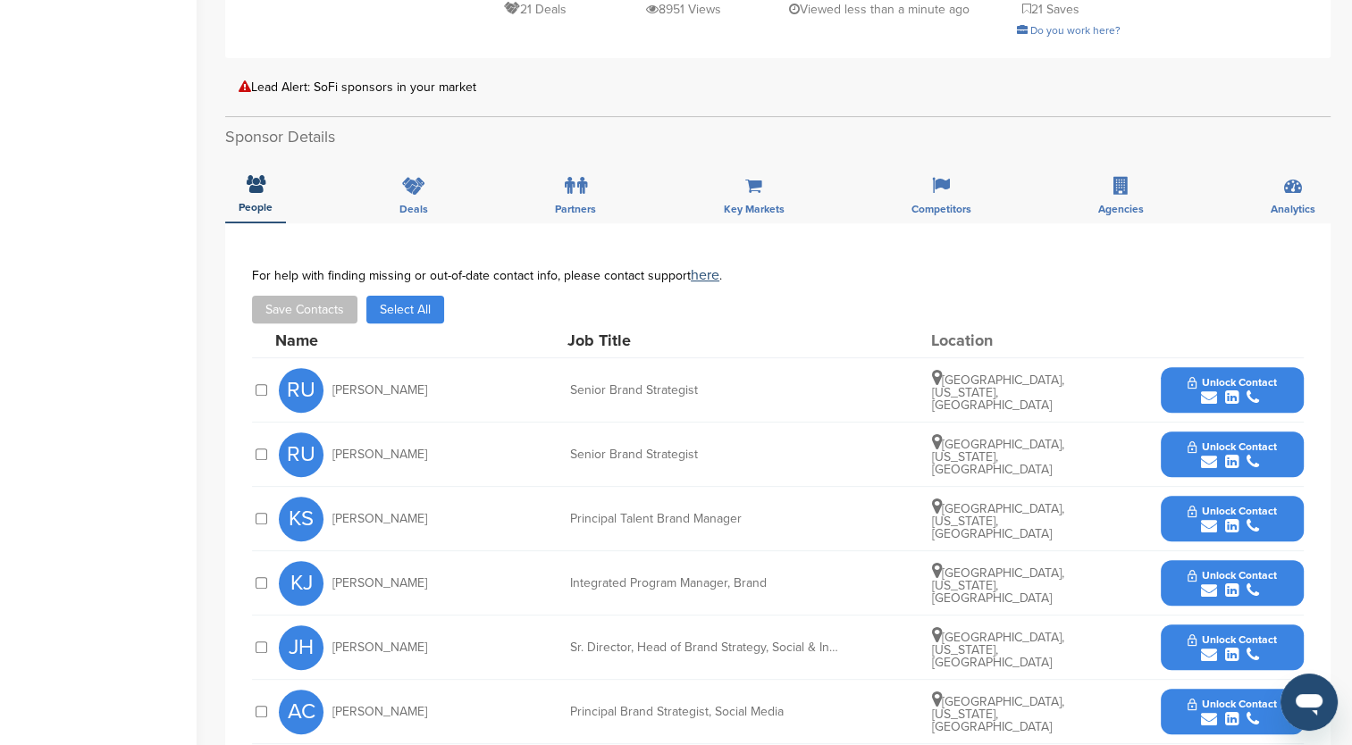
click at [1202, 404] on button "Unlock Contact" at bounding box center [1231, 391] width 131 height 54
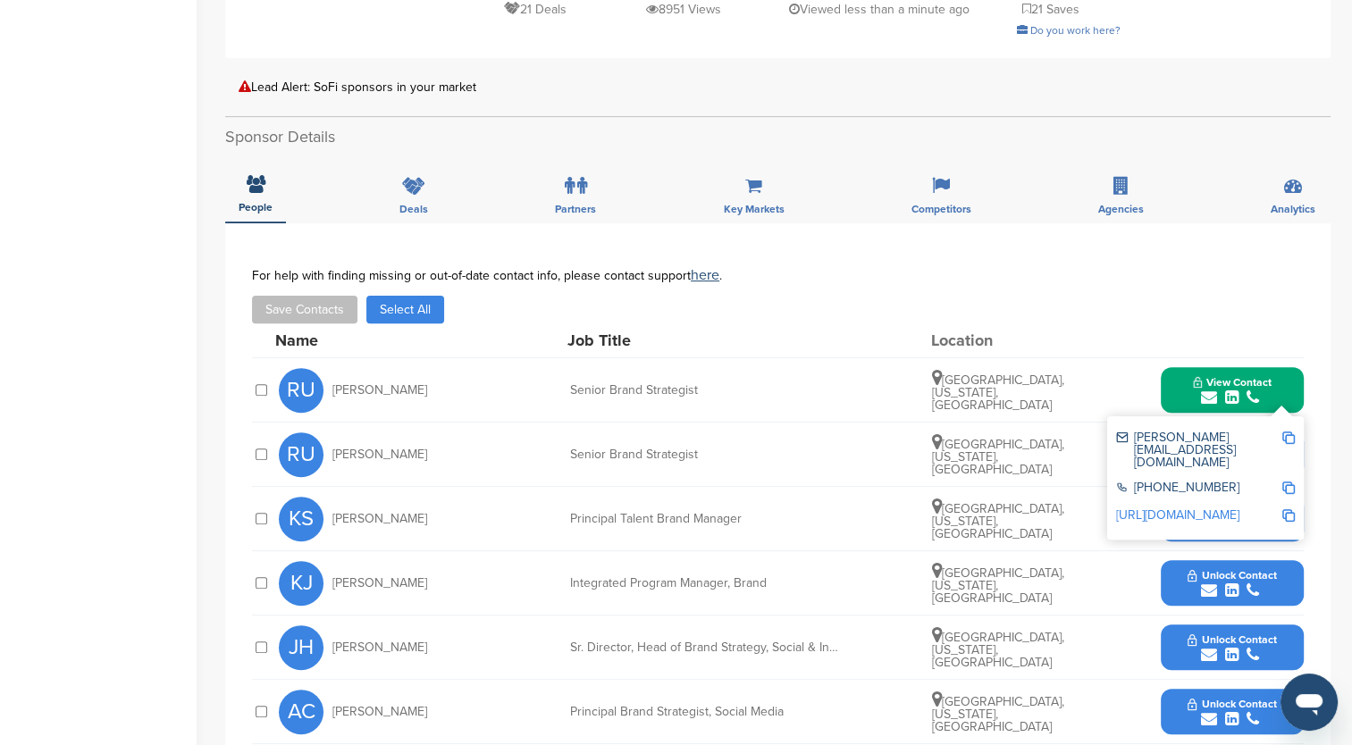
click at [1223, 508] on link "http://www.linkedin.com/in/ryanutter" at bounding box center [1177, 515] width 123 height 15
click at [1289, 438] on img at bounding box center [1288, 438] width 13 height 13
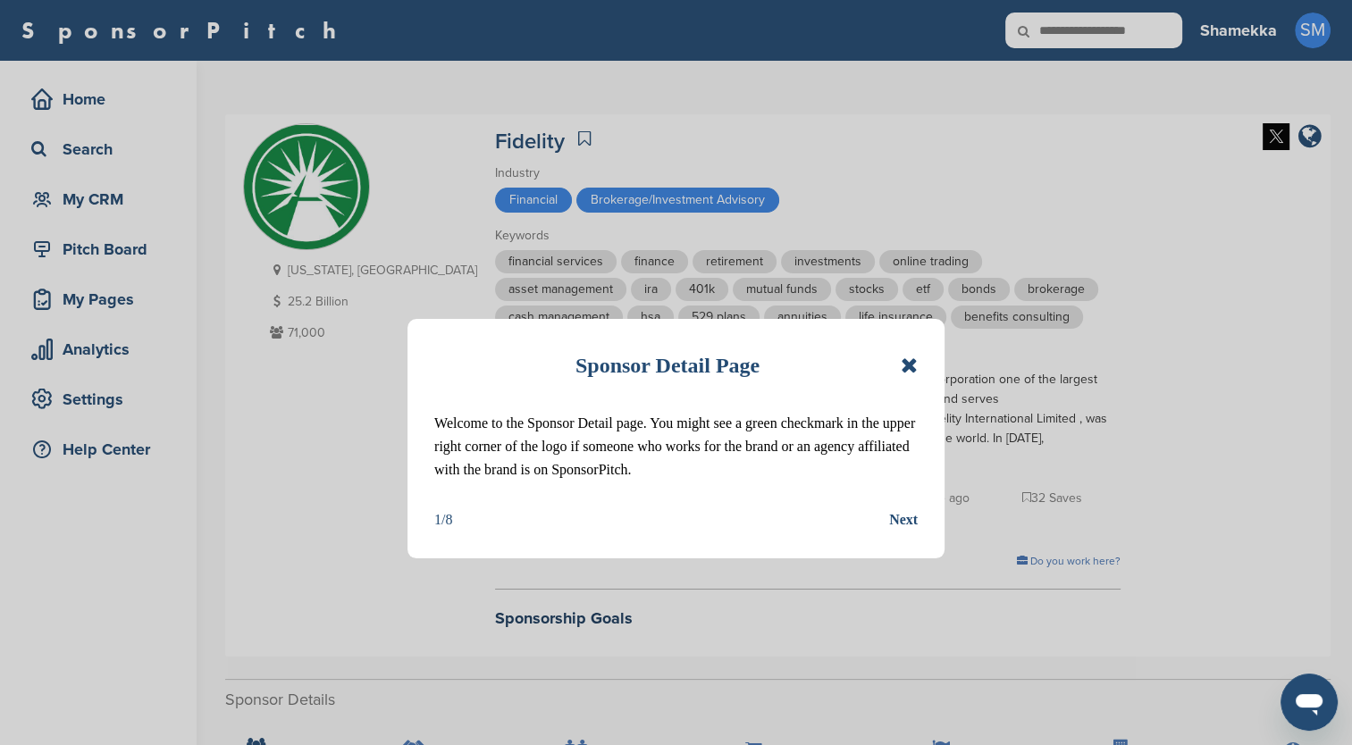
click at [908, 363] on icon at bounding box center [909, 365] width 17 height 21
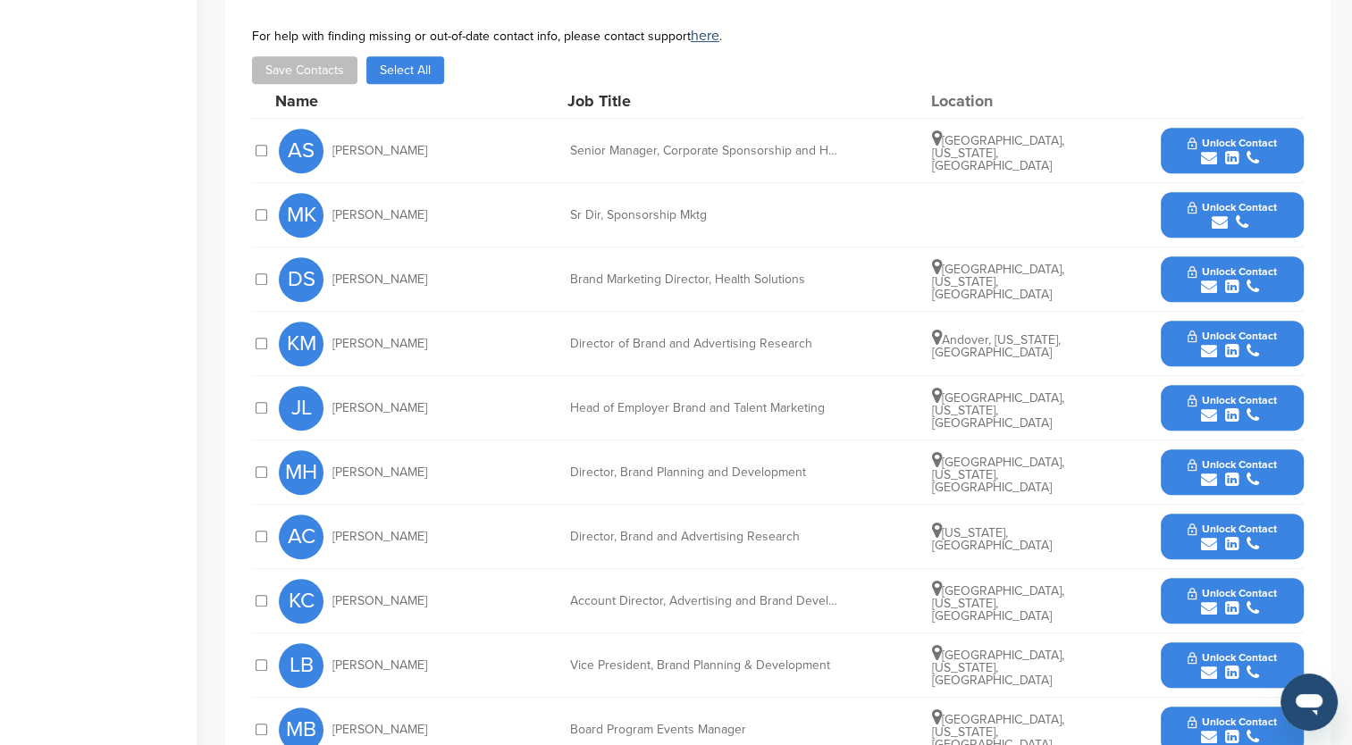
scroll to position [715, 0]
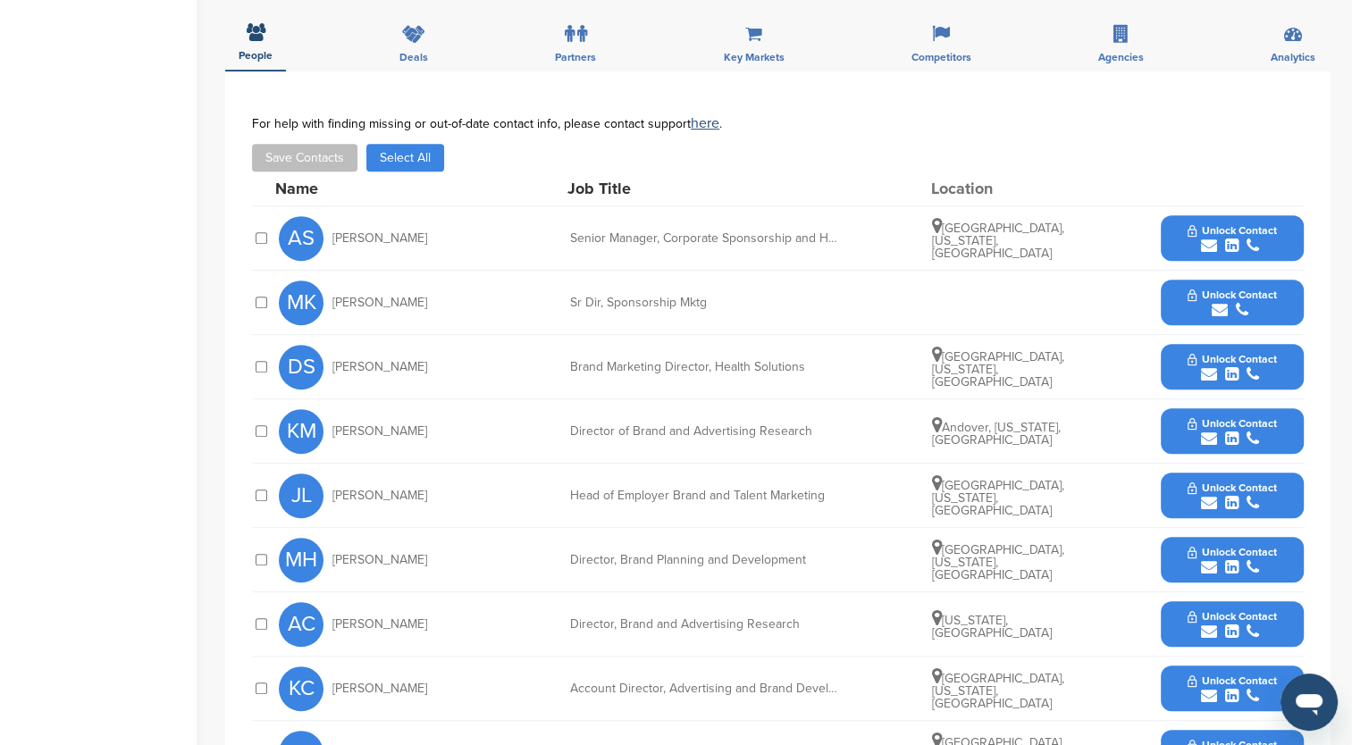
click at [1189, 361] on span "Unlock Contact" at bounding box center [1232, 359] width 88 height 13
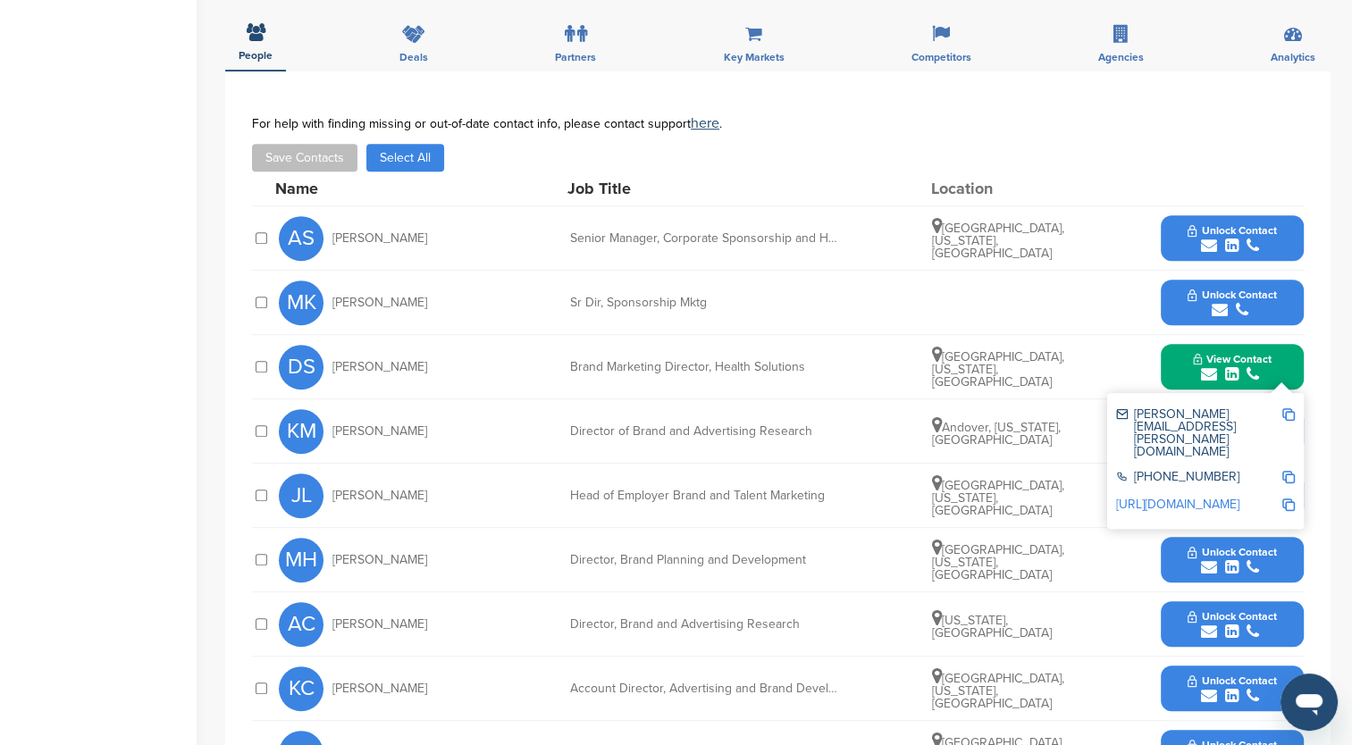
click at [1172, 497] on link "[URL][DOMAIN_NAME]" at bounding box center [1177, 504] width 123 height 15
click at [1290, 411] on img at bounding box center [1288, 414] width 13 height 13
